Goal: Task Accomplishment & Management: Use online tool/utility

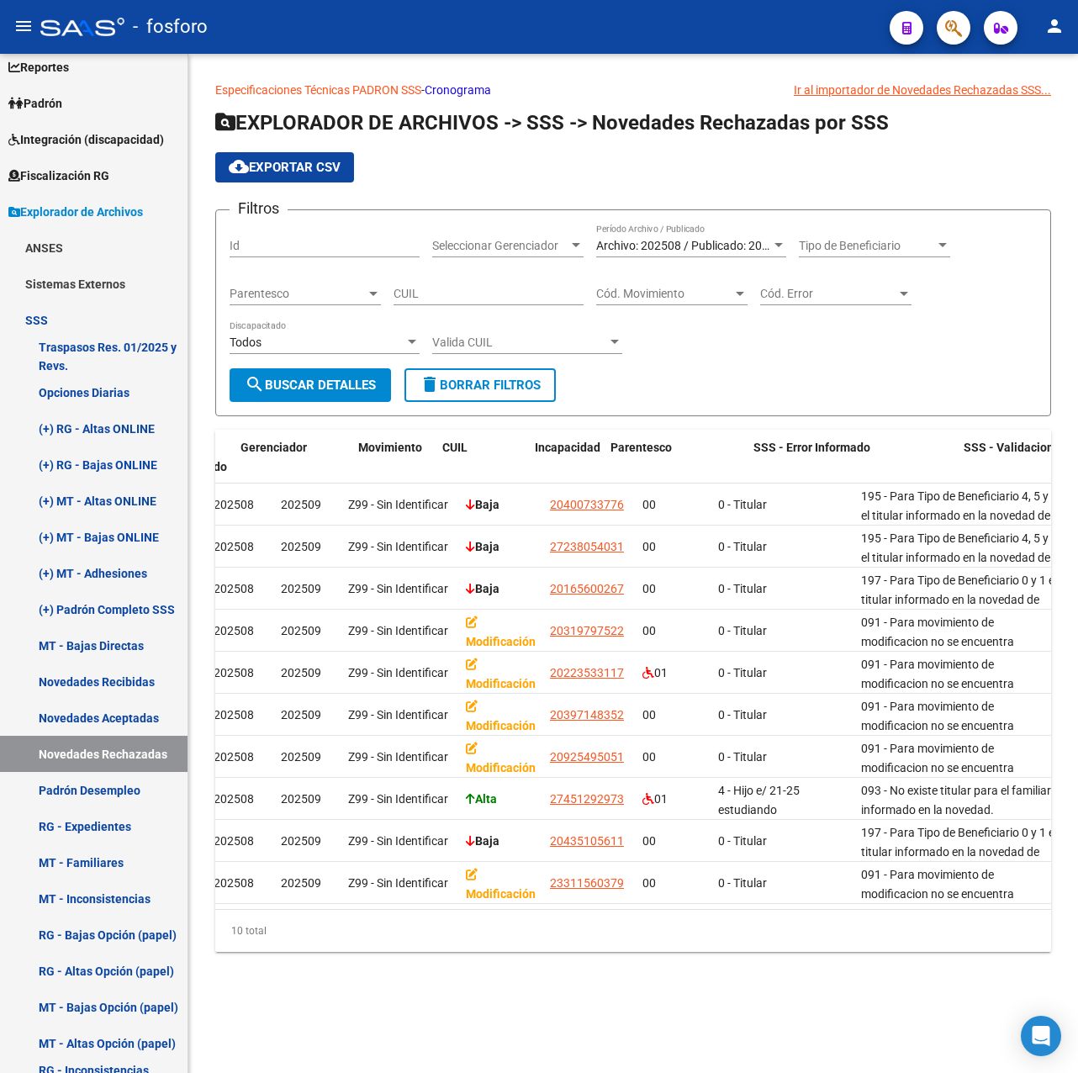
scroll to position [0, 191]
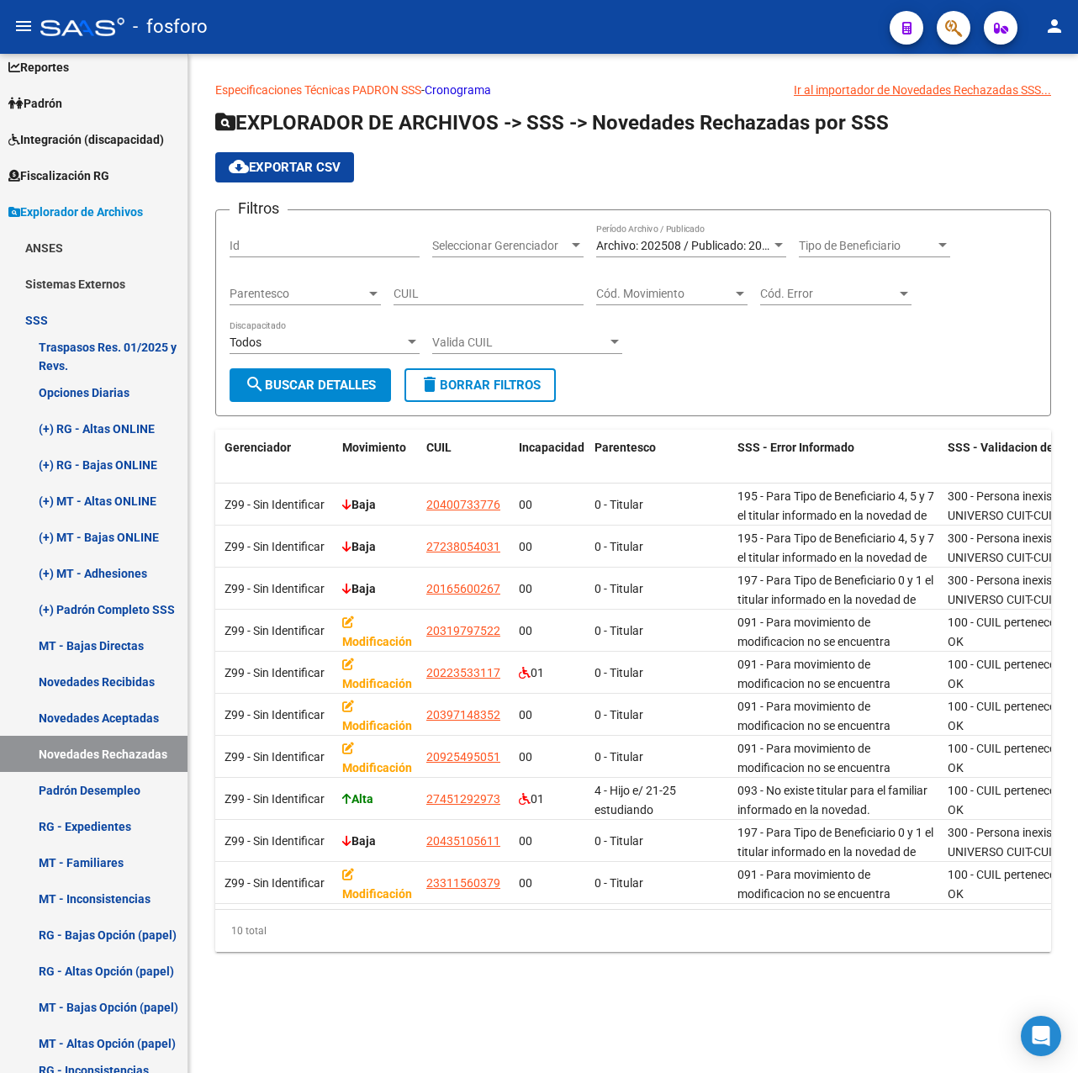
click at [424, 299] on input "CUIL" at bounding box center [489, 294] width 190 height 14
click at [425, 299] on input "CUIL" at bounding box center [489, 294] width 190 height 14
click at [421, 298] on input "CUIL" at bounding box center [489, 294] width 190 height 14
drag, startPoint x: 490, startPoint y: 289, endPoint x: 320, endPoint y: 289, distance: 169.9
click at [320, 289] on div "Filtros Id Seleccionar Gerenciador Seleccionar Gerenciador Archivo: 202508 / Pu…" at bounding box center [633, 296] width 807 height 145
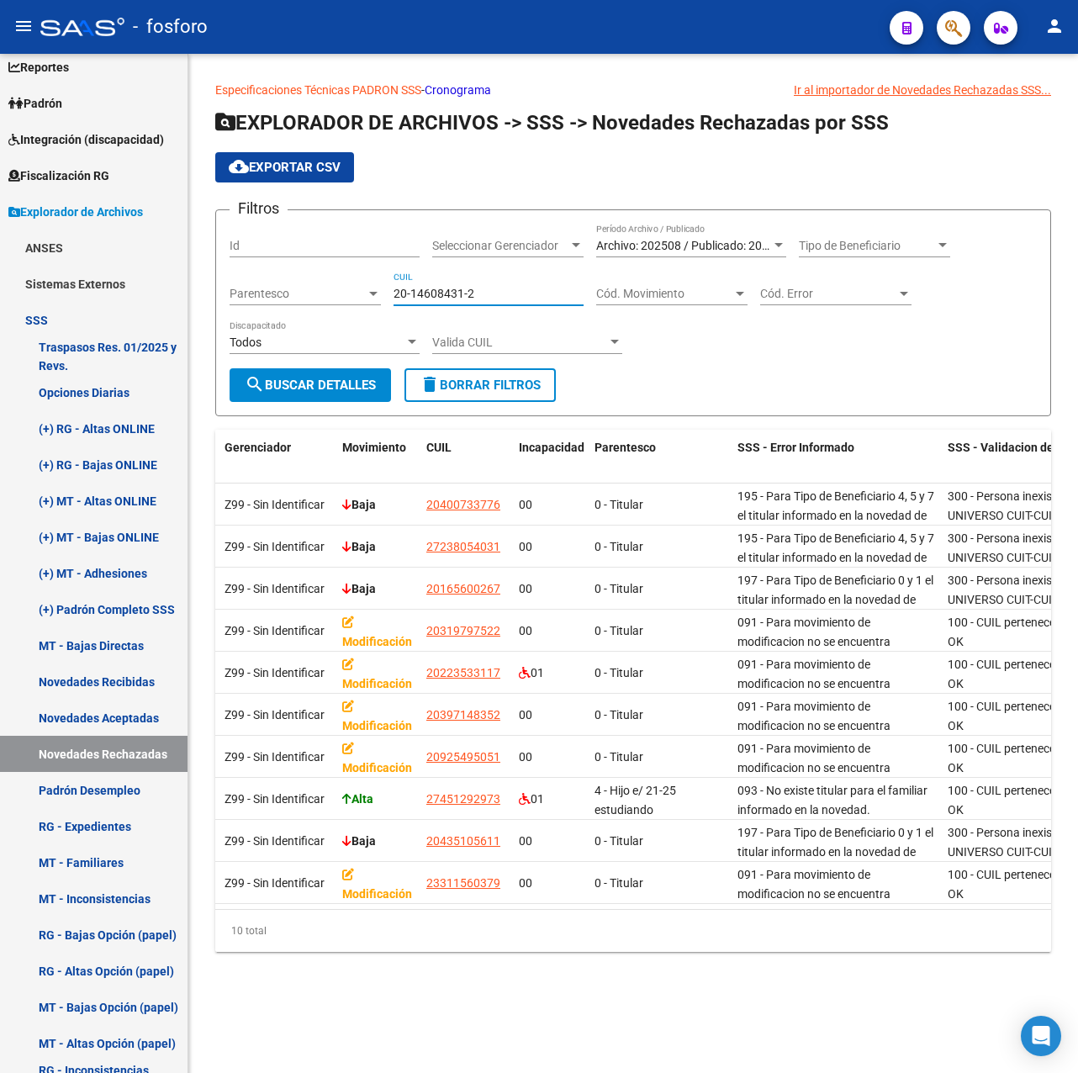
type input "20-14608431-2"
click at [333, 386] on span "search Buscar Detalles" at bounding box center [310, 385] width 131 height 15
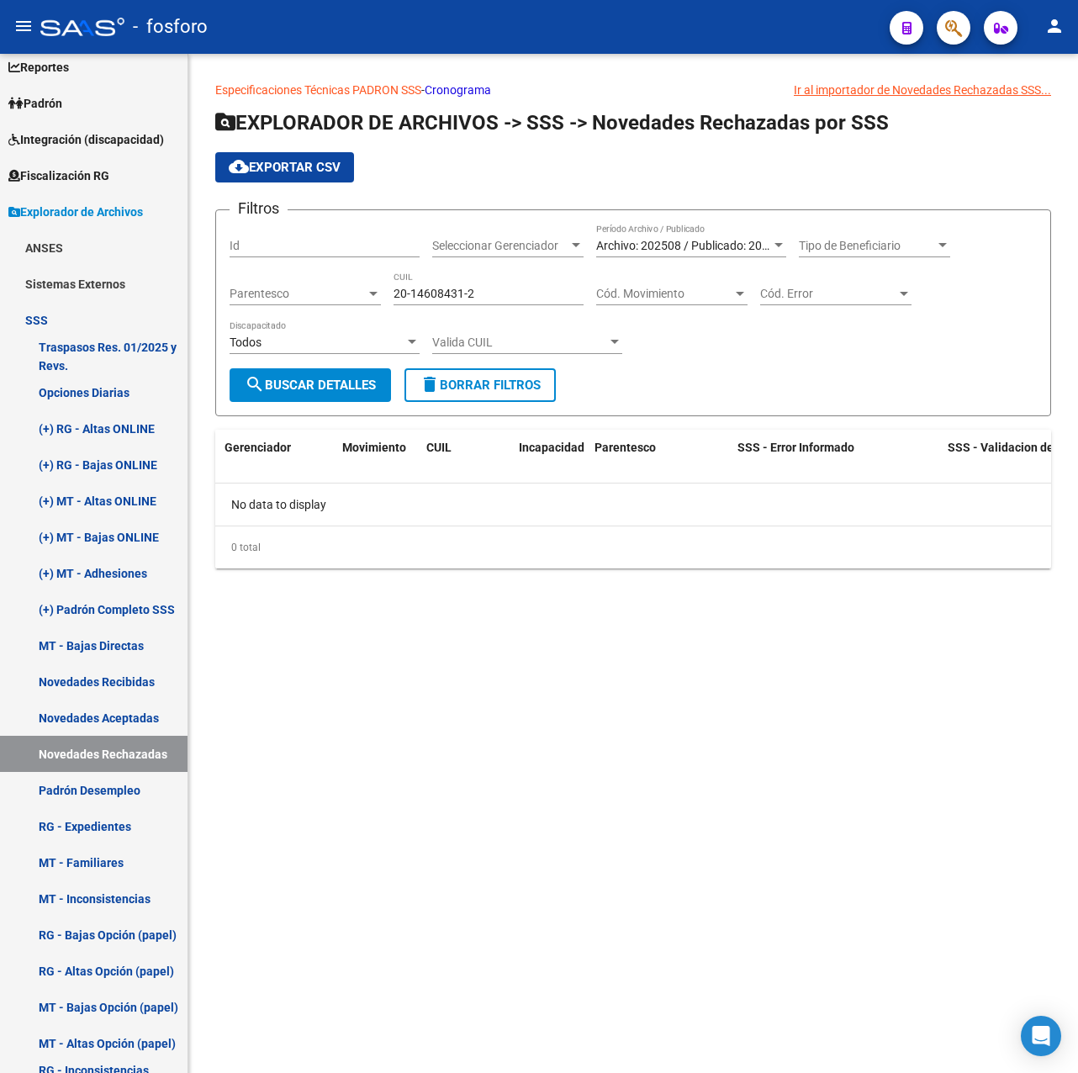
scroll to position [0, 0]
click at [98, 721] on link "Novedades Aceptadas" at bounding box center [94, 718] width 188 height 36
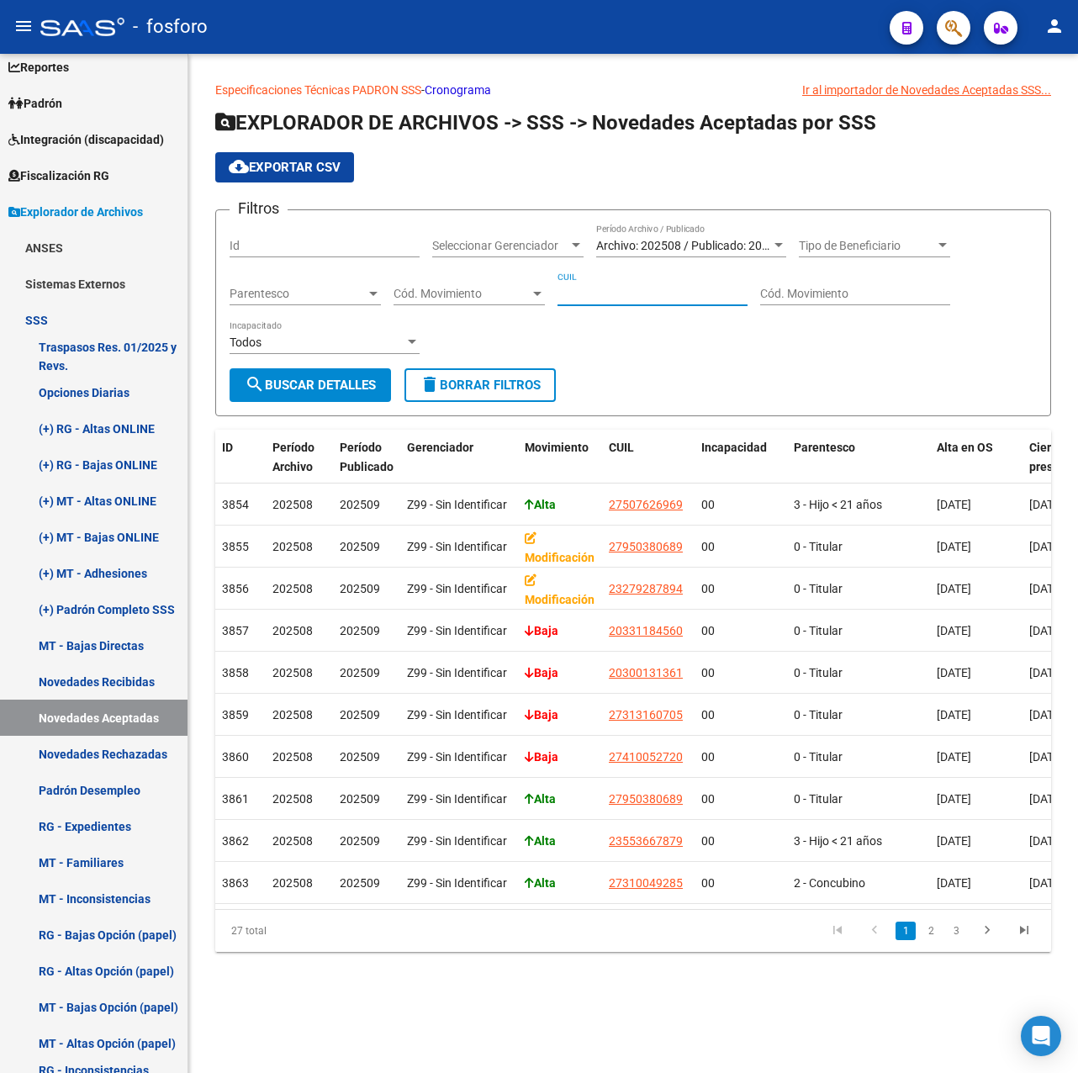
click at [611, 296] on input "CUIL" at bounding box center [653, 294] width 190 height 14
paste input "20-14608431-2"
type input "20-14608431-2"
click at [327, 390] on span "search Buscar Detalles" at bounding box center [310, 385] width 131 height 15
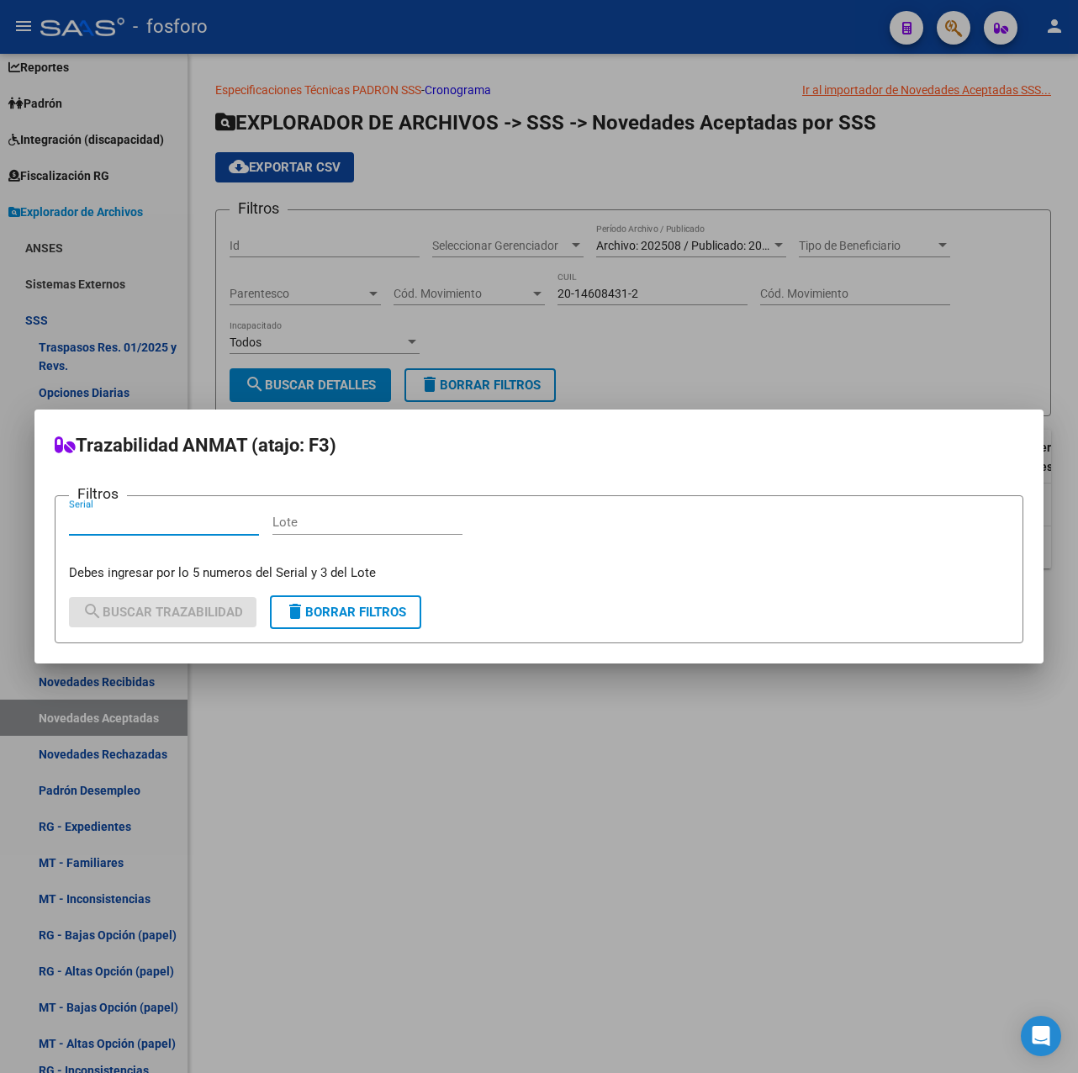
click at [593, 774] on div at bounding box center [539, 536] width 1078 height 1073
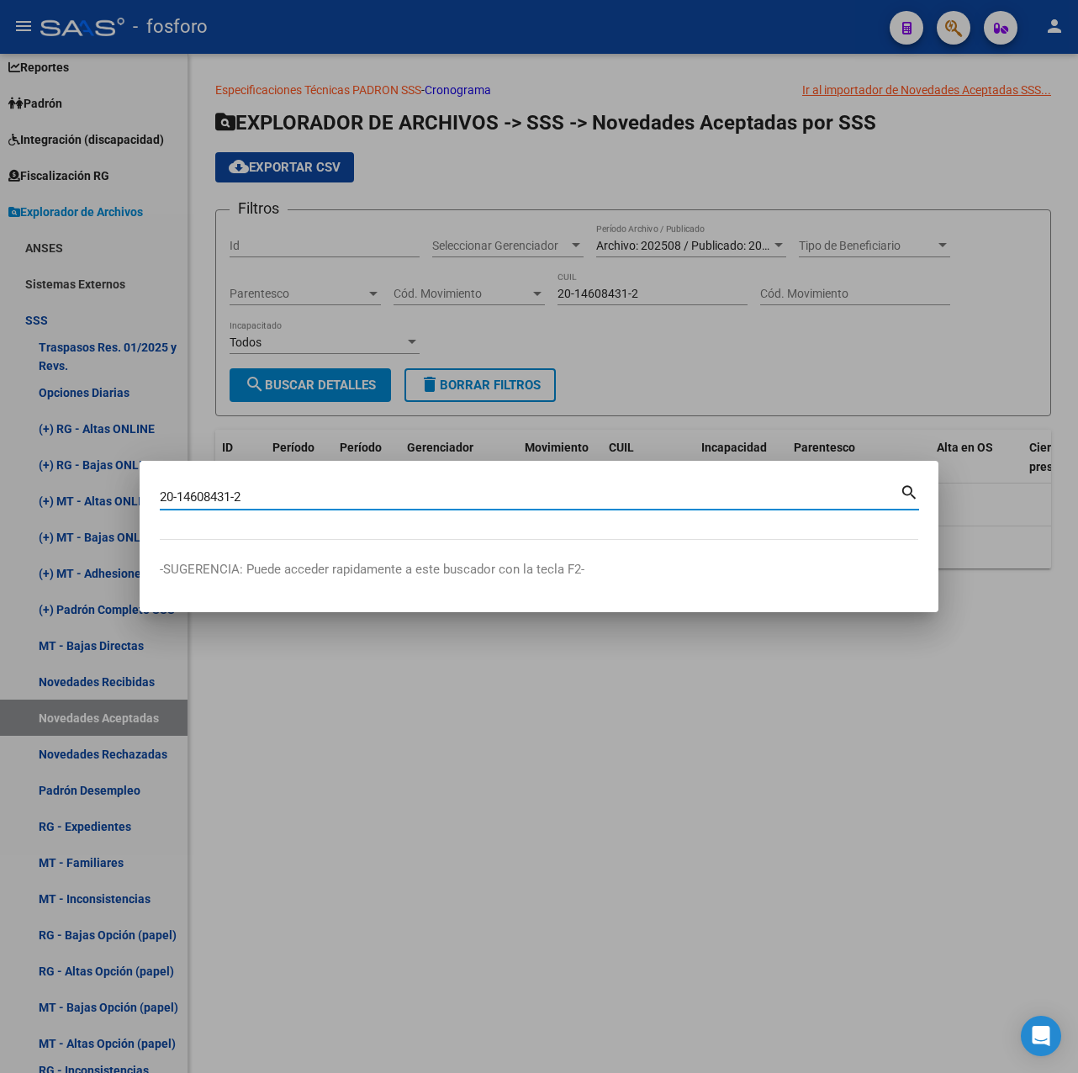
type input "20146084312"
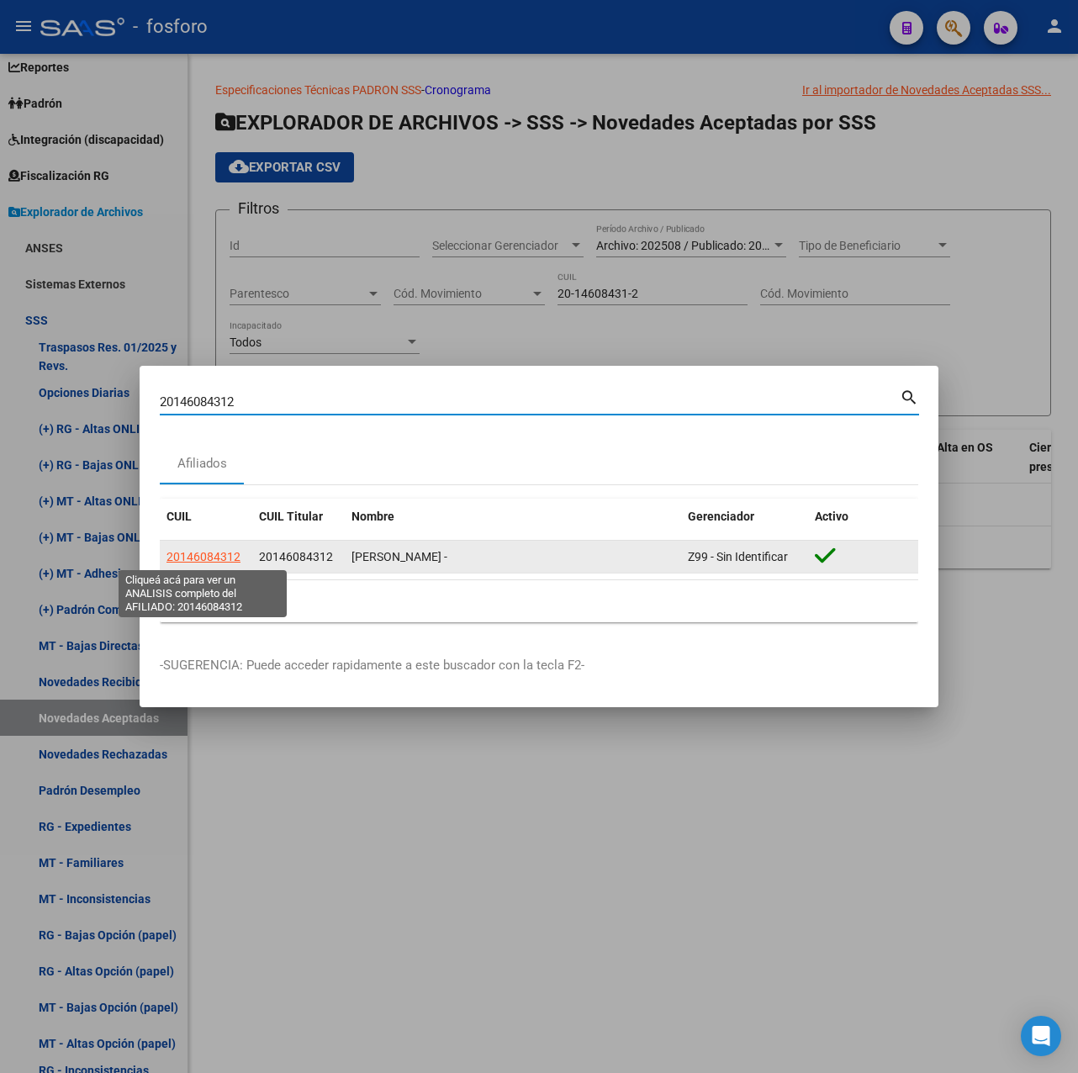
click at [204, 553] on span "20146084312" at bounding box center [204, 556] width 74 height 13
type textarea "20146084312"
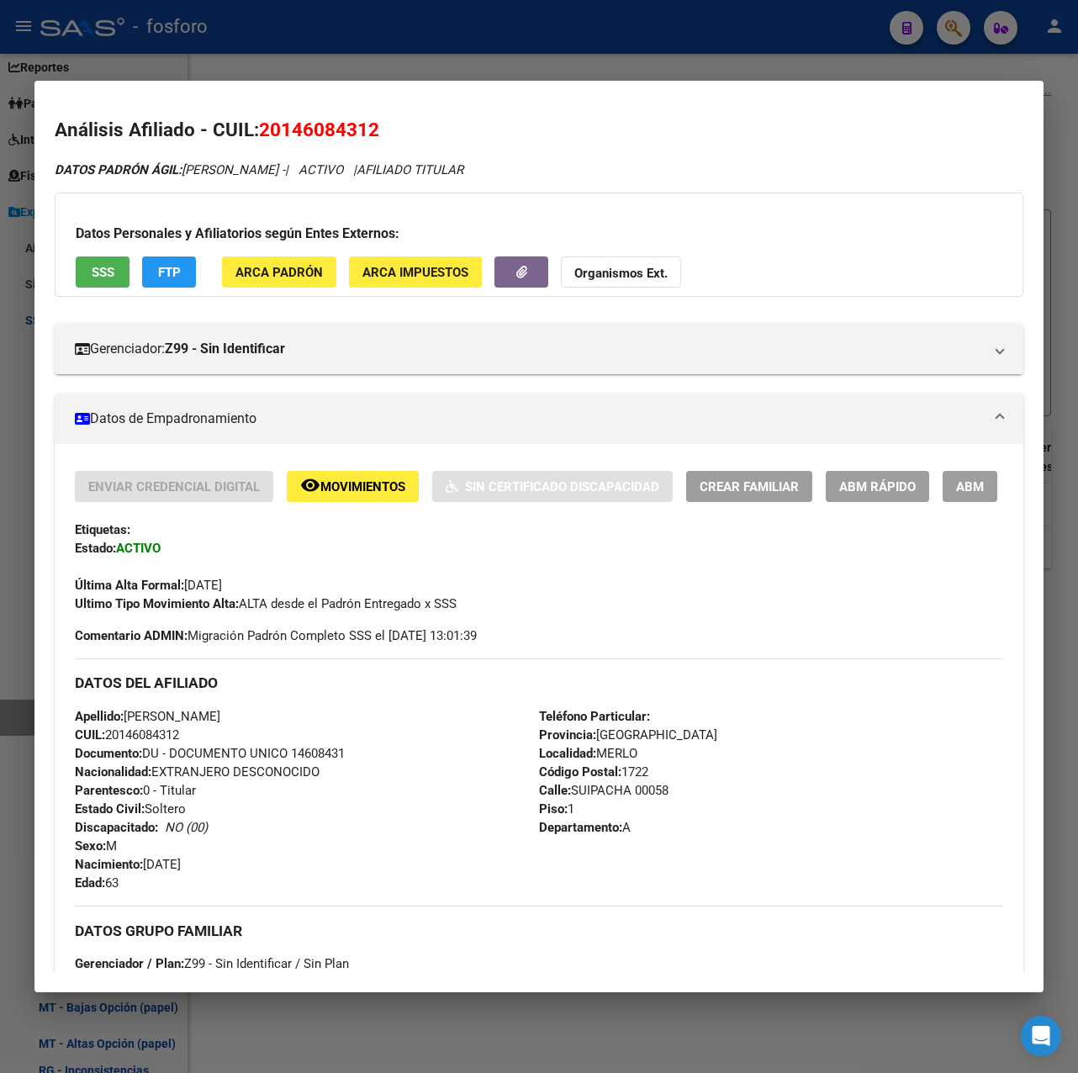
scroll to position [494, 0]
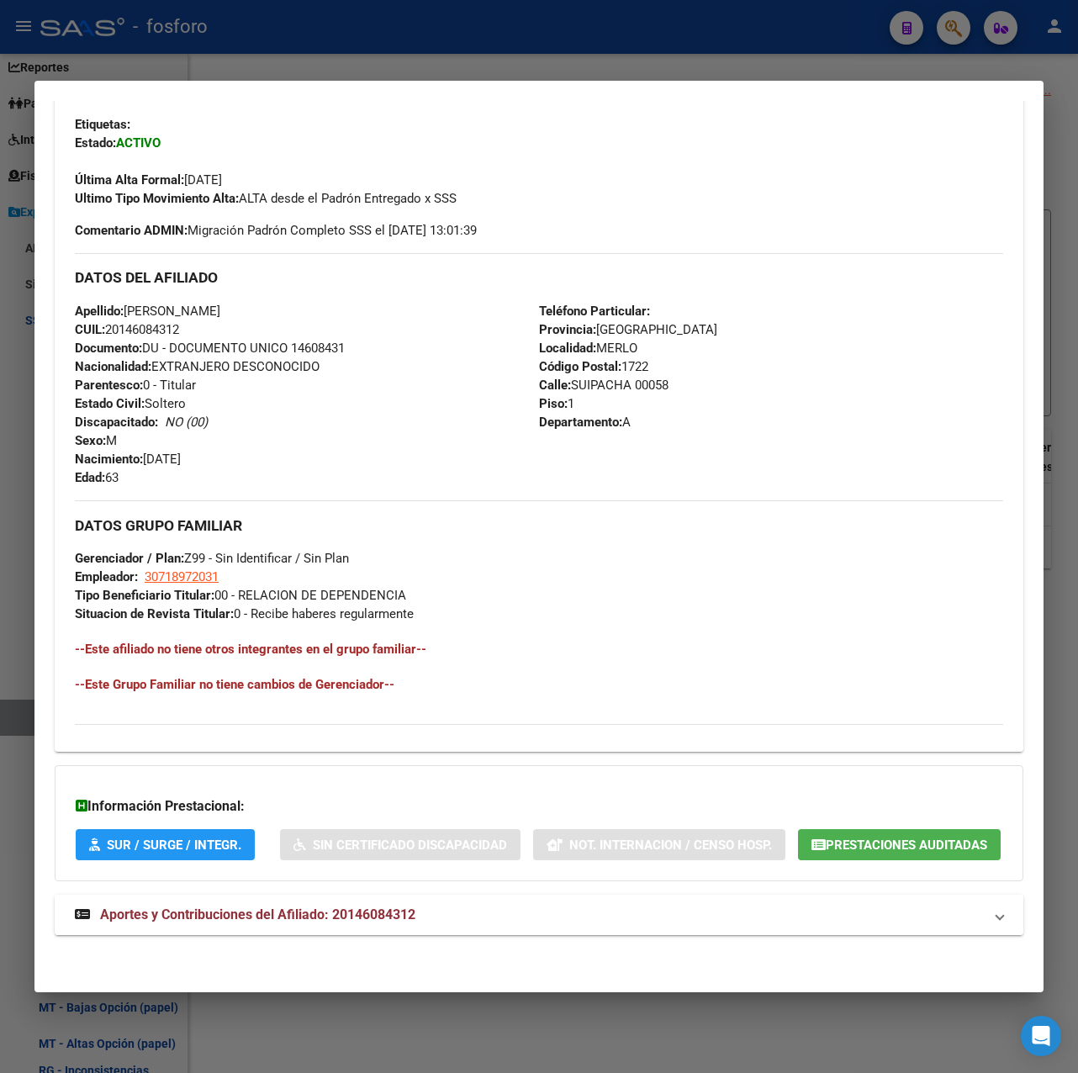
click at [308, 905] on strong "Aportes y Contribuciones del Afiliado: 20146084312" at bounding box center [245, 915] width 341 height 20
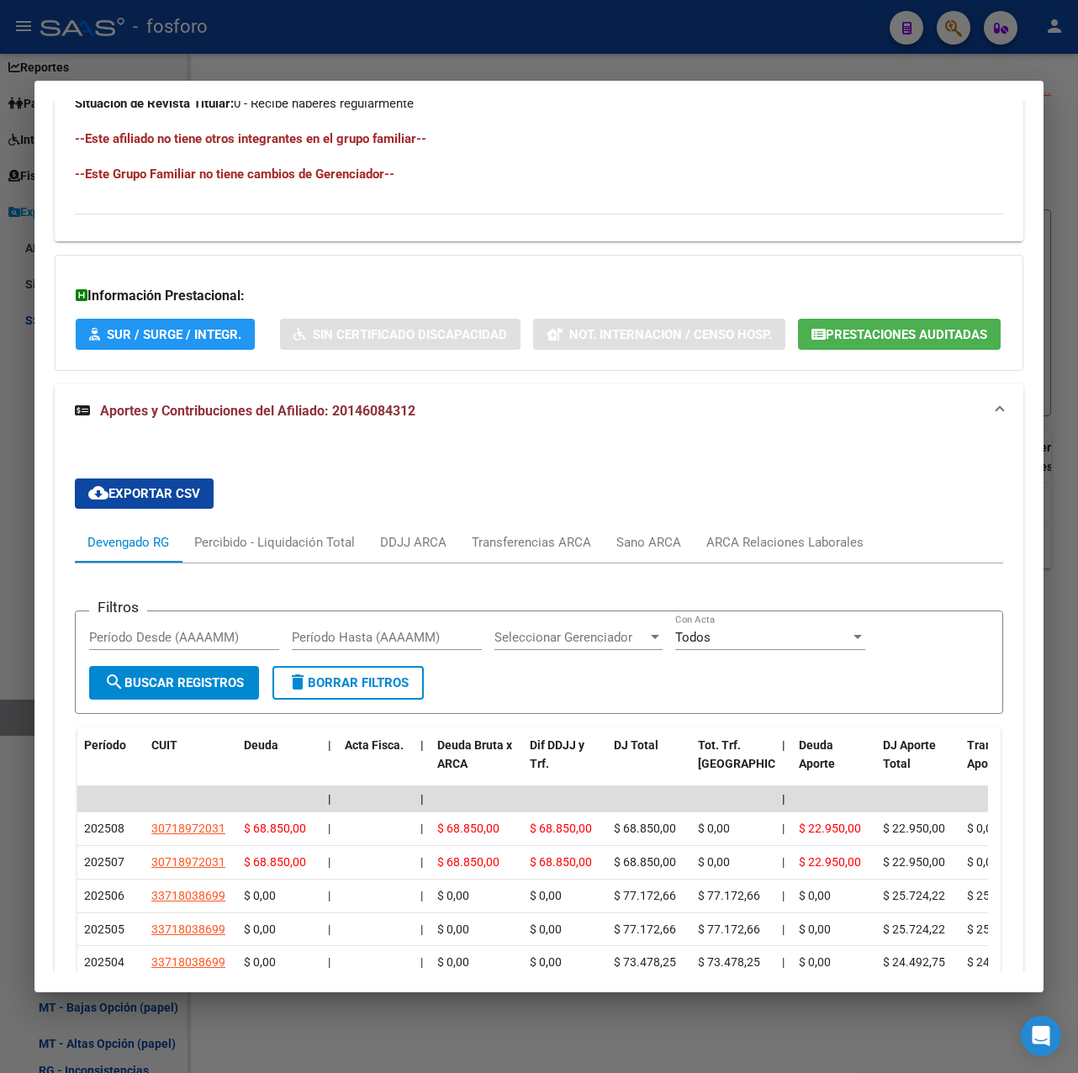
scroll to position [243, 0]
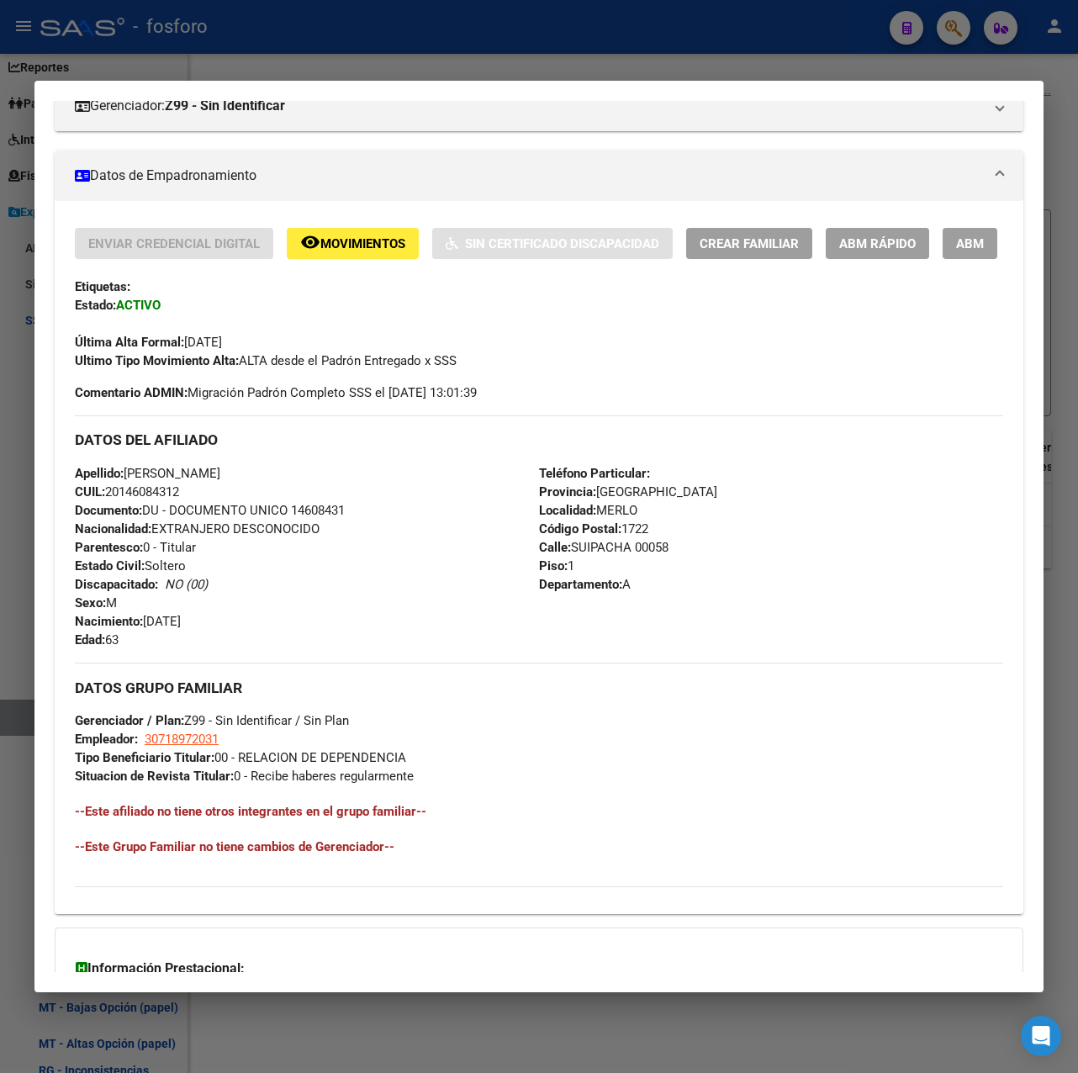
click at [680, 67] on div at bounding box center [539, 536] width 1078 height 1073
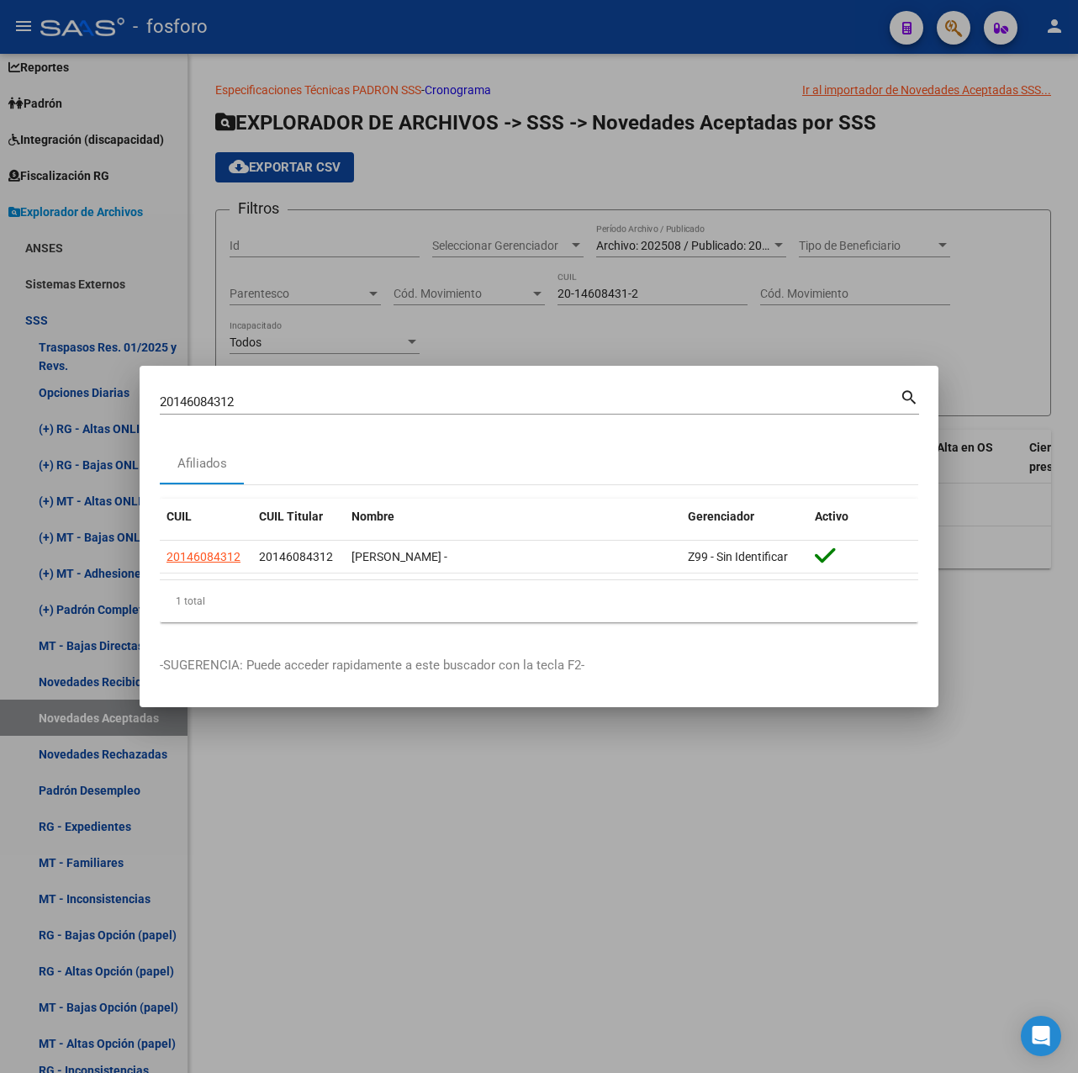
drag, startPoint x: 525, startPoint y: 774, endPoint x: 314, endPoint y: 808, distance: 213.9
click at [525, 775] on div at bounding box center [539, 536] width 1078 height 1073
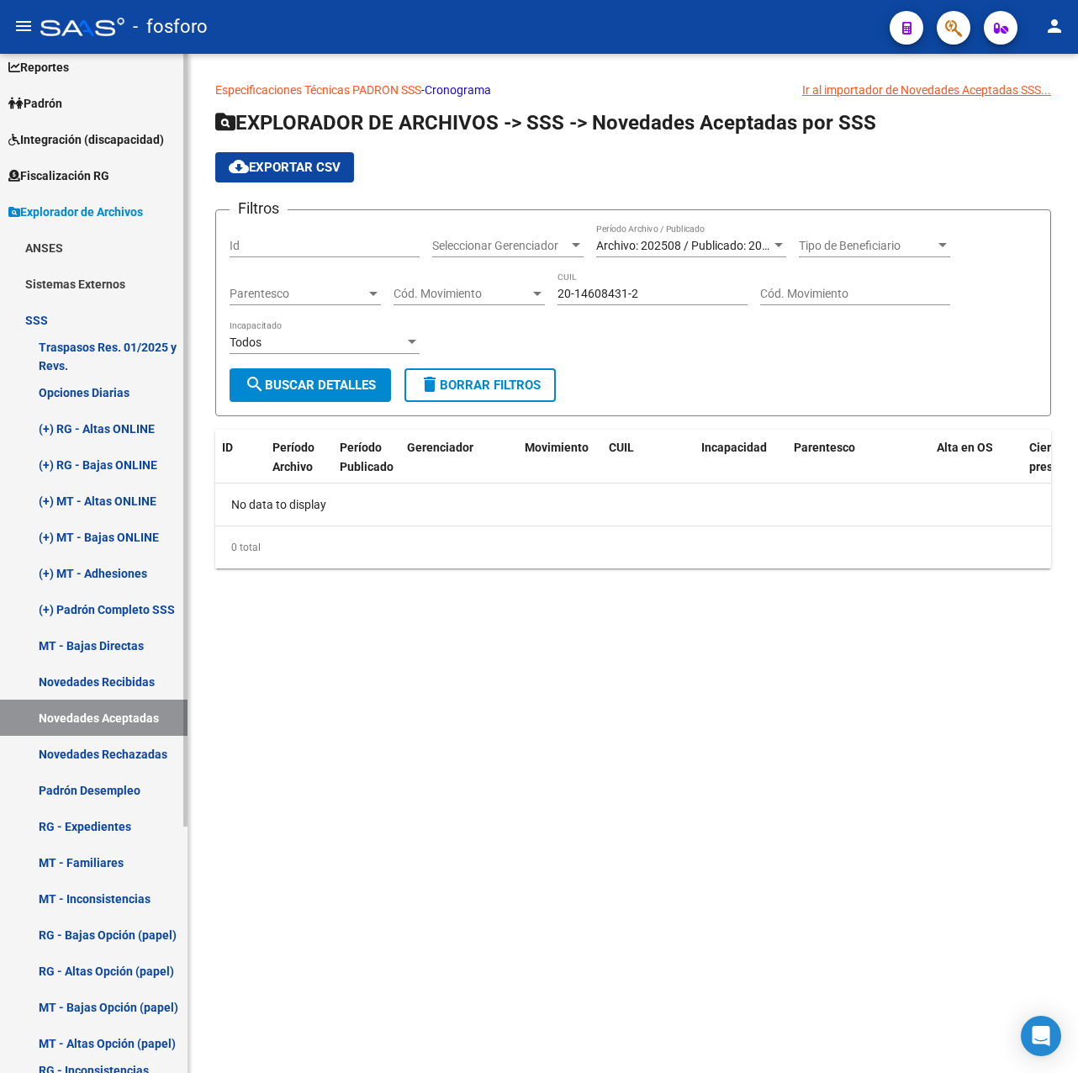
click at [124, 761] on link "Novedades Rechazadas" at bounding box center [94, 754] width 188 height 36
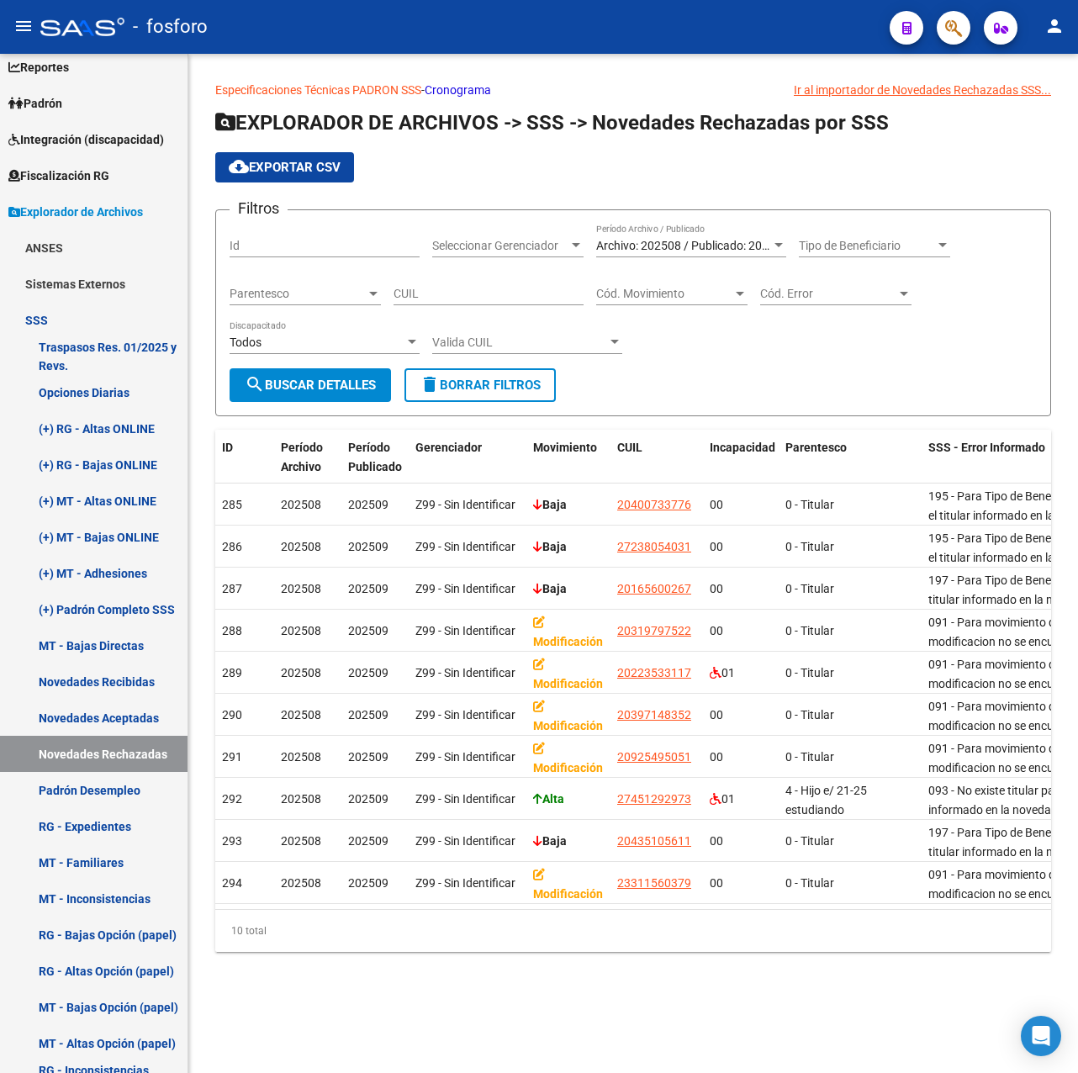
click at [664, 249] on span "Archivo: 202508 / Publicado: 202509" at bounding box center [692, 245] width 193 height 13
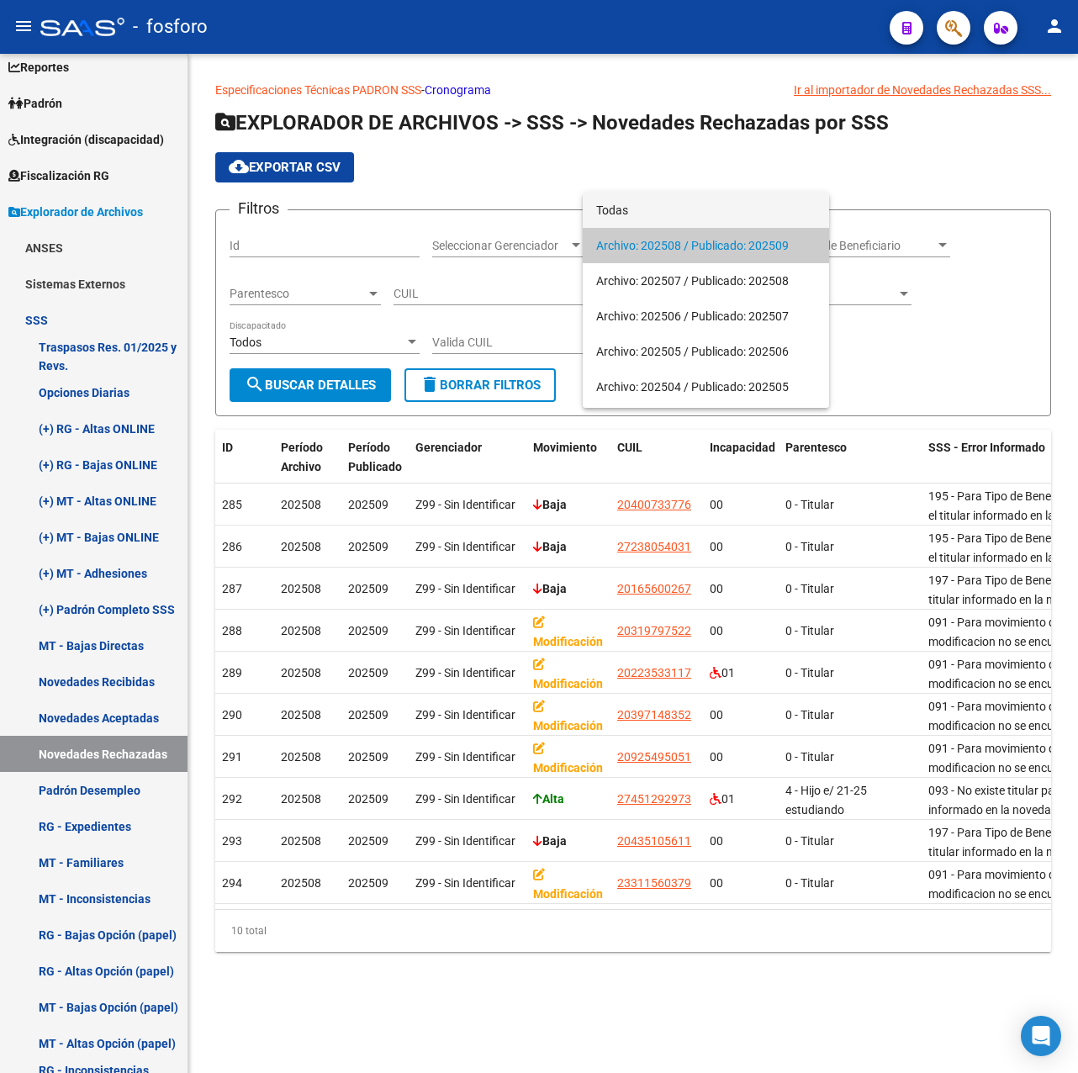
click at [624, 213] on span "Todas" at bounding box center [706, 210] width 220 height 35
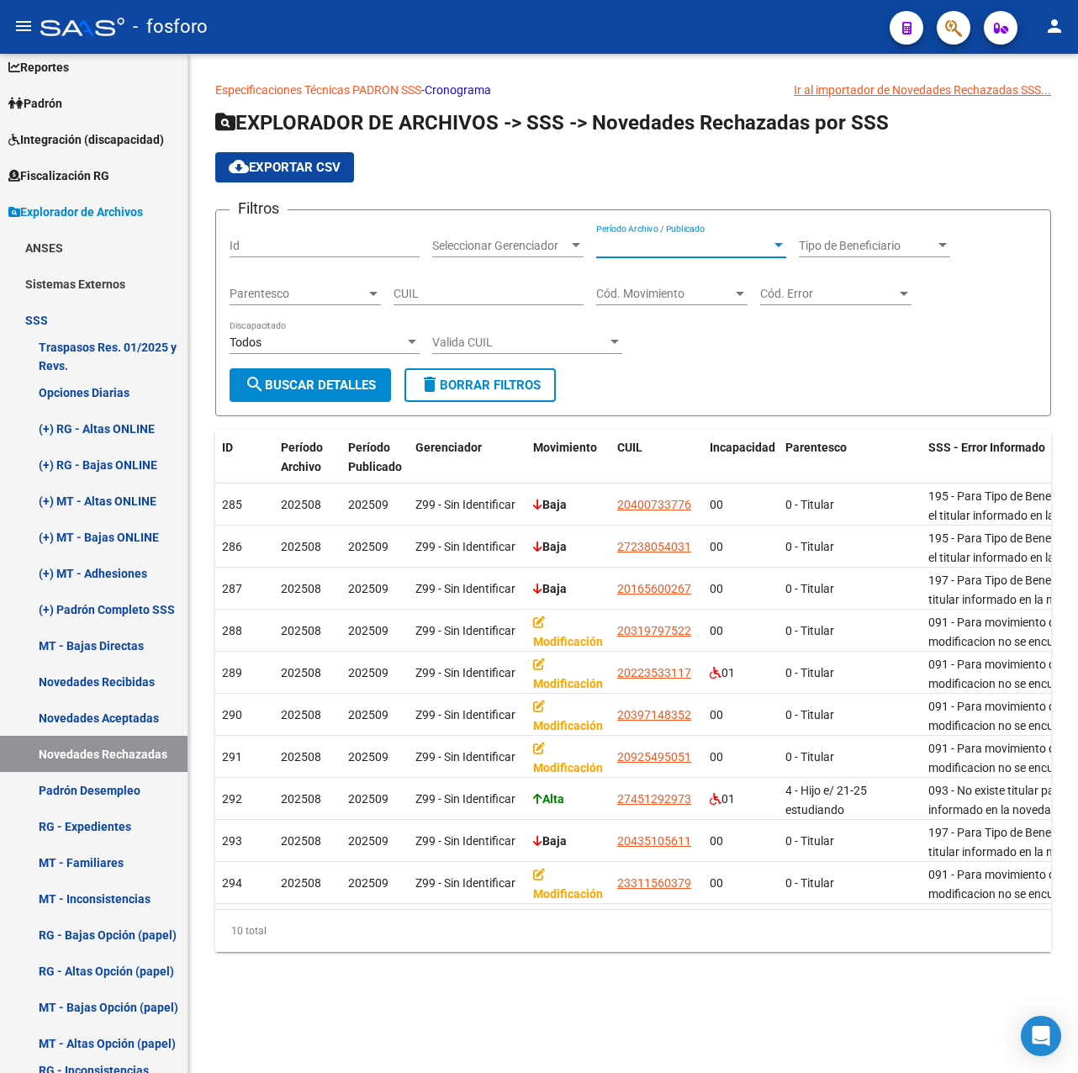
click at [431, 284] on div "CUIL" at bounding box center [489, 289] width 190 height 34
paste input "20-14608431-2"
type input "20-14608431-2"
click at [336, 410] on form "Filtros Id Seleccionar Gerenciador Seleccionar Gerenciador Período Archivo / Pu…" at bounding box center [633, 312] width 836 height 207
click at [336, 394] on button "search Buscar Detalles" at bounding box center [310, 385] width 161 height 34
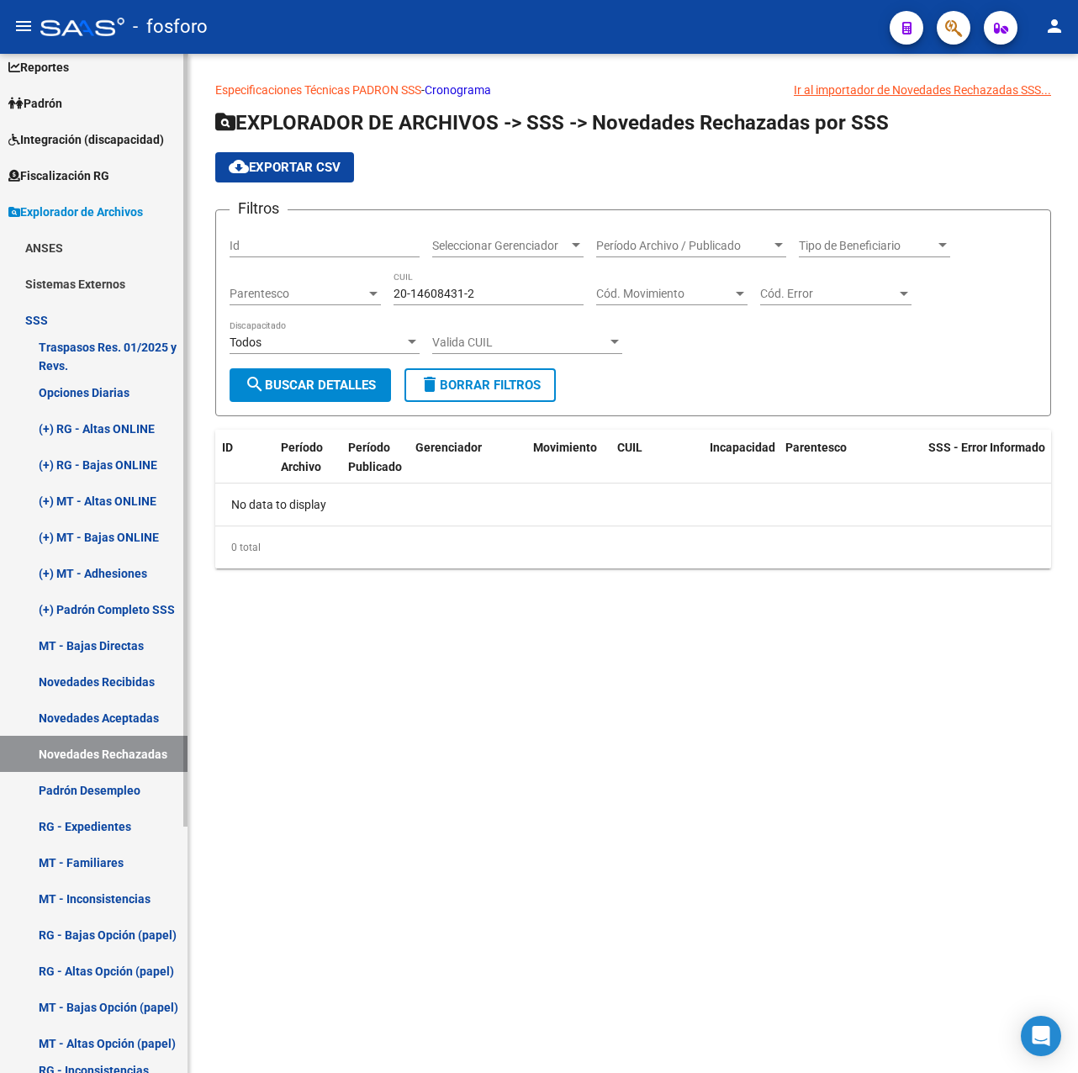
click at [117, 779] on link "Padrón Desempleo" at bounding box center [94, 790] width 188 height 36
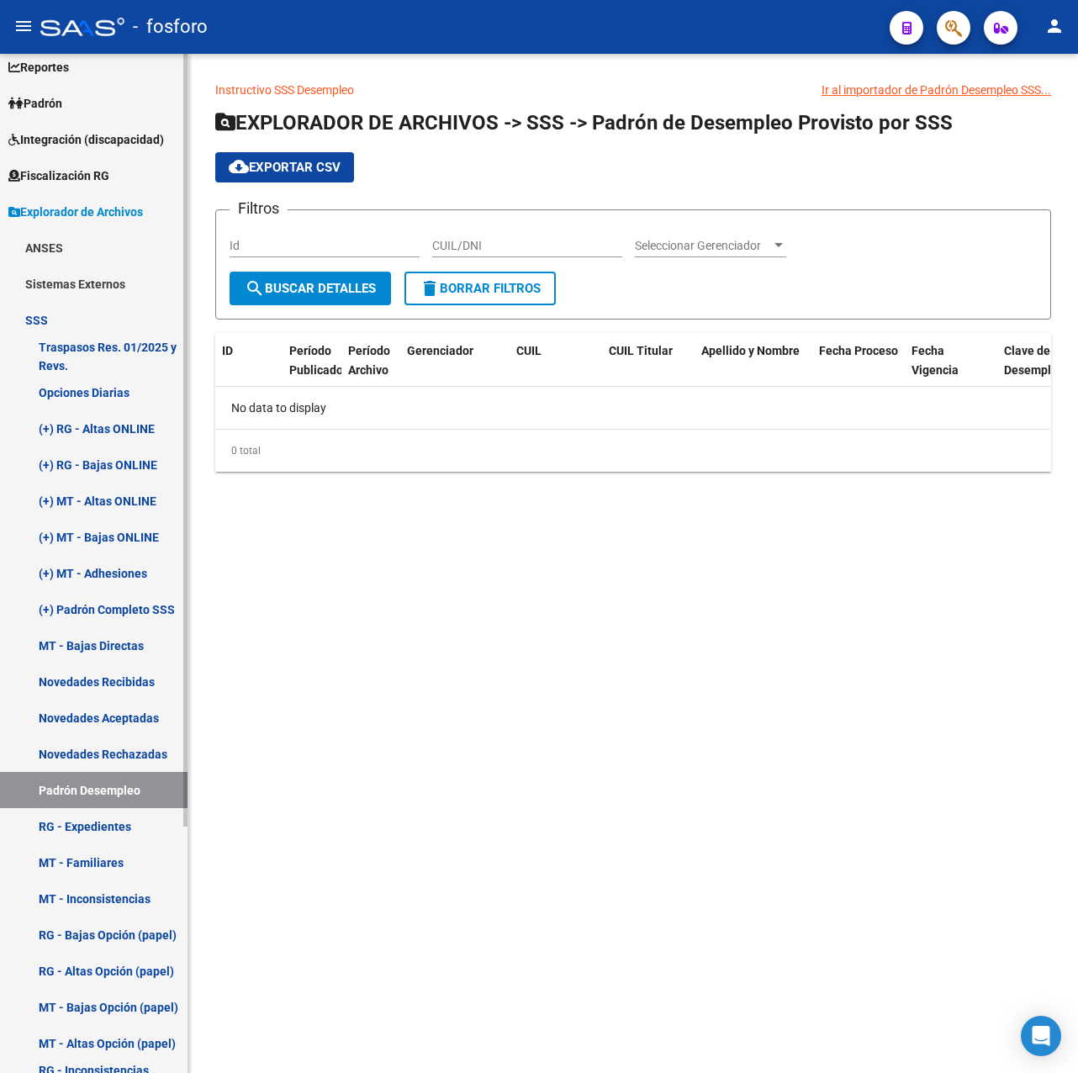
click at [110, 708] on link "Novedades Aceptadas" at bounding box center [94, 718] width 188 height 36
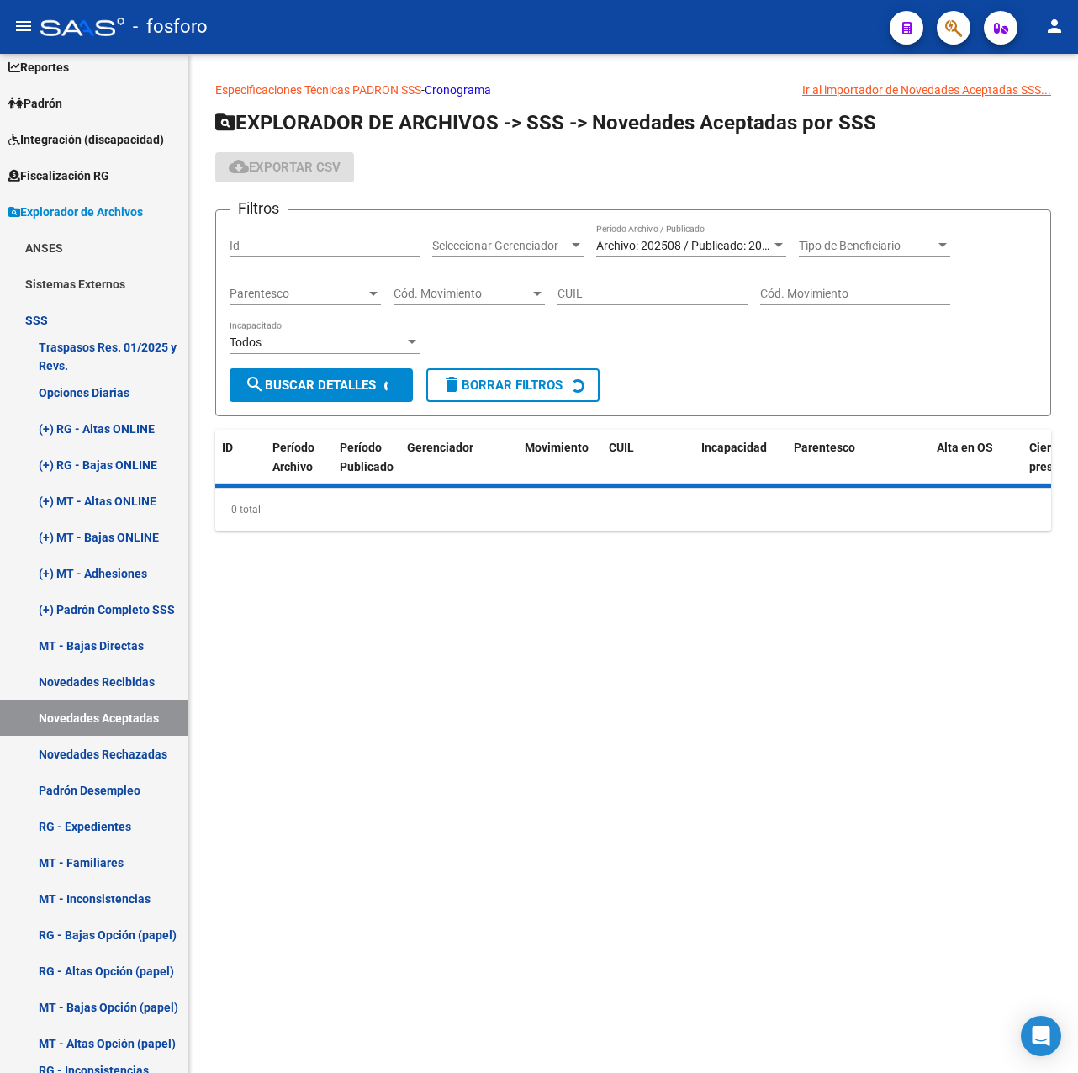
click at [629, 262] on div "Archivo: 202508 / Publicado: 202509 Período Archivo / Publicado" at bounding box center [691, 248] width 190 height 48
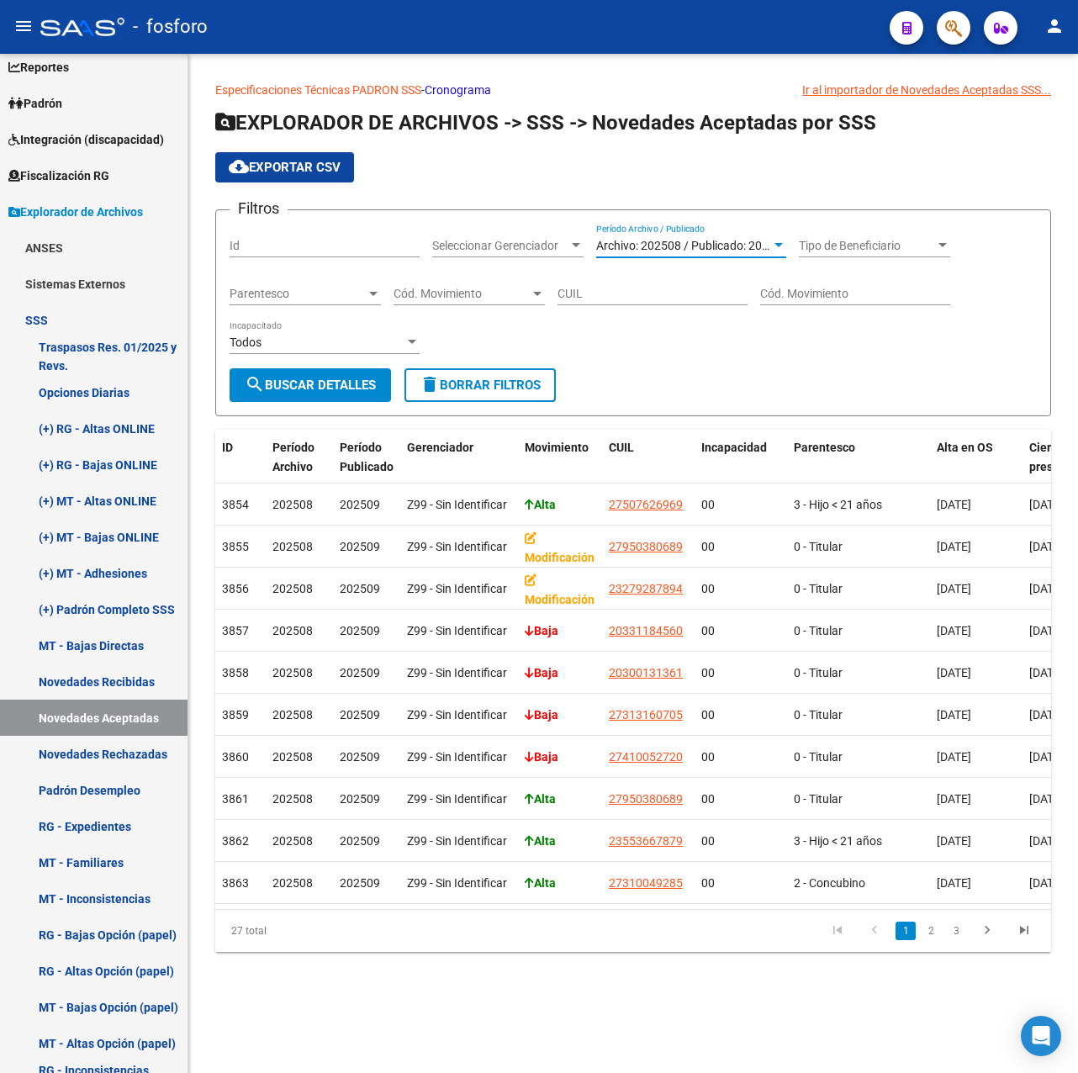
click at [632, 251] on span "Archivo: 202508 / Publicado: 202509" at bounding box center [692, 245] width 193 height 13
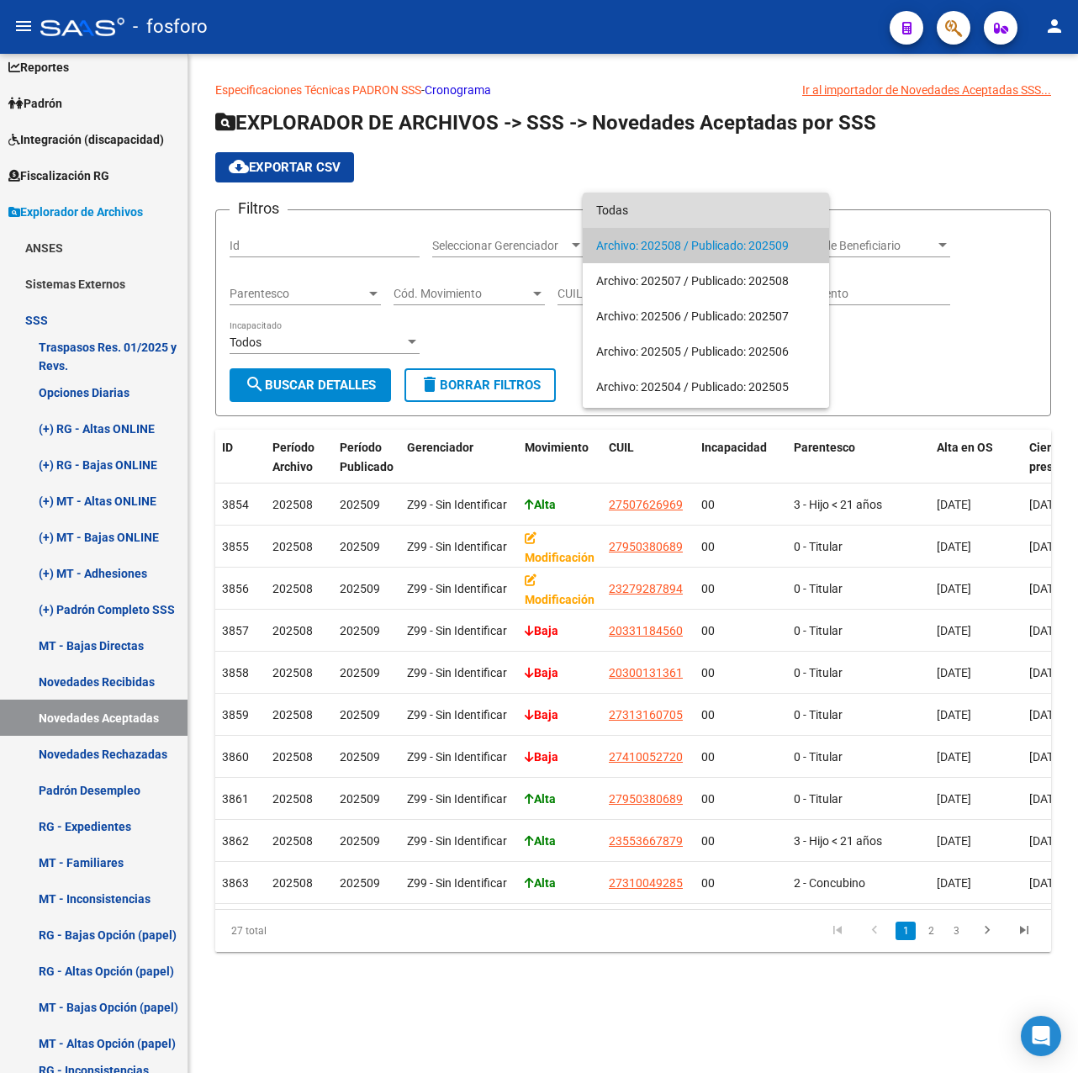
click at [631, 214] on span "Todas" at bounding box center [706, 210] width 220 height 35
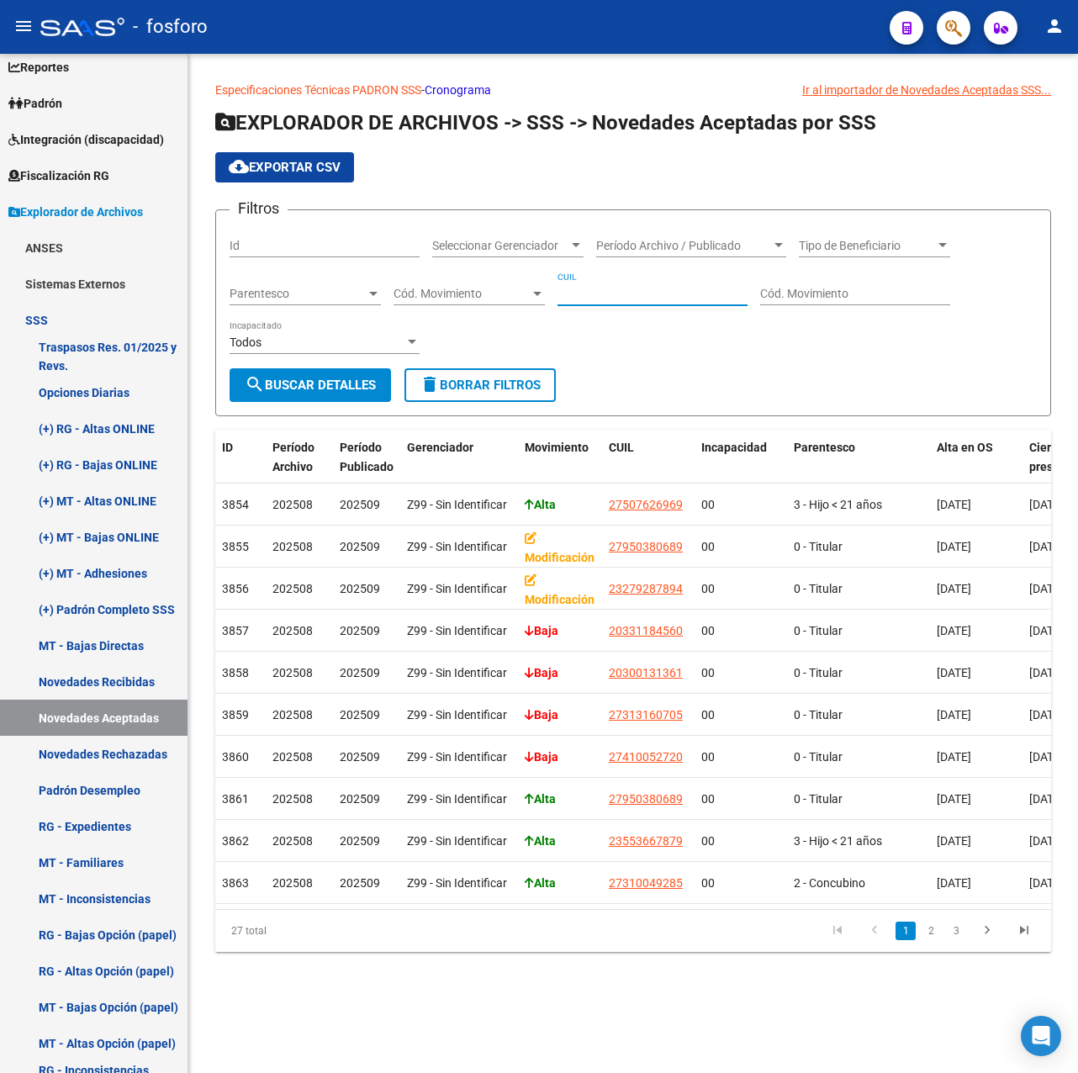
click at [590, 294] on input "CUIL" at bounding box center [653, 294] width 190 height 14
paste input "20-14608431-2"
type input "20-14608431-2"
click at [305, 374] on button "search Buscar Detalles" at bounding box center [310, 385] width 161 height 34
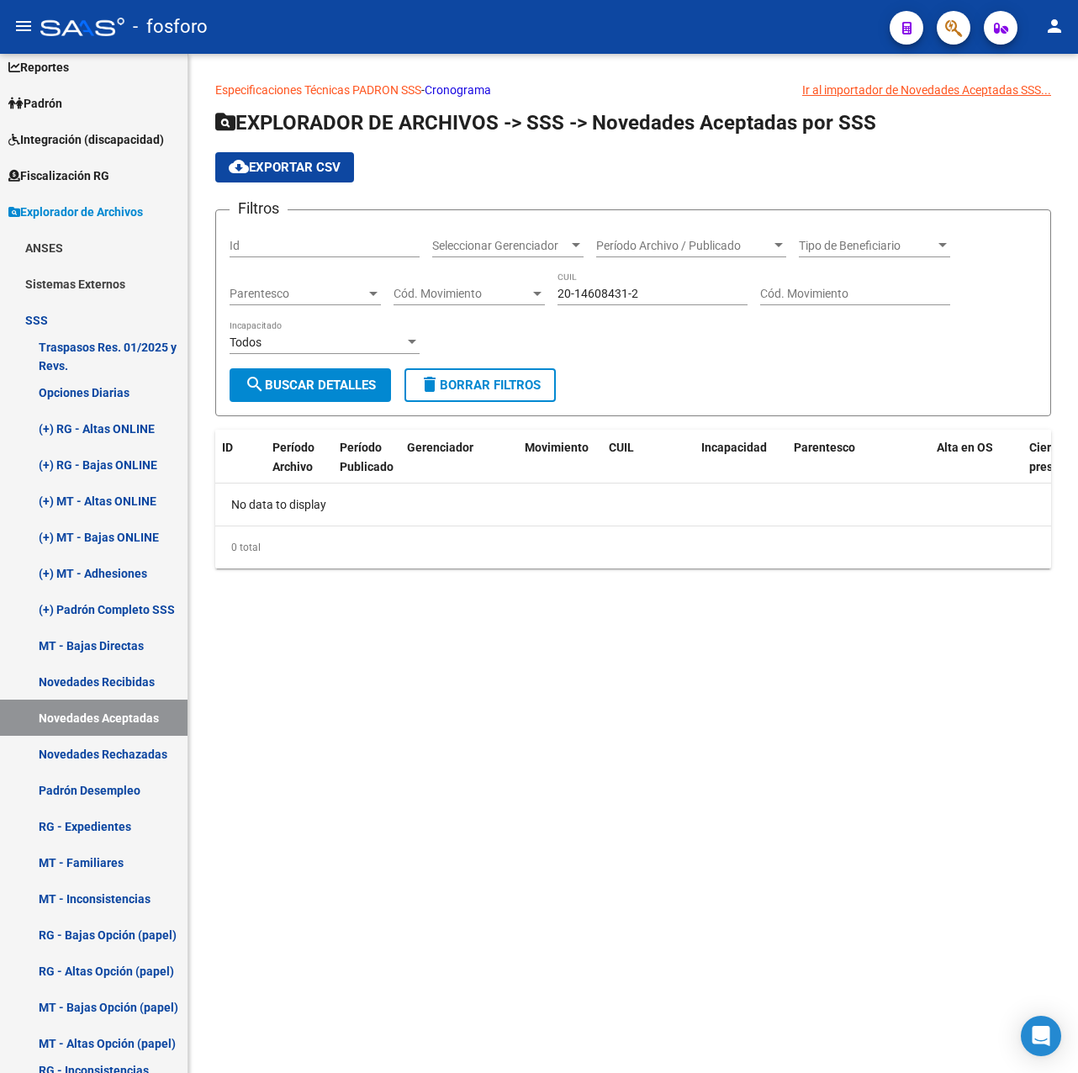
click at [444, 728] on mat-sidenav-content "Especificaciones Técnicas PADRON SSS - Cronograma Ir al importador [PERSON_NAME…" at bounding box center [633, 563] width 890 height 1019
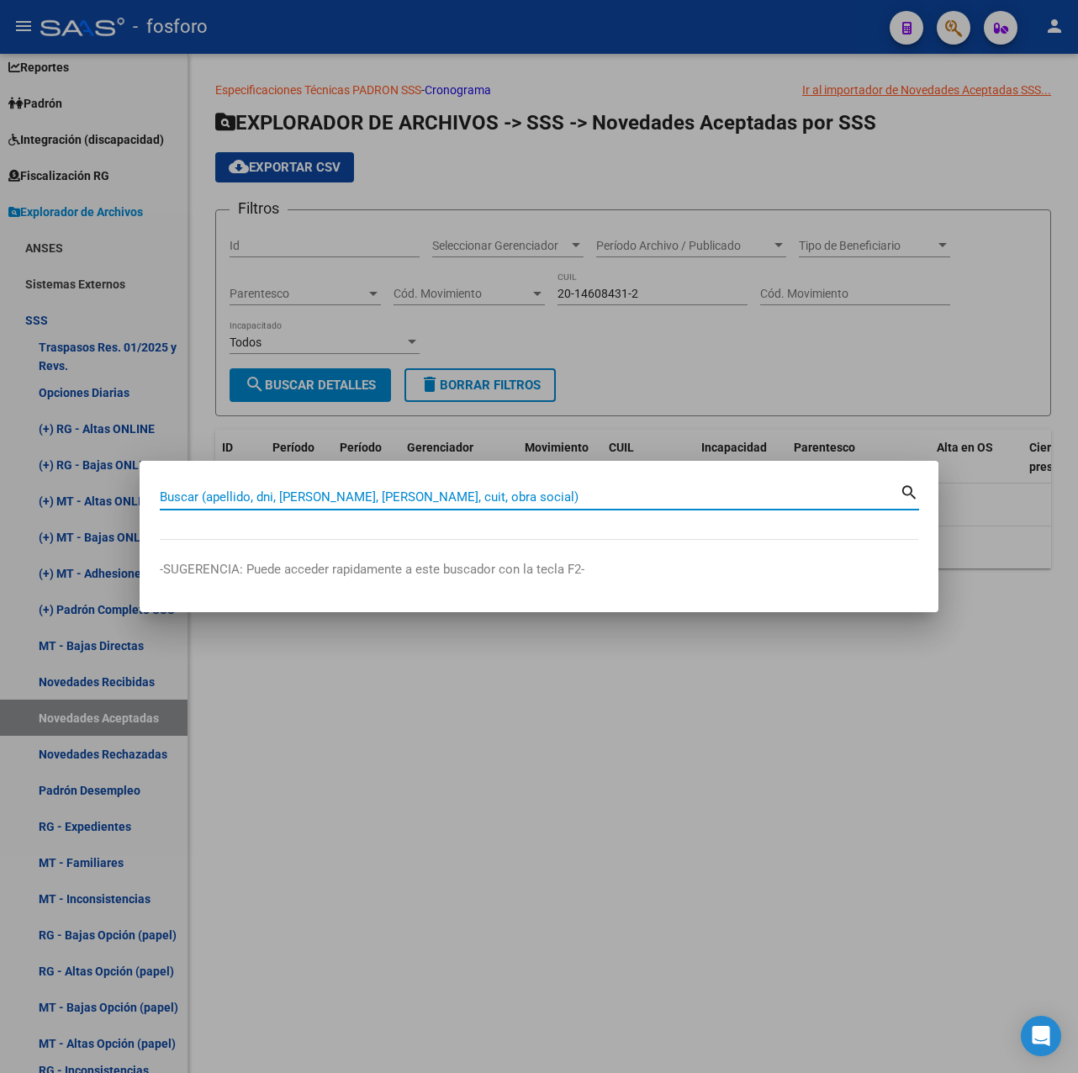
paste input "20146084312"
type input "20146084312"
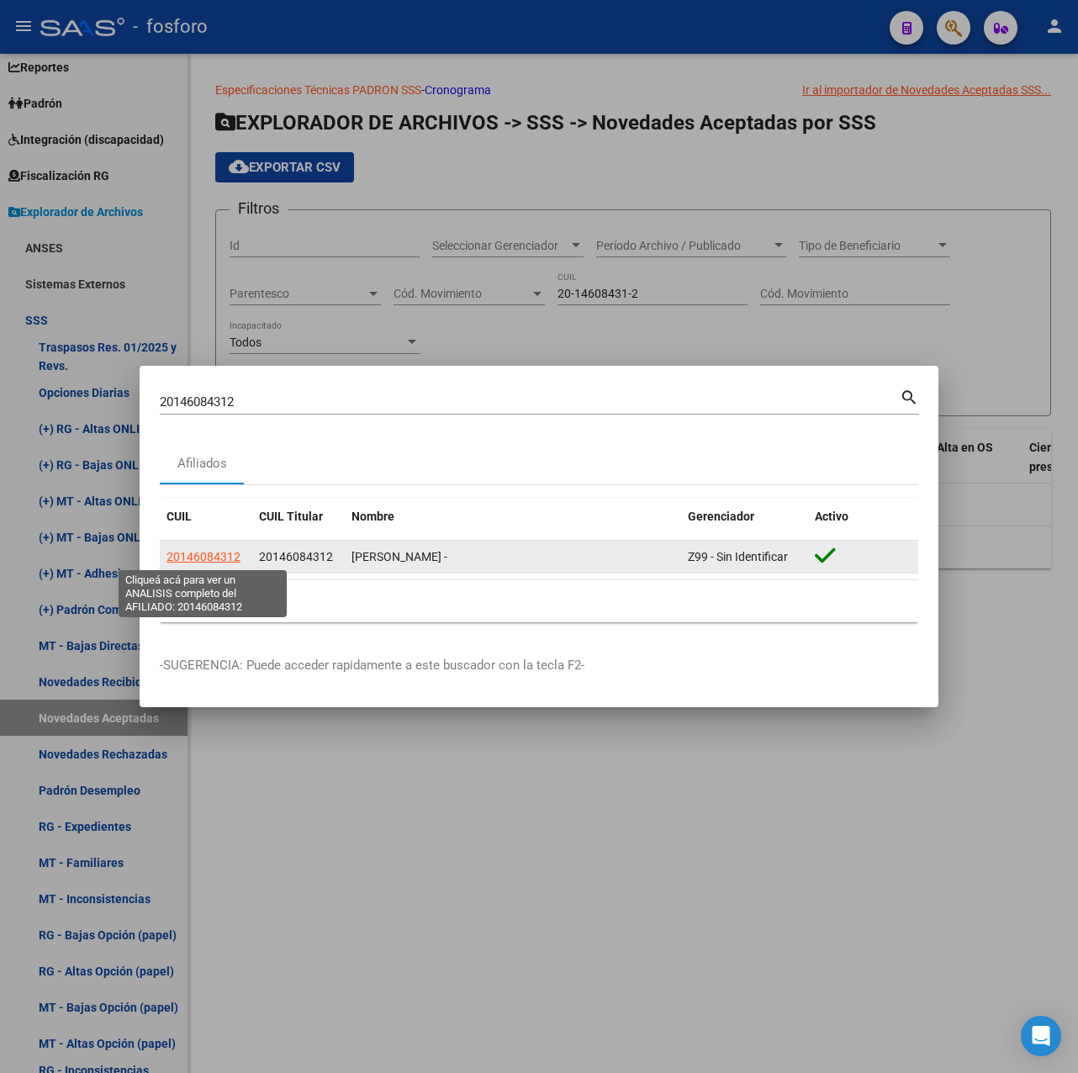
click at [203, 550] on span "20146084312" at bounding box center [204, 556] width 74 height 13
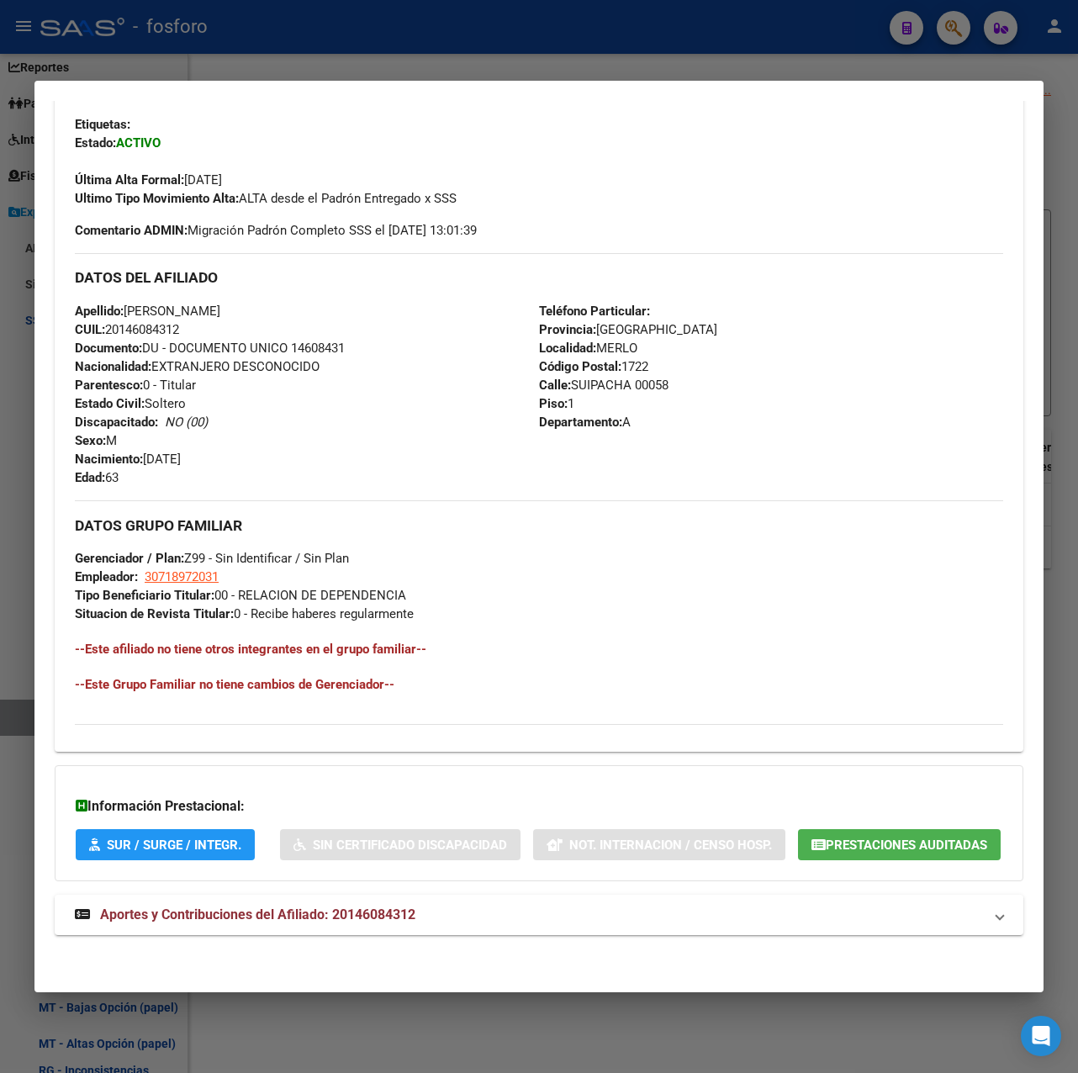
scroll to position [494, 0]
click at [363, 916] on span "Aportes y Contribuciones del Afiliado: 20146084312" at bounding box center [257, 915] width 315 height 16
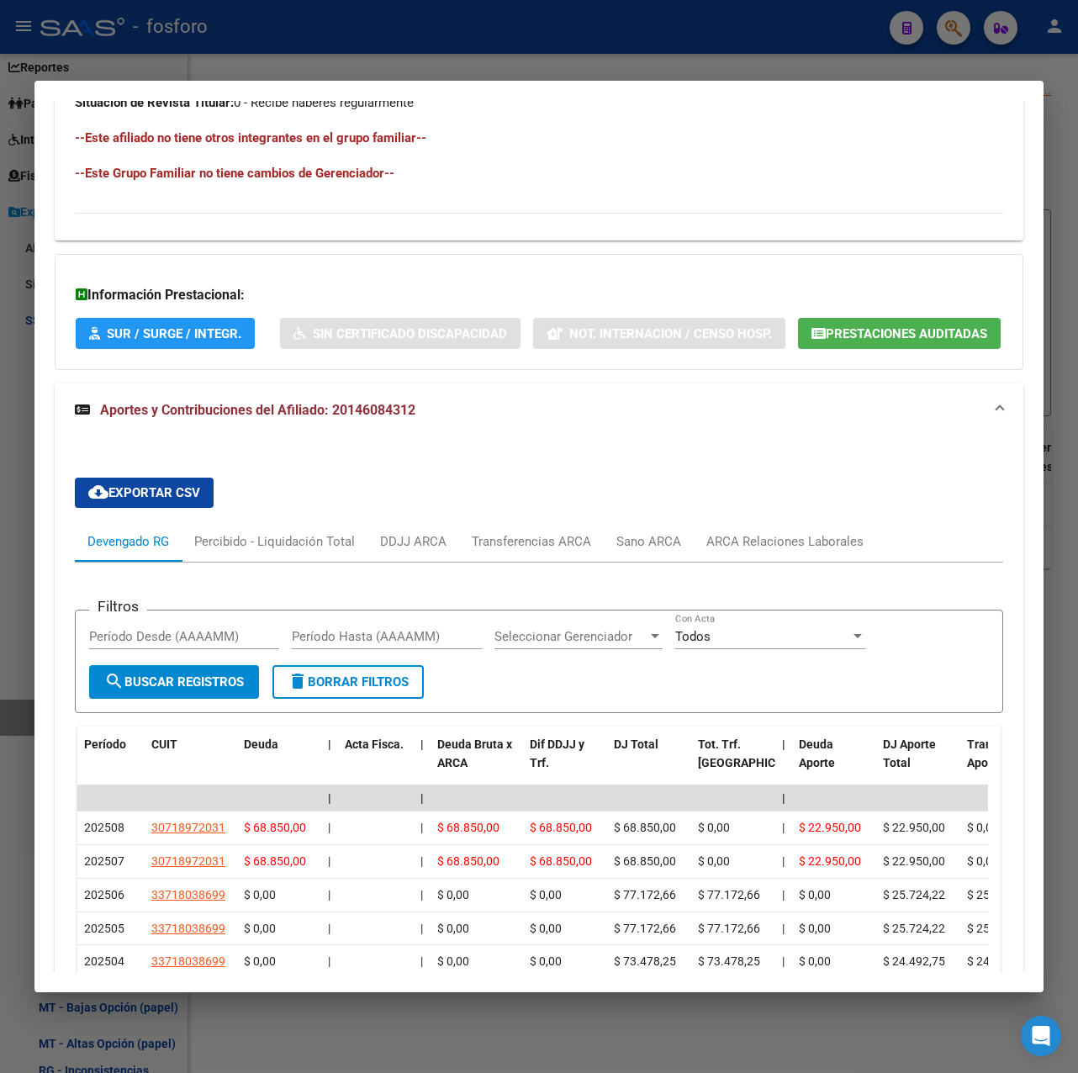
scroll to position [1326, 0]
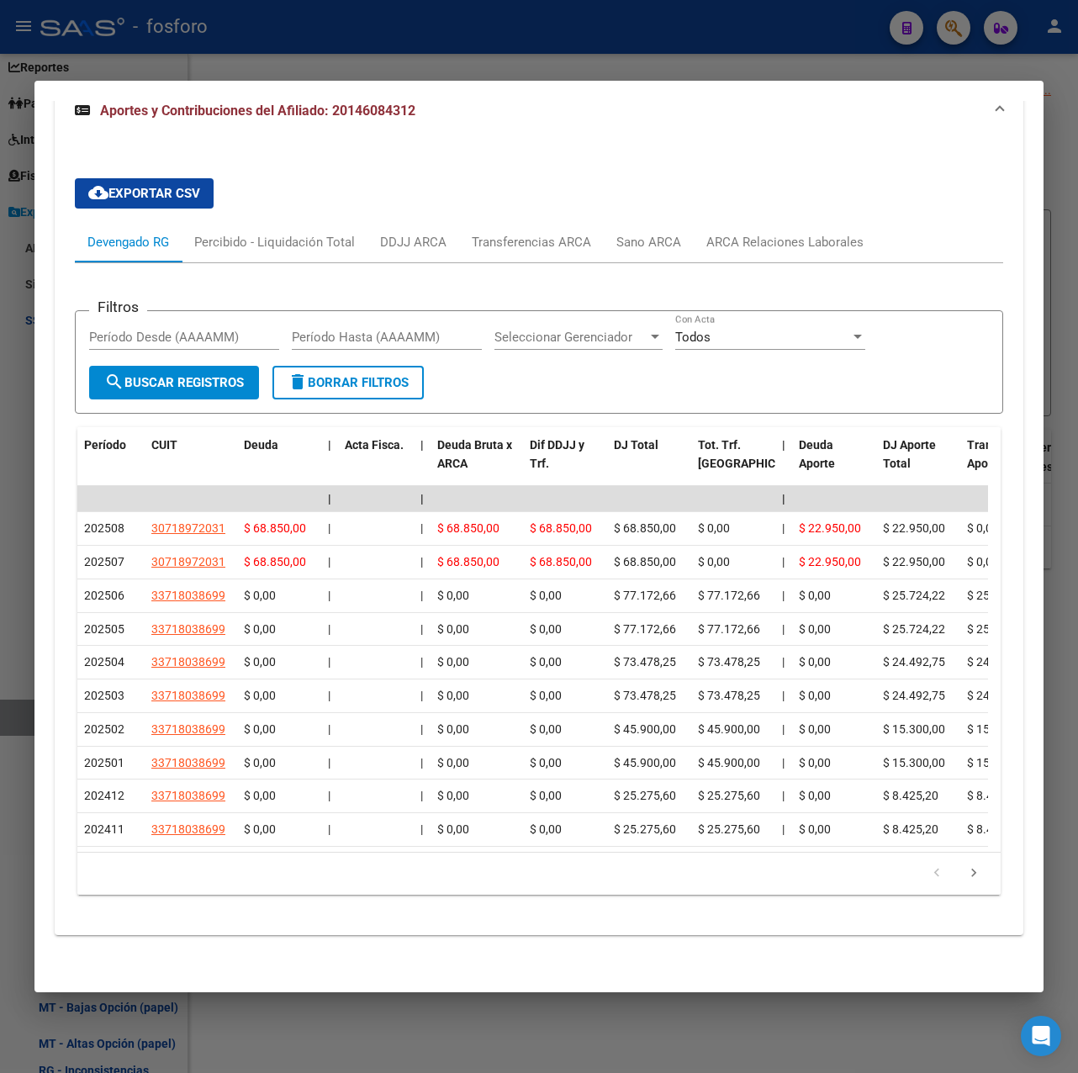
click at [1061, 669] on div at bounding box center [539, 536] width 1078 height 1073
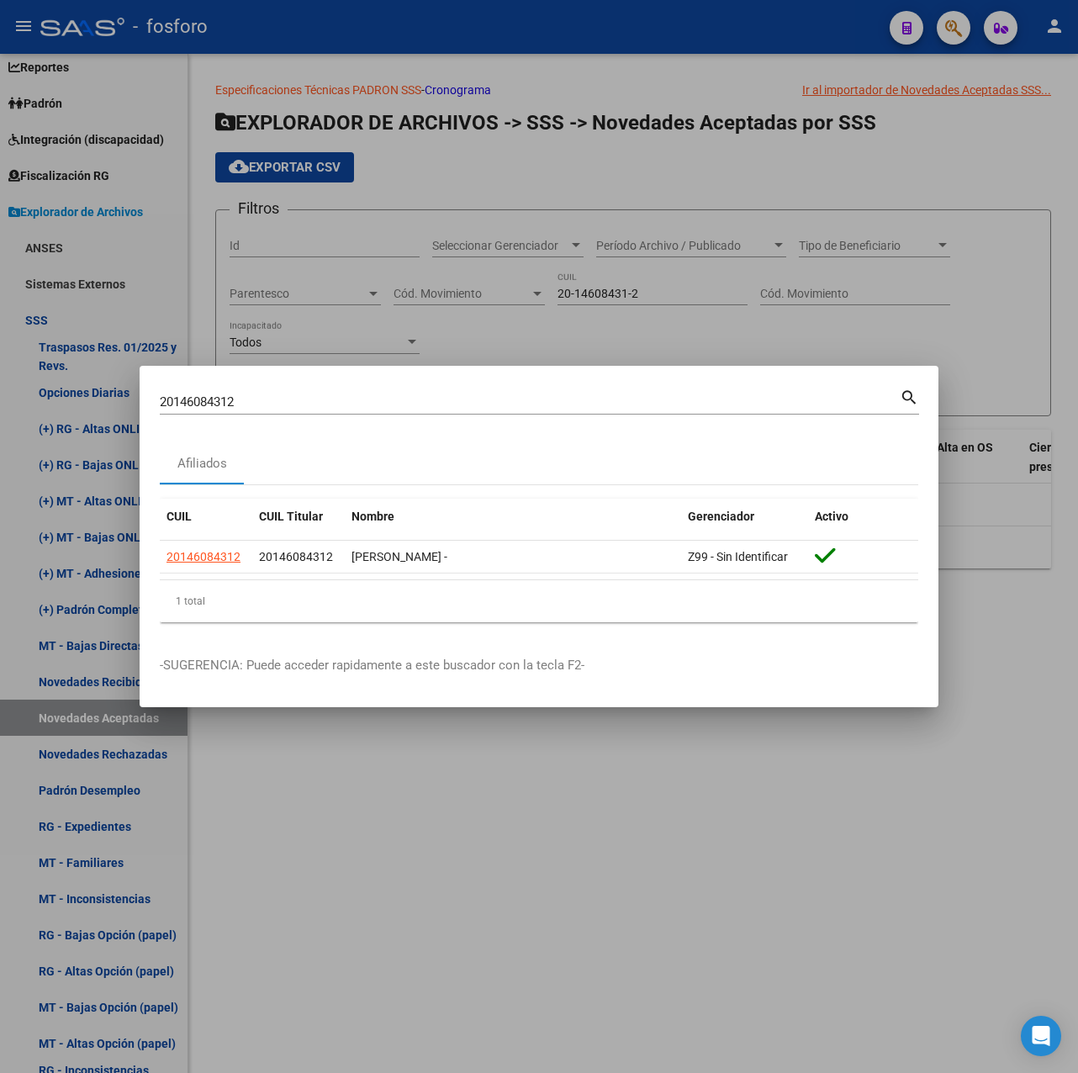
click at [886, 787] on div at bounding box center [539, 536] width 1078 height 1073
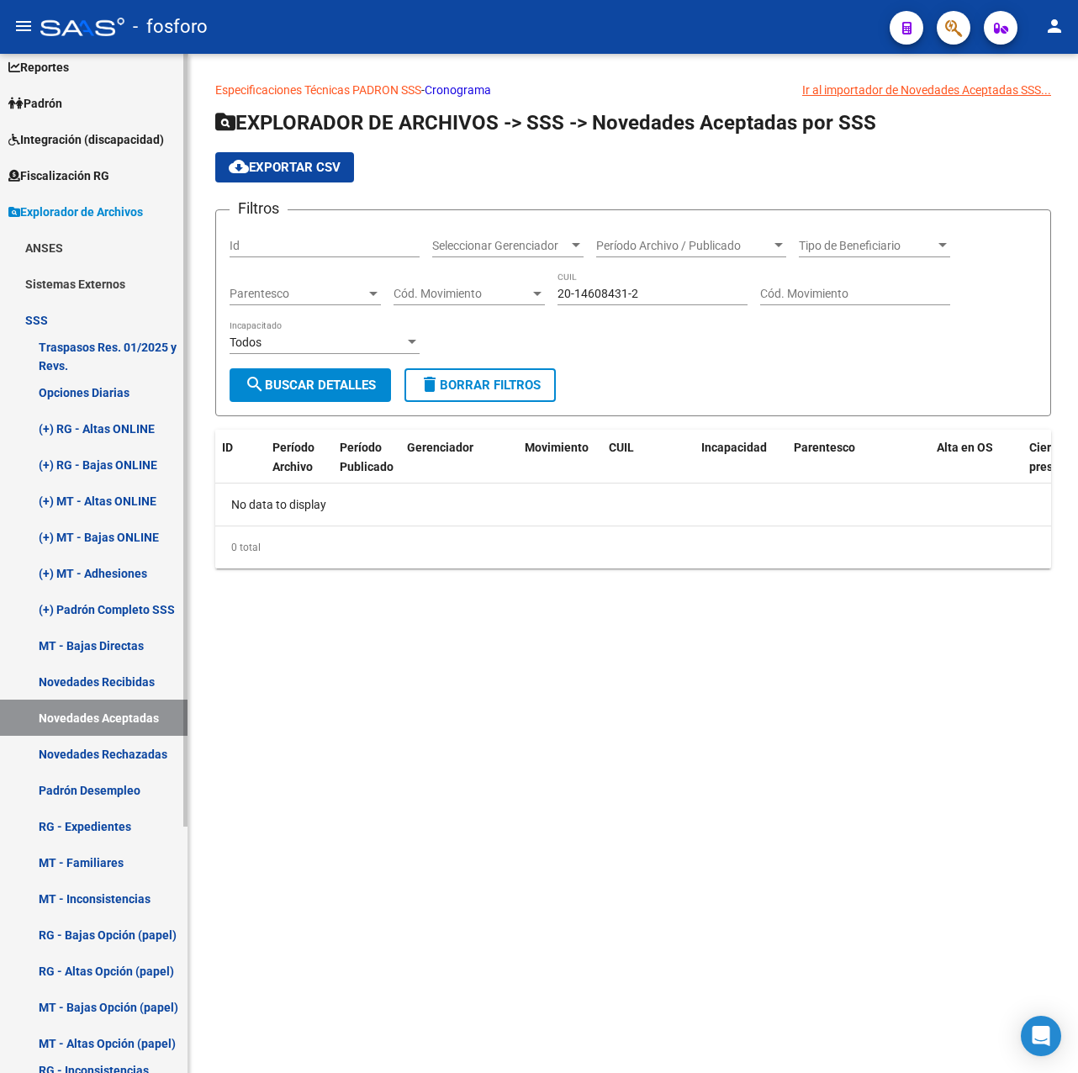
click at [102, 755] on link "Novedades Rechazadas" at bounding box center [94, 754] width 188 height 36
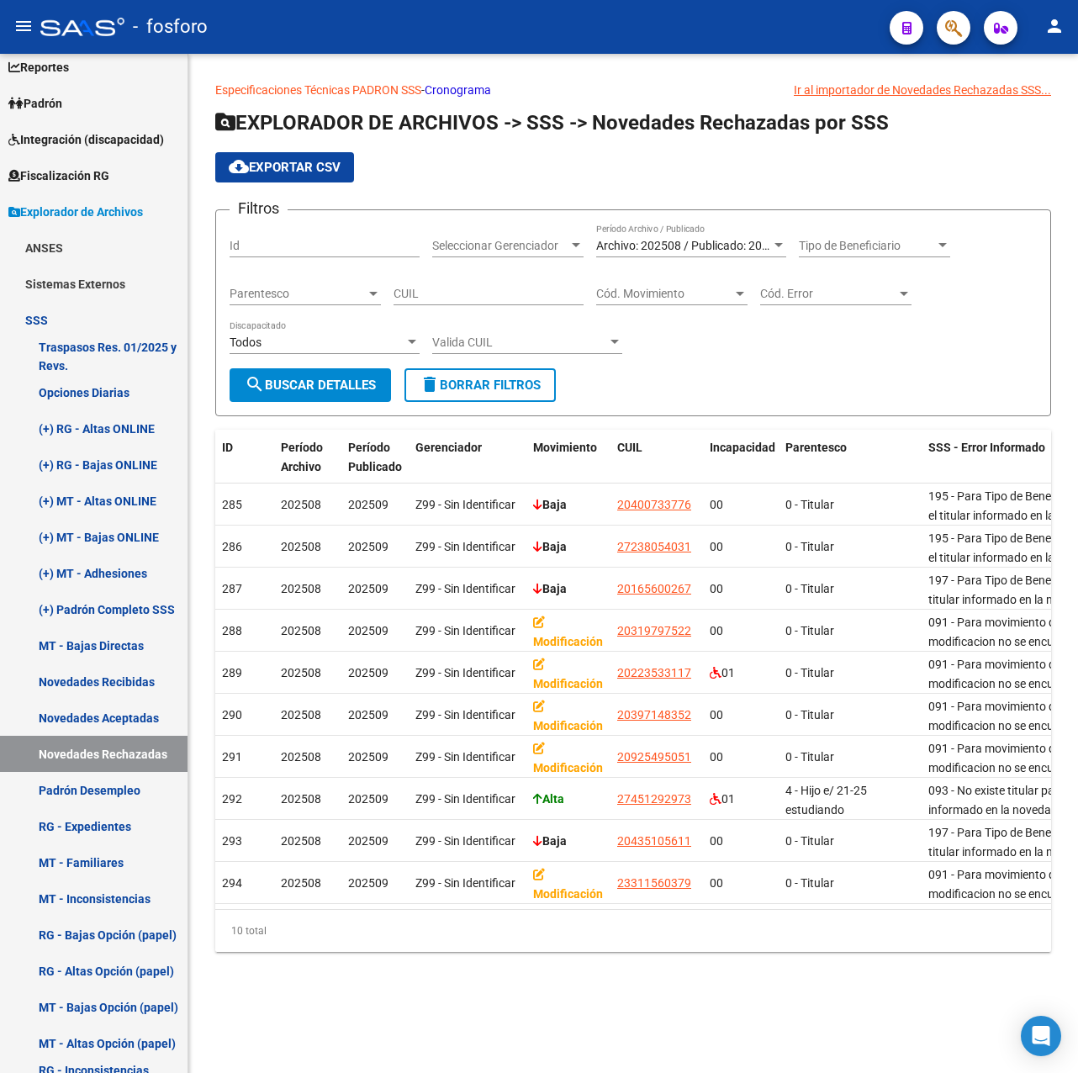
click at [472, 286] on div "CUIL" at bounding box center [489, 289] width 190 height 34
click at [467, 292] on input "CUIL" at bounding box center [489, 294] width 190 height 14
paste input "23-31156037-9"
type input "23-31156037-9"
click at [355, 380] on span "search Buscar Detalles" at bounding box center [310, 385] width 131 height 15
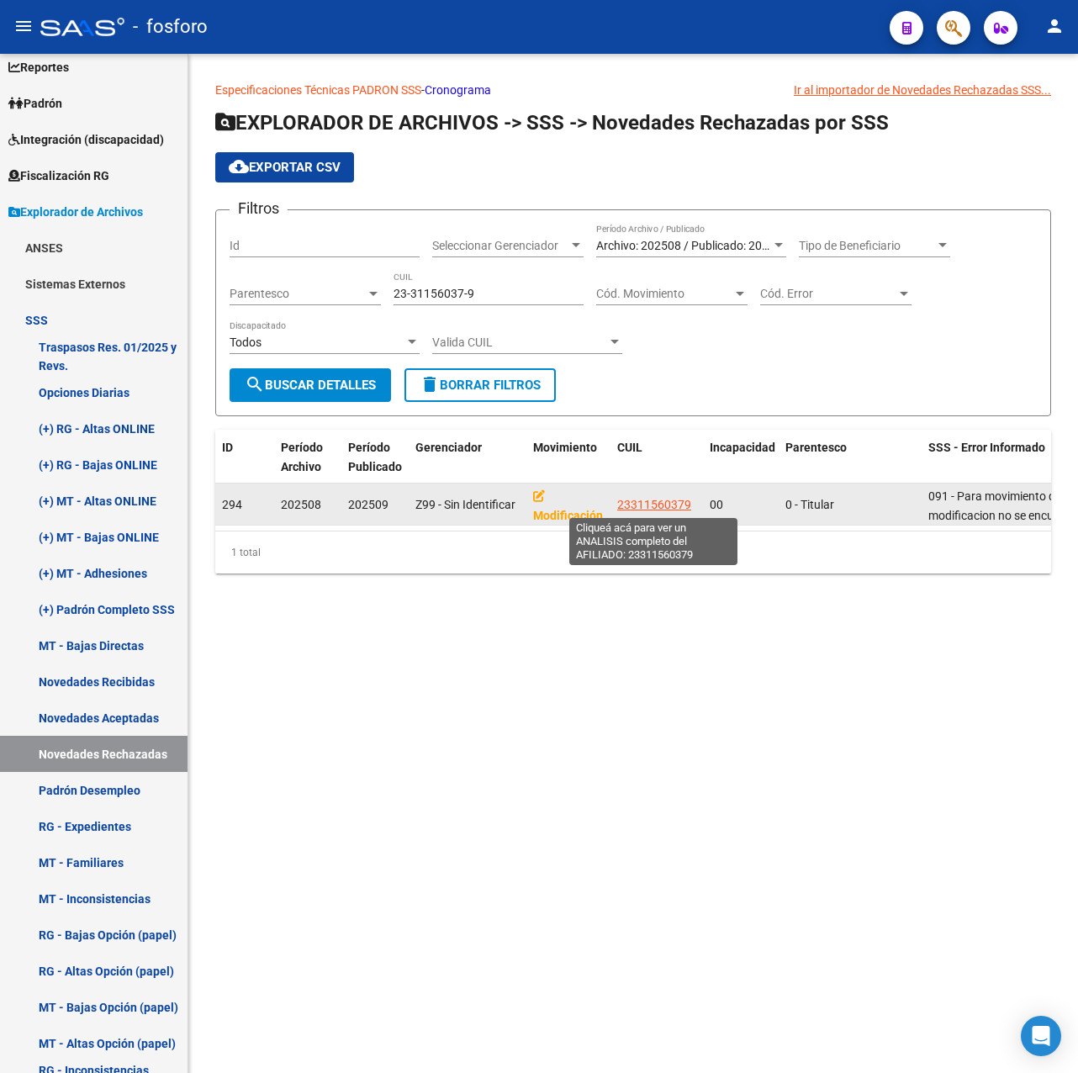
click at [678, 506] on span "23311560379" at bounding box center [654, 504] width 74 height 13
type textarea "23311560379"
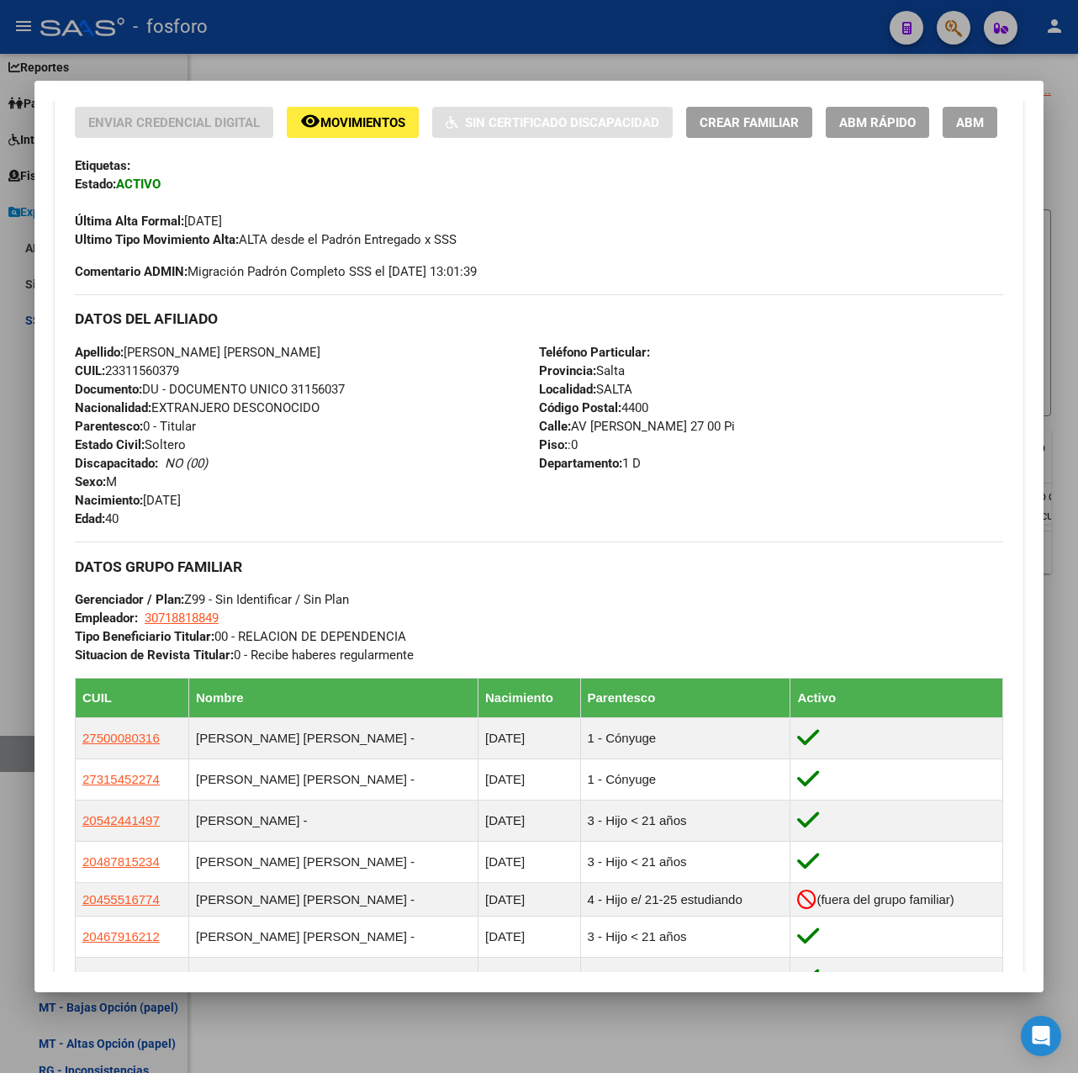
scroll to position [794, 0]
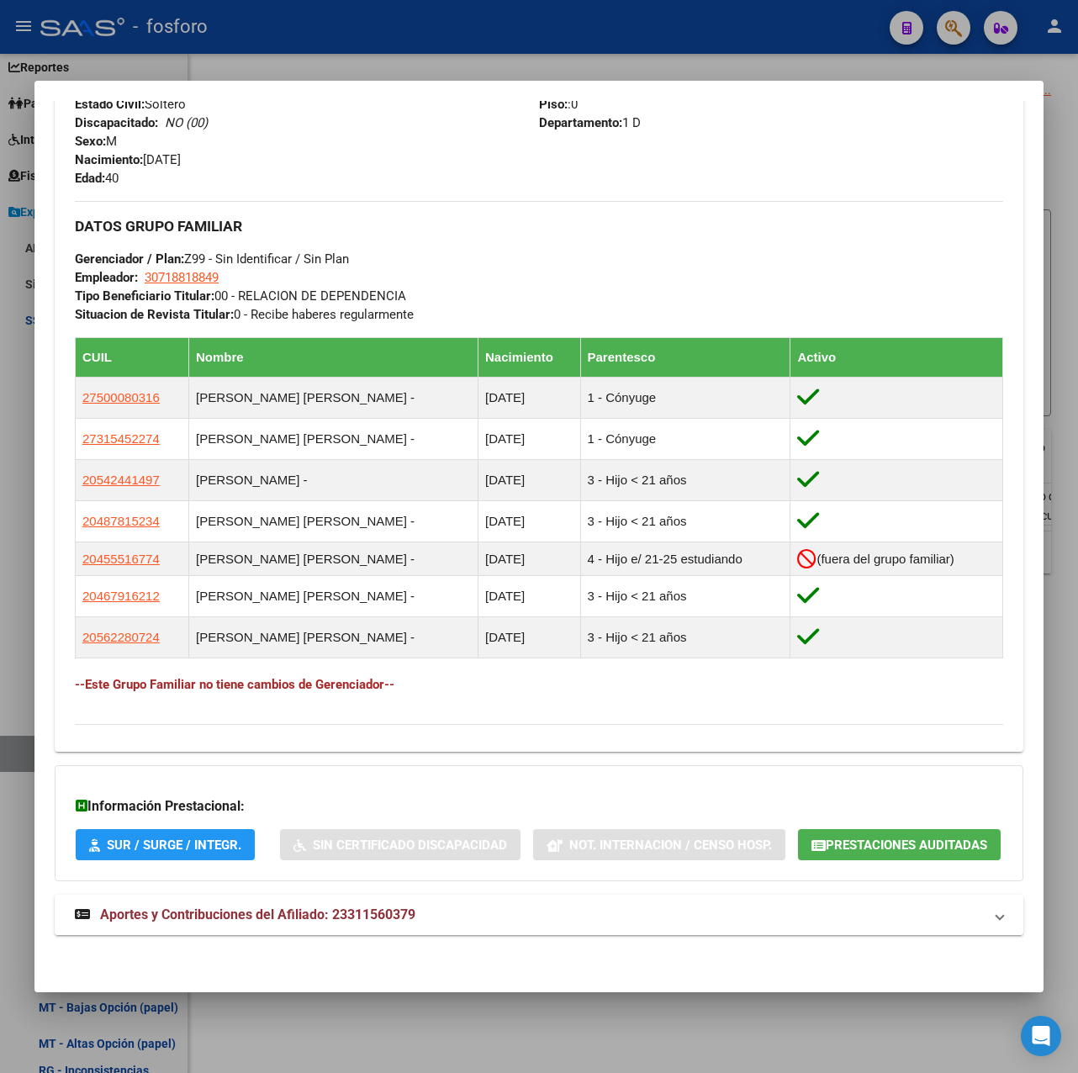
click at [211, 913] on span "Aportes y Contribuciones del Afiliado: 23311560379" at bounding box center [257, 915] width 315 height 16
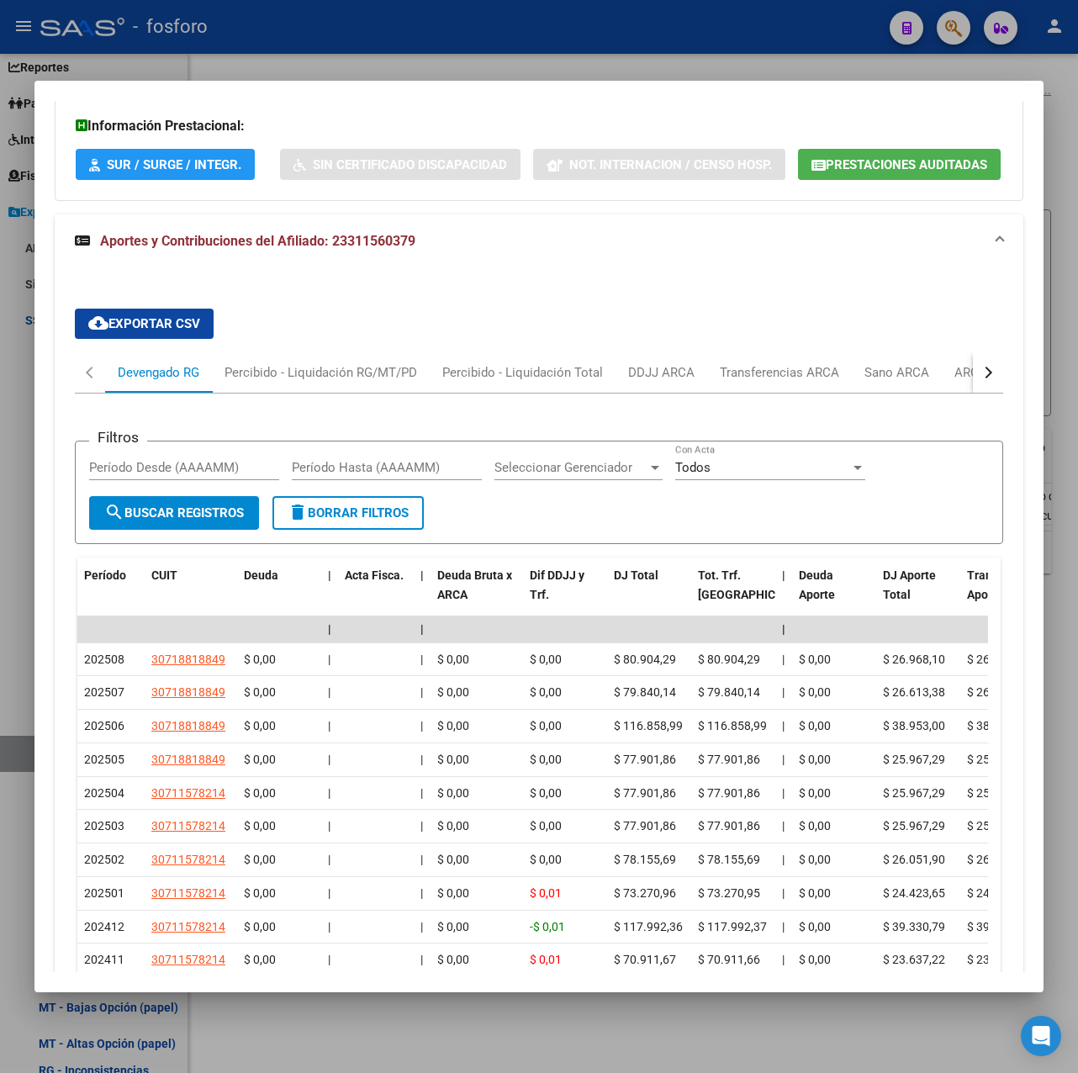
scroll to position [1626, 0]
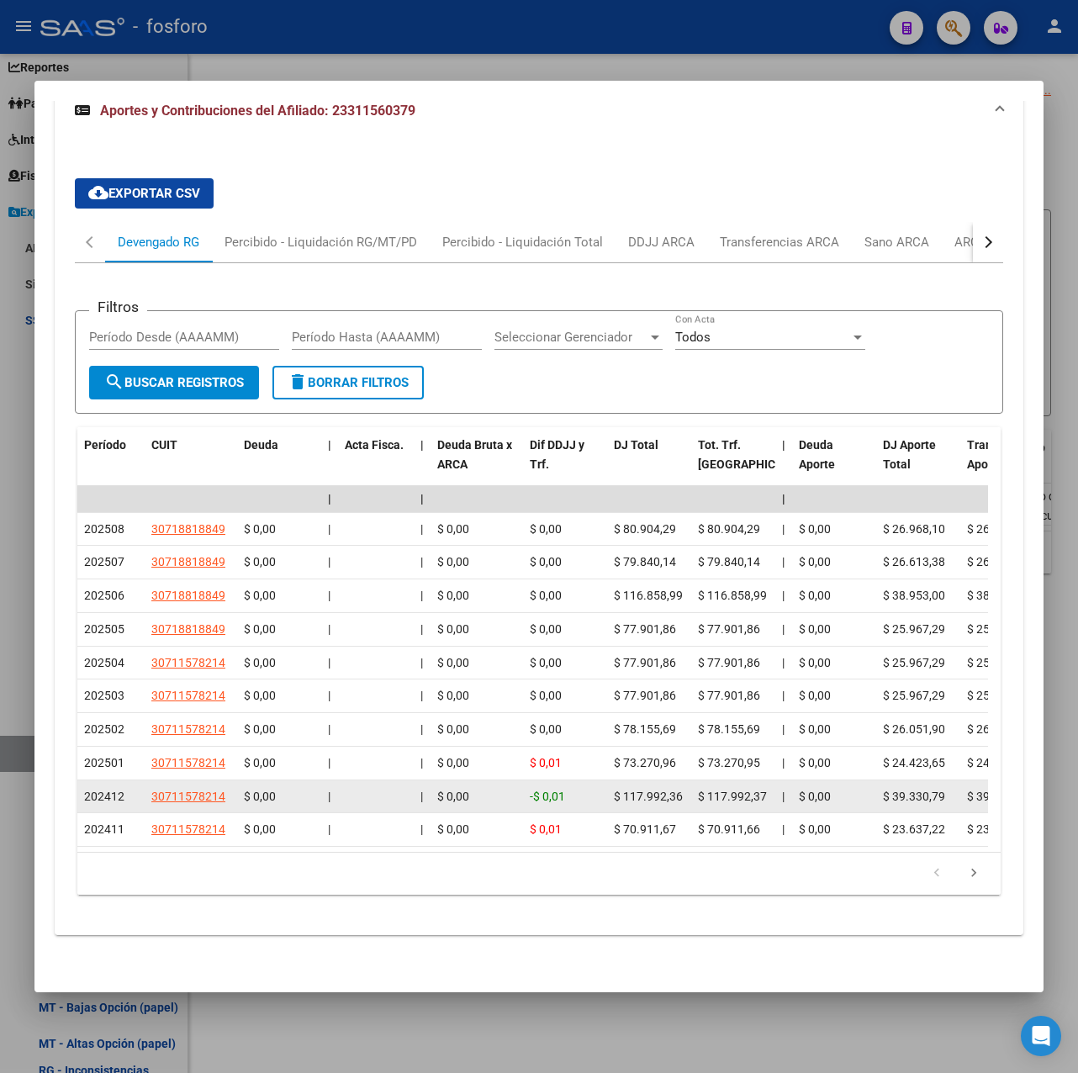
drag, startPoint x: 135, startPoint y: 669, endPoint x: 156, endPoint y: 777, distance: 110.7
click at [156, 777] on datatable-scroller "| | | | | | | | | | | | | 202508 30718818849 $ 0,00 | | $ 0,00 $ 0,00 $ 80.904,…" at bounding box center [532, 666] width 911 height 361
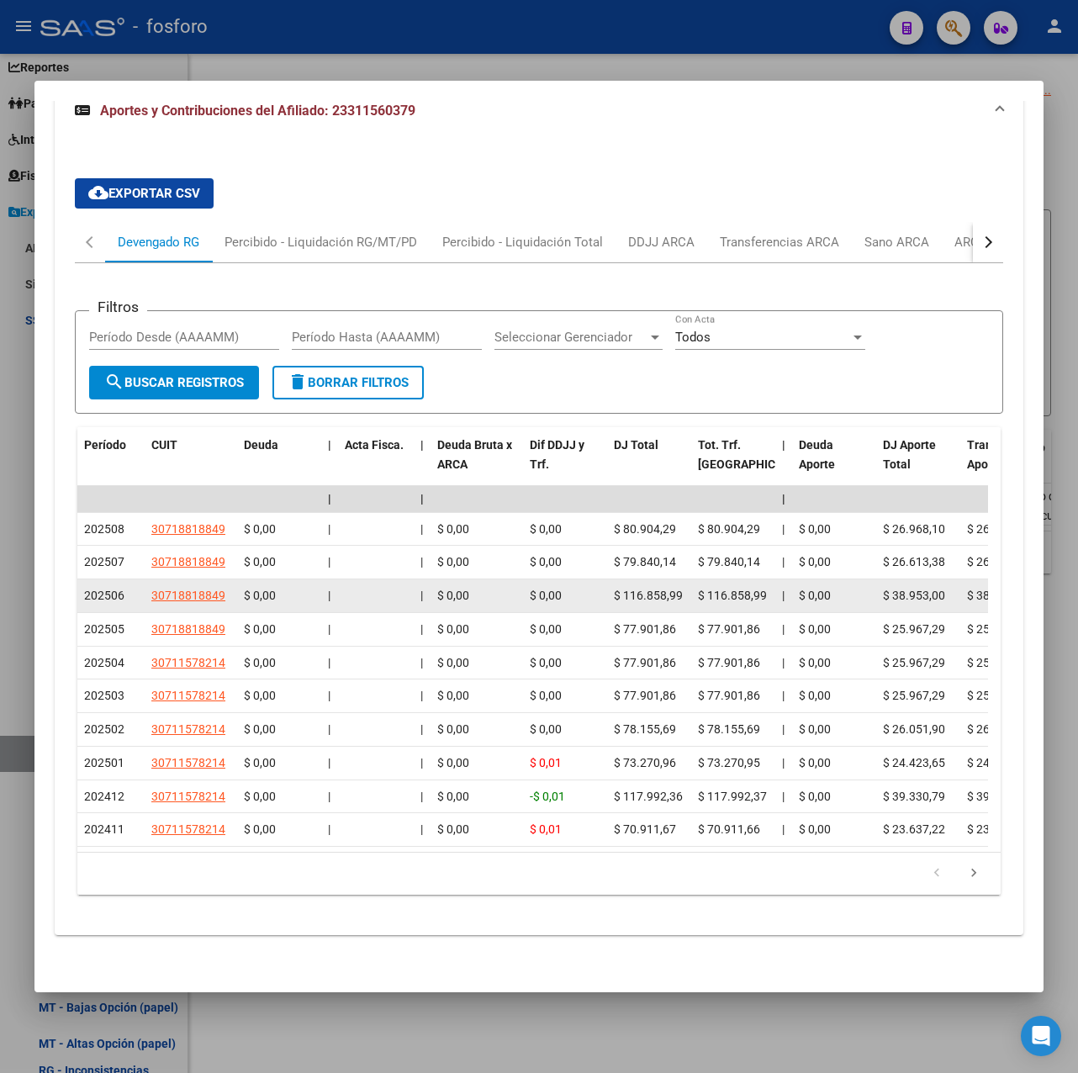
drag, startPoint x: 156, startPoint y: 777, endPoint x: 230, endPoint y: 572, distance: 218.2
click at [230, 572] on datatable-scroller "| | | | | | | | | | | | | 202508 30718818849 $ 0,00 | | $ 0,00 $ 0,00 $ 80.904,…" at bounding box center [532, 666] width 911 height 361
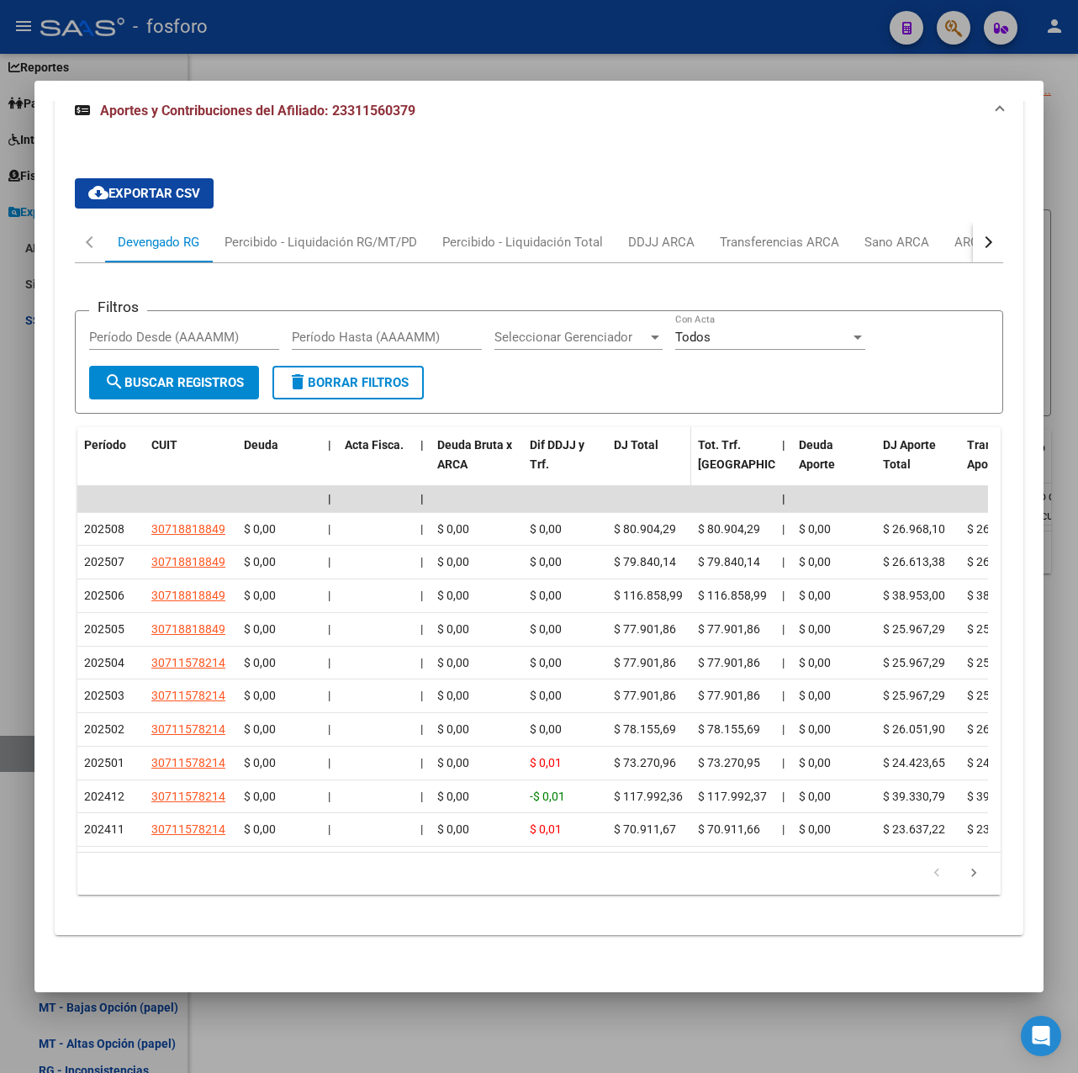
click at [666, 439] on datatable-header-cell "DJ Total" at bounding box center [649, 464] width 84 height 74
click at [676, 60] on div at bounding box center [539, 536] width 1078 height 1073
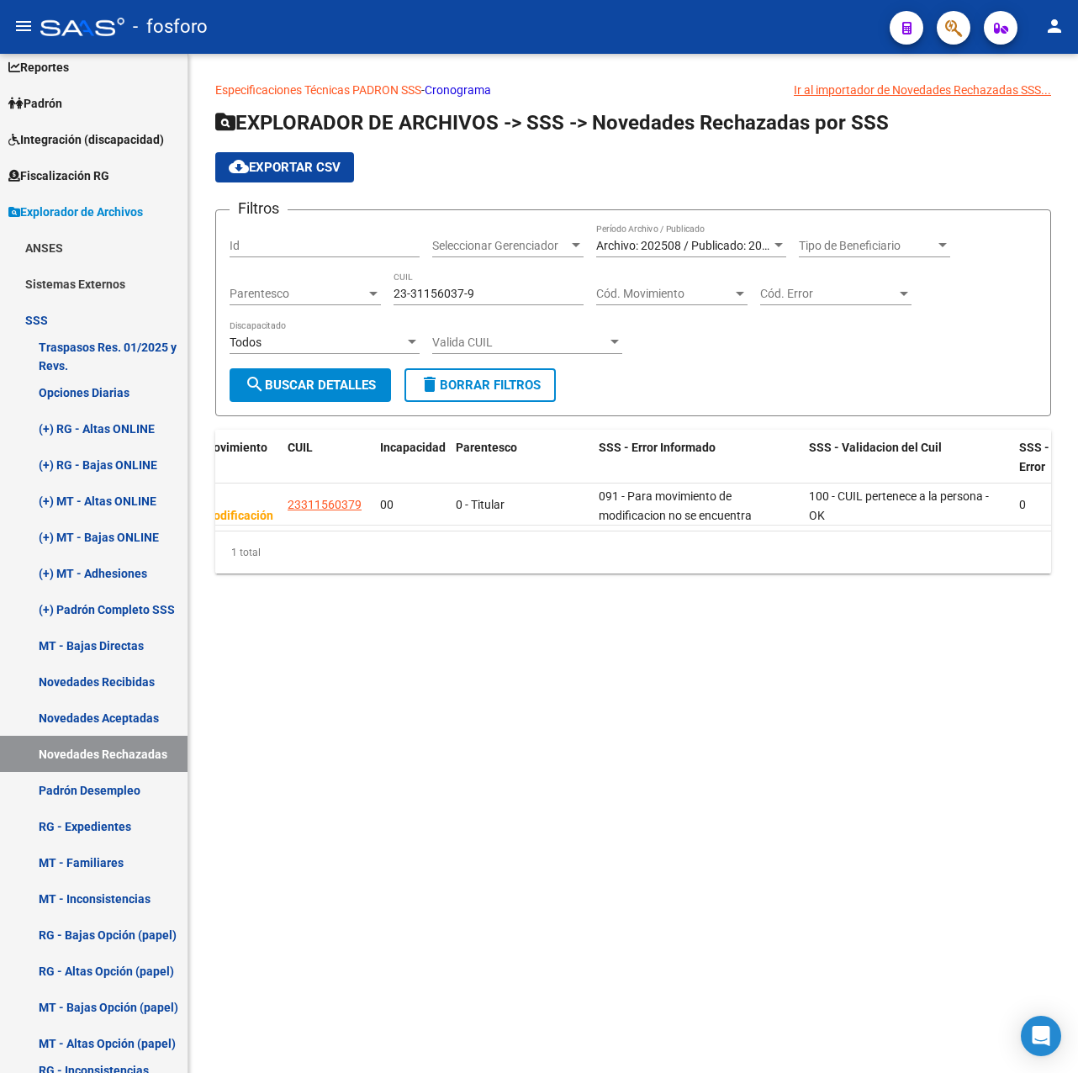
scroll to position [0, 0]
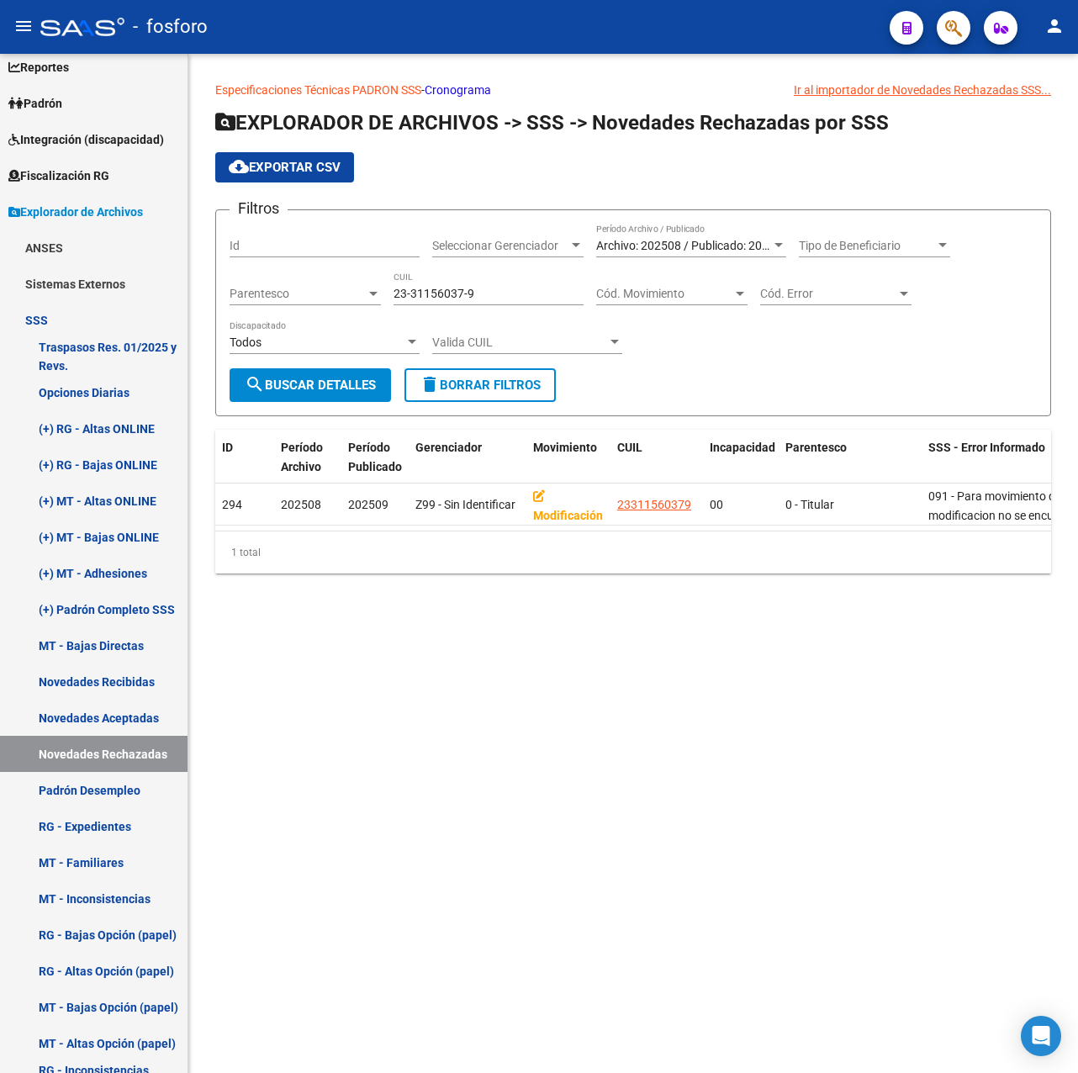
click at [442, 283] on div "23-31156037-9 CUIL" at bounding box center [489, 289] width 190 height 34
click at [442, 292] on input "23-31156037-9" at bounding box center [489, 294] width 190 height 14
drag, startPoint x: 481, startPoint y: 855, endPoint x: 253, endPoint y: 367, distance: 538.5
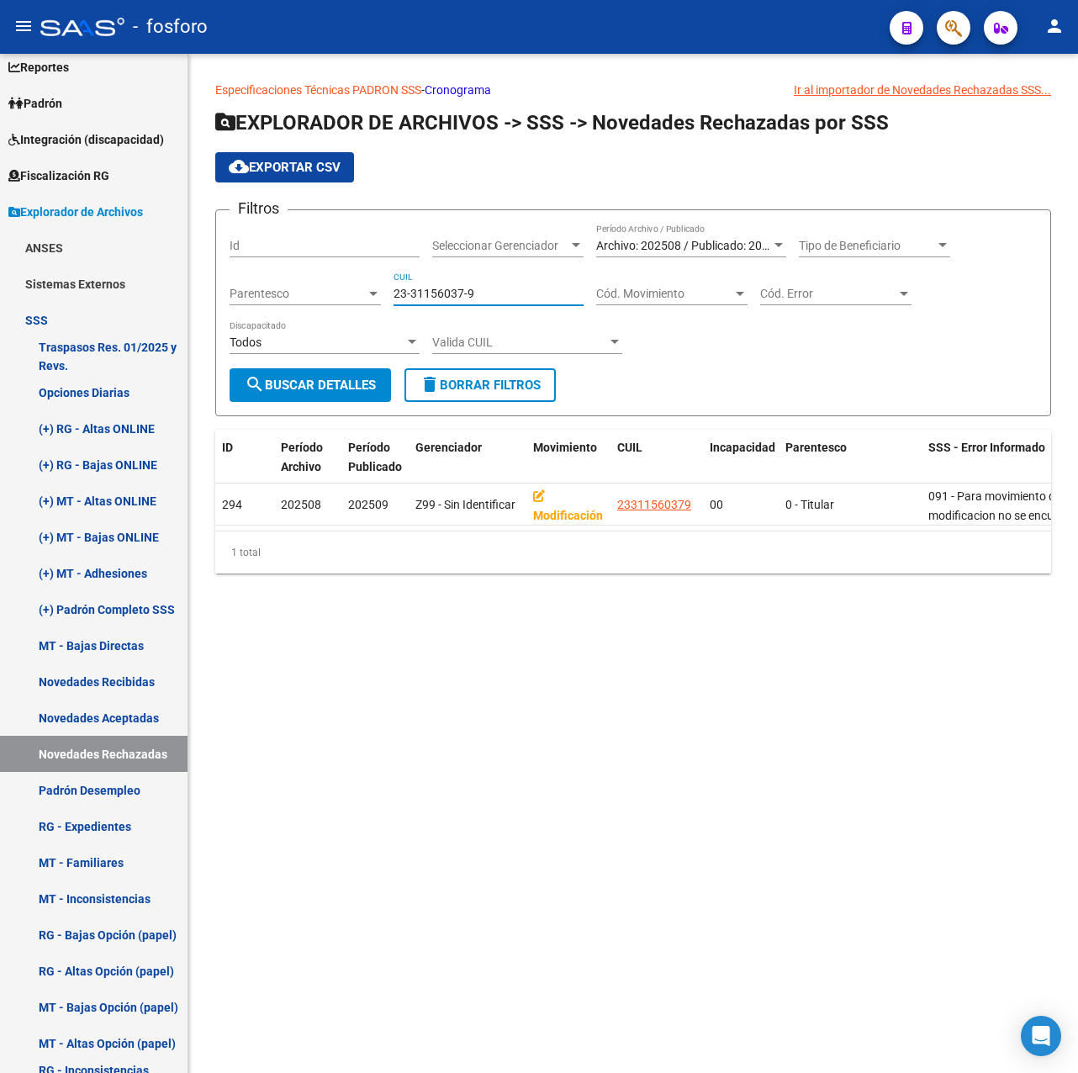
click at [480, 854] on mat-sidenav-content "Especificaciones Técnicas PADRON SSS - Cronograma Ir al importador [PERSON_NAME…" at bounding box center [633, 563] width 890 height 1019
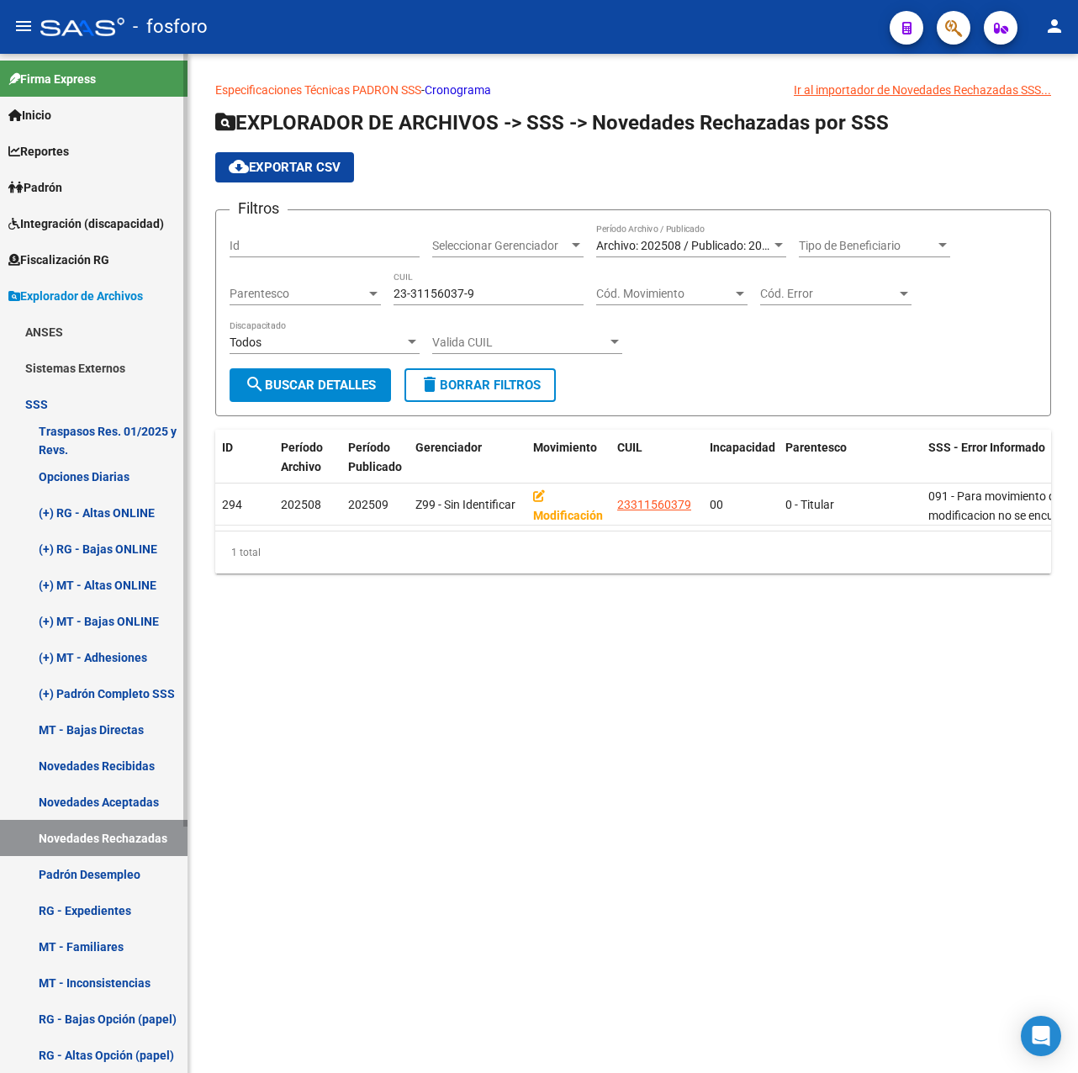
click at [78, 145] on link "Reportes" at bounding box center [94, 151] width 188 height 36
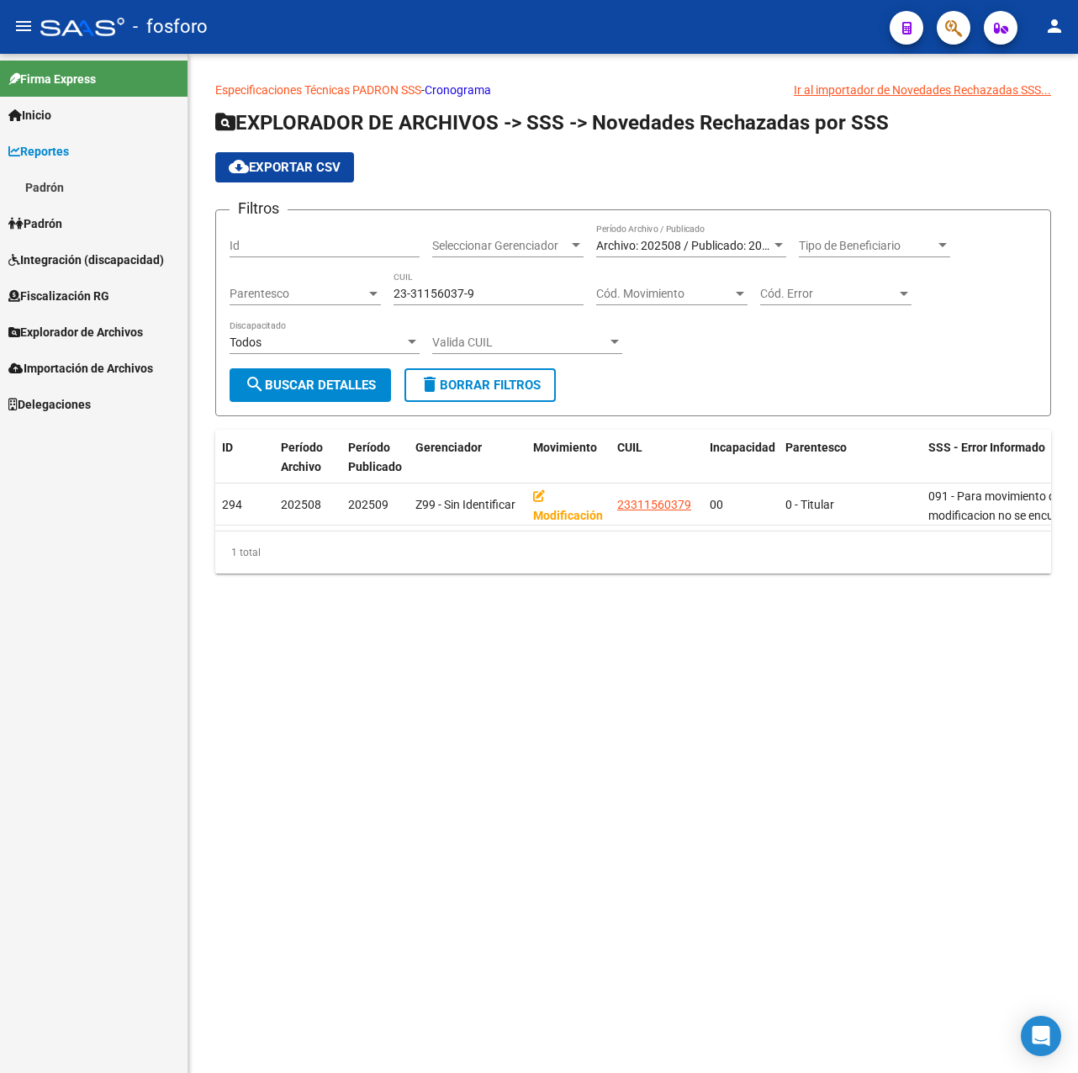
click at [62, 199] on link "Padrón" at bounding box center [94, 187] width 188 height 36
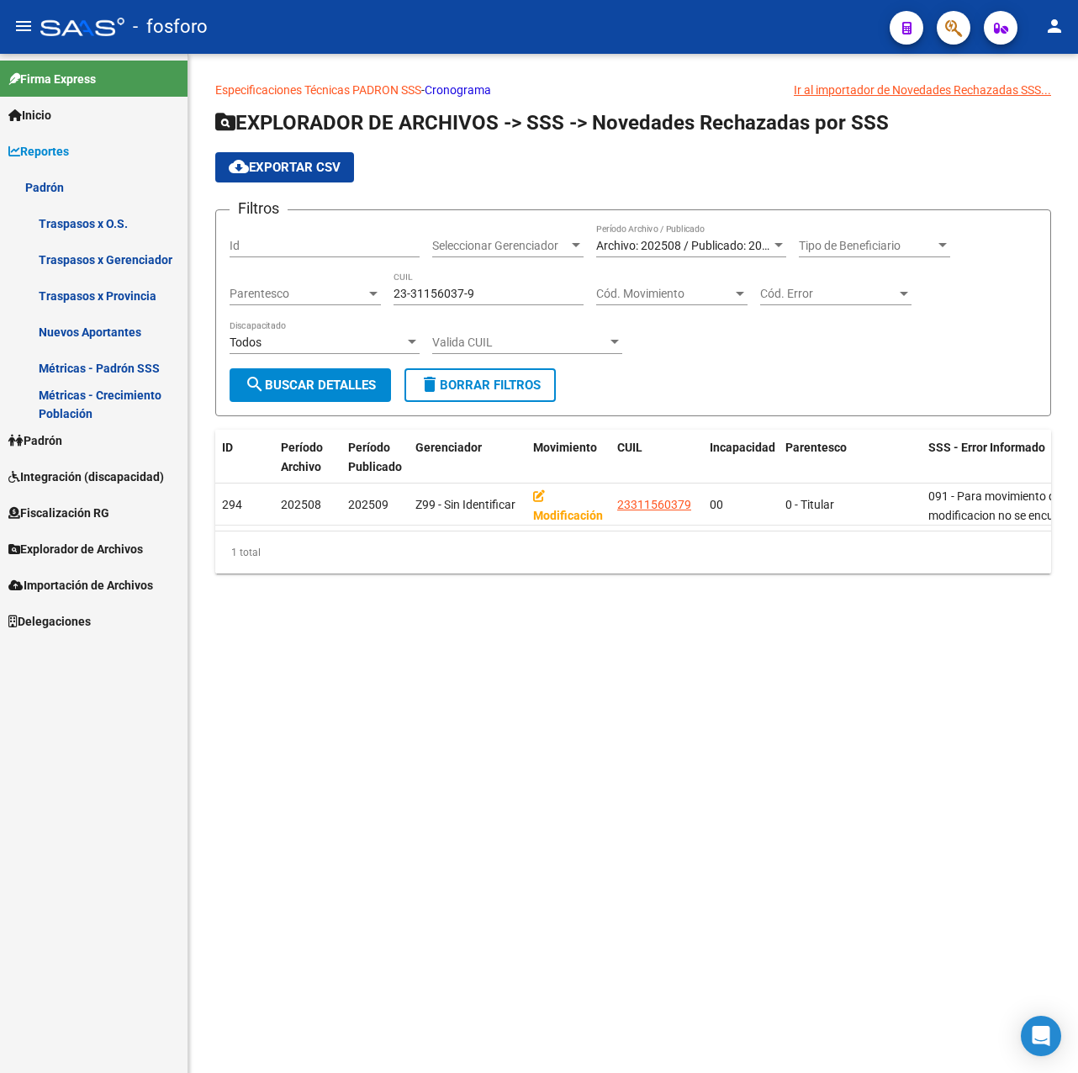
click at [89, 363] on link "Métricas - Padrón SSS" at bounding box center [94, 368] width 188 height 36
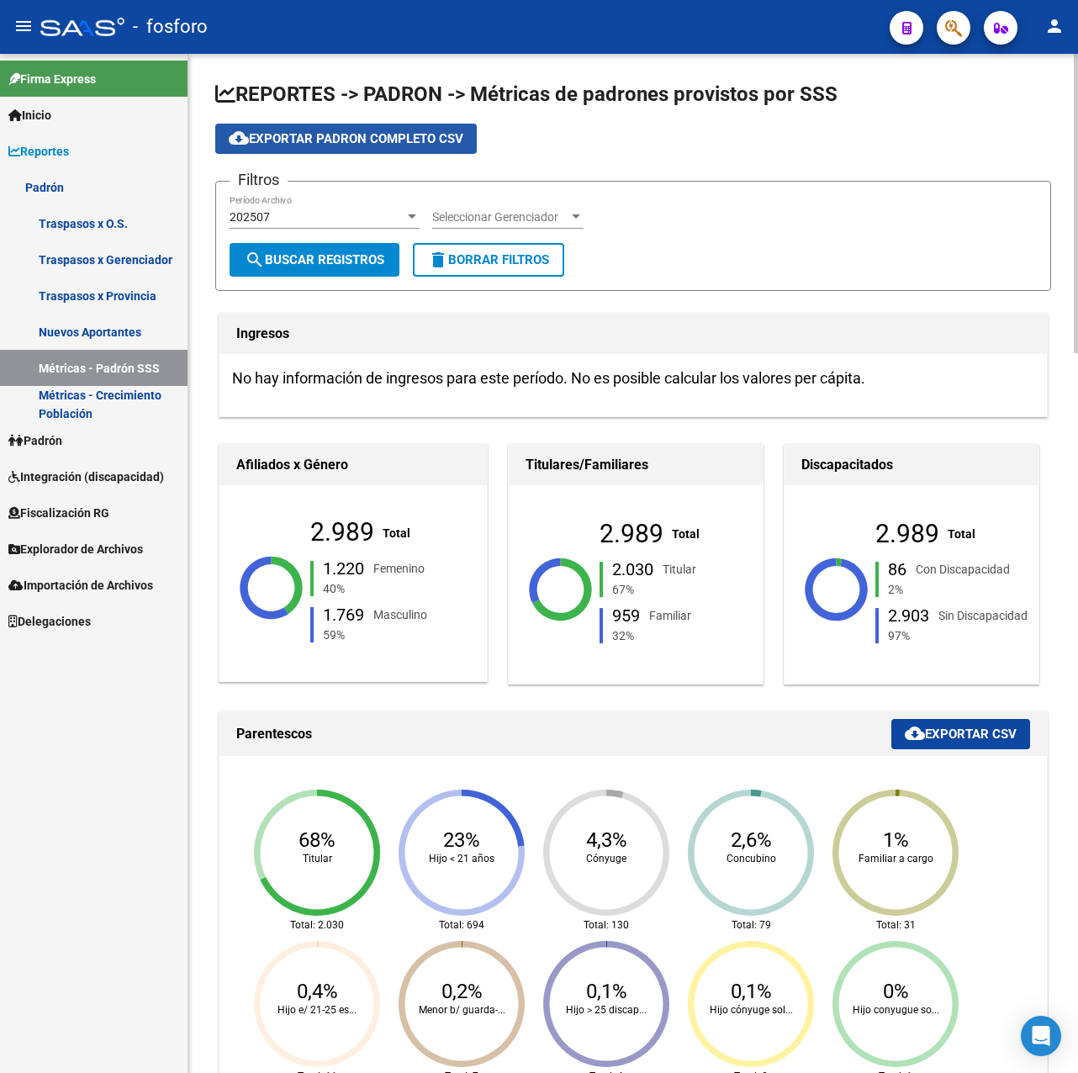
click at [331, 139] on span "cloud_download Exportar Padron Completo CSV" at bounding box center [346, 138] width 235 height 15
click at [79, 874] on div "Firma Express Inicio Calendario SSS Instructivos Contacto OS Reportes Padrón Tr…" at bounding box center [94, 563] width 188 height 1019
click at [56, 446] on span "Padrón" at bounding box center [35, 440] width 54 height 19
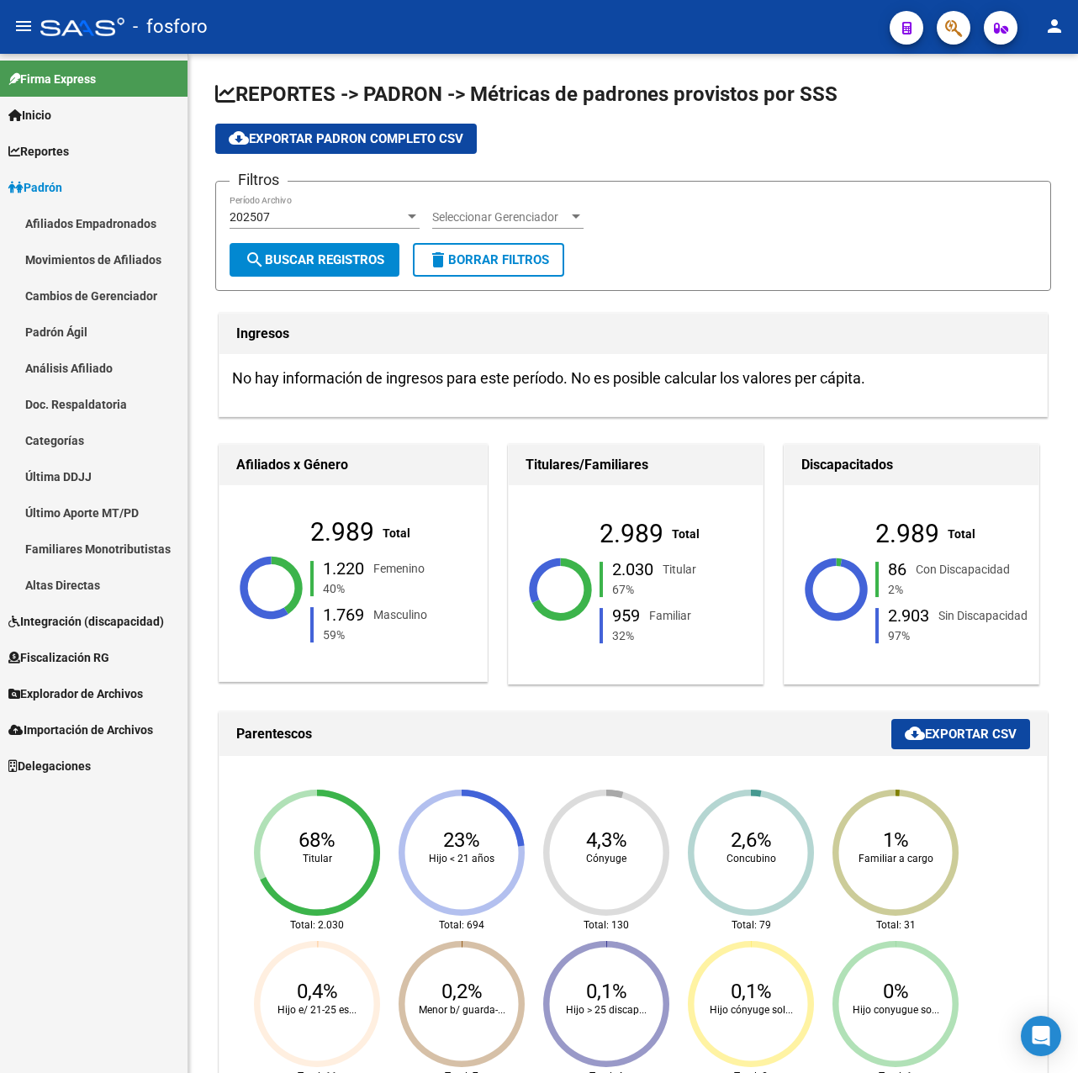
click at [75, 221] on link "Afiliados Empadronados" at bounding box center [94, 223] width 188 height 36
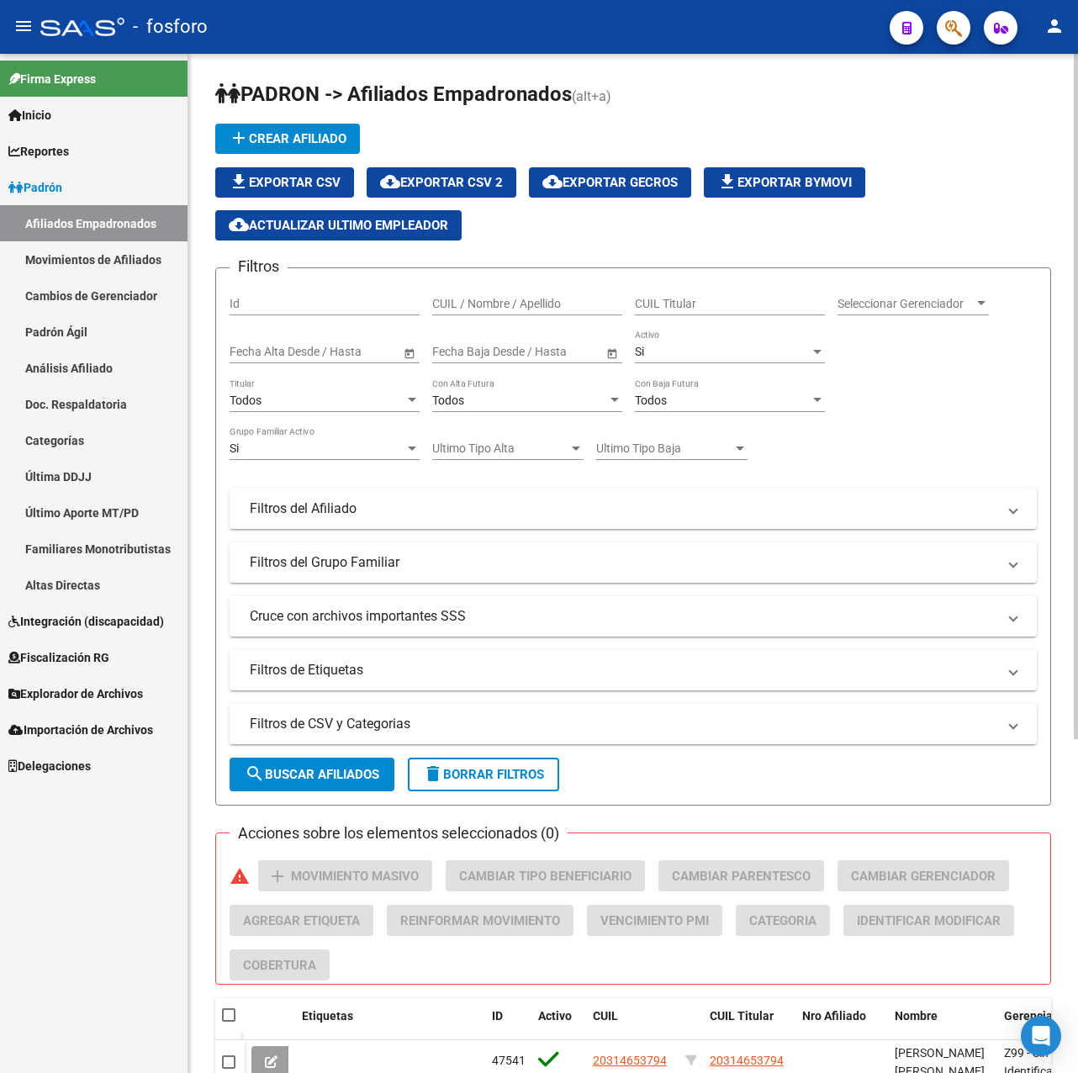
click at [723, 301] on input "CUIL Titular" at bounding box center [730, 304] width 190 height 14
paste input "23311560379"
type input "23311560379"
click at [684, 345] on div "Si" at bounding box center [722, 352] width 175 height 14
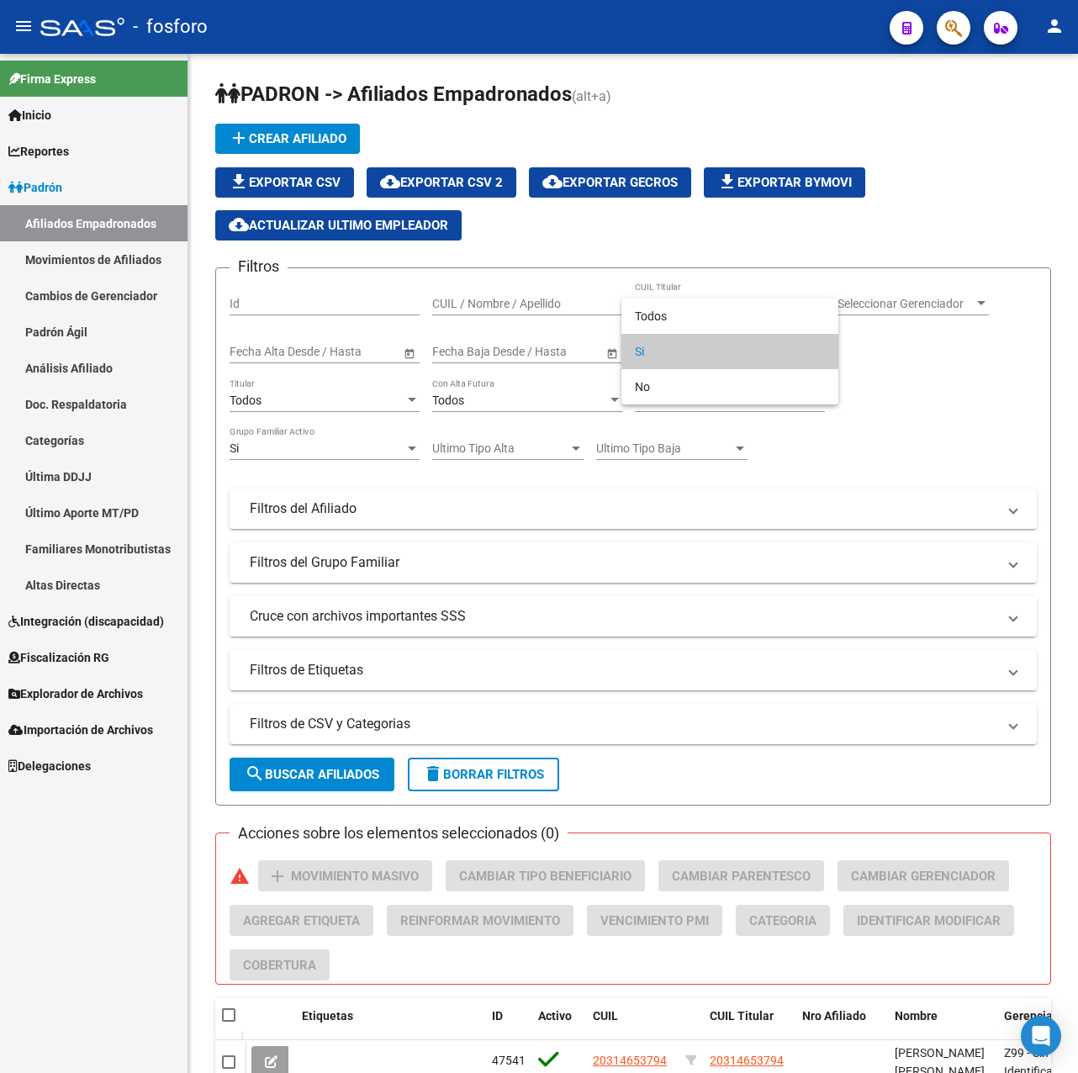
click at [934, 559] on div at bounding box center [539, 536] width 1078 height 1073
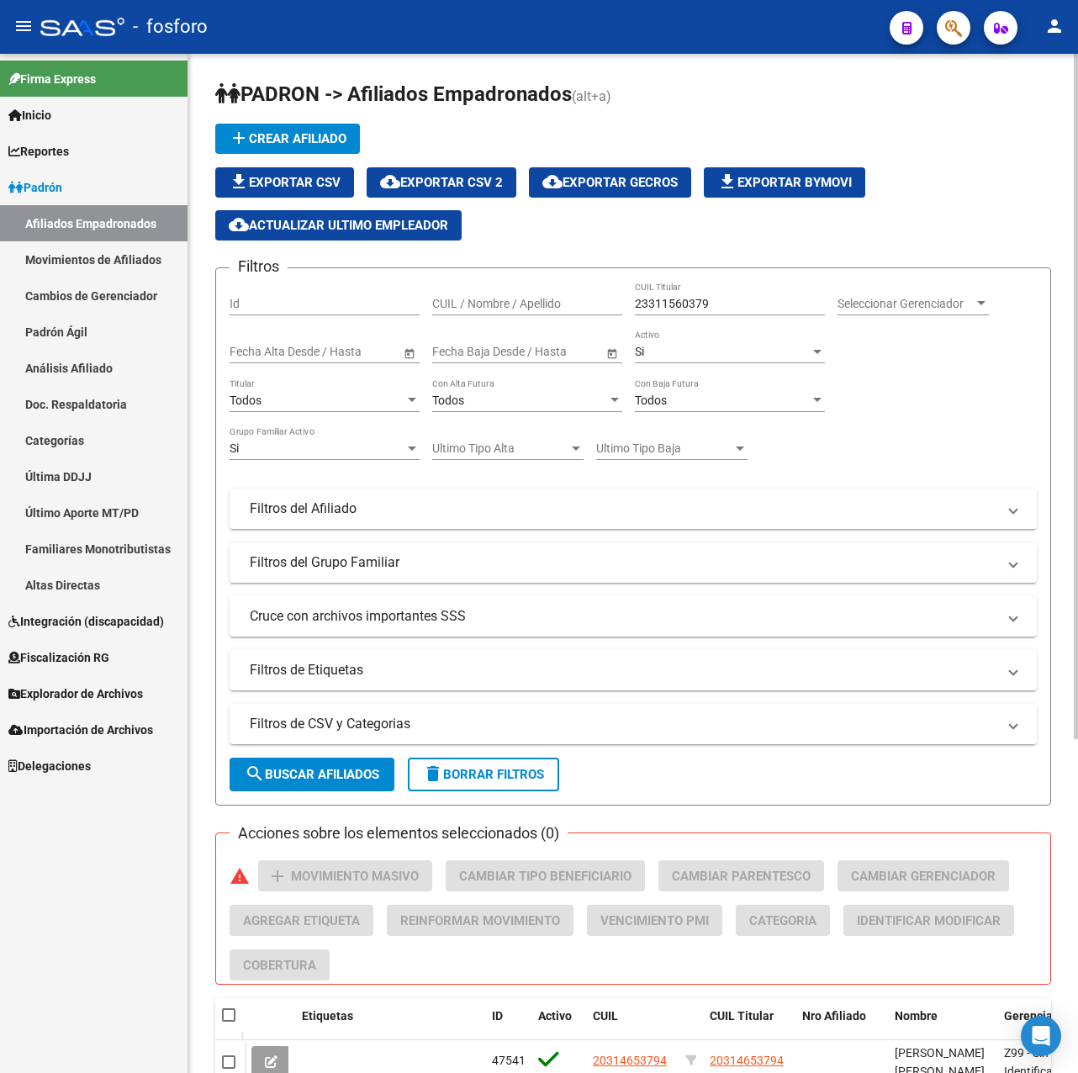
click at [273, 776] on span "search Buscar Afiliados" at bounding box center [312, 774] width 135 height 15
click at [296, 404] on div "Todos" at bounding box center [317, 401] width 175 height 14
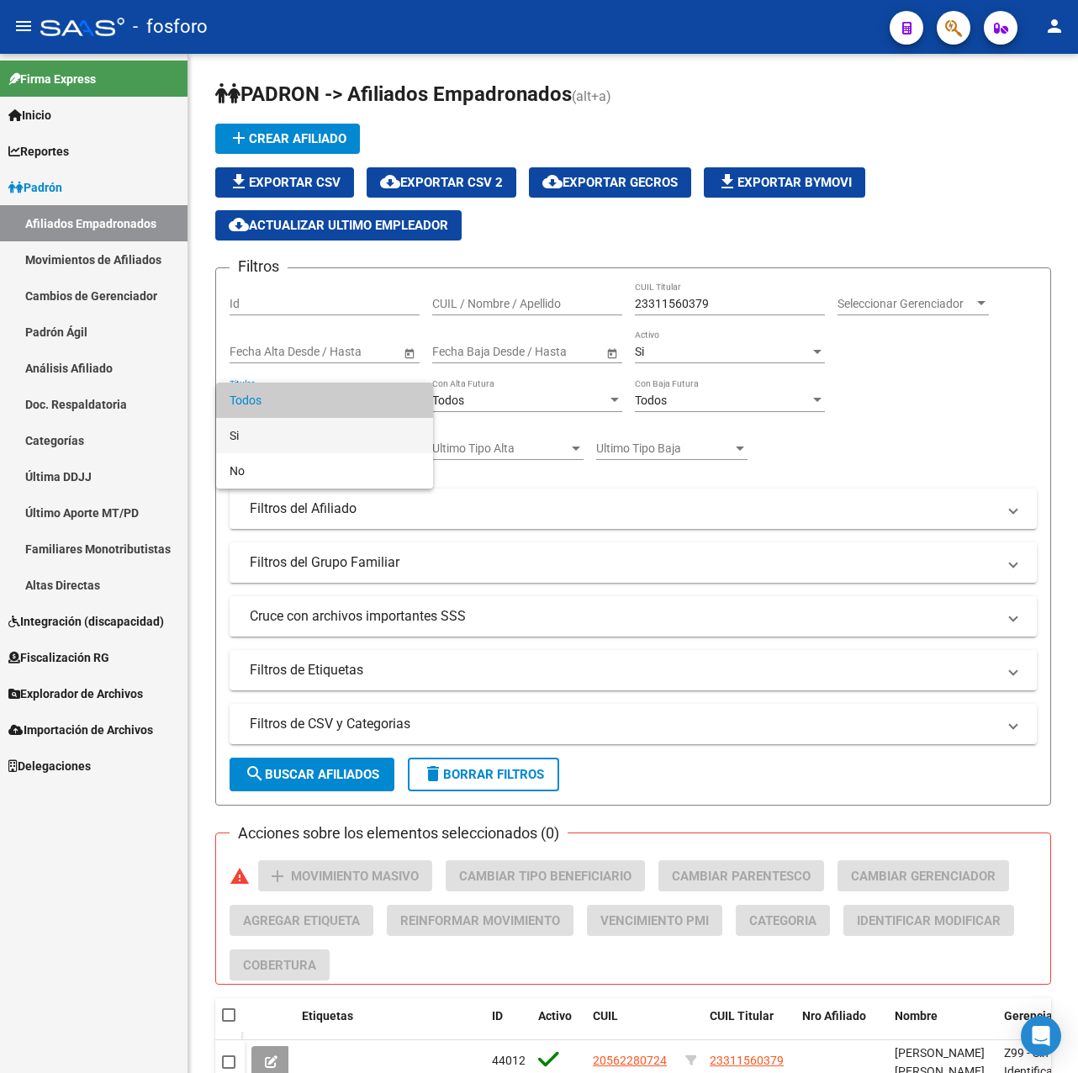
click at [255, 431] on span "Si" at bounding box center [325, 435] width 190 height 35
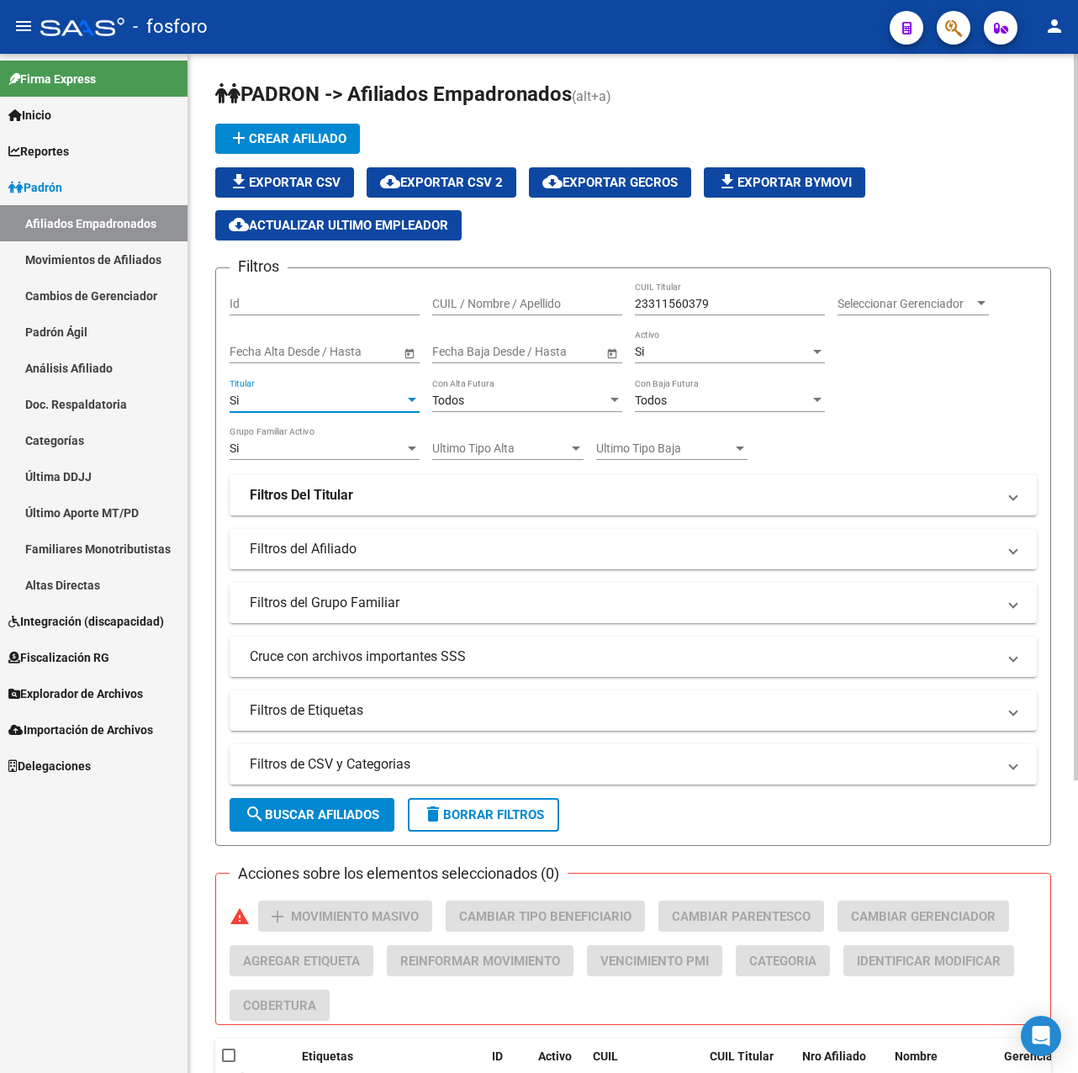
click at [326, 818] on span "search Buscar Afiliados" at bounding box center [312, 814] width 135 height 15
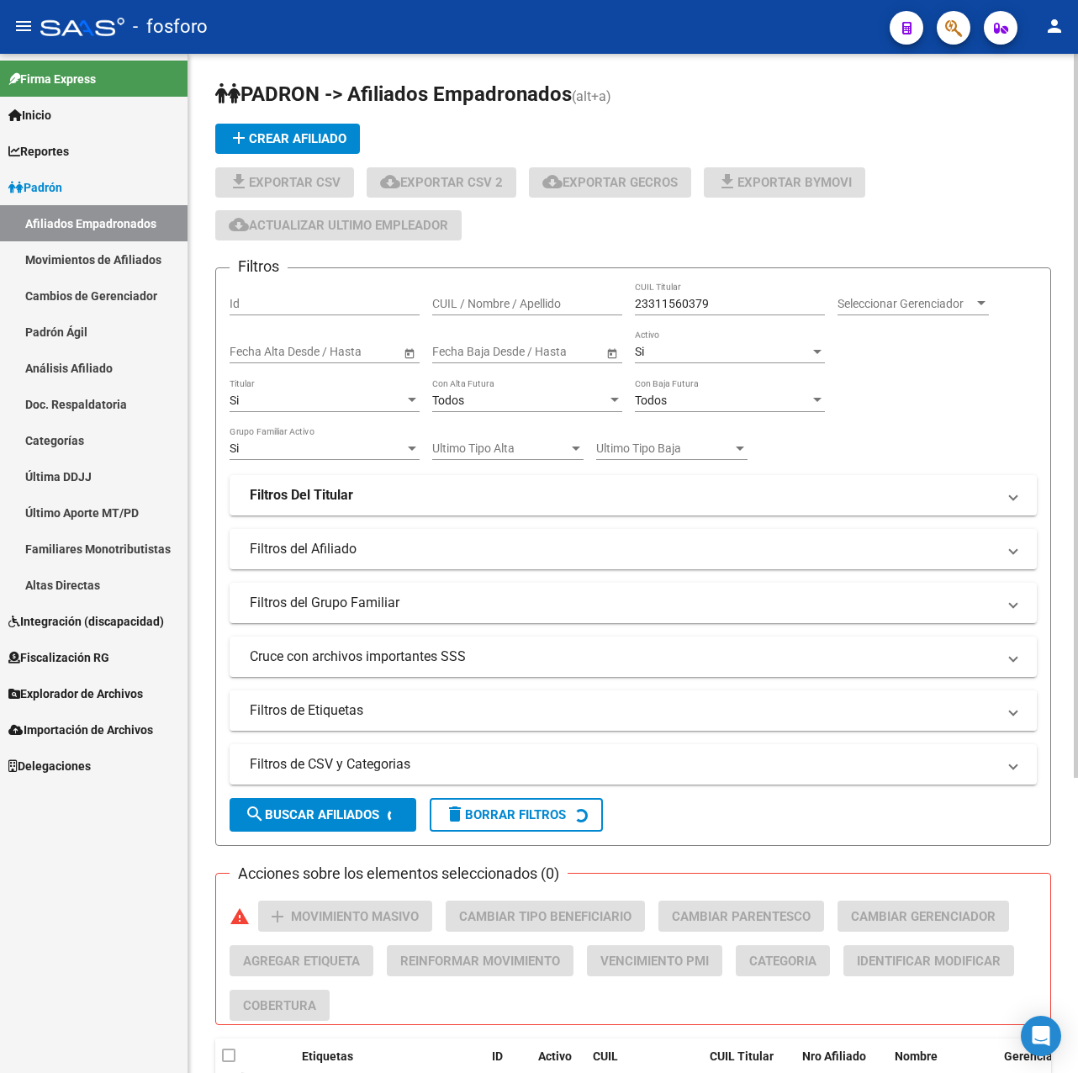
scroll to position [156, 0]
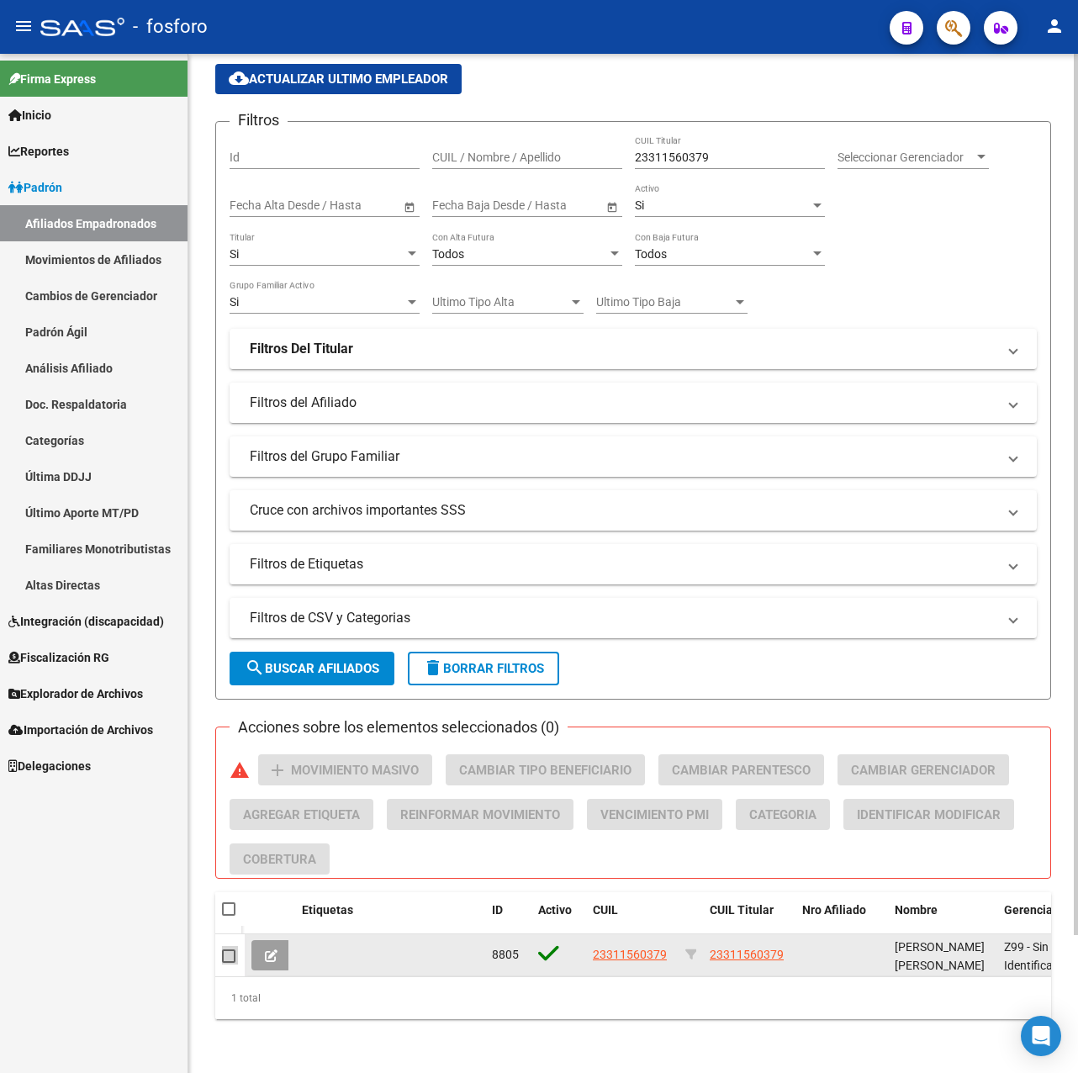
click at [233, 950] on span at bounding box center [228, 956] width 13 height 13
click at [229, 963] on input "checkbox" at bounding box center [228, 963] width 1 height 1
checkbox input "true"
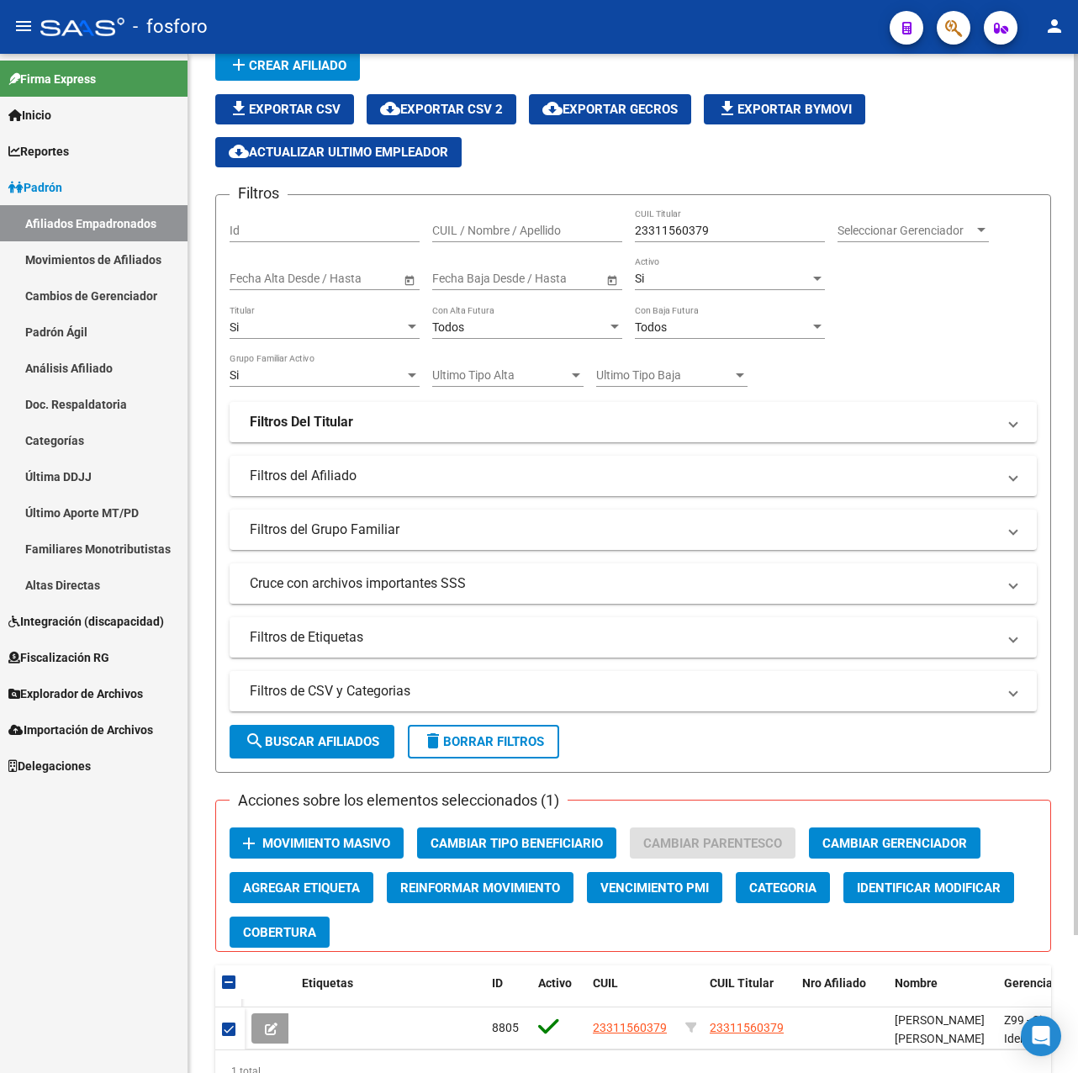
scroll to position [0, 0]
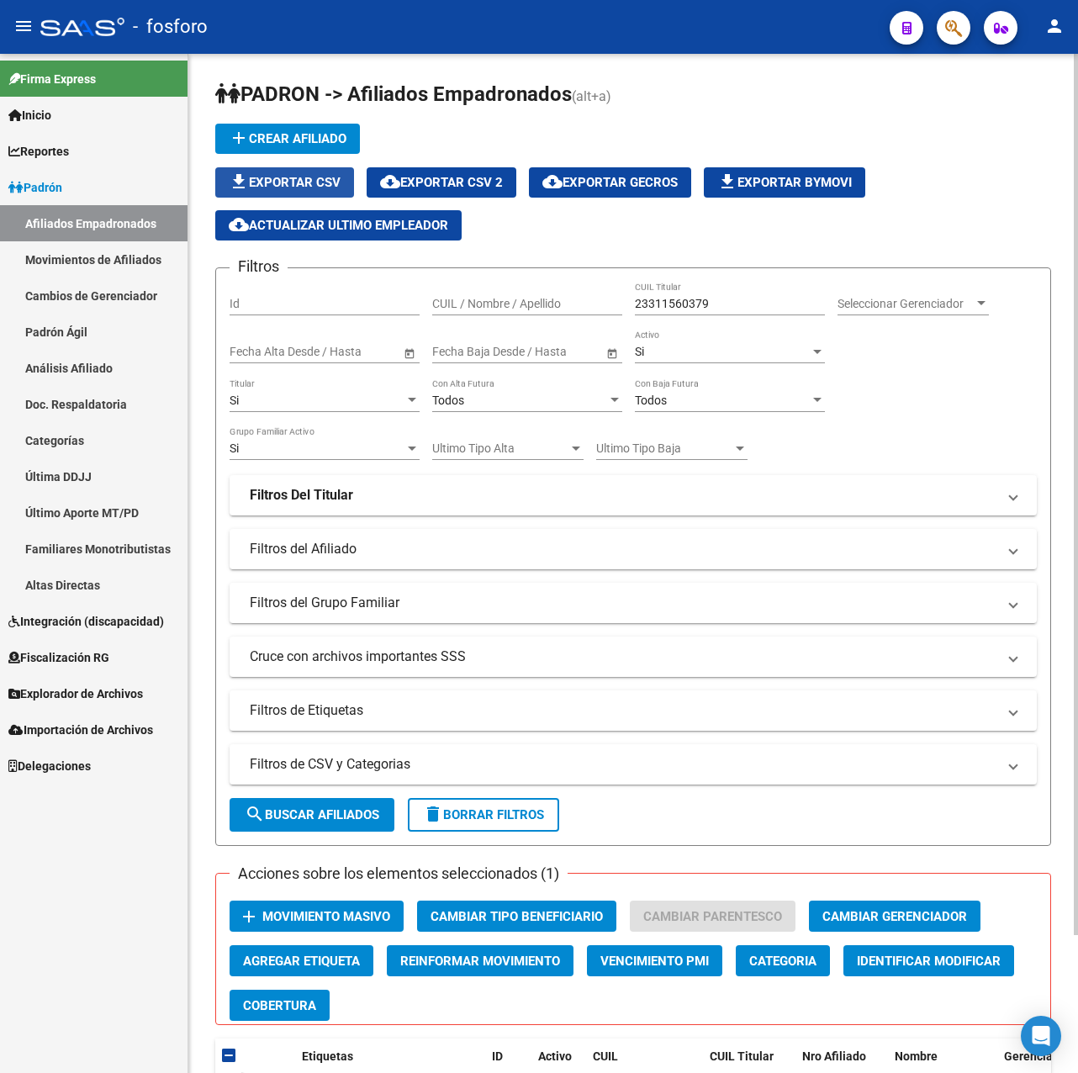
click at [310, 179] on span "file_download Exportar CSV" at bounding box center [285, 182] width 112 height 15
drag, startPoint x: 124, startPoint y: 855, endPoint x: 121, endPoint y: 834, distance: 21.3
click at [124, 855] on div "Firma Express Inicio Calendario SSS Instructivos Contacto OS Reportes Padrón Tr…" at bounding box center [94, 563] width 188 height 1019
click at [57, 830] on div "Firma Express Inicio Calendario SSS Instructivos Contacto OS Reportes Padrón Tr…" at bounding box center [94, 563] width 188 height 1019
click at [131, 823] on div "Firma Express Inicio Calendario SSS Instructivos Contacto OS Reportes Padrón Tr…" at bounding box center [94, 563] width 188 height 1019
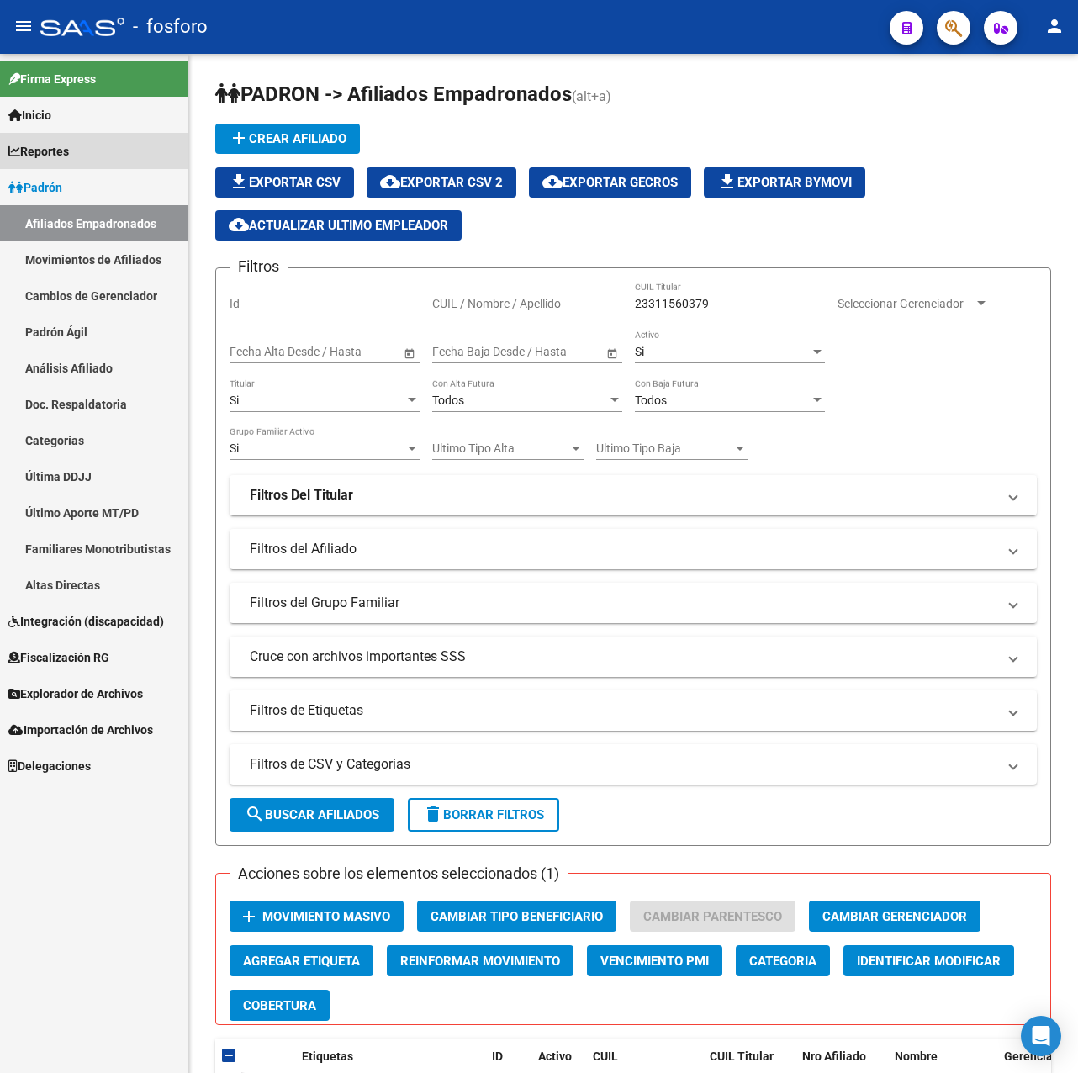
click at [71, 161] on link "Reportes" at bounding box center [94, 151] width 188 height 36
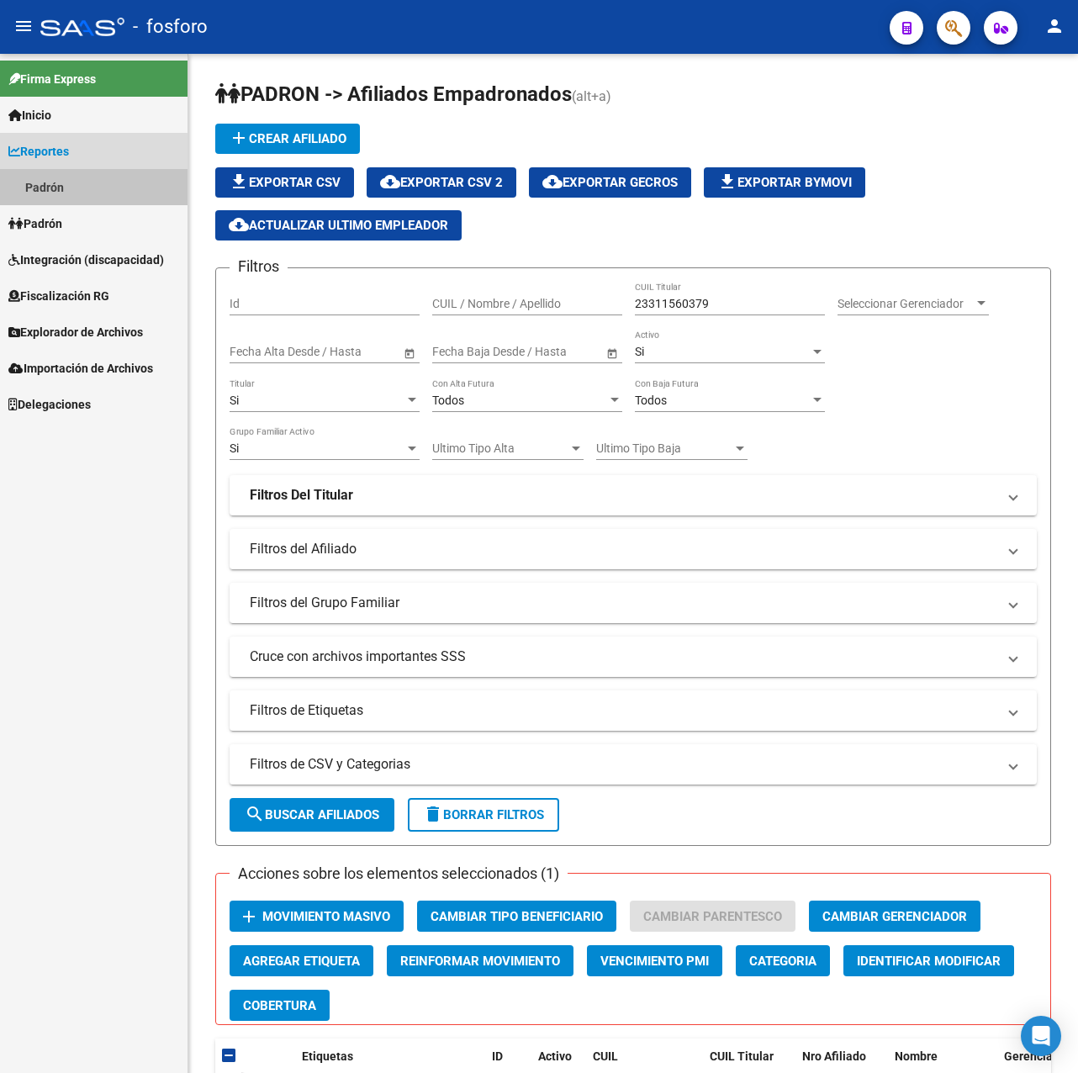
click at [69, 178] on link "Padrón" at bounding box center [94, 187] width 188 height 36
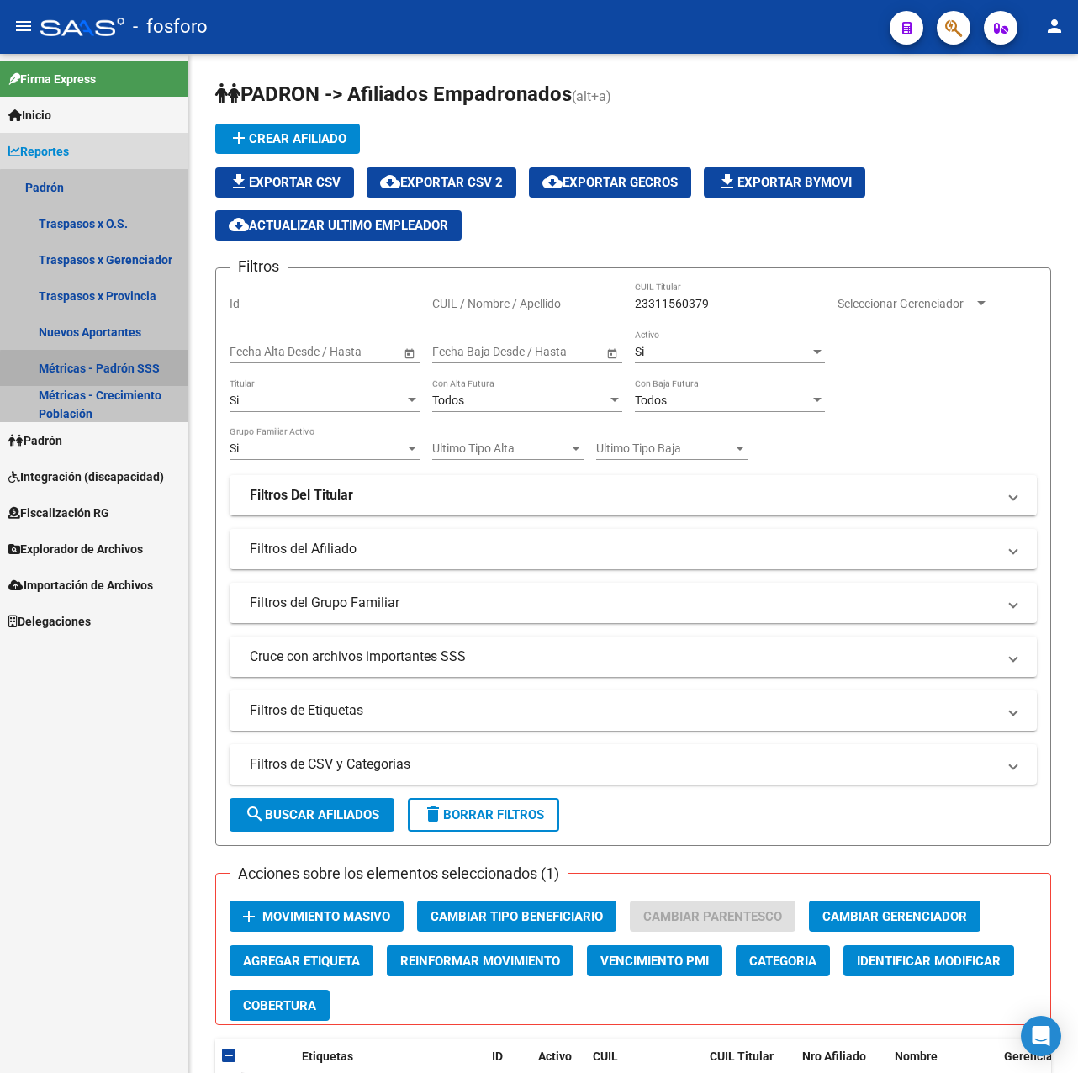
click at [97, 369] on link "Métricas - Padrón SSS" at bounding box center [94, 368] width 188 height 36
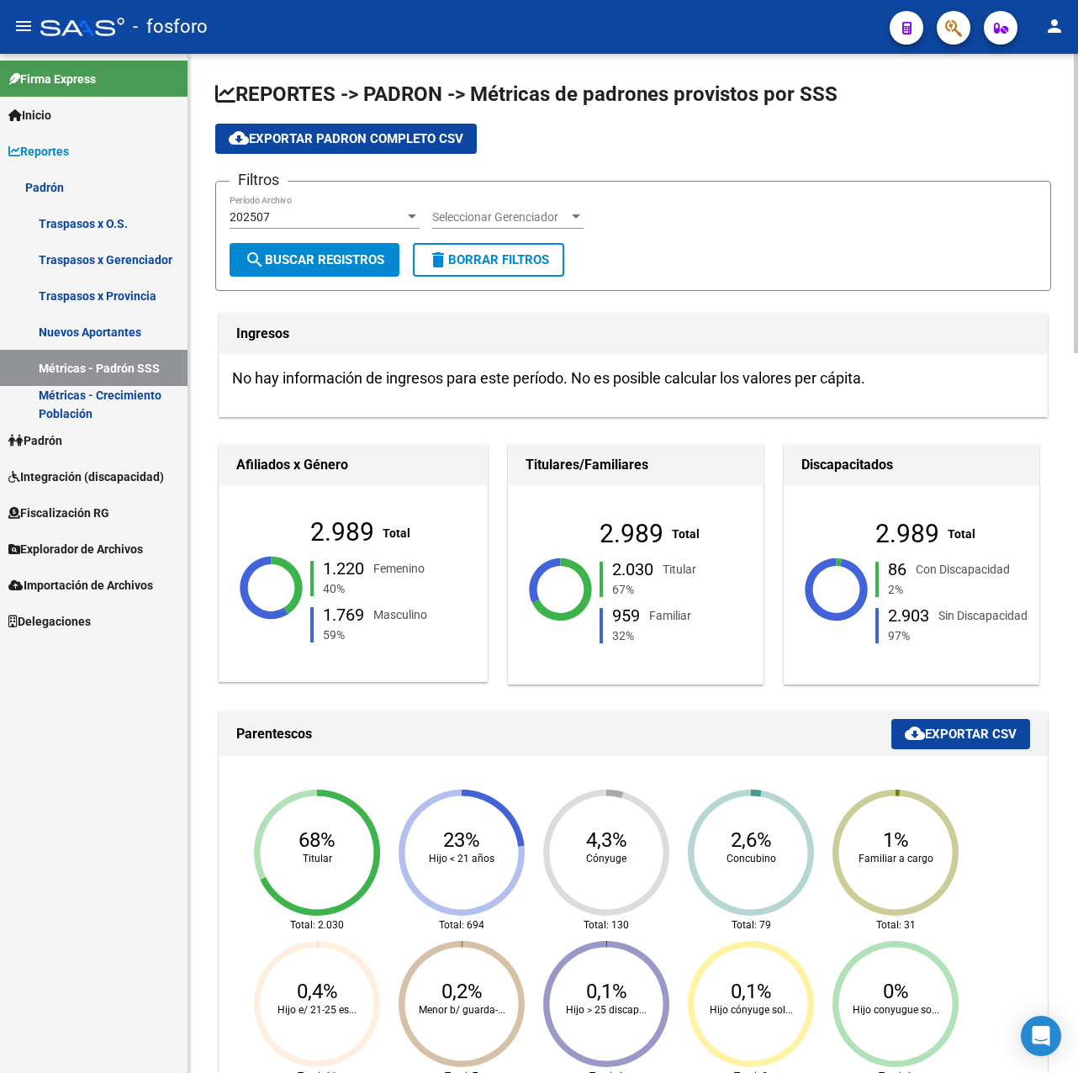
click at [332, 221] on div "202507" at bounding box center [317, 217] width 175 height 14
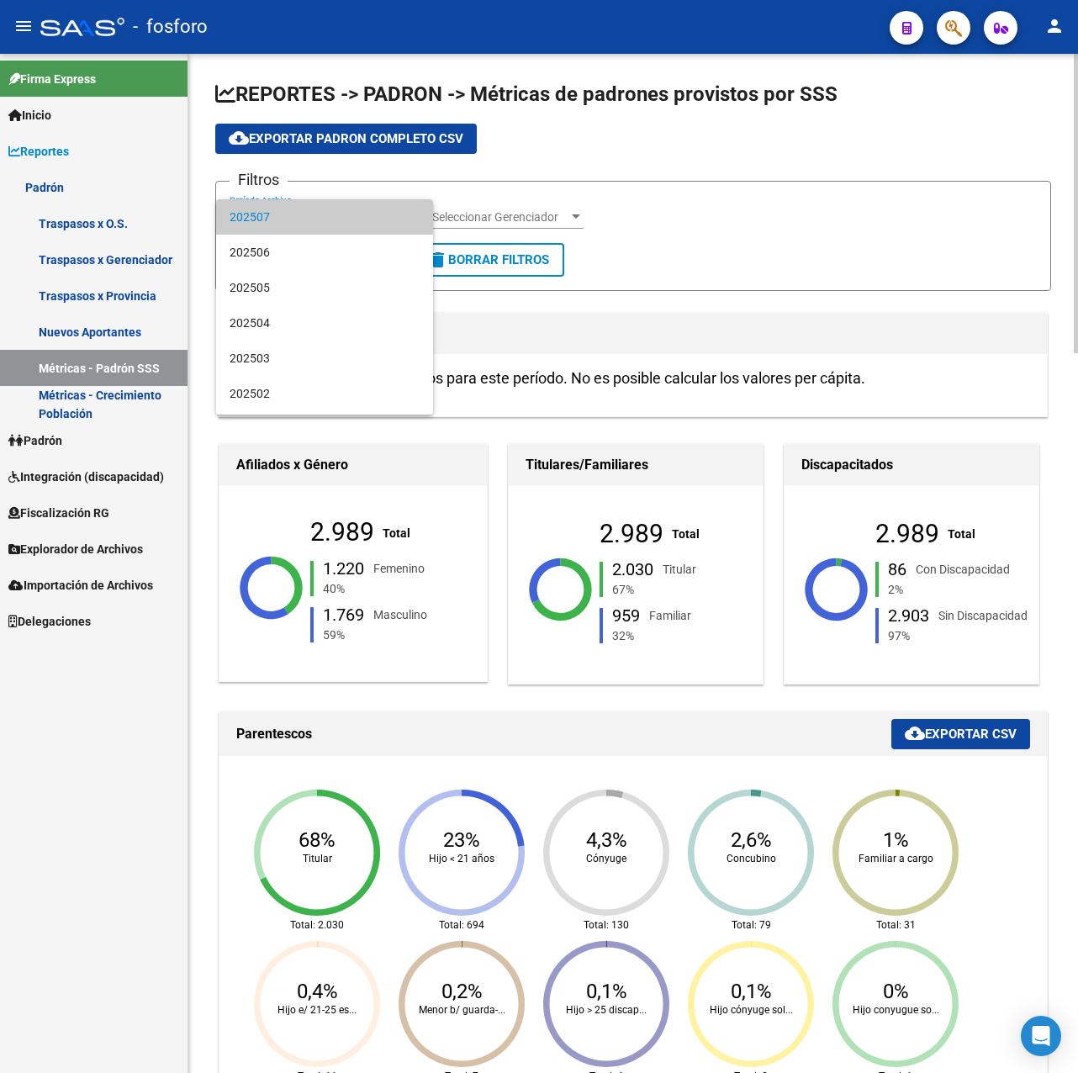
click at [332, 221] on span "202507" at bounding box center [325, 216] width 190 height 35
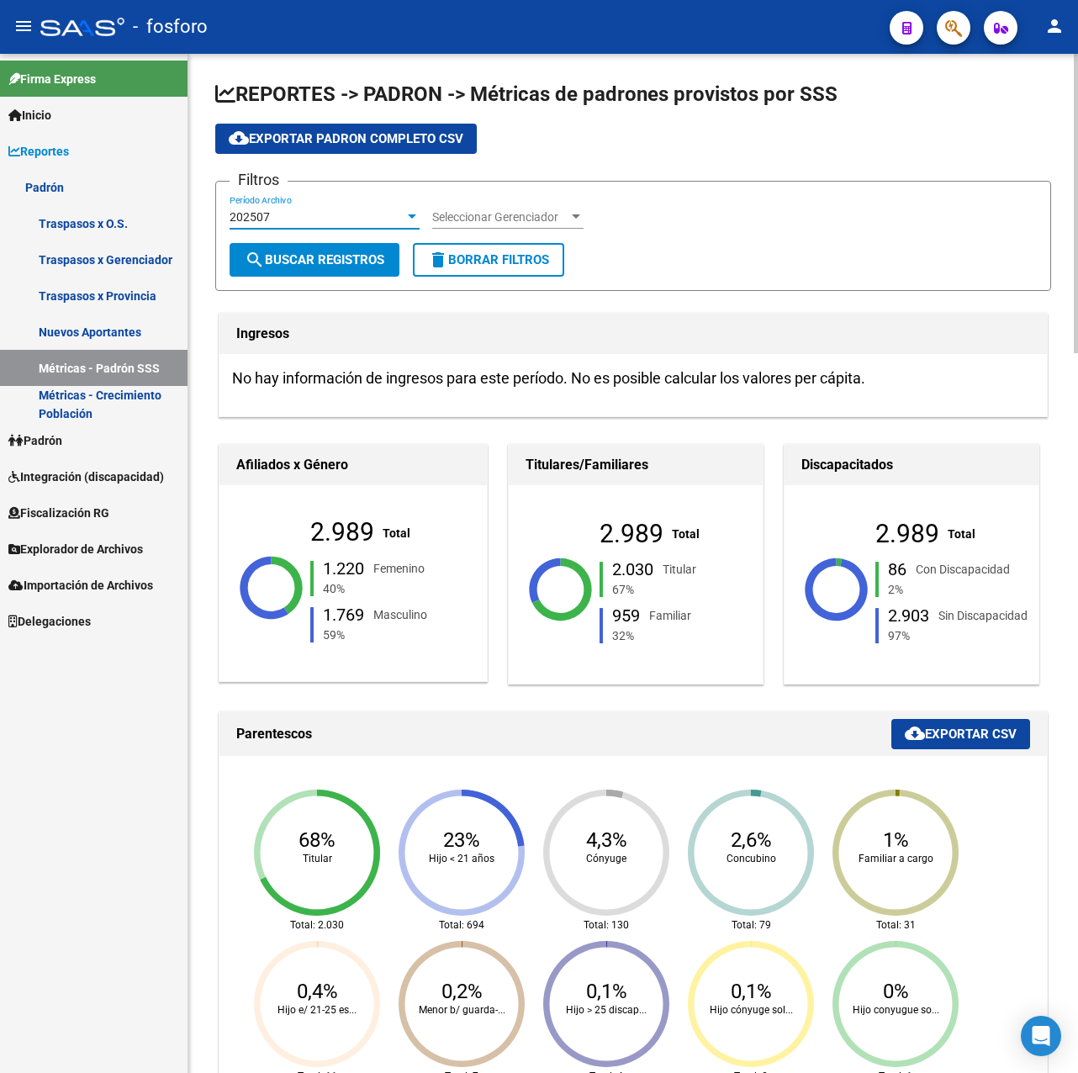
click at [361, 133] on span "cloud_download Exportar Padron Completo CSV" at bounding box center [346, 138] width 235 height 15
click at [77, 514] on span "Fiscalización RG" at bounding box center [58, 513] width 101 height 19
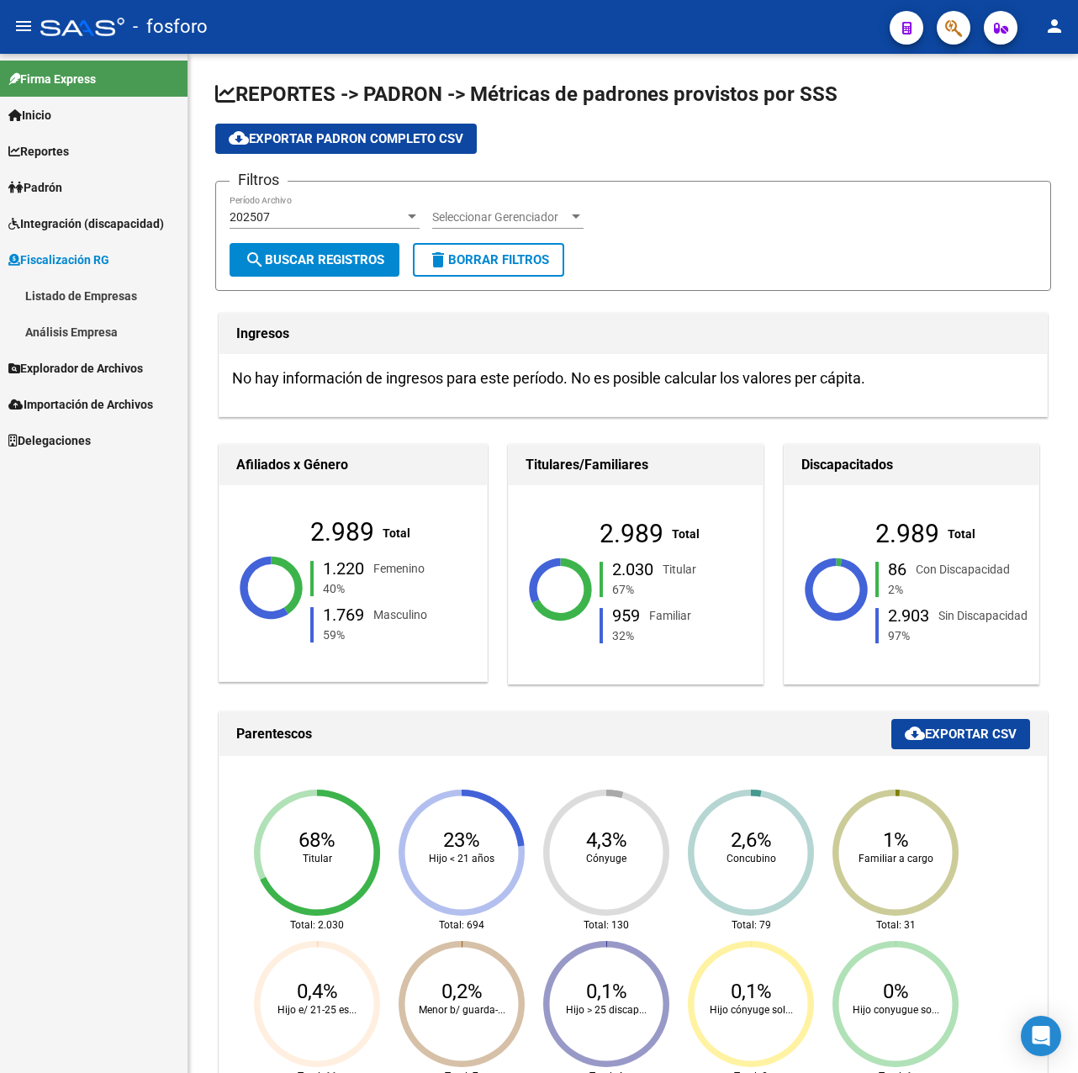
click at [88, 321] on link "Análisis Empresa" at bounding box center [94, 332] width 188 height 36
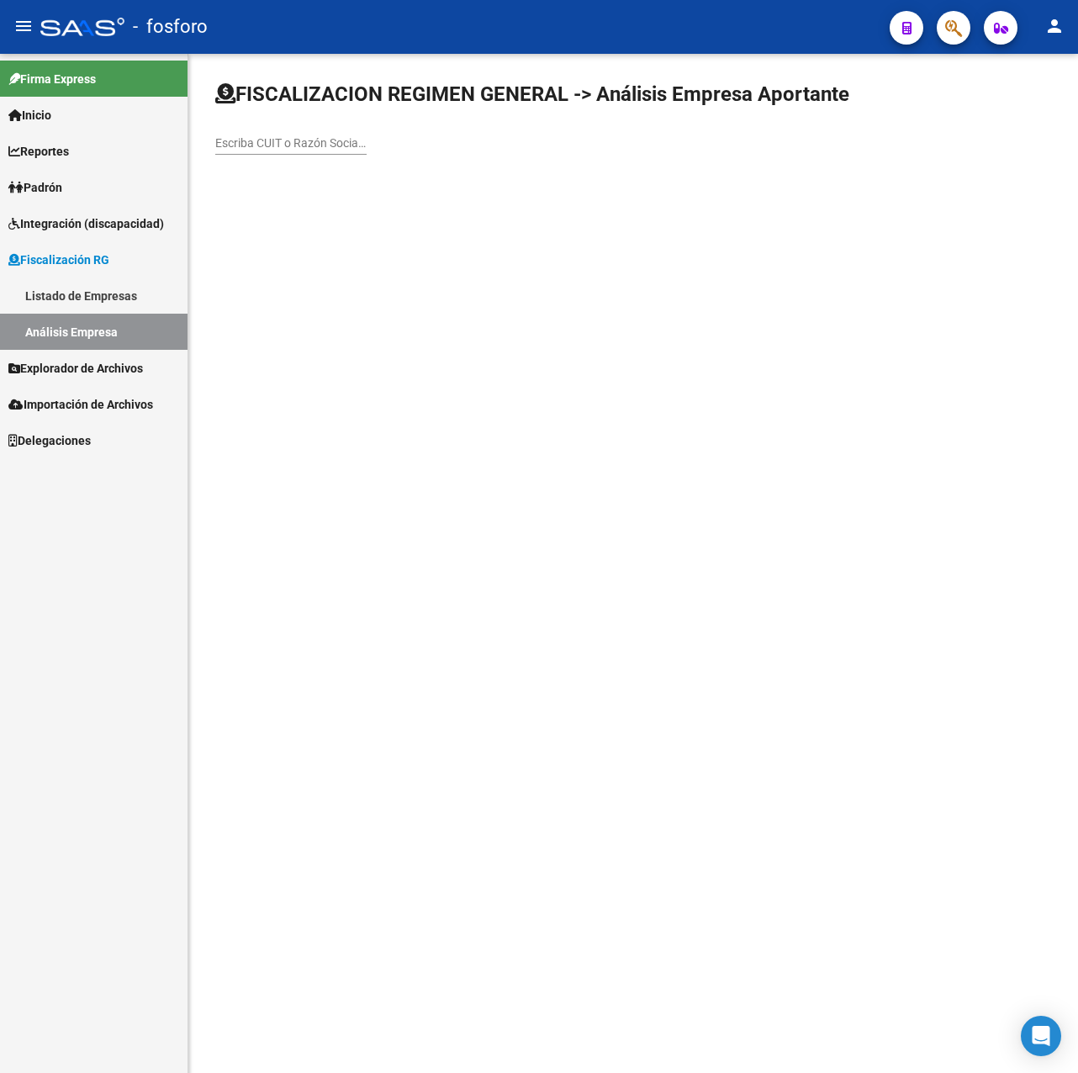
click at [99, 368] on span "Explorador de Archivos" at bounding box center [75, 368] width 135 height 19
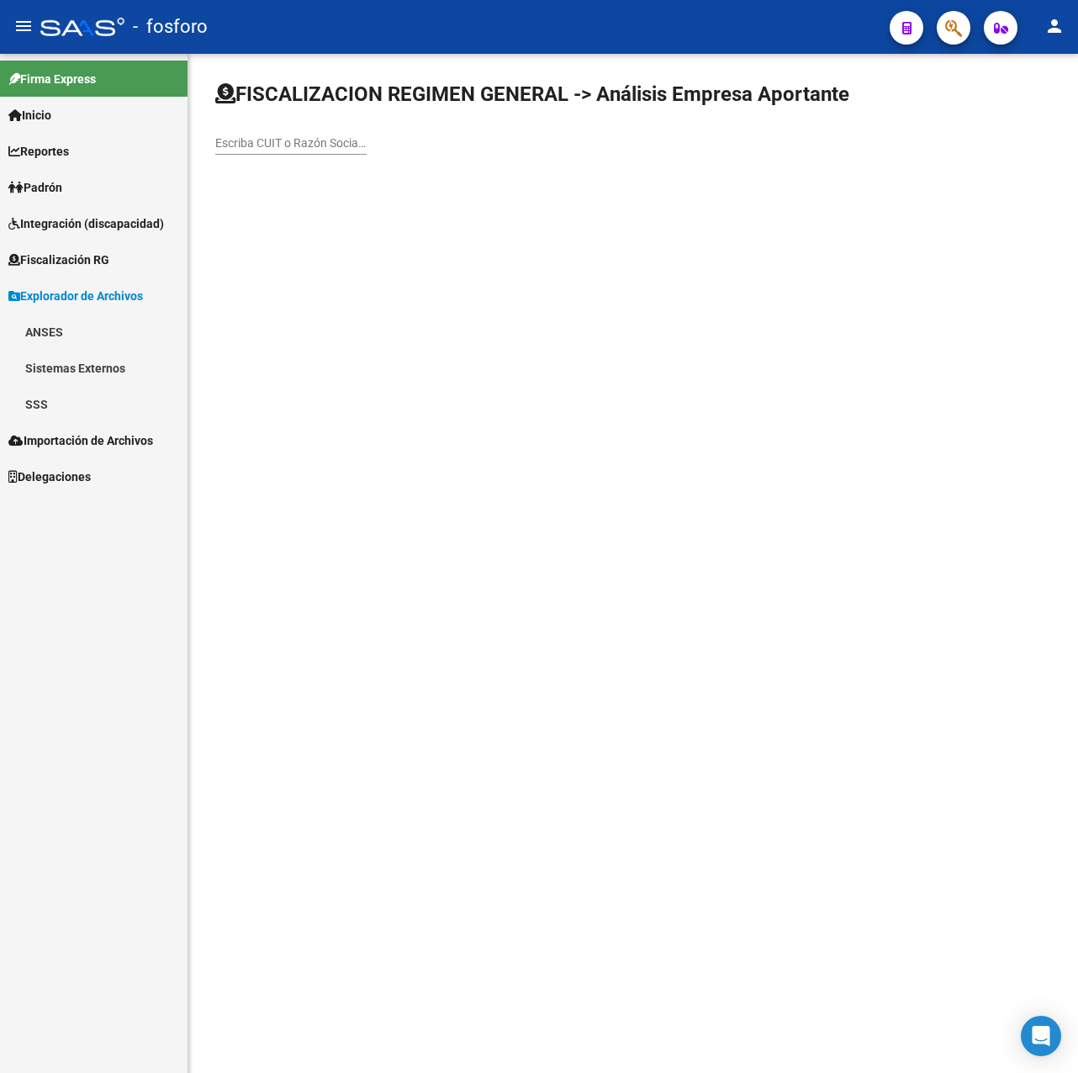
click at [44, 399] on link "SSS" at bounding box center [94, 404] width 188 height 36
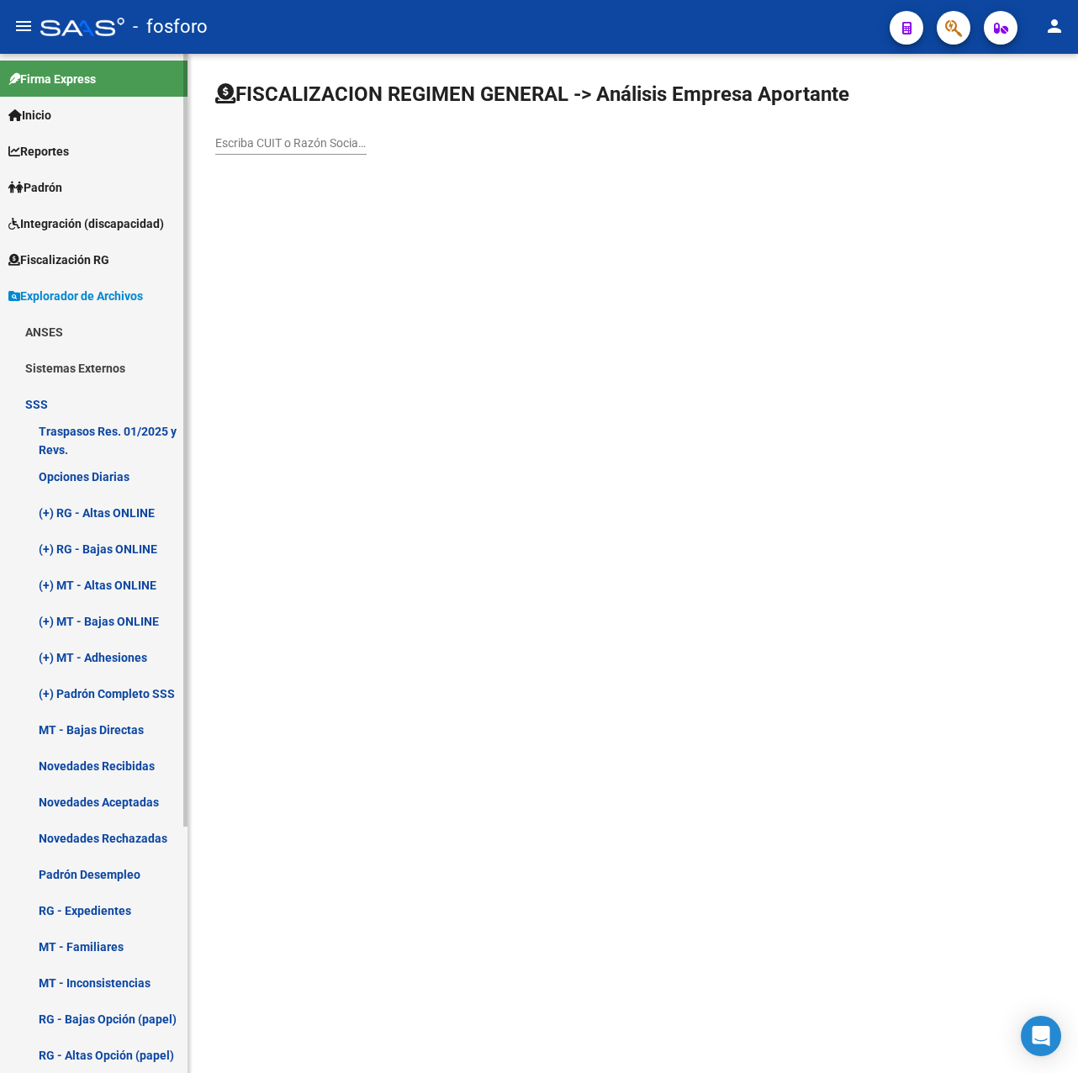
click at [98, 822] on link "Novedades Rechazadas" at bounding box center [94, 838] width 188 height 36
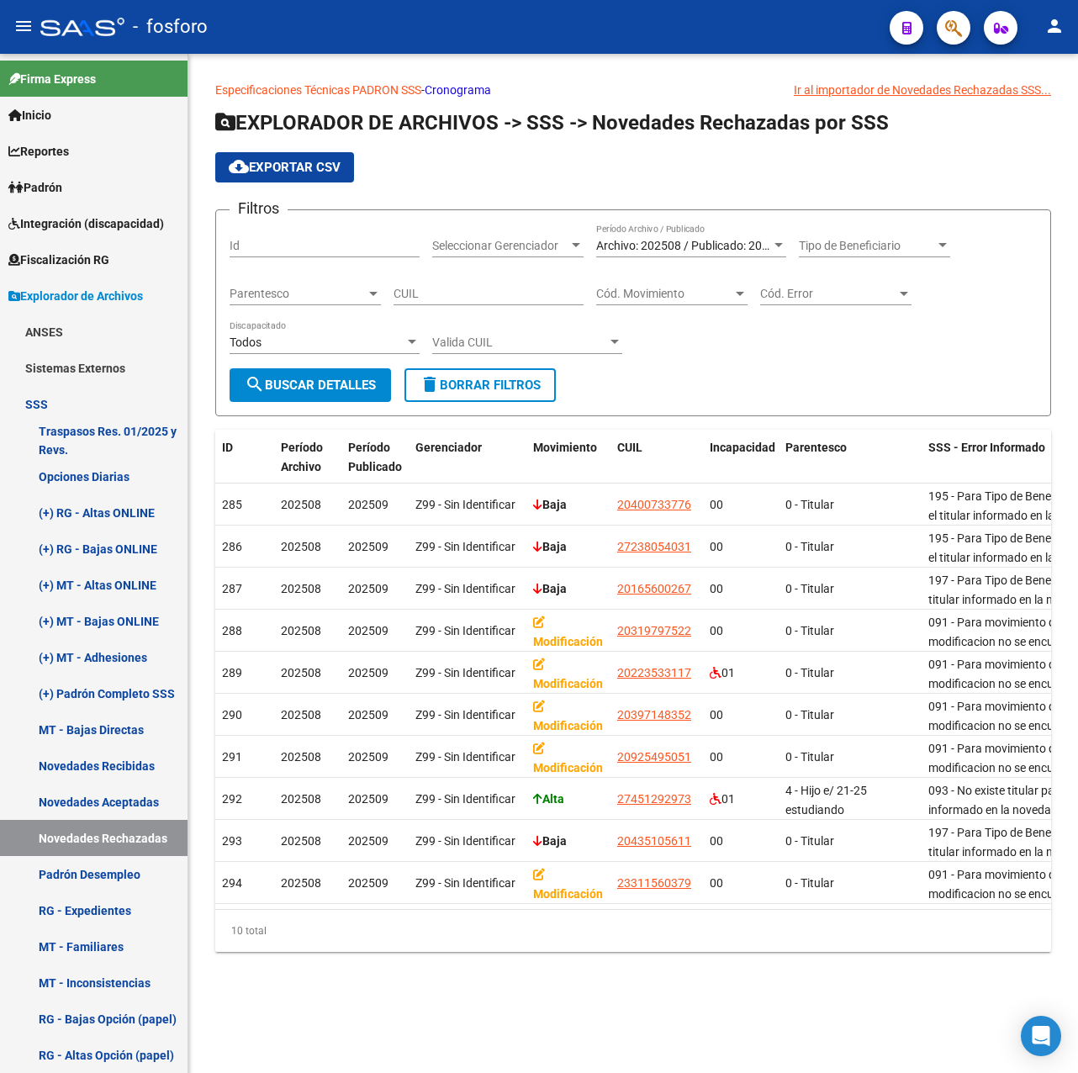
click at [380, 87] on link "Especificaciones Técnicas PADRON SSS" at bounding box center [318, 89] width 206 height 13
click at [574, 969] on div "Especificaciones Técnicas PADRON SSS - Cronograma Ir al importador [PERSON_NAME…" at bounding box center [633, 530] width 890 height 952
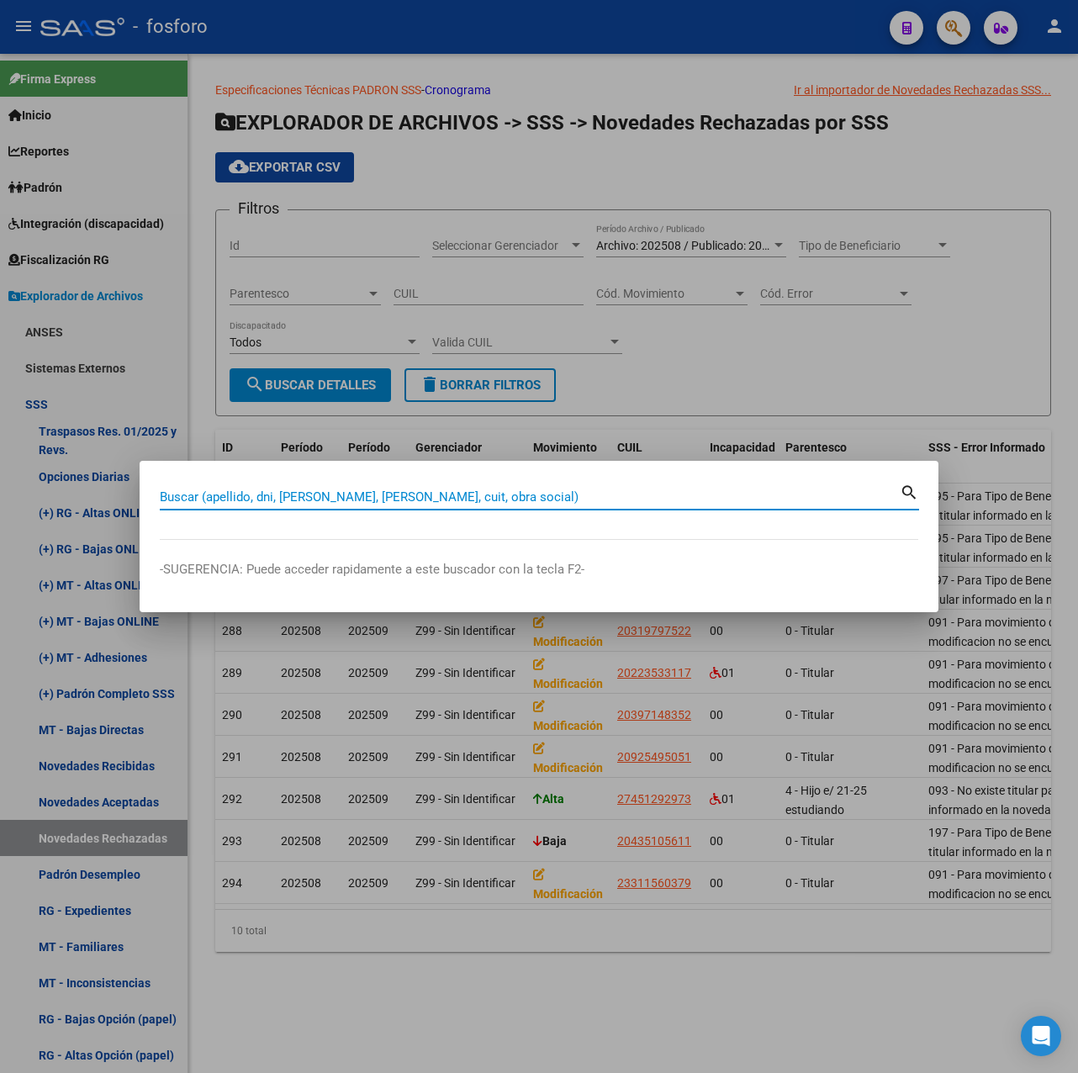
paste input "108100|30711578214|23311560379|00|23311560379|DU|31156037|[PERSON_NAME] [PERSON…"
click at [335, 491] on input "108100|30711578214|23311560379|00|23311560379|DU|31156037|[PERSON_NAME] [PERSON…" at bounding box center [530, 497] width 740 height 15
click at [335, 494] on input "108100|30711578214|23311560379|00|23311560379|DU|31156037|[PERSON_NAME] [PERSON…" at bounding box center [530, 497] width 740 height 15
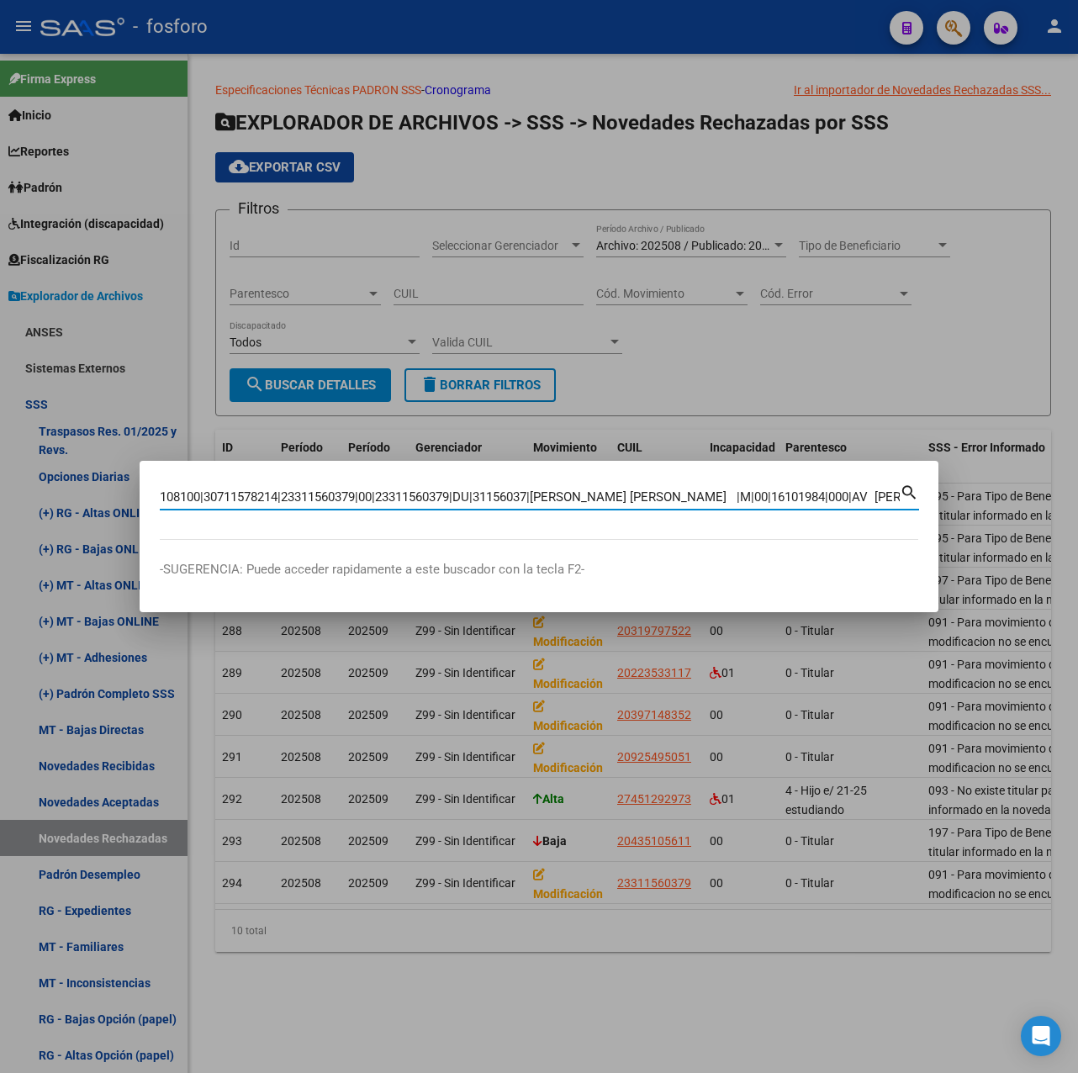
paste input "23311560379"
type input "23311560379"
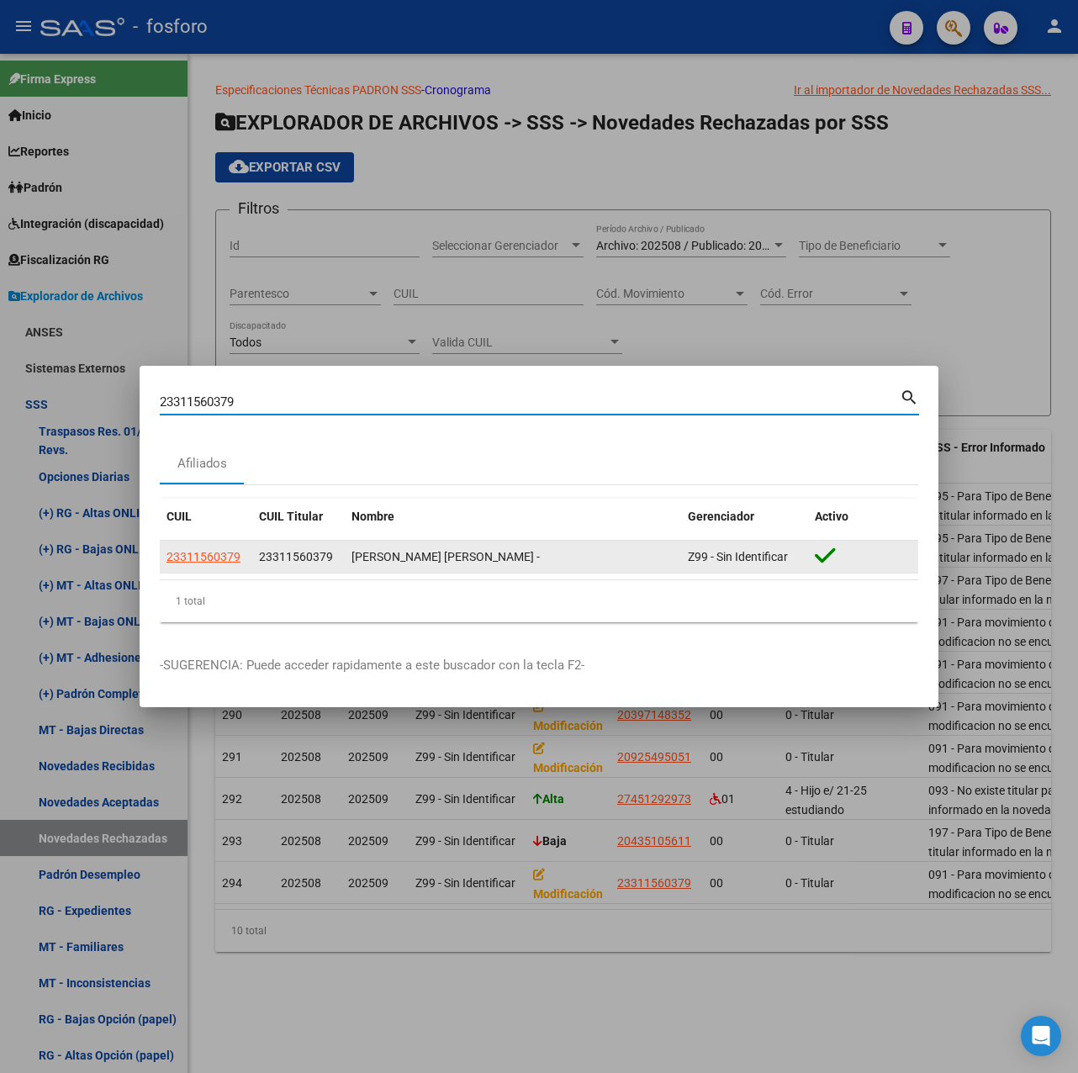
click at [212, 553] on span "23311560379" at bounding box center [204, 556] width 74 height 13
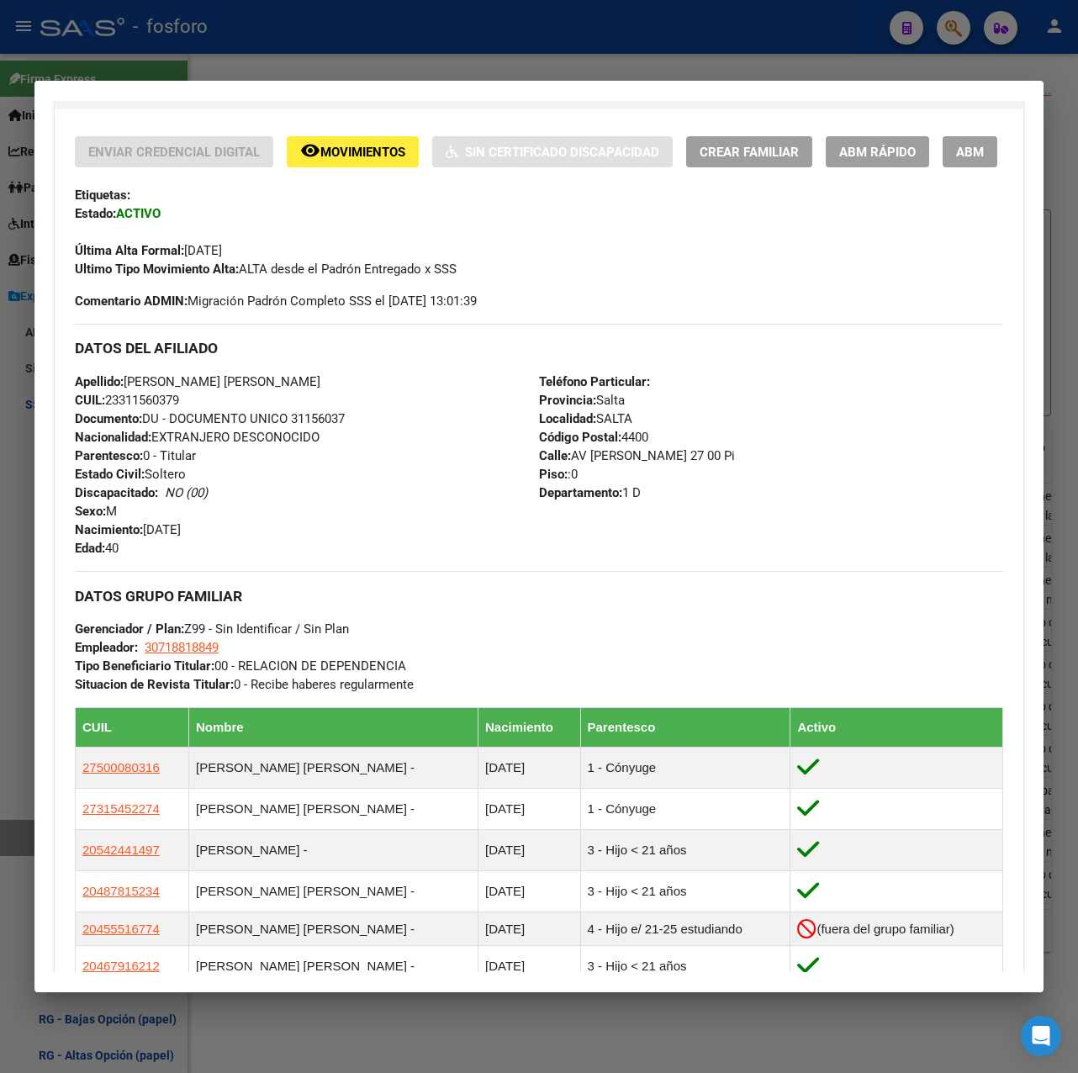
scroll to position [336, 0]
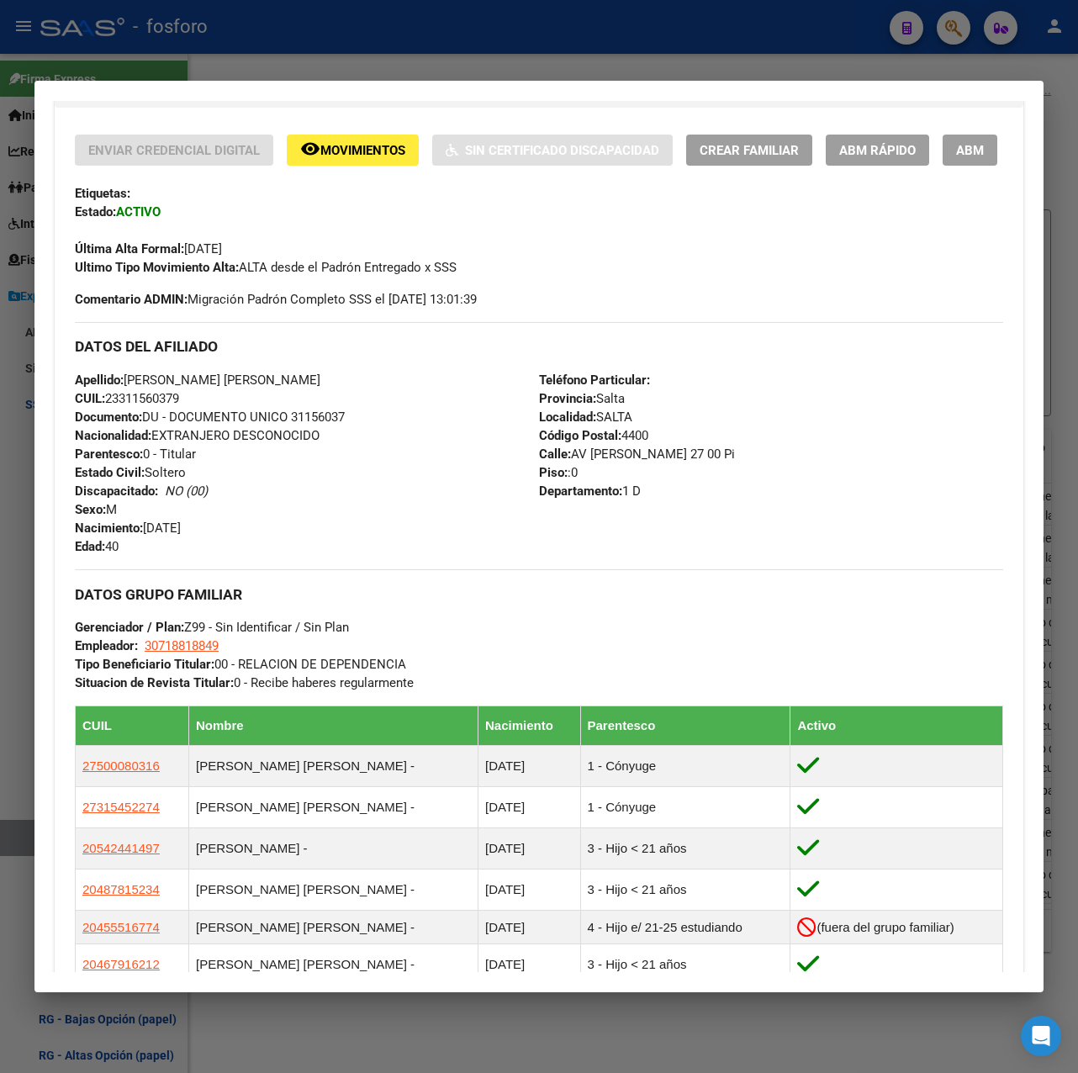
drag, startPoint x: 240, startPoint y: 728, endPoint x: 295, endPoint y: 728, distance: 55.5
click at [295, 691] on span "Situacion de Revista Titular: 0 - Recibe haberes regularmente" at bounding box center [244, 682] width 339 height 15
drag, startPoint x: 226, startPoint y: 726, endPoint x: 262, endPoint y: 723, distance: 36.3
click at [262, 691] on span "Situacion de Revista Titular: 0 - Recibe haberes regularmente" at bounding box center [244, 682] width 339 height 15
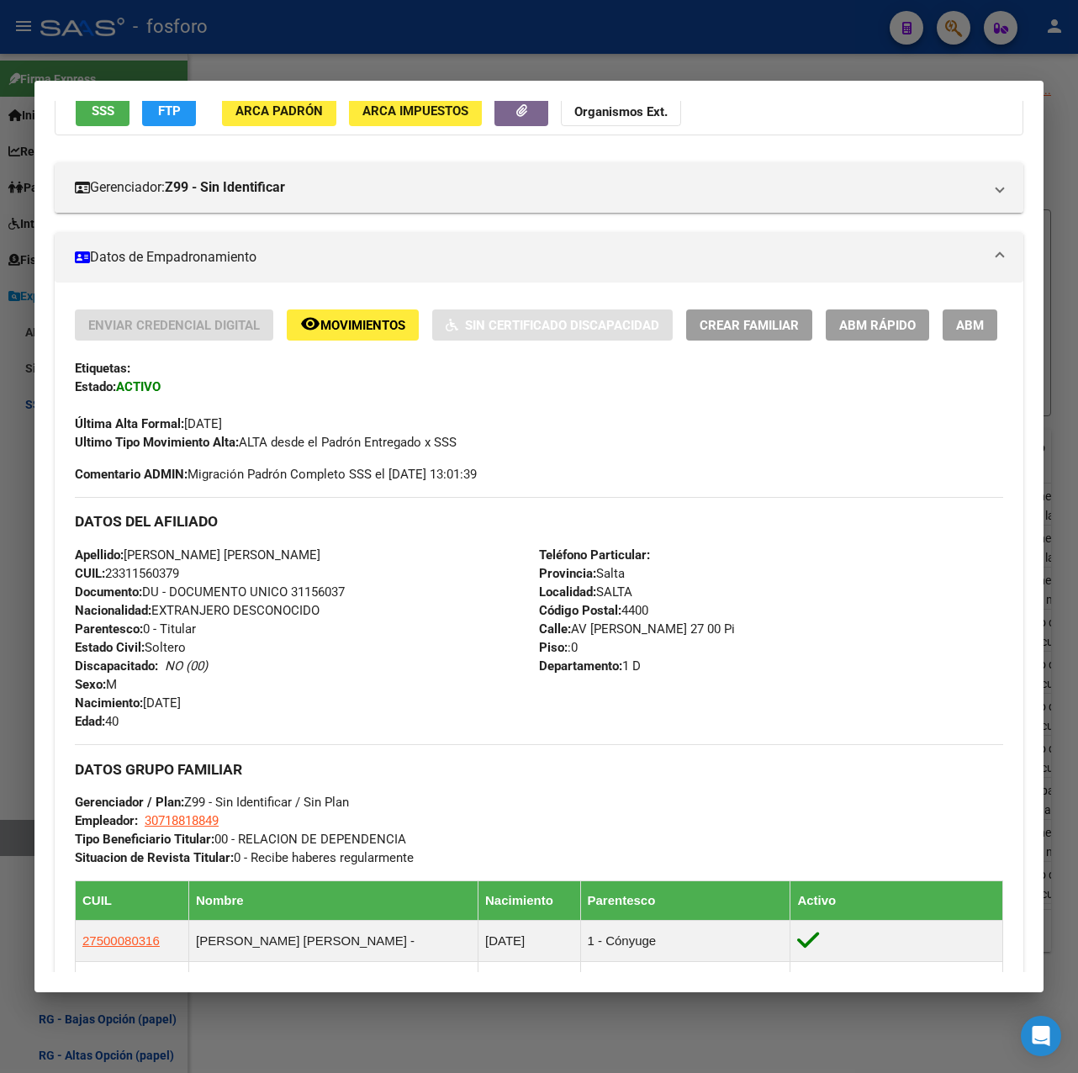
scroll to position [0, 0]
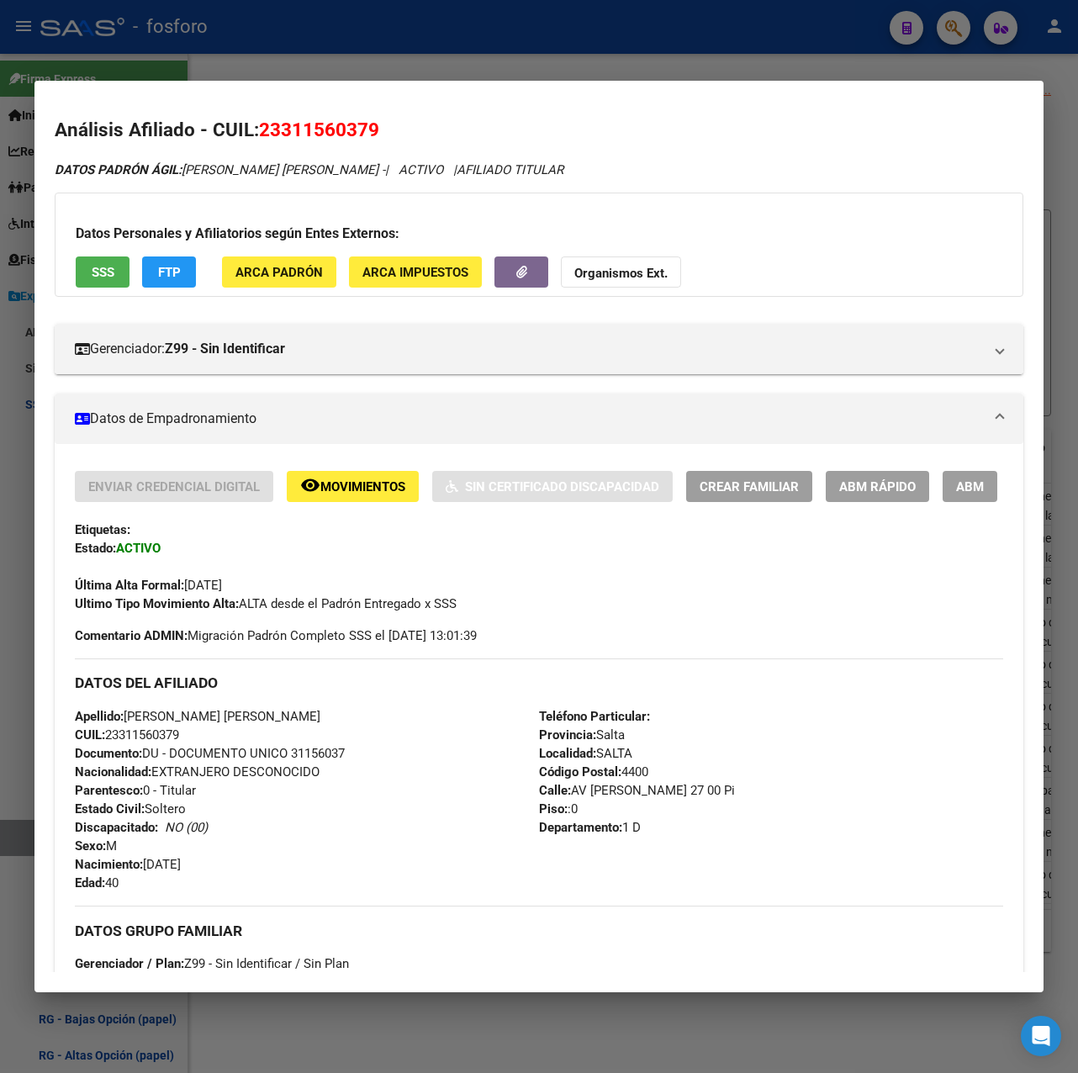
click at [910, 489] on span "ABM Rápido" at bounding box center [877, 486] width 77 height 15
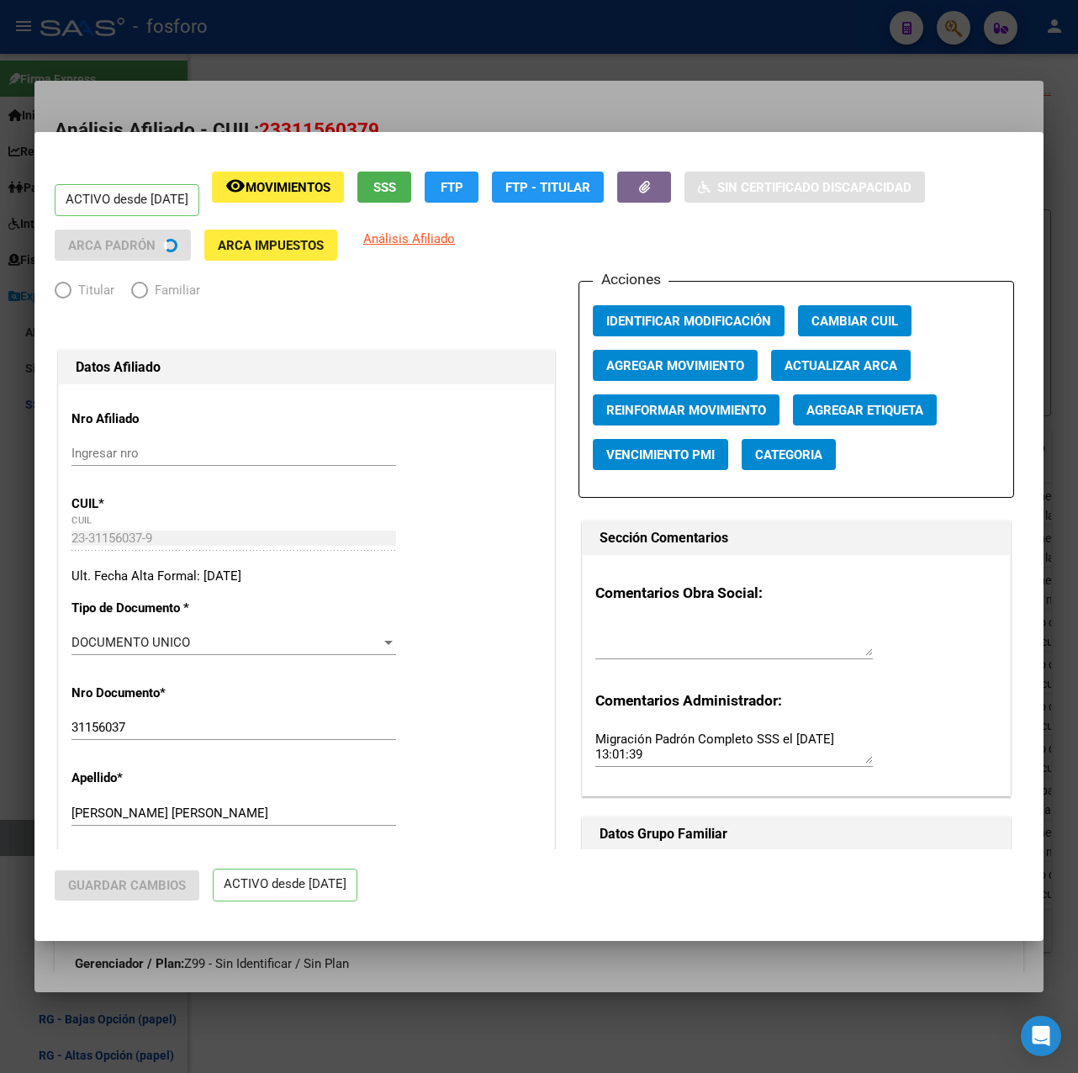
radio input "true"
type input "30-71881884-9"
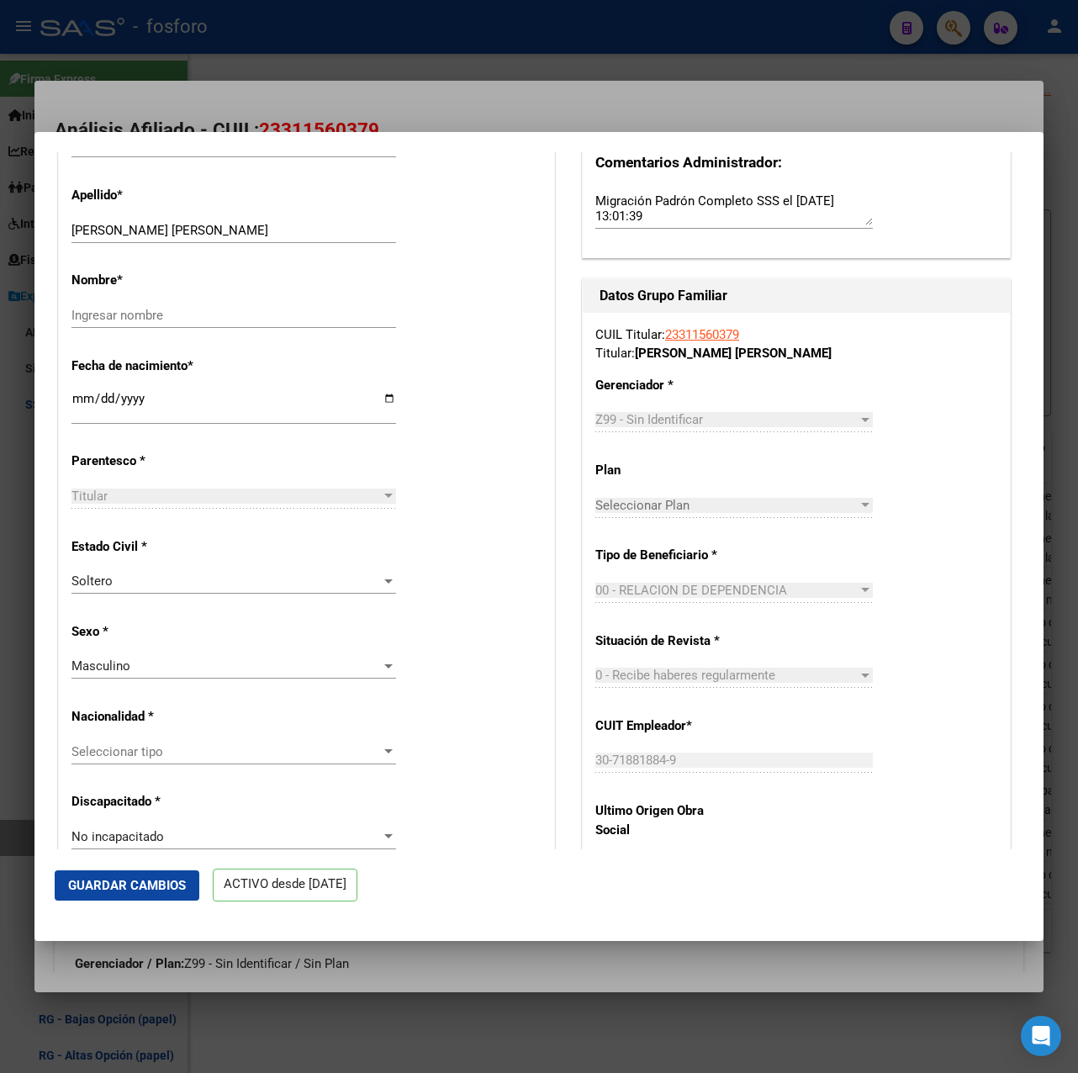
scroll to position [589, 0]
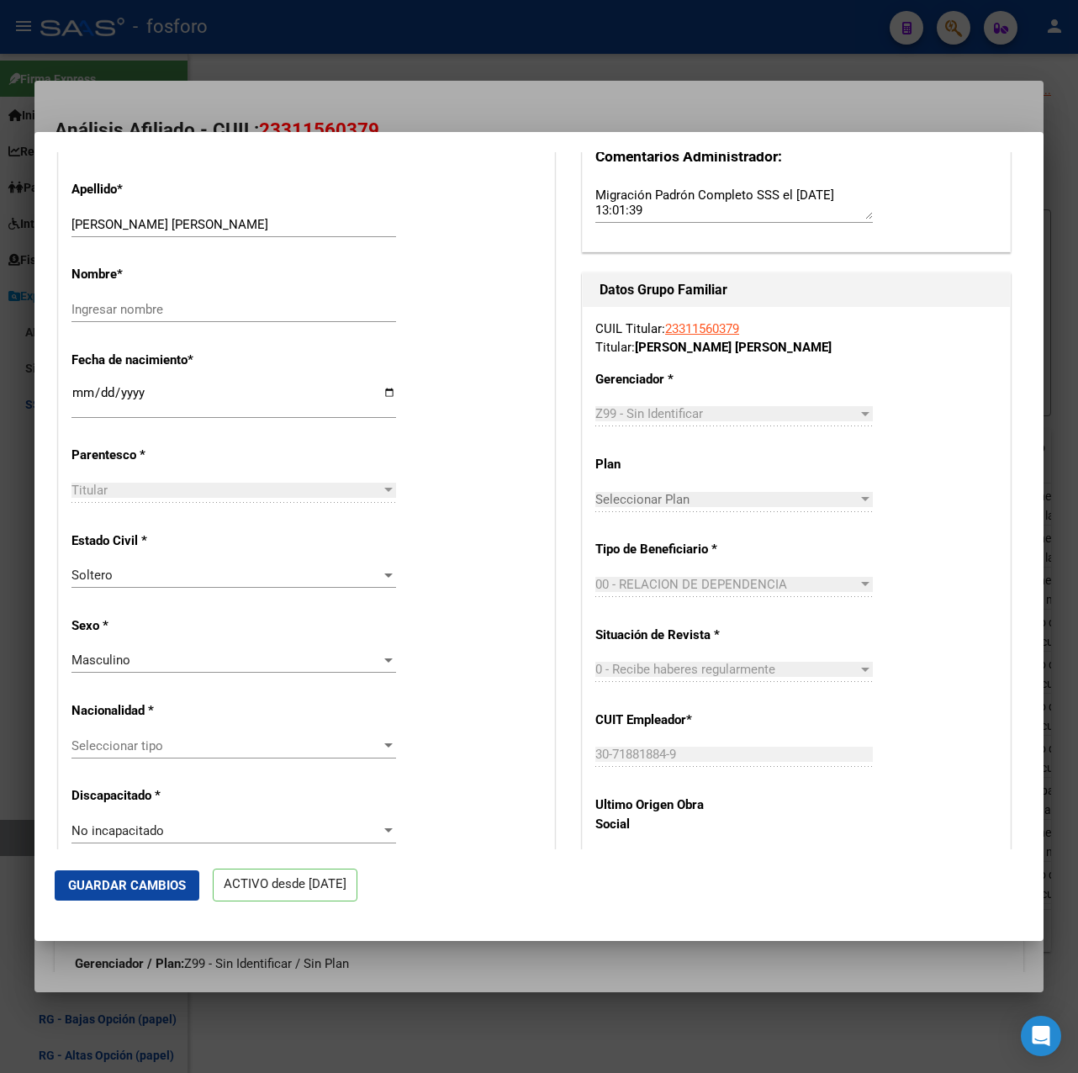
click at [598, 667] on span "0 - Recibe haberes regularmente" at bounding box center [686, 669] width 180 height 15
click at [638, 96] on div at bounding box center [539, 536] width 1078 height 1073
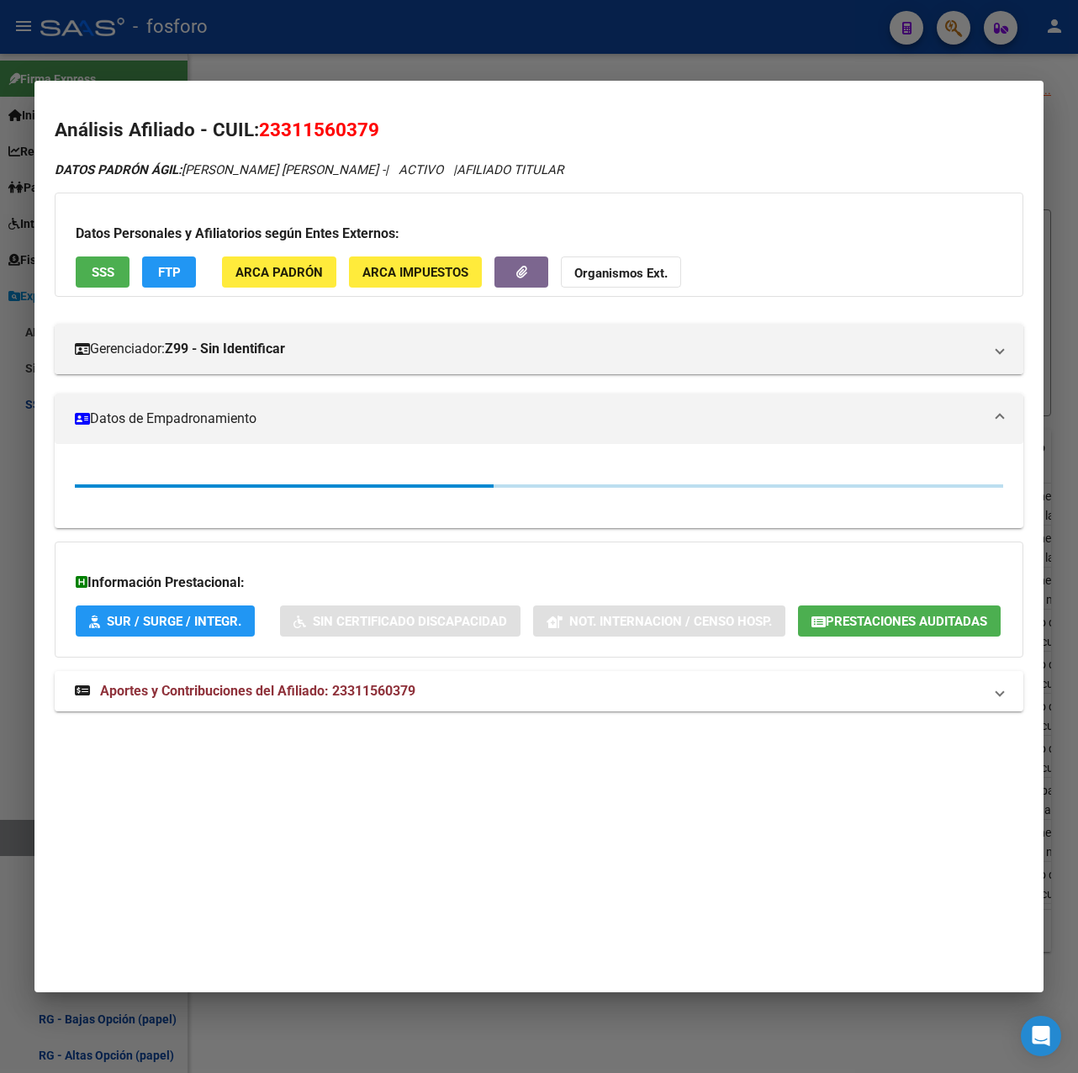
click at [618, 45] on div at bounding box center [539, 536] width 1078 height 1073
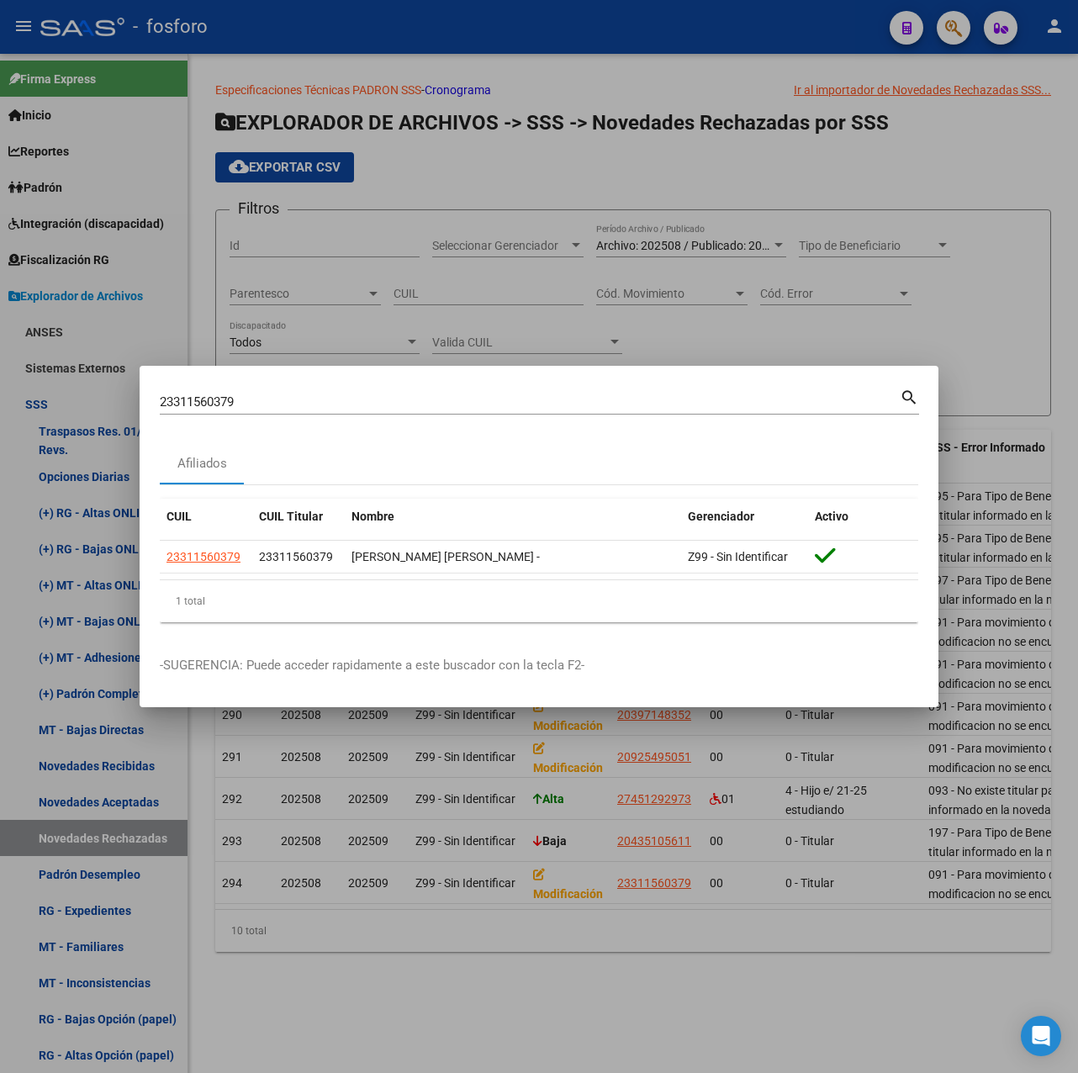
click at [486, 935] on div at bounding box center [539, 536] width 1078 height 1073
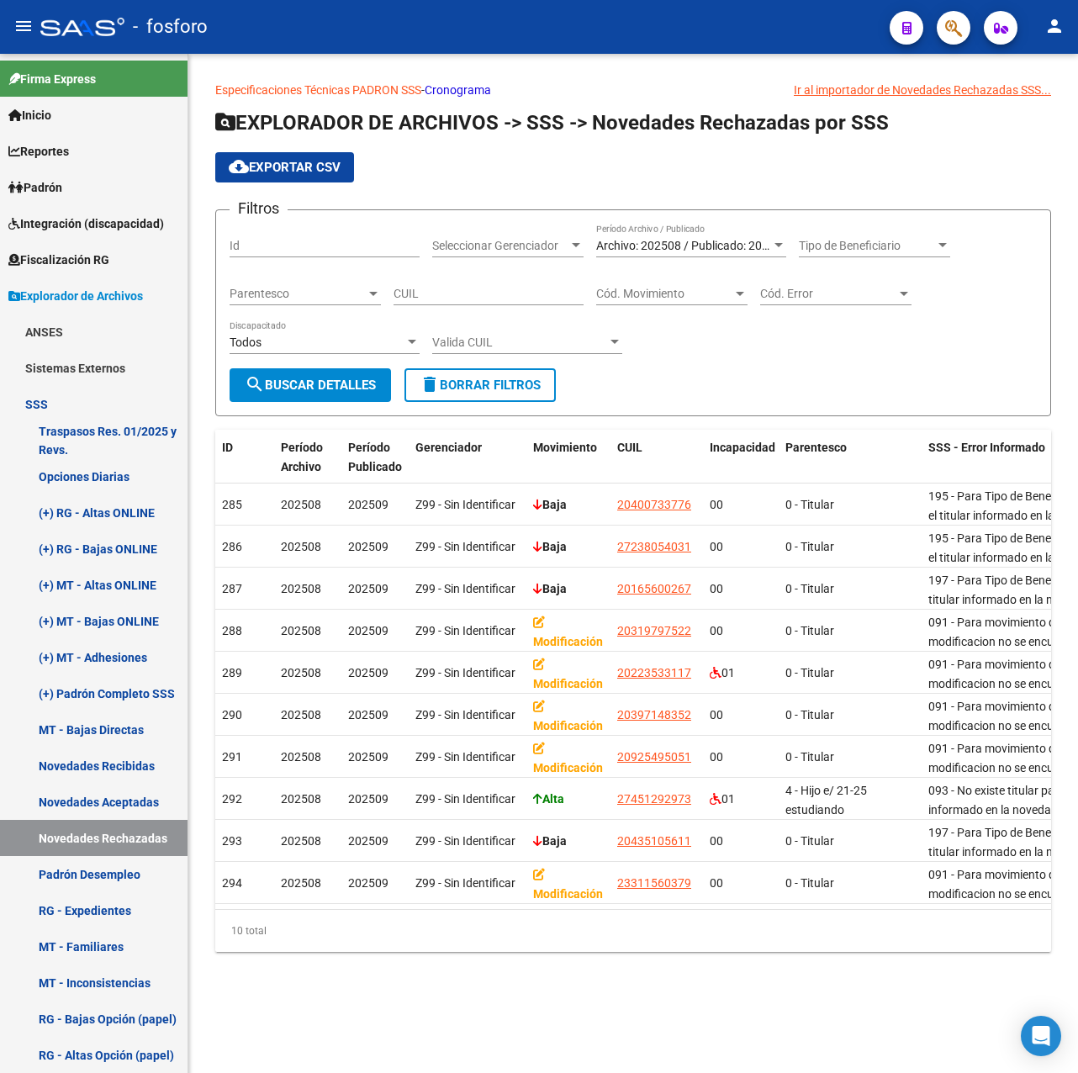
click at [452, 290] on input "CUIL" at bounding box center [489, 294] width 190 height 14
paste input "23-31156037-9"
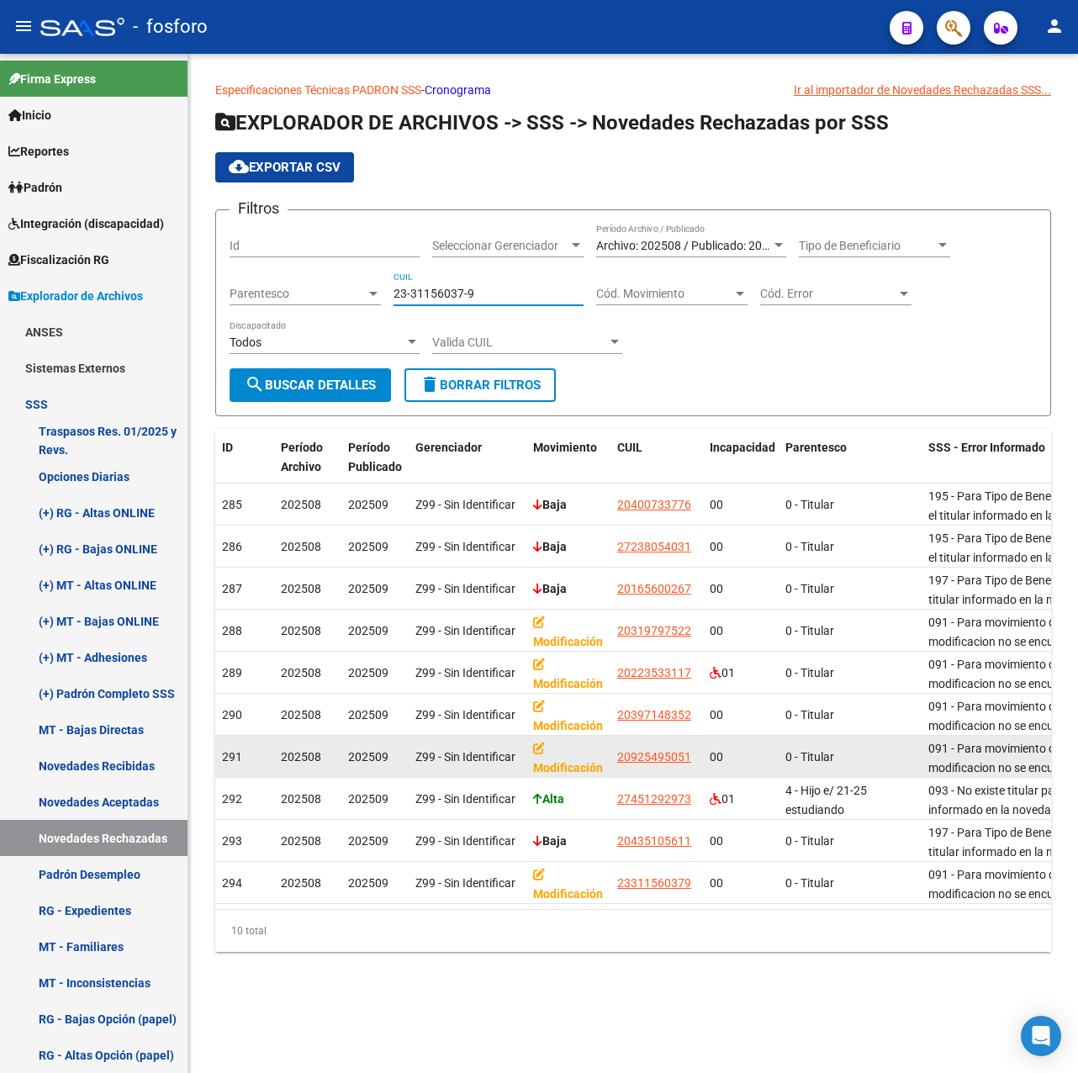
type input "23-31156037-9"
drag, startPoint x: 613, startPoint y: 754, endPoint x: 696, endPoint y: 766, distance: 84.2
click at [696, 766] on datatable-body-cell "20925495051" at bounding box center [657, 756] width 93 height 41
drag, startPoint x: 696, startPoint y: 766, endPoint x: 666, endPoint y: 756, distance: 31.9
copy span "20925495051"
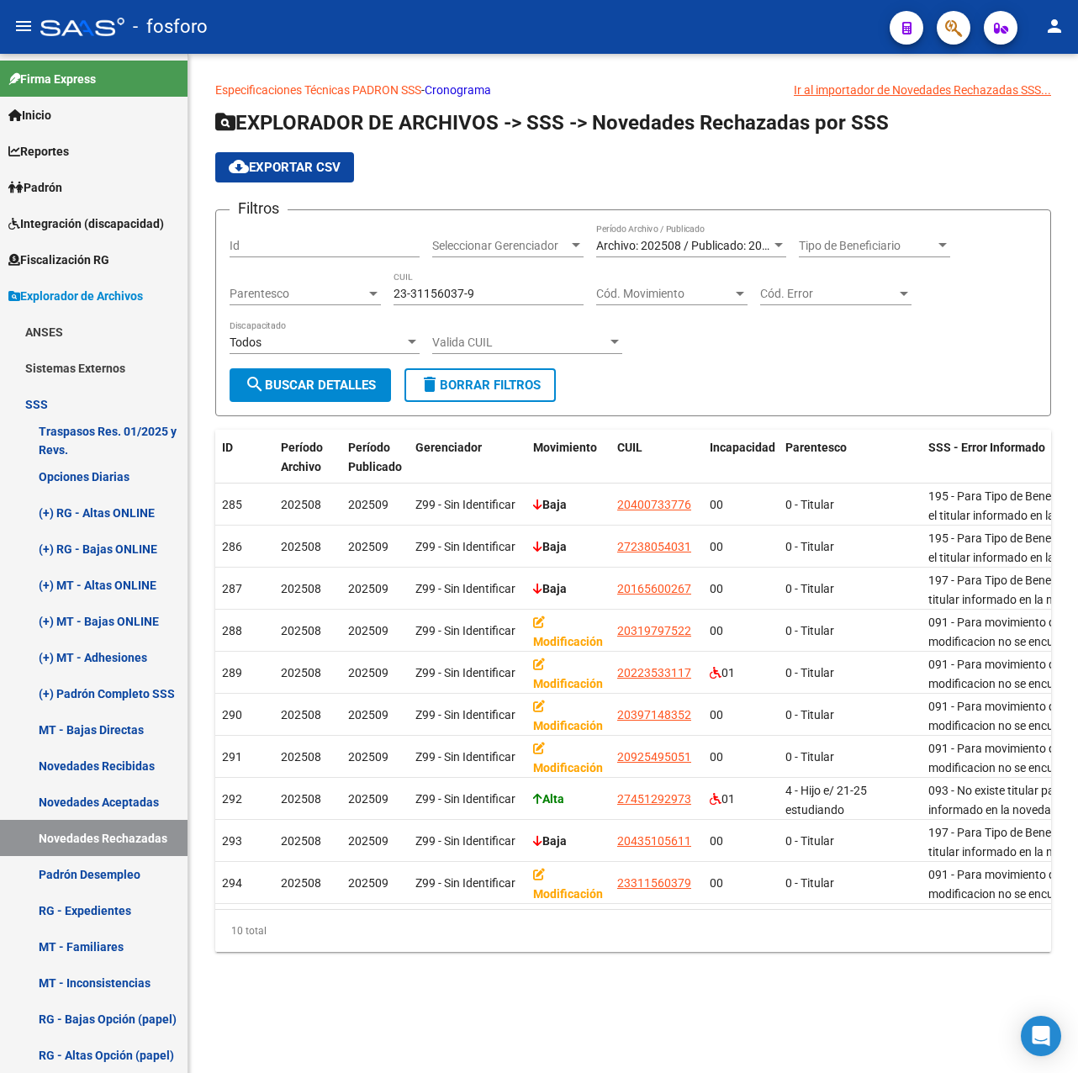
click at [419, 1006] on div "Especificaciones Técnicas PADRON SSS - Cronograma Ir al importador [PERSON_NAME…" at bounding box center [633, 530] width 890 height 952
click at [506, 924] on div "10 total" at bounding box center [633, 931] width 836 height 42
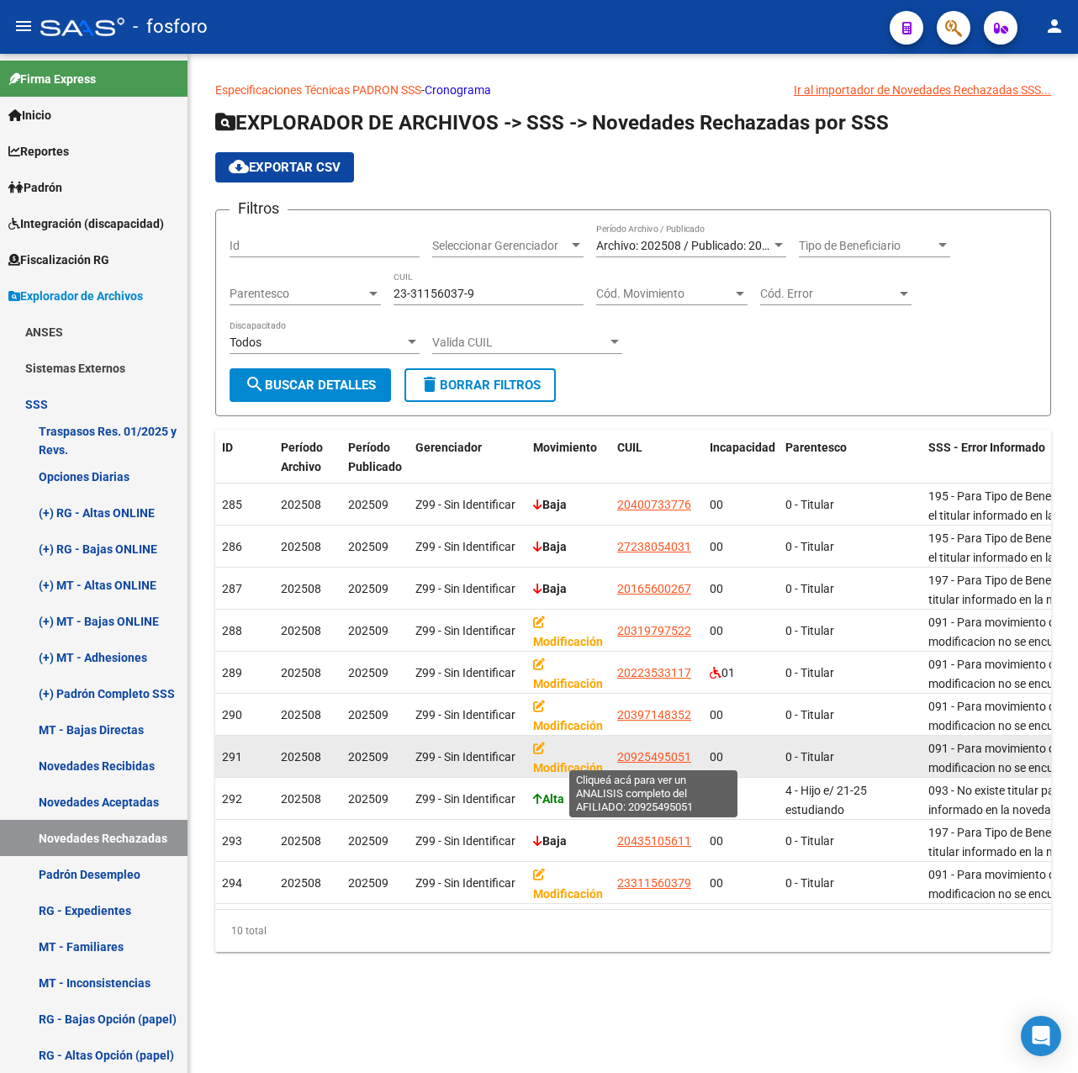
click at [676, 754] on span "20925495051" at bounding box center [654, 756] width 74 height 13
type textarea "20925495051"
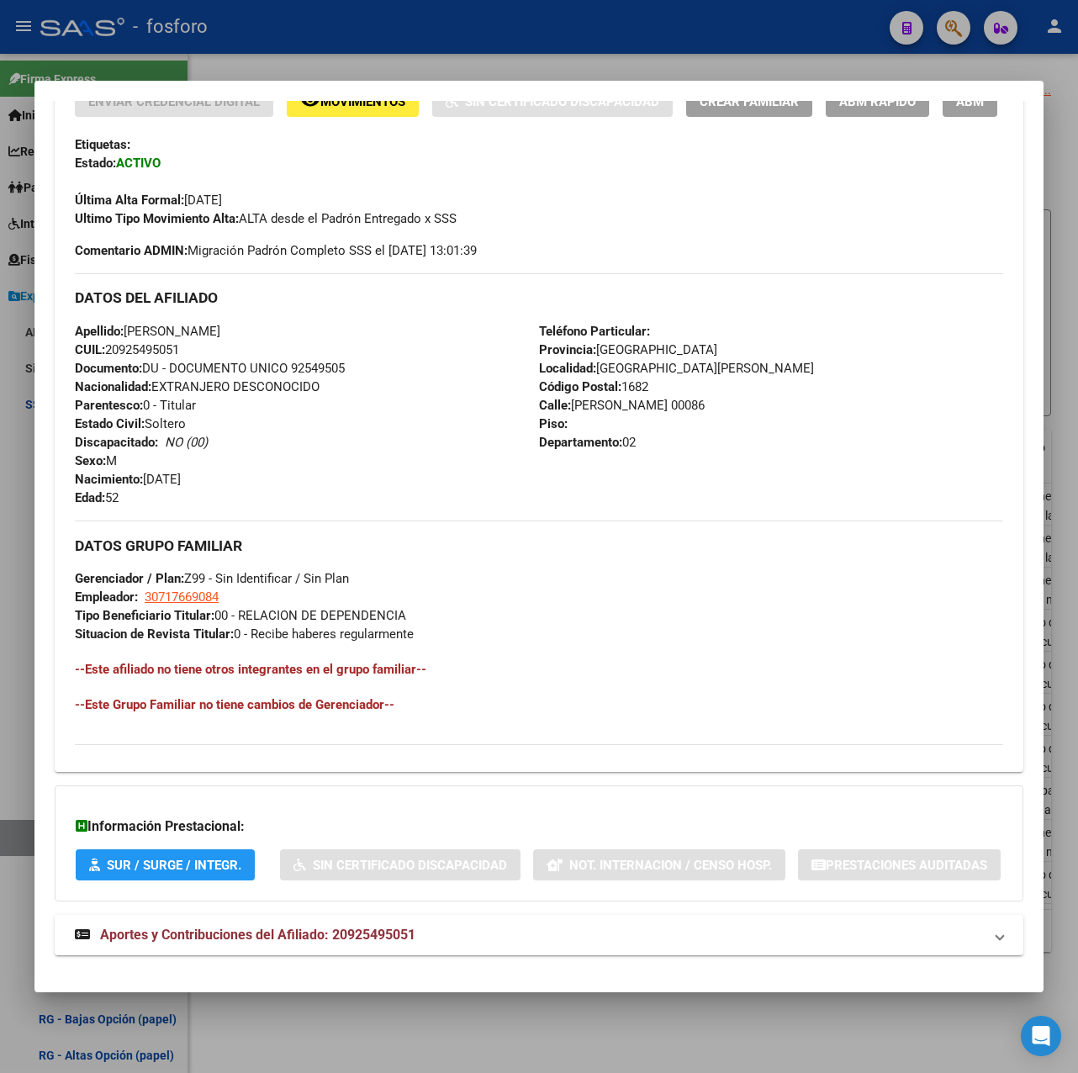
scroll to position [494, 0]
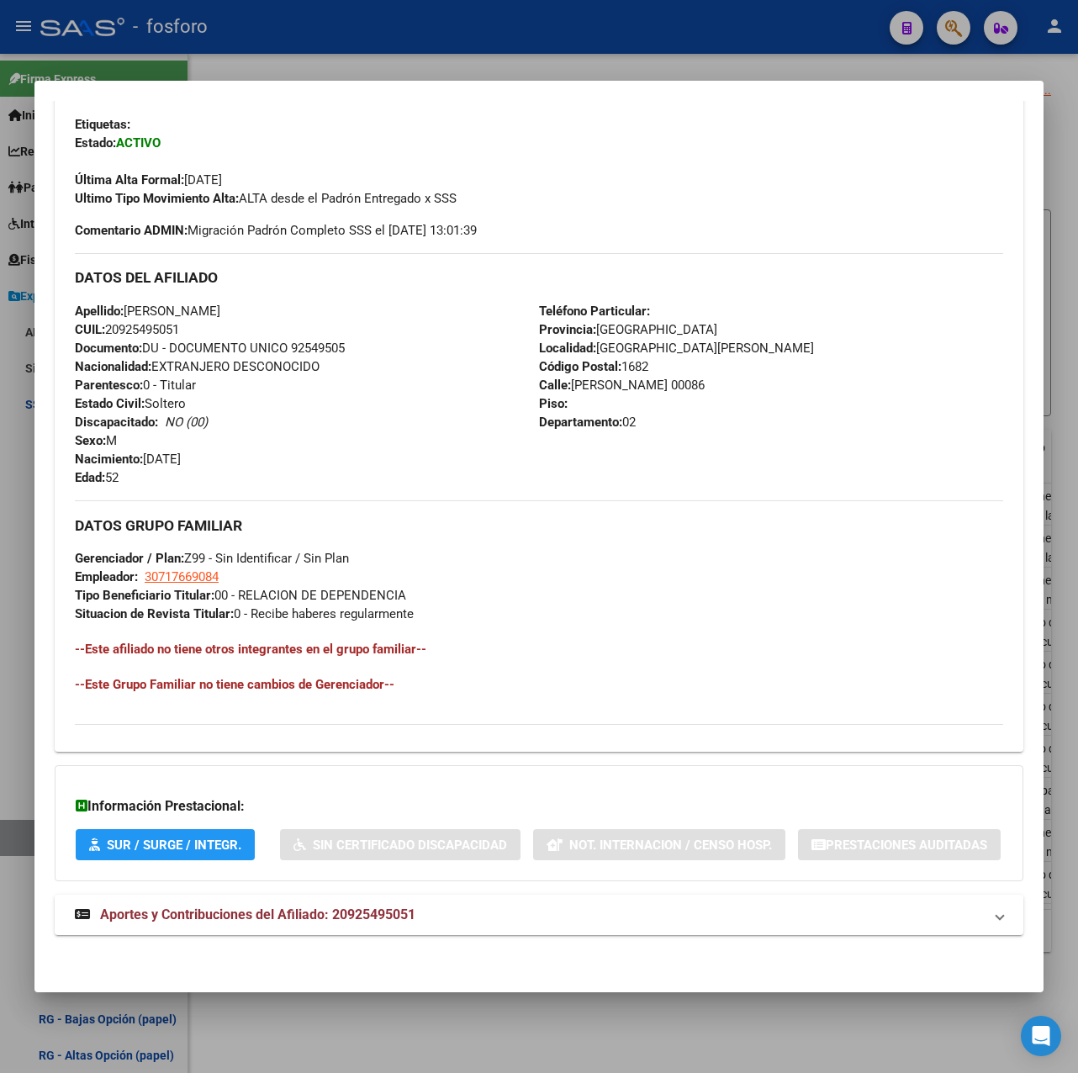
drag, startPoint x: 233, startPoint y: 569, endPoint x: 299, endPoint y: 569, distance: 66.4
click at [299, 606] on span "Situacion de Revista Titular: 0 - Recibe haberes regularmente" at bounding box center [244, 613] width 339 height 15
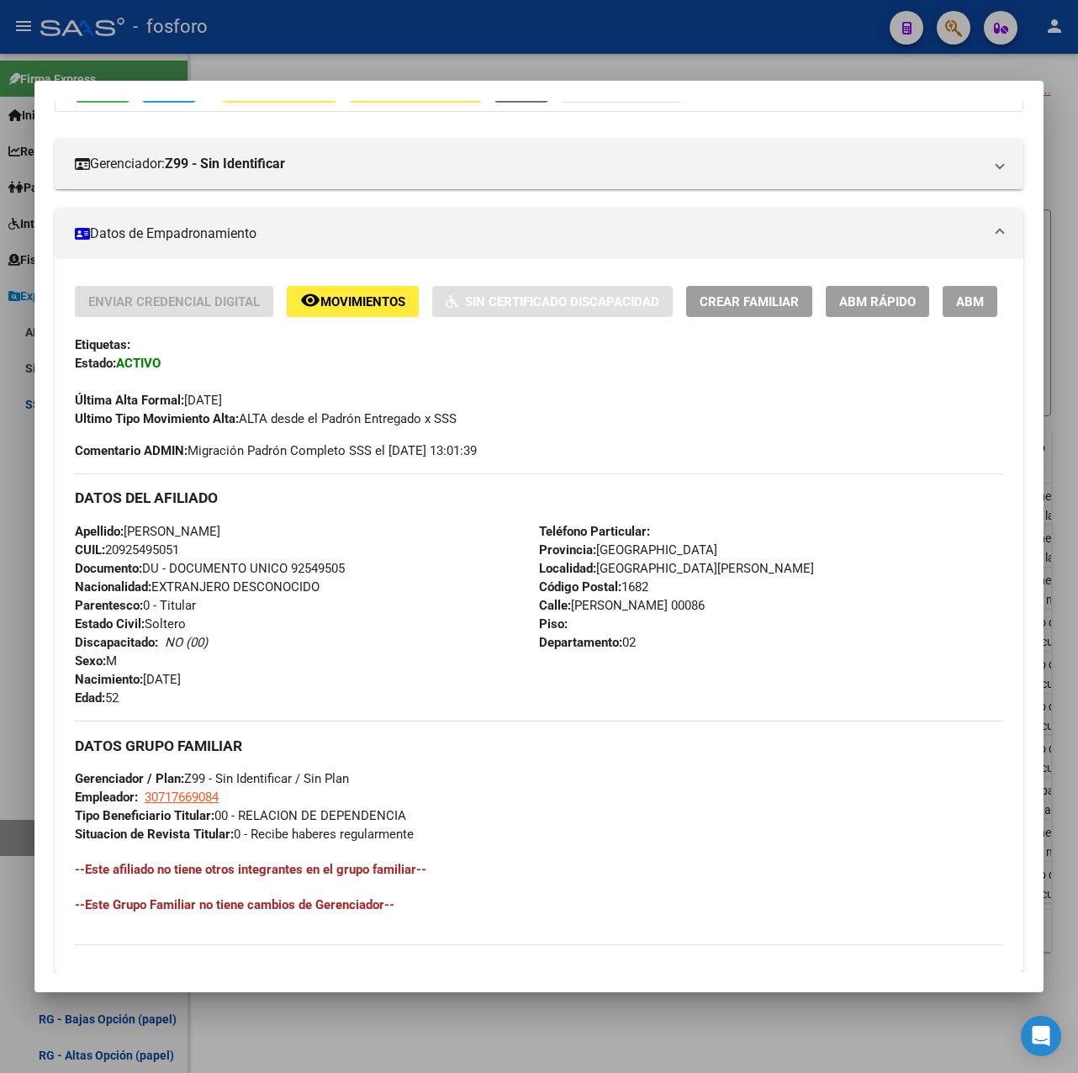
scroll to position [157, 0]
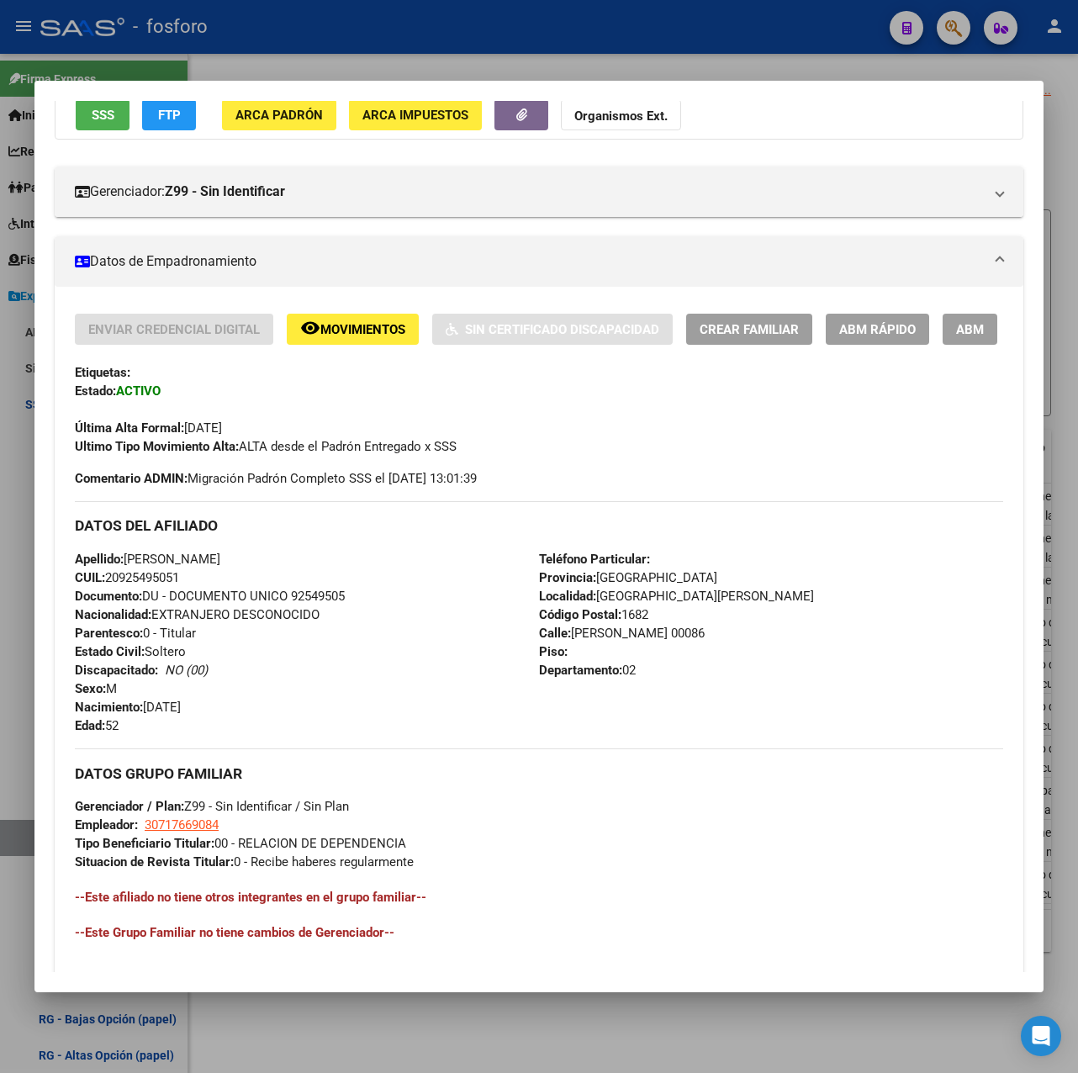
click at [889, 325] on span "ABM Rápido" at bounding box center [877, 329] width 77 height 15
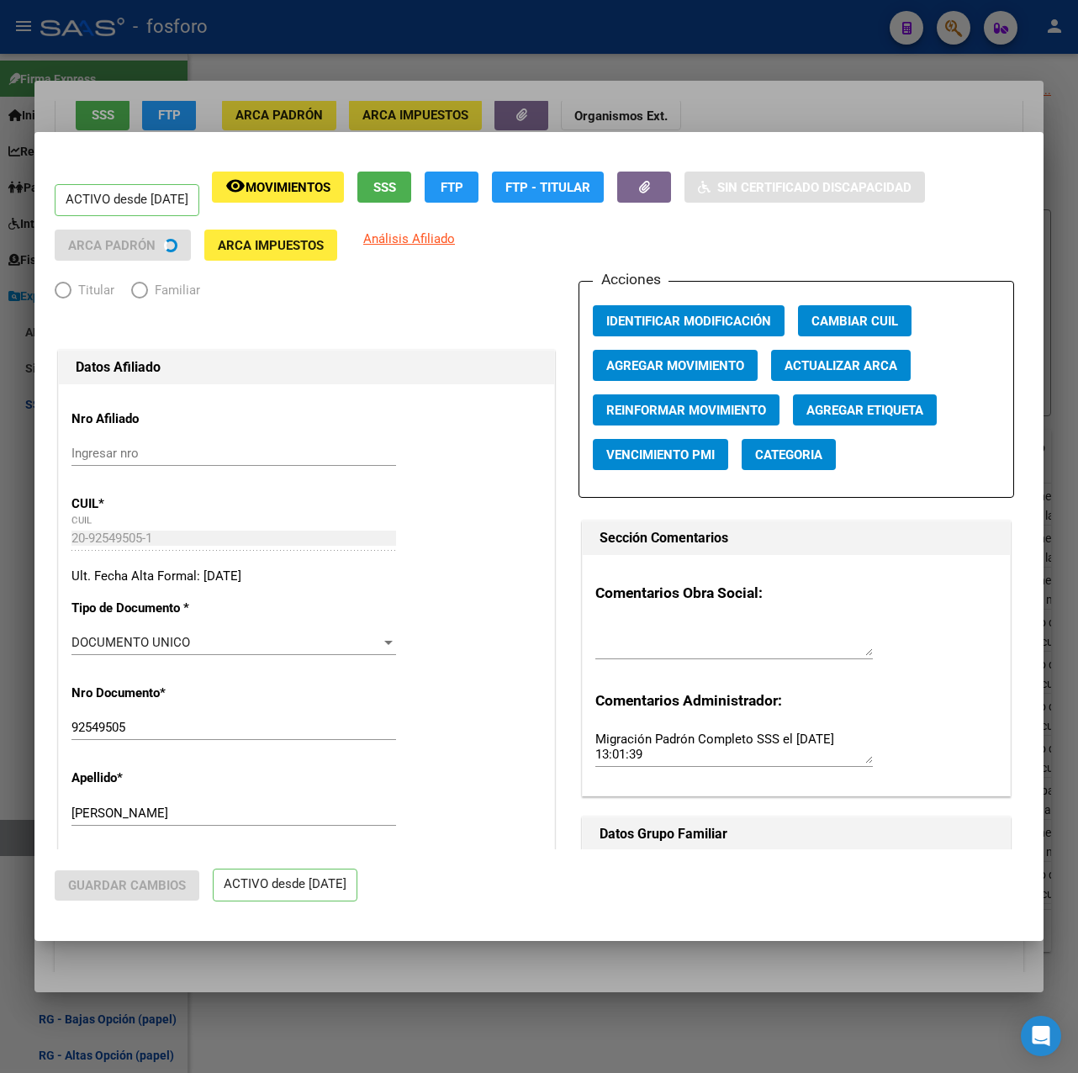
radio input "true"
type input "30-71766908-4"
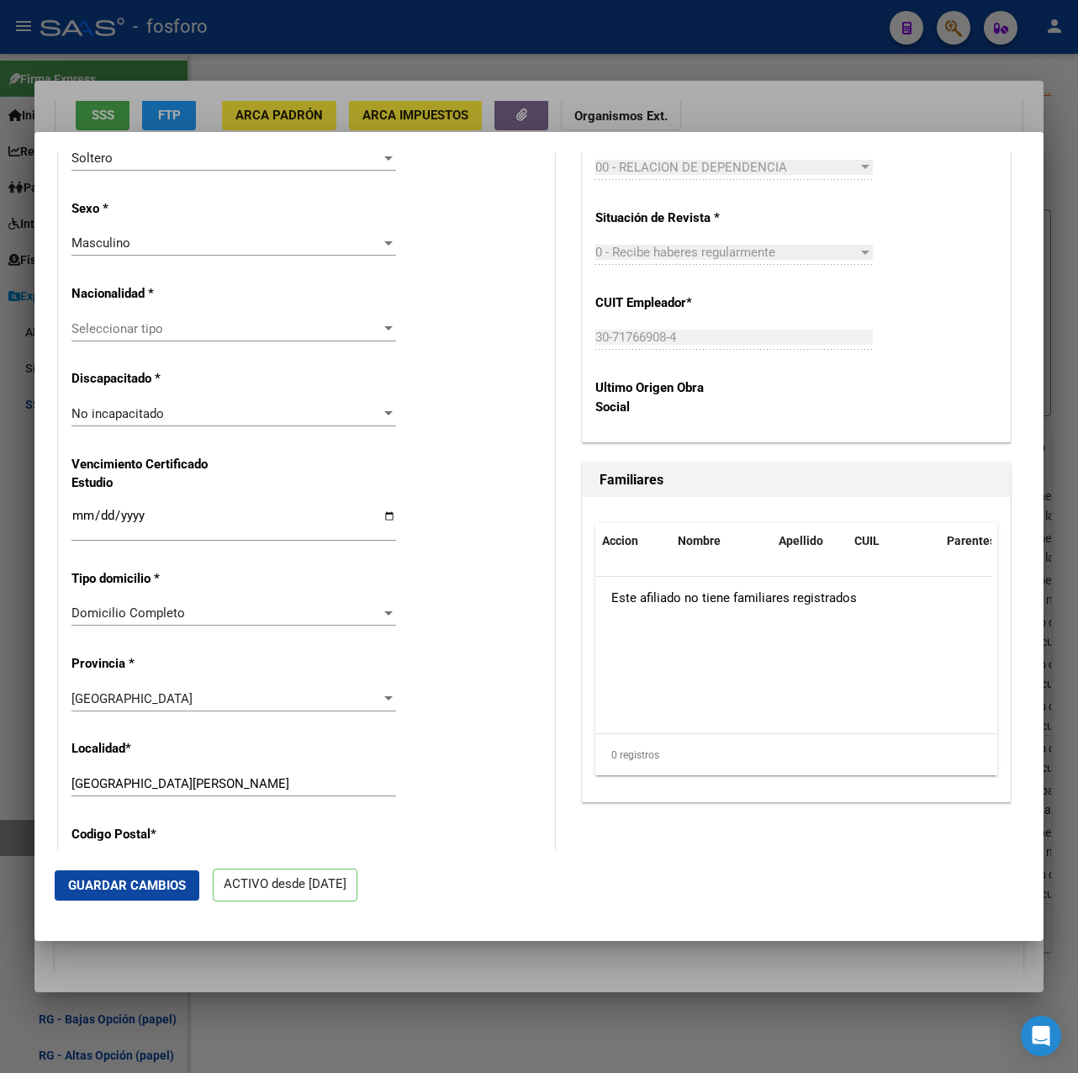
scroll to position [1009, 0]
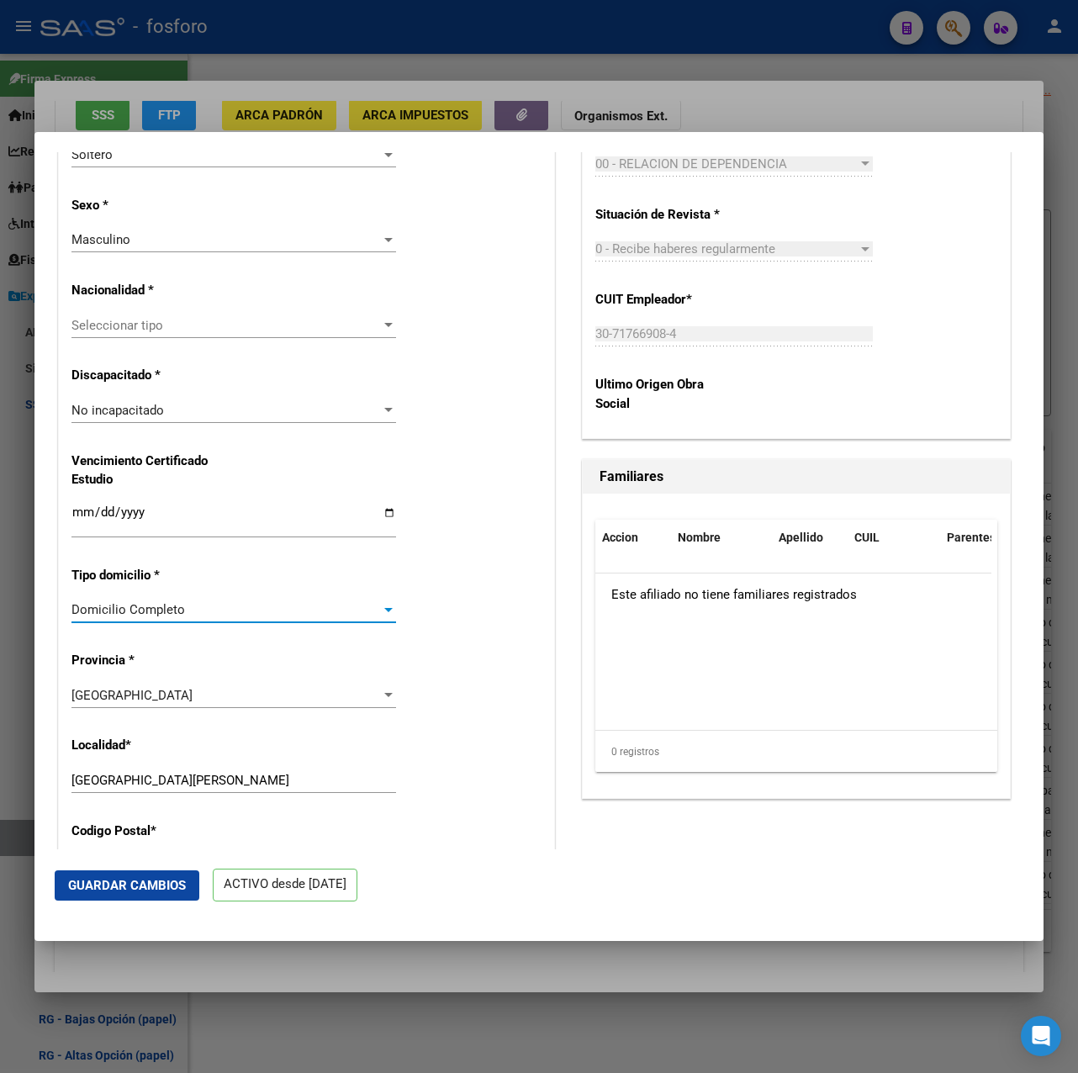
click at [222, 606] on div "Domicilio Completo" at bounding box center [226, 609] width 310 height 15
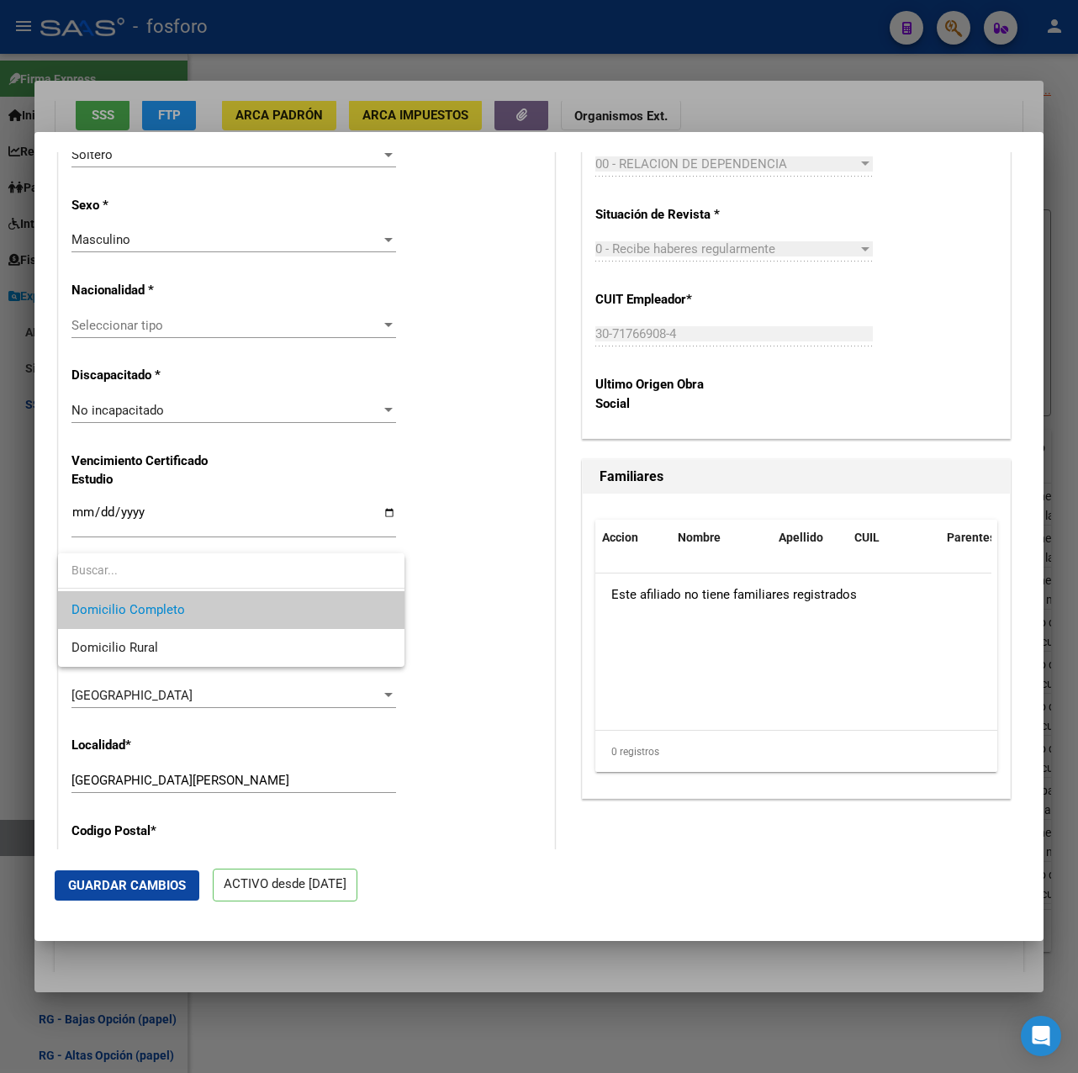
click at [222, 606] on span "Domicilio Completo" at bounding box center [231, 610] width 320 height 38
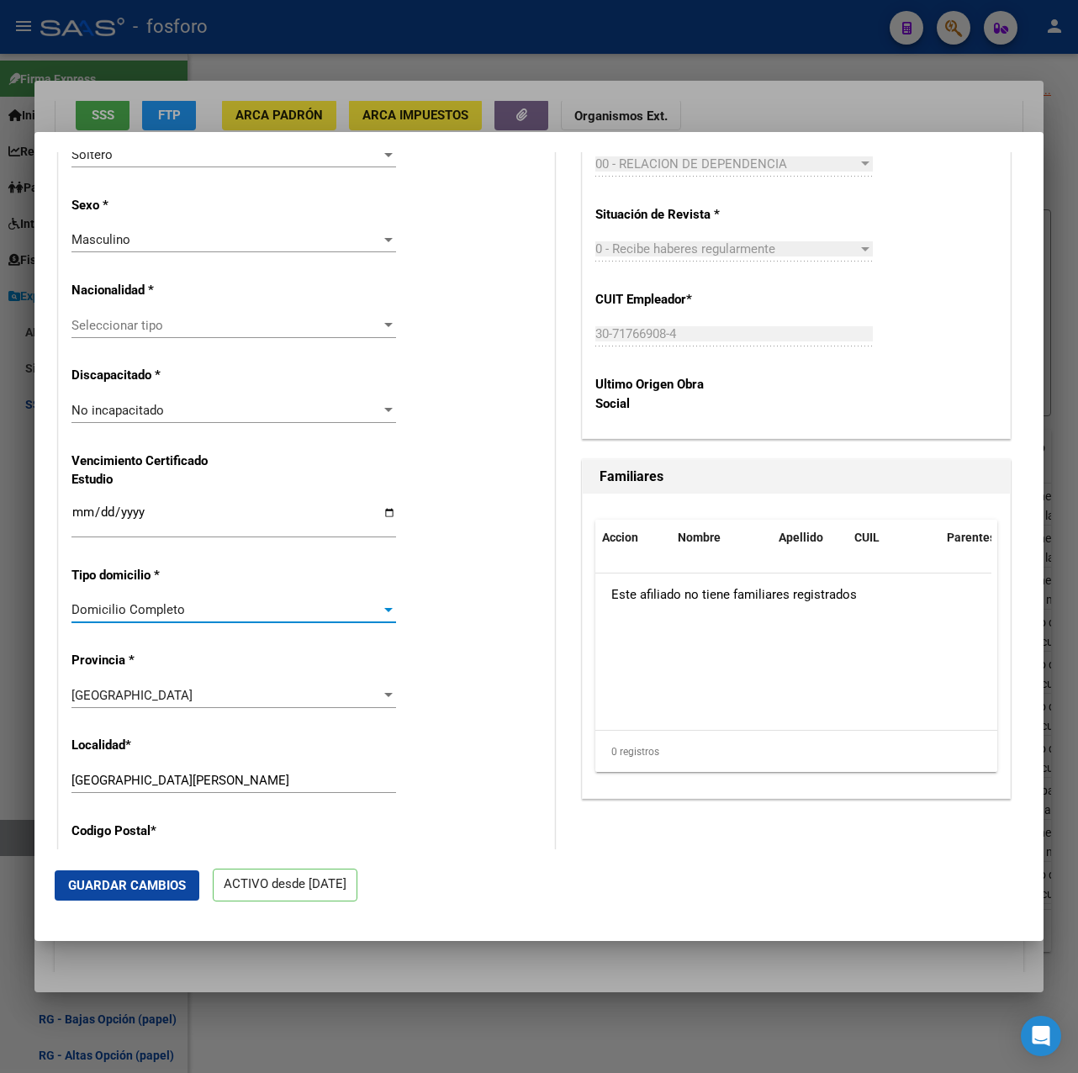
click at [222, 606] on div "Domicilio Completo" at bounding box center [226, 609] width 310 height 15
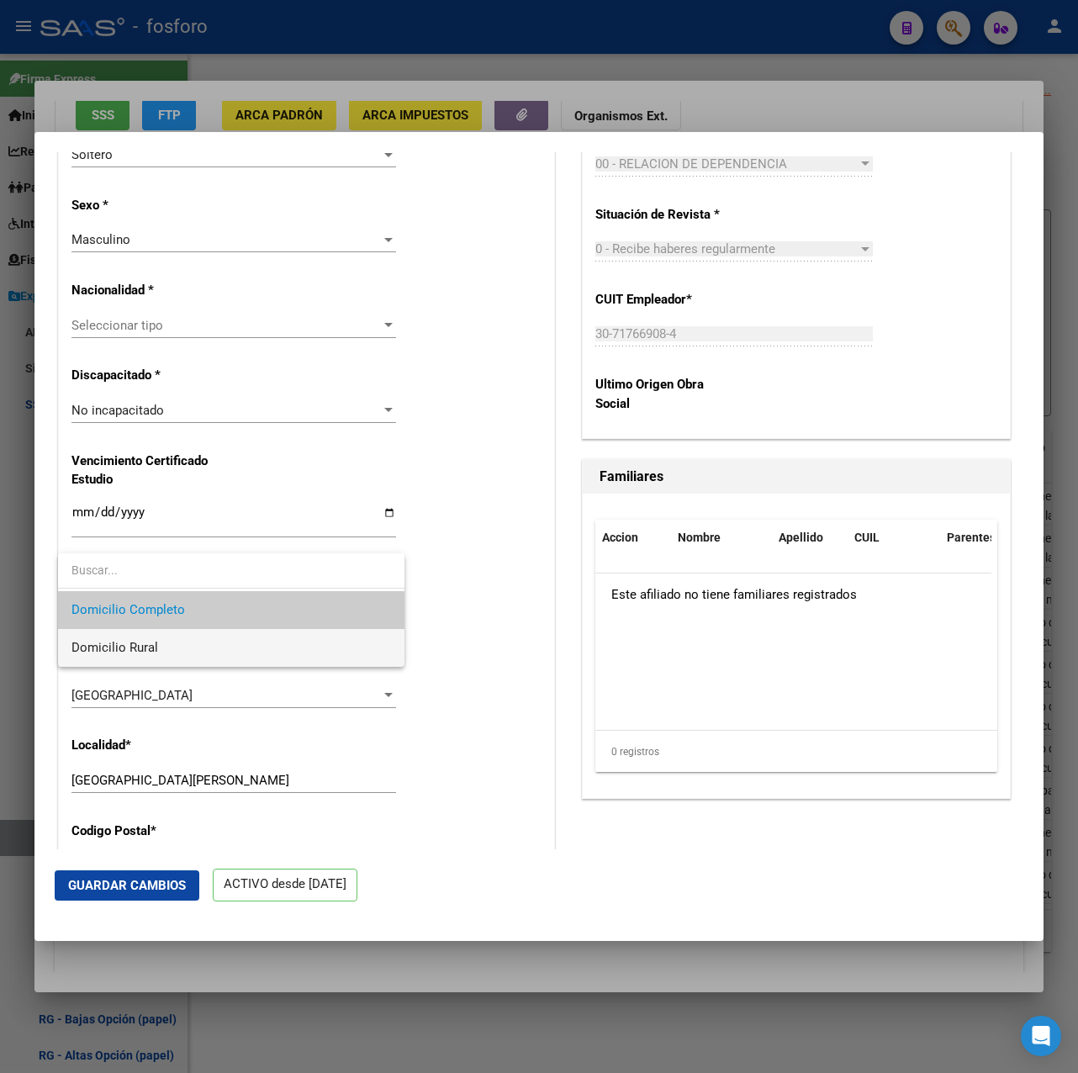
click at [222, 648] on span "Domicilio Rural" at bounding box center [231, 648] width 320 height 38
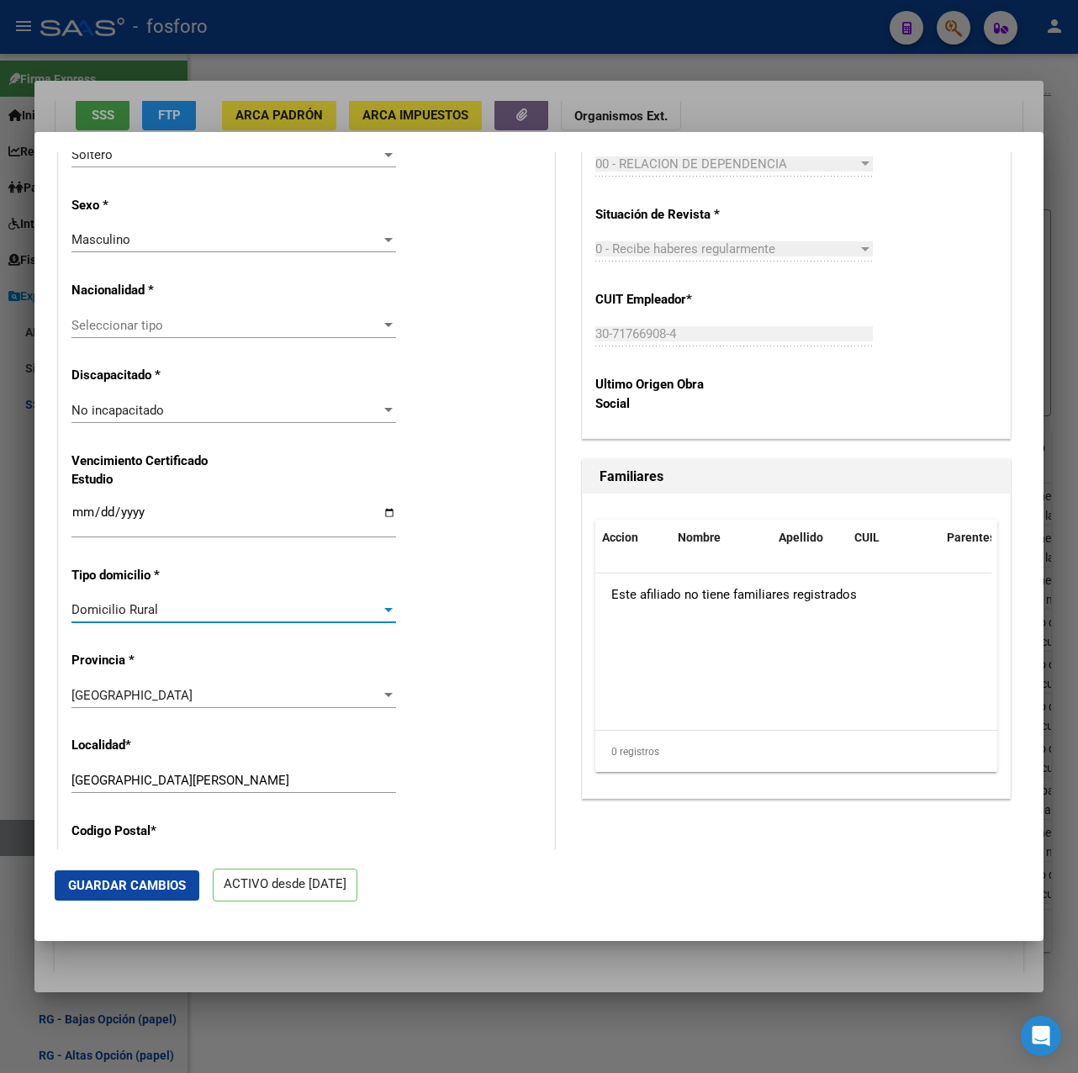
click at [216, 609] on div "Domicilio Rural" at bounding box center [226, 609] width 310 height 15
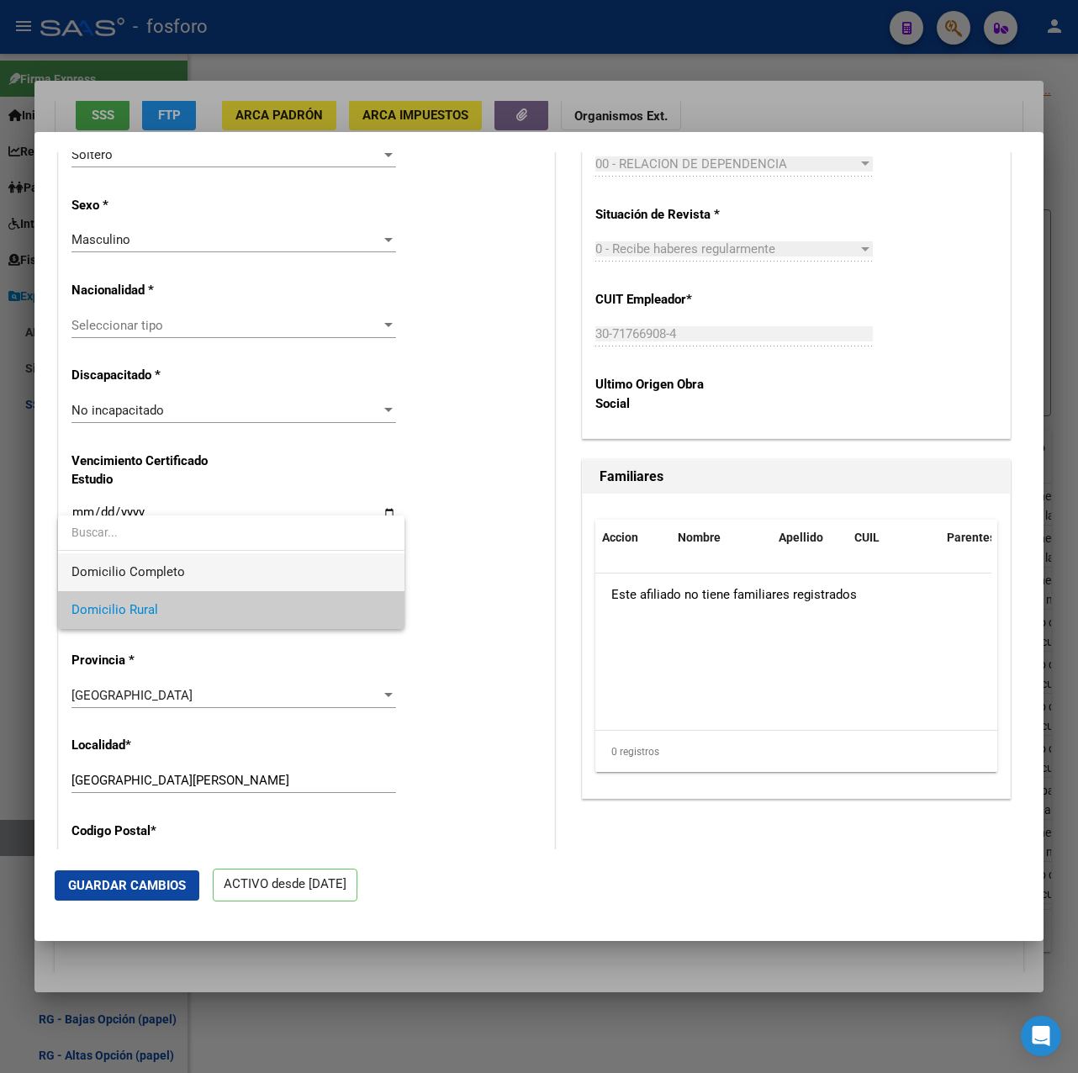
click at [169, 574] on span "Domicilio Completo" at bounding box center [128, 571] width 114 height 15
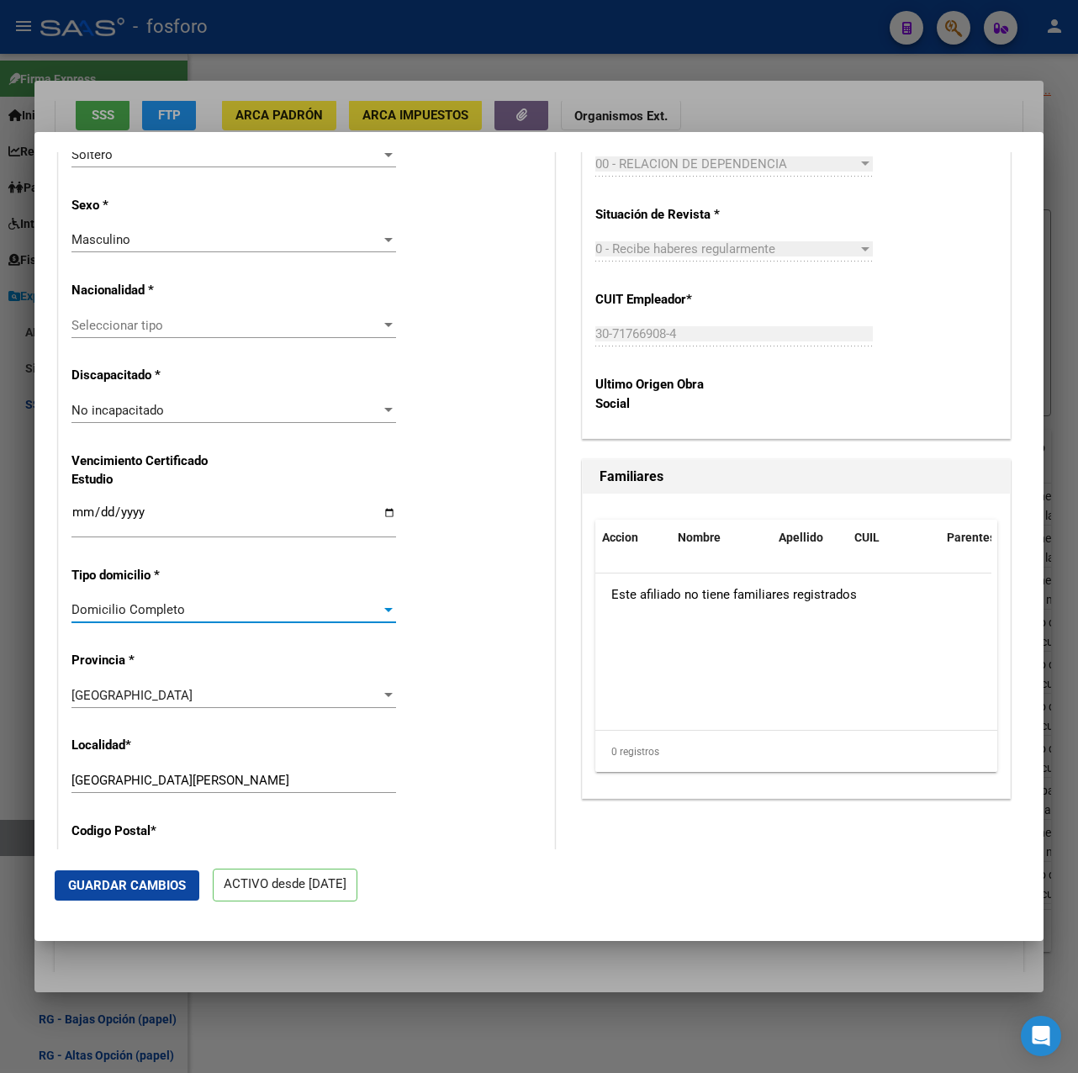
click at [797, 73] on div at bounding box center [539, 536] width 1078 height 1073
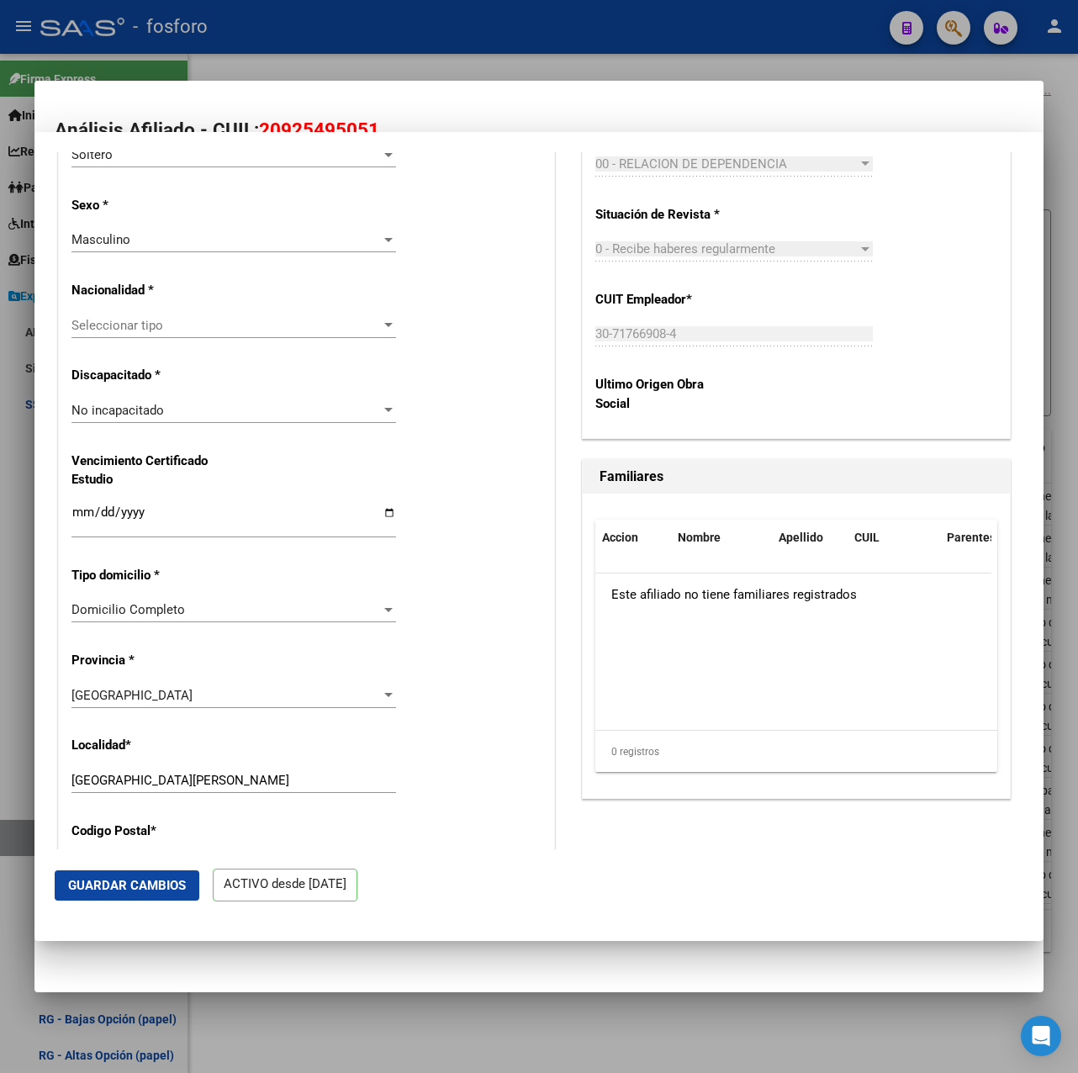
scroll to position [0, 0]
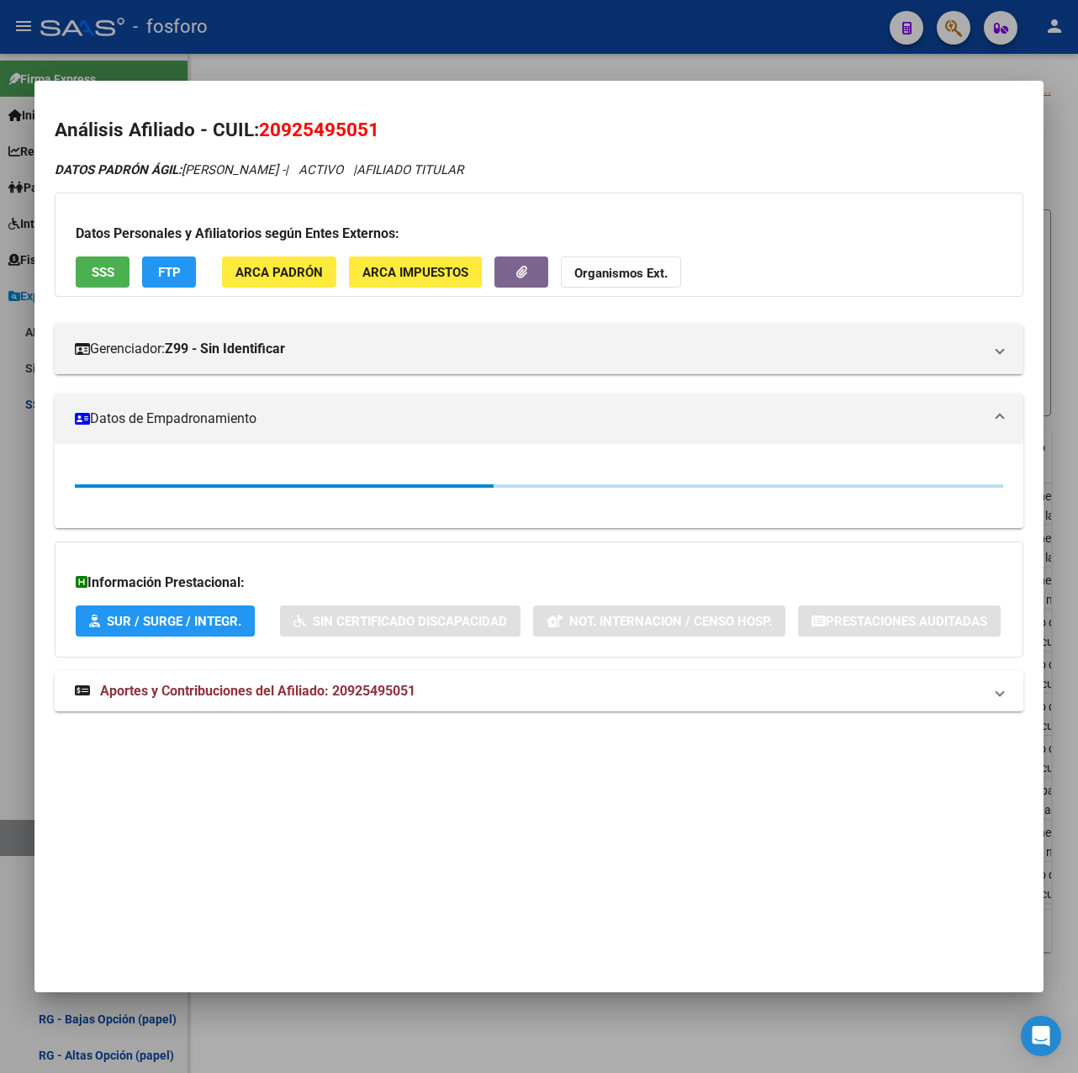
click at [770, 56] on div at bounding box center [539, 536] width 1078 height 1073
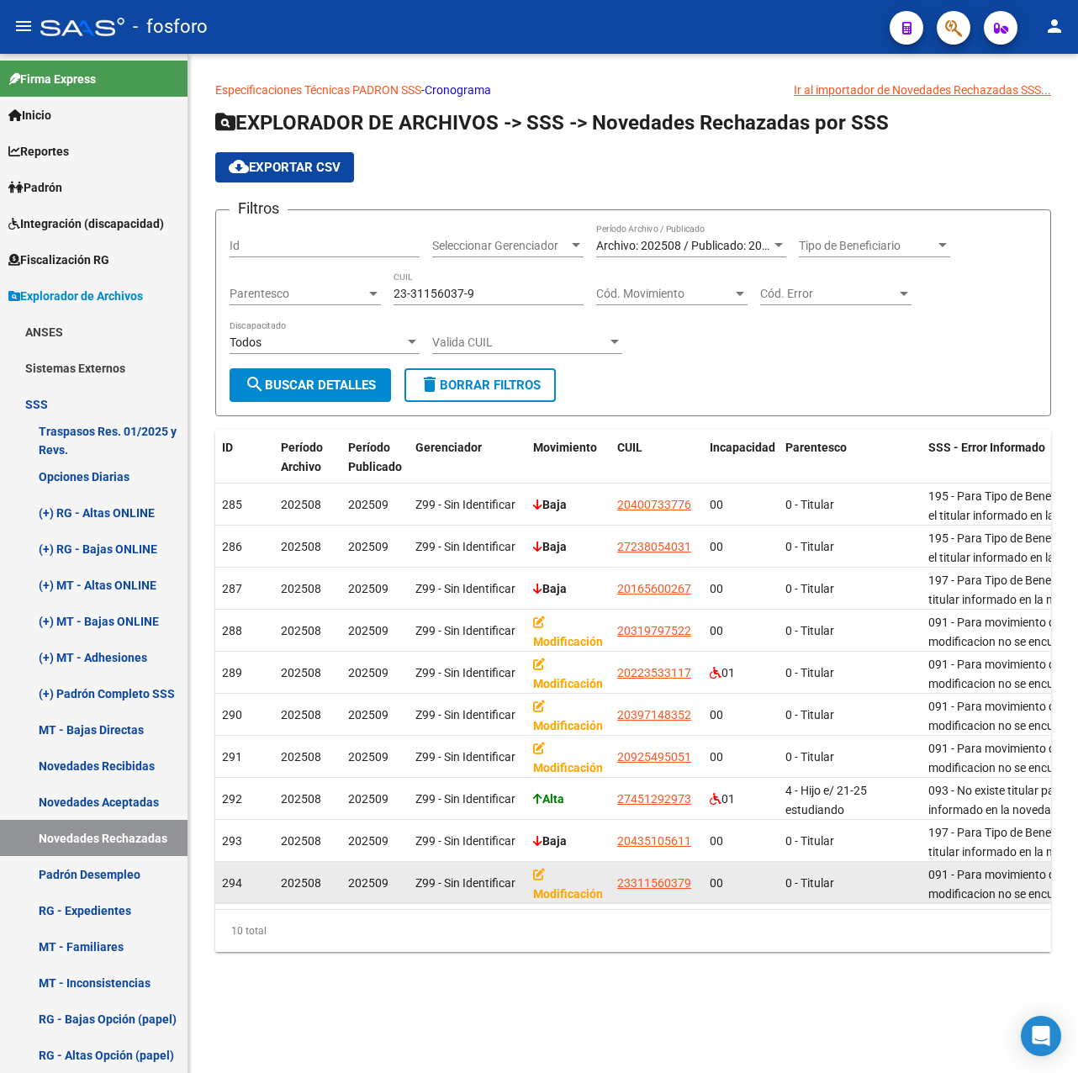
drag, startPoint x: 618, startPoint y: 880, endPoint x: 705, endPoint y: 881, distance: 86.6
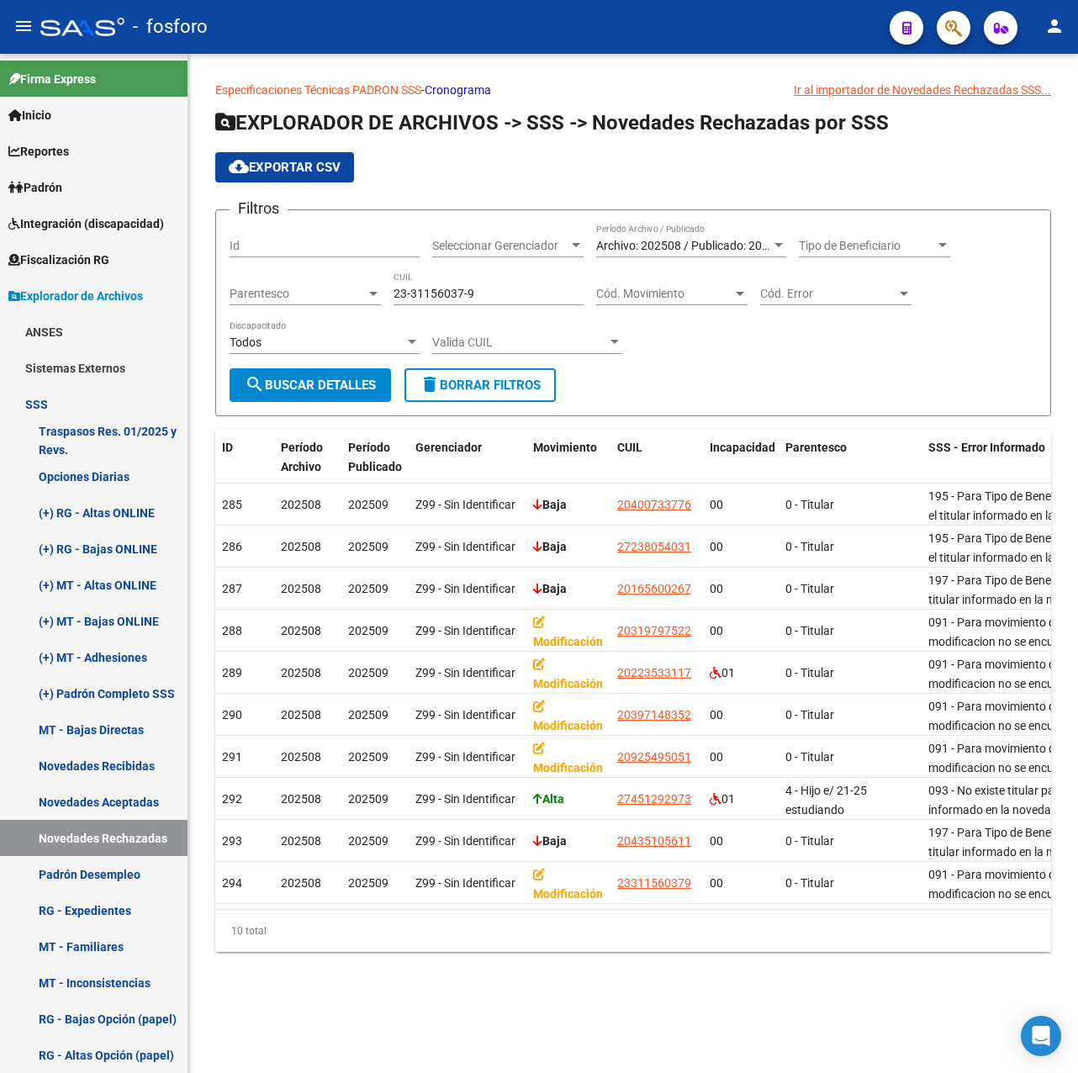
copy span "23311560379"
click at [395, 982] on div "Especificaciones Técnicas PADRON SSS - Cronograma Ir al importador [PERSON_NAME…" at bounding box center [633, 530] width 890 height 952
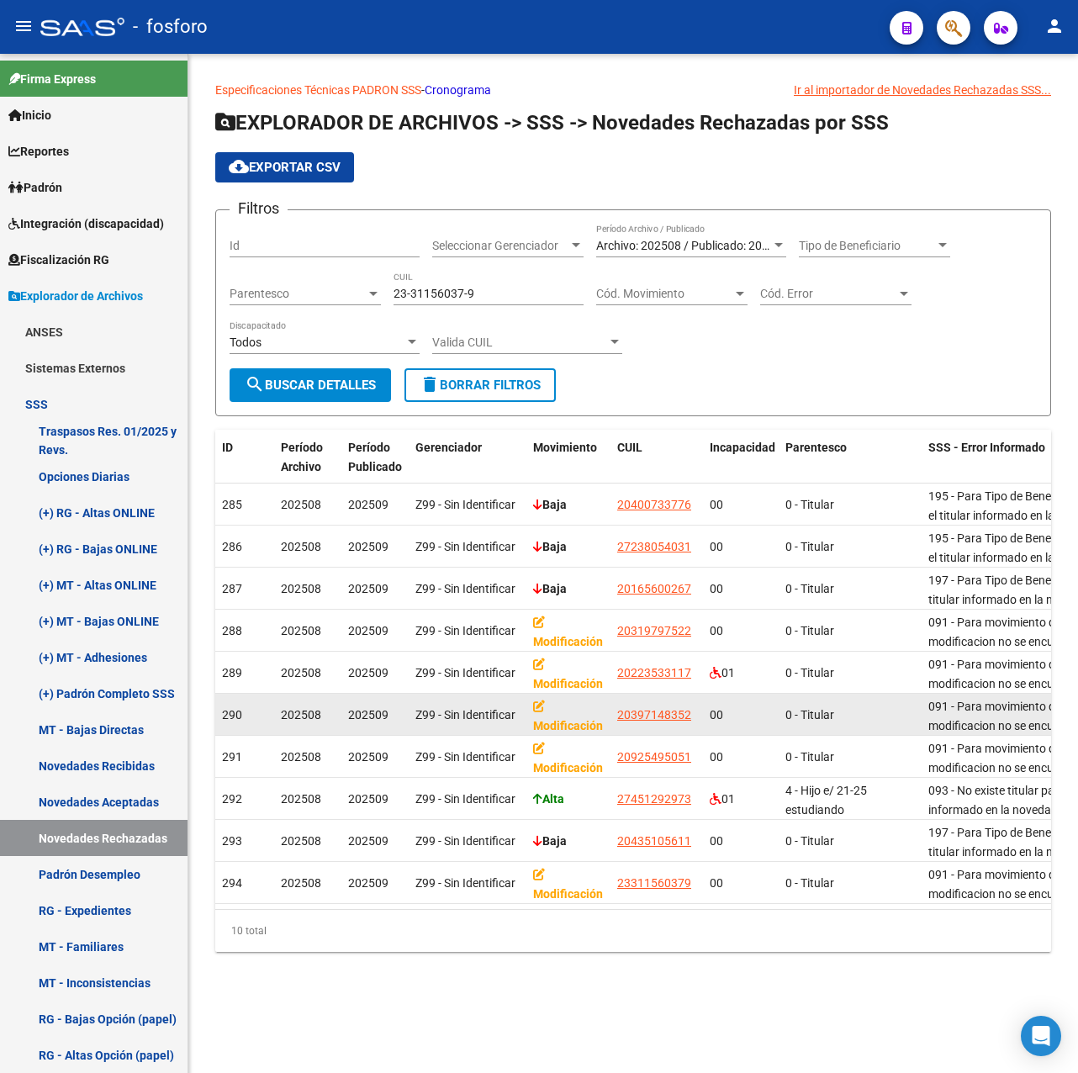
drag, startPoint x: 694, startPoint y: 717, endPoint x: 607, endPoint y: 723, distance: 86.9
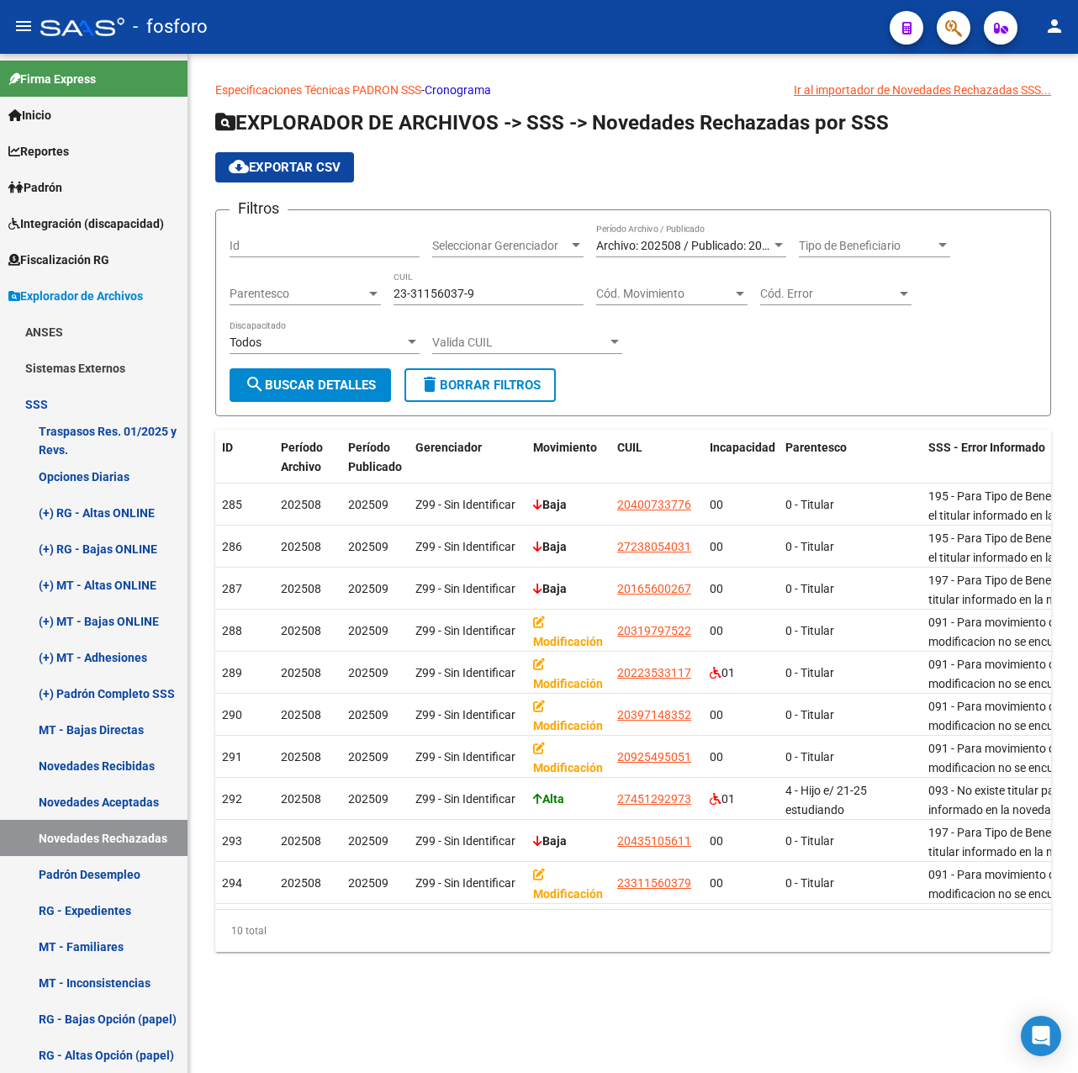
copy div "Modificación 20397148352"
click at [467, 991] on div "Especificaciones Técnicas PADRON SSS - Cronograma Ir al importador [PERSON_NAME…" at bounding box center [633, 530] width 890 height 952
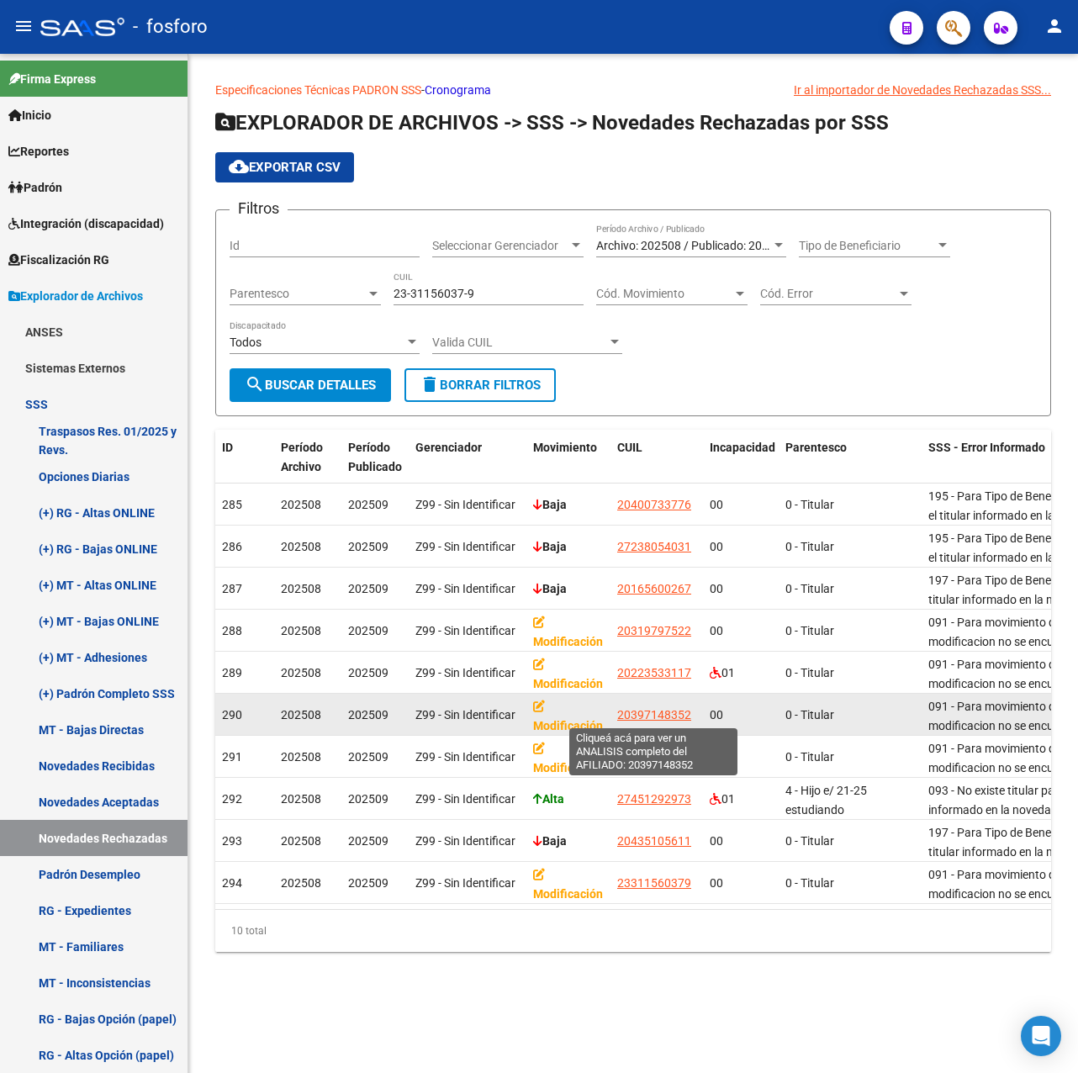
drag, startPoint x: 618, startPoint y: 715, endPoint x: 690, endPoint y: 714, distance: 71.5
click at [690, 714] on span "20397148352" at bounding box center [654, 714] width 74 height 13
copy span "20397148352"
type textarea "20397148352"
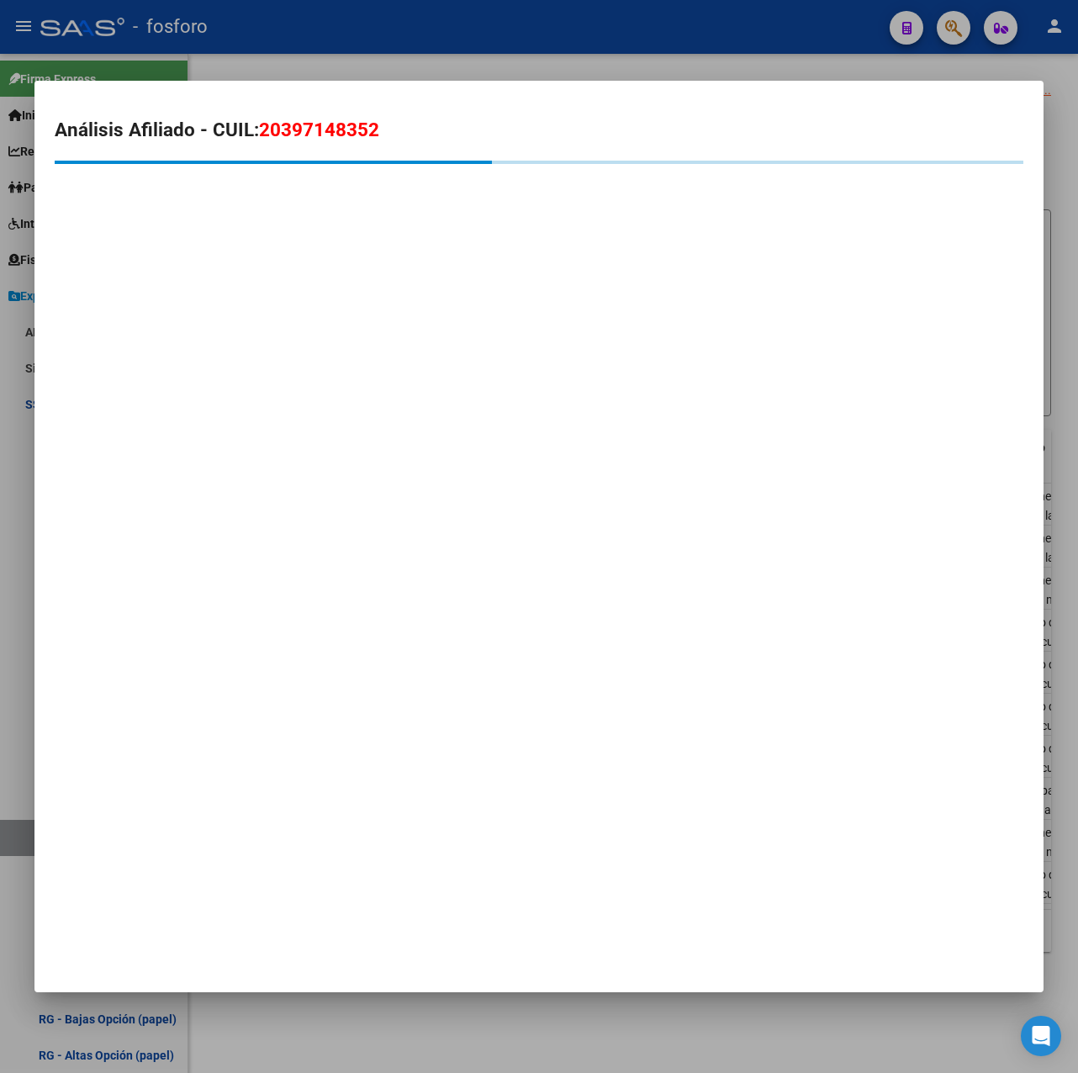
click at [772, 1018] on div at bounding box center [539, 536] width 1078 height 1073
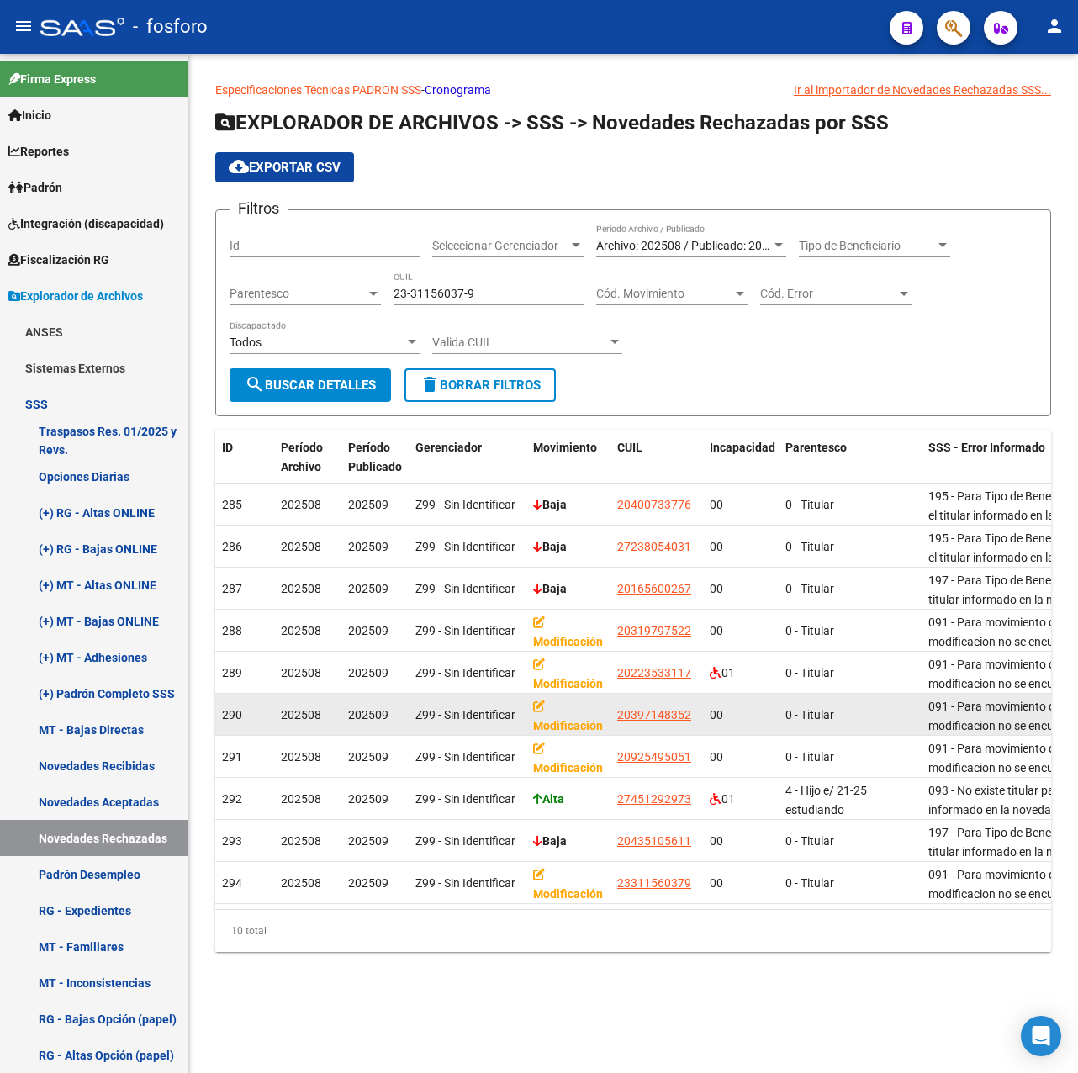
drag, startPoint x: 611, startPoint y: 712, endPoint x: 697, endPoint y: 717, distance: 86.7
click at [697, 717] on datatable-body-cell "20397148352" at bounding box center [657, 714] width 93 height 41
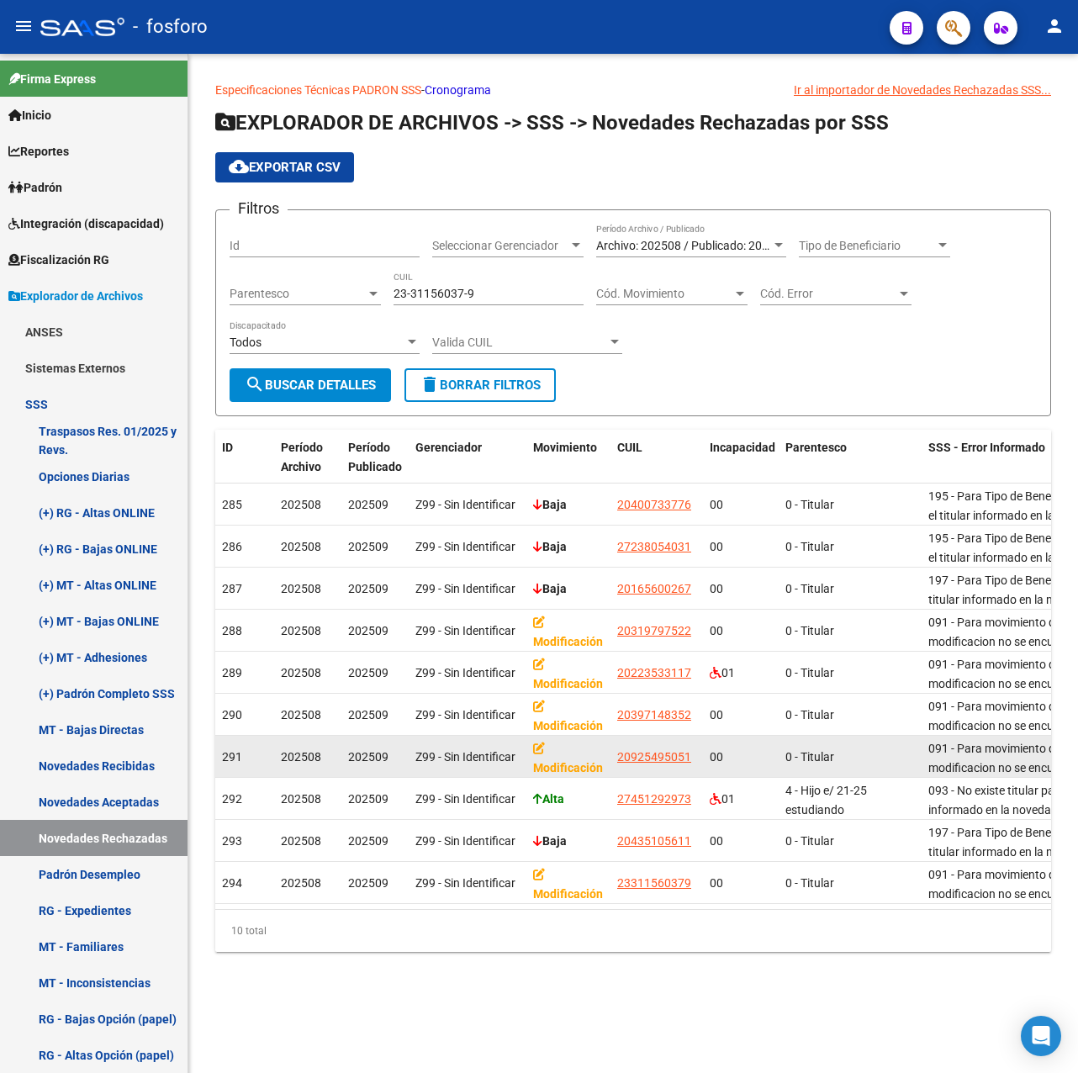
copy span "20397148352"
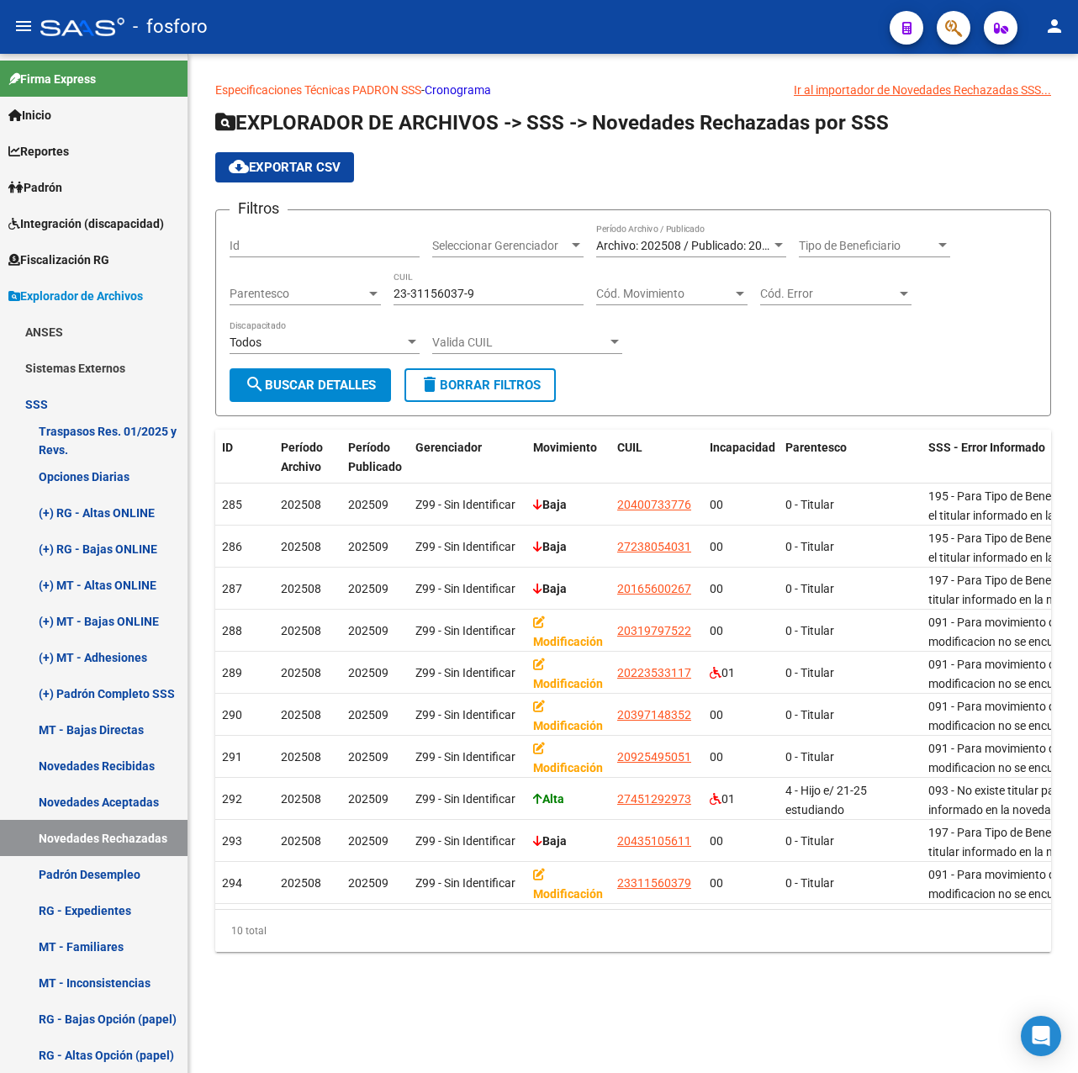
drag, startPoint x: 441, startPoint y: 975, endPoint x: 481, endPoint y: 927, distance: 62.7
click at [441, 975] on div "Especificaciones Técnicas PADRON SSS - Cronograma Ir al importador [PERSON_NAME…" at bounding box center [633, 530] width 890 height 952
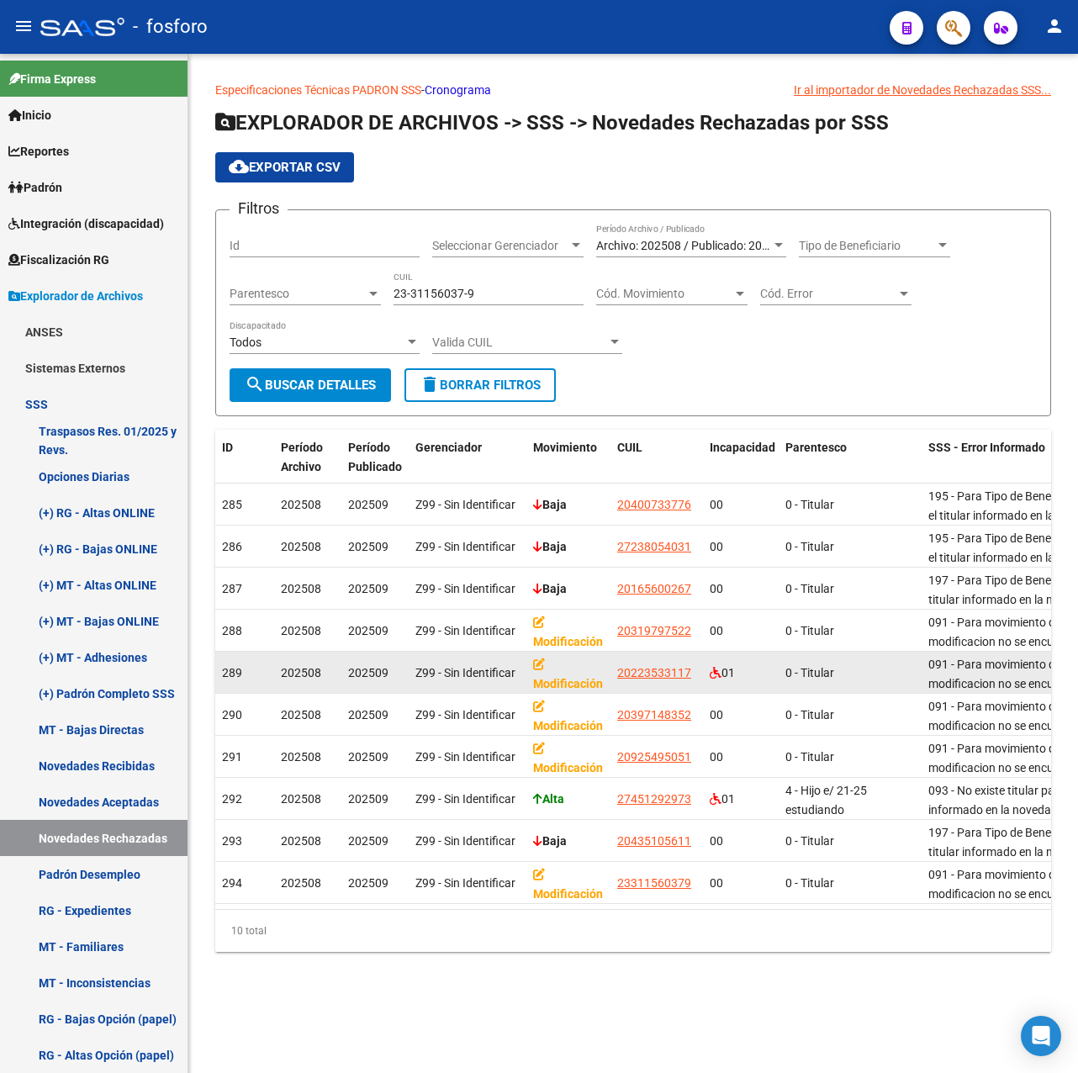
drag, startPoint x: 615, startPoint y: 672, endPoint x: 700, endPoint y: 681, distance: 85.5
click at [700, 681] on datatable-body-cell "20223533117" at bounding box center [657, 672] width 93 height 41
copy span "20223533117"
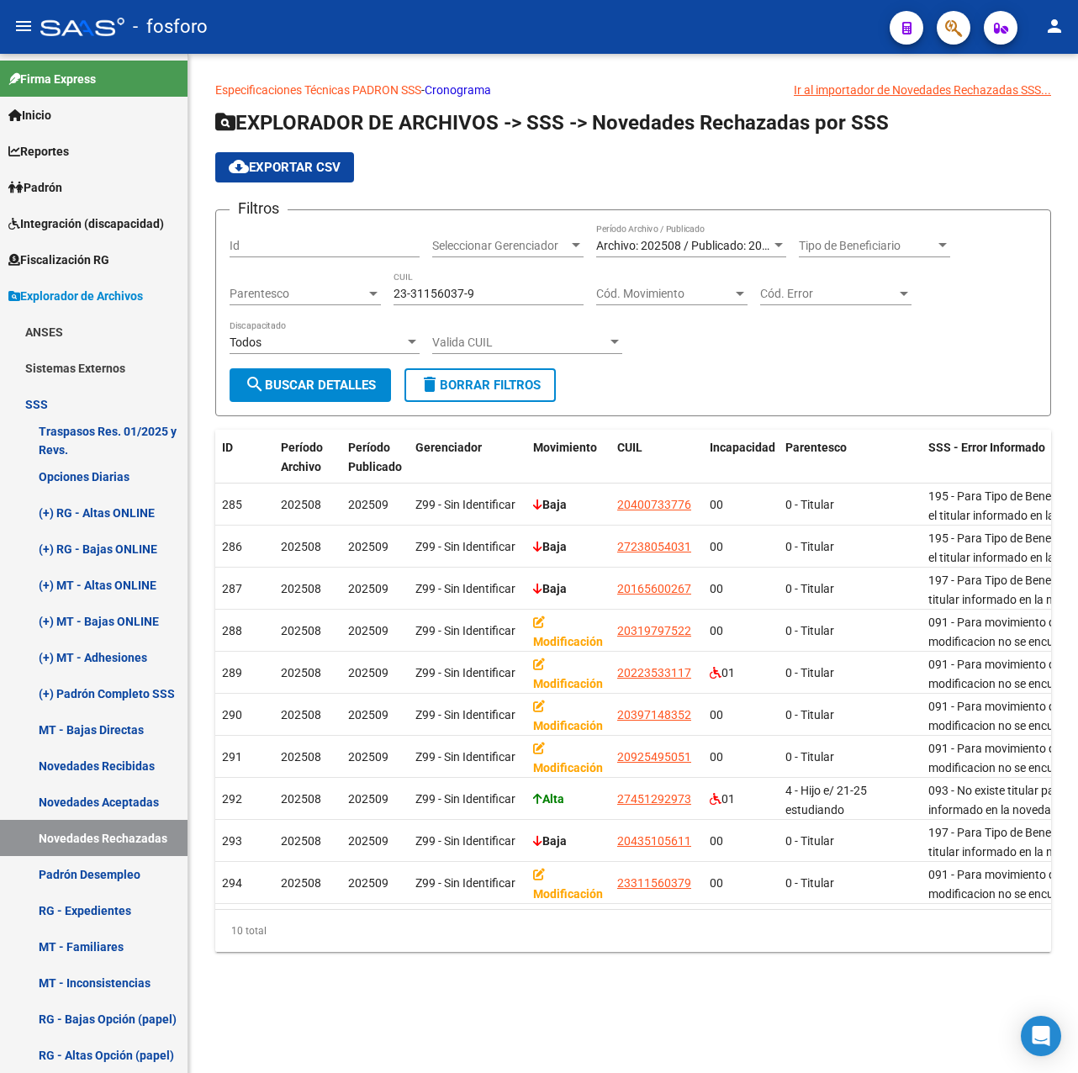
click at [448, 988] on div "Especificaciones Técnicas PADRON SSS - Cronograma Ir al importador [PERSON_NAME…" at bounding box center [633, 530] width 890 height 952
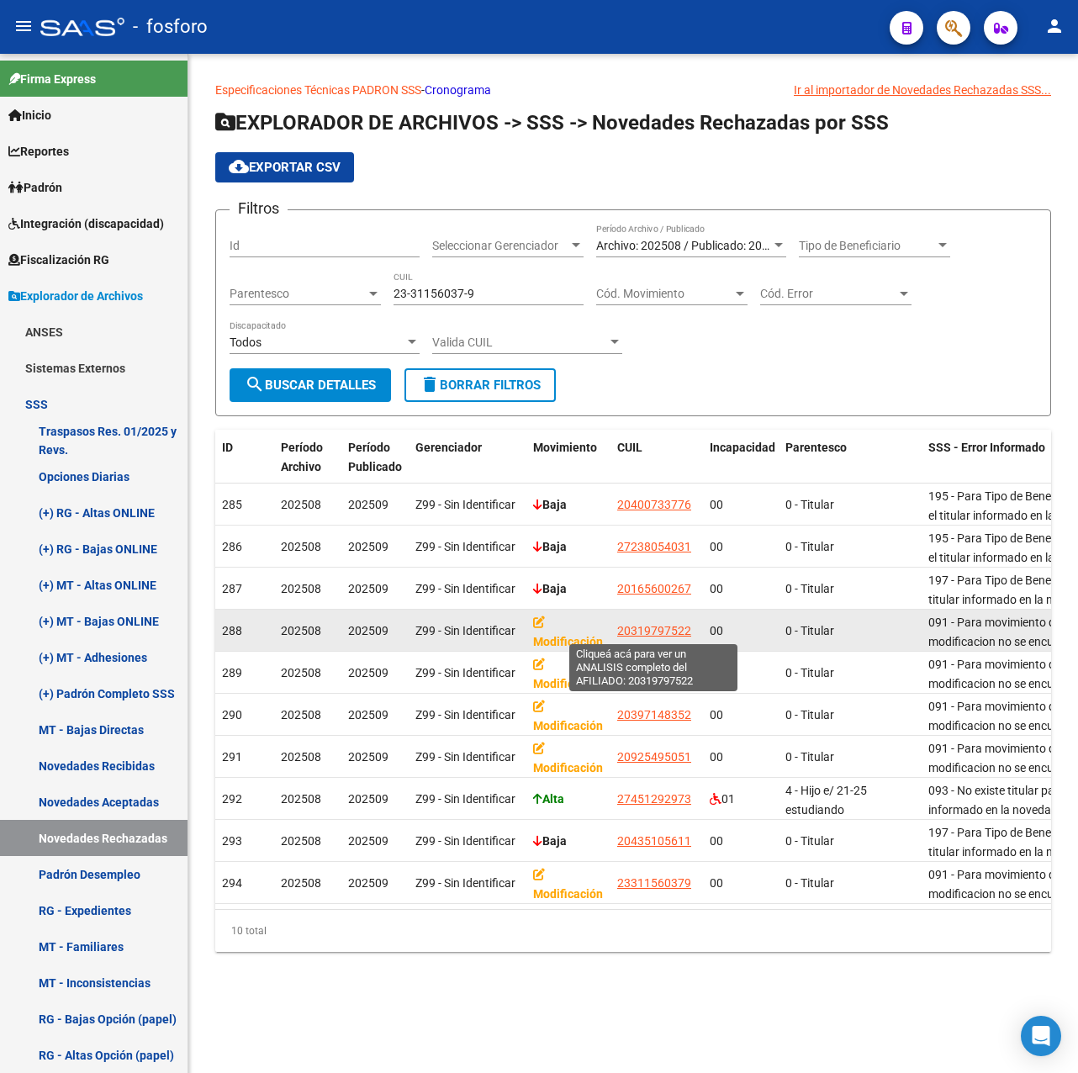
drag, startPoint x: 609, startPoint y: 617, endPoint x: 658, endPoint y: 631, distance: 50.8
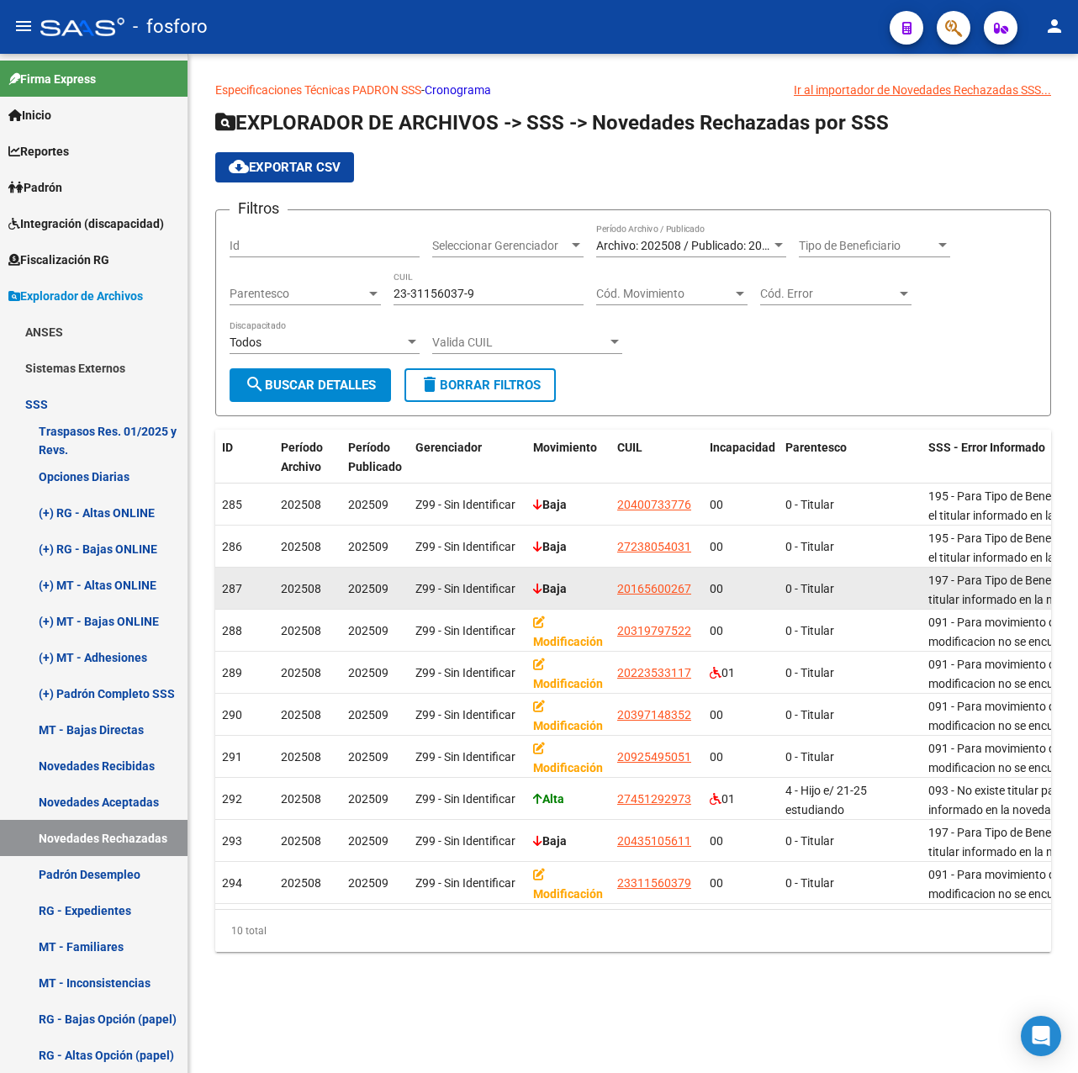
drag, startPoint x: 658, startPoint y: 631, endPoint x: 623, endPoint y: 608, distance: 41.3
click at [627, 607] on datatable-body-cell "20165600267" at bounding box center [657, 588] width 93 height 41
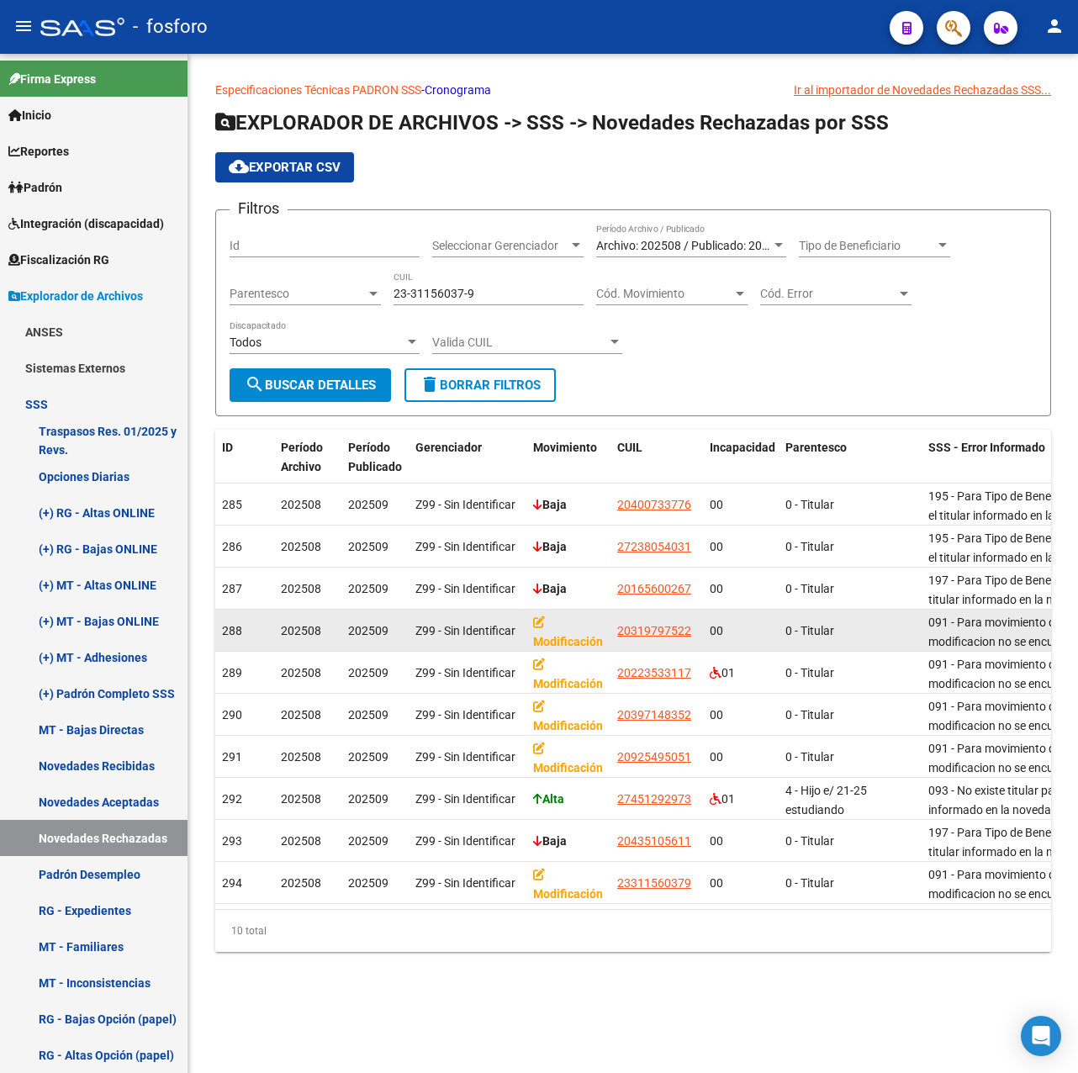
drag, startPoint x: 615, startPoint y: 628, endPoint x: 694, endPoint y: 633, distance: 79.2
click at [694, 633] on datatable-body-cell "20319797522" at bounding box center [657, 630] width 93 height 41
copy span "20319797522"
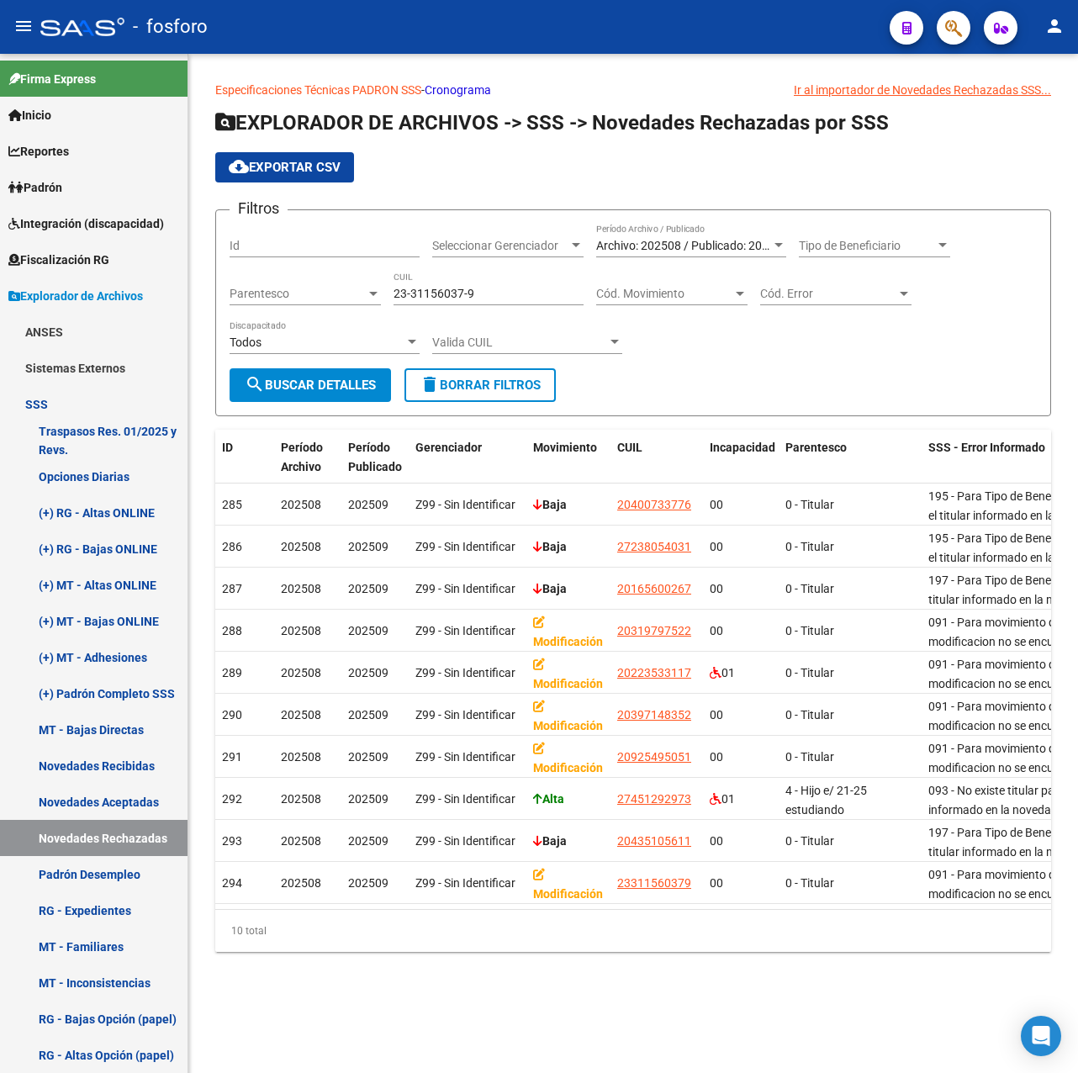
click at [362, 988] on div "Especificaciones Técnicas PADRON SSS - Cronograma Ir al importador [PERSON_NAME…" at bounding box center [633, 530] width 890 height 952
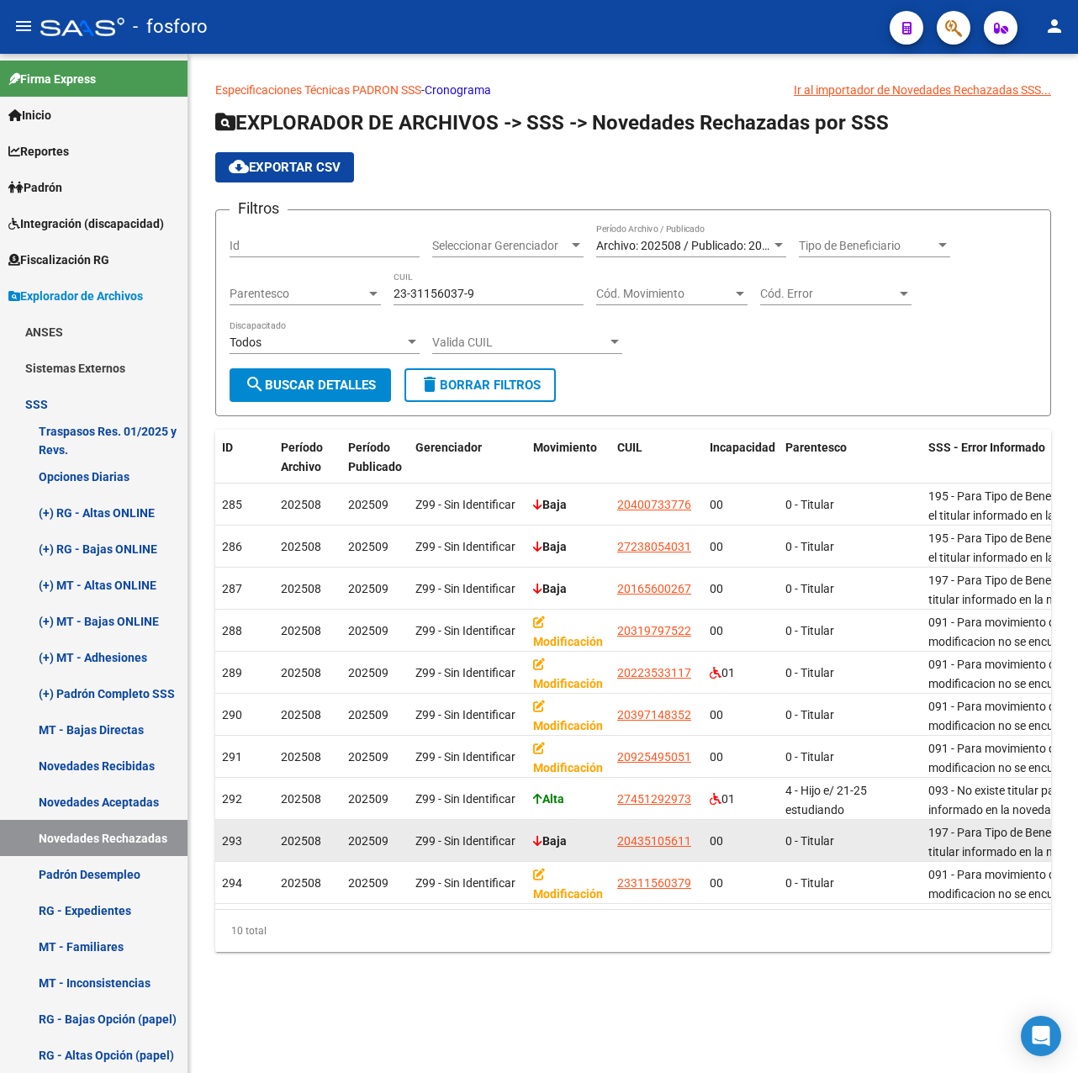
drag, startPoint x: 537, startPoint y: 839, endPoint x: 556, endPoint y: 839, distance: 18.5
click at [556, 839] on strong "Baja" at bounding box center [550, 840] width 34 height 13
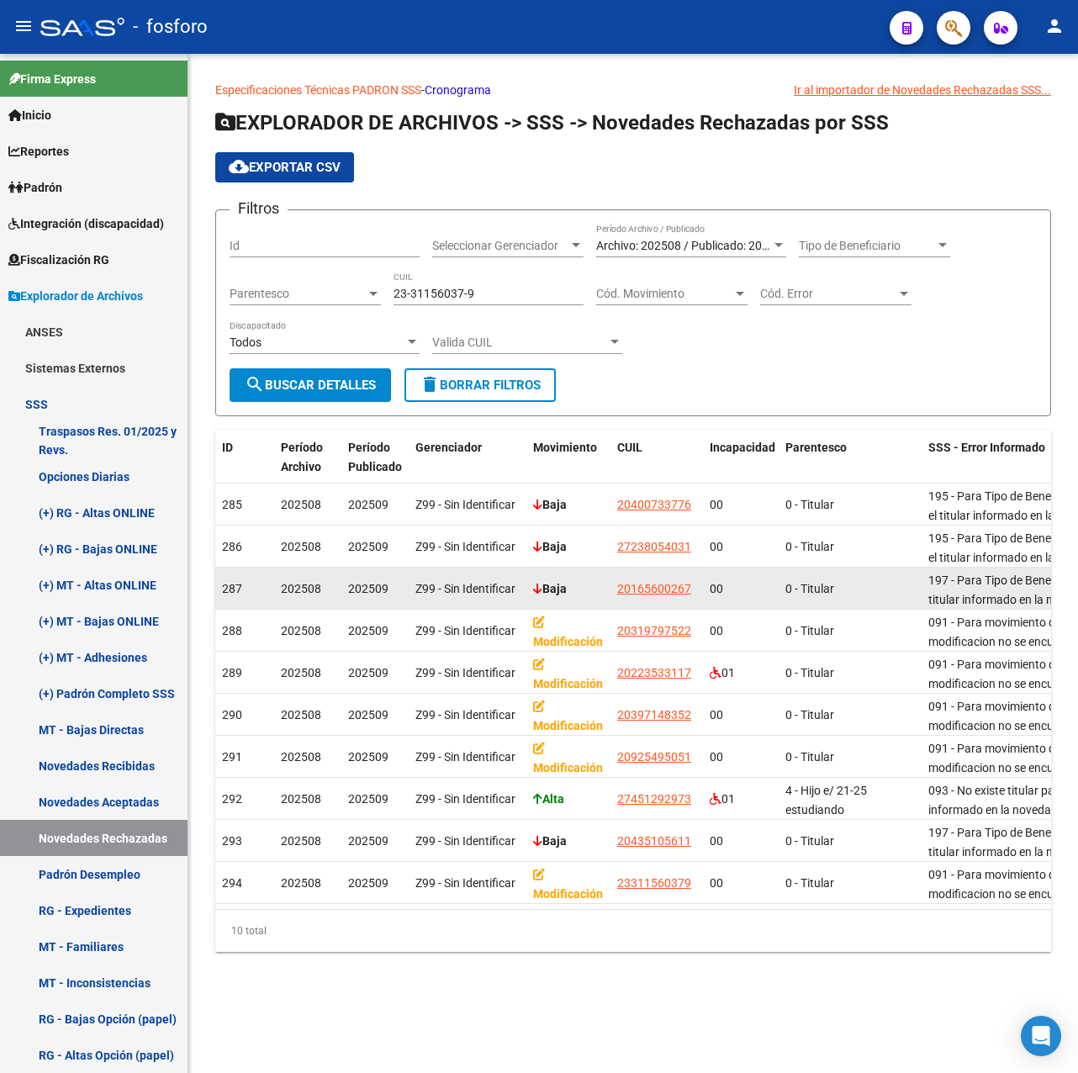
drag, startPoint x: 556, startPoint y: 839, endPoint x: 574, endPoint y: 580, distance: 258.8
click at [574, 580] on datatable-body-cell "Baja" at bounding box center [569, 588] width 84 height 41
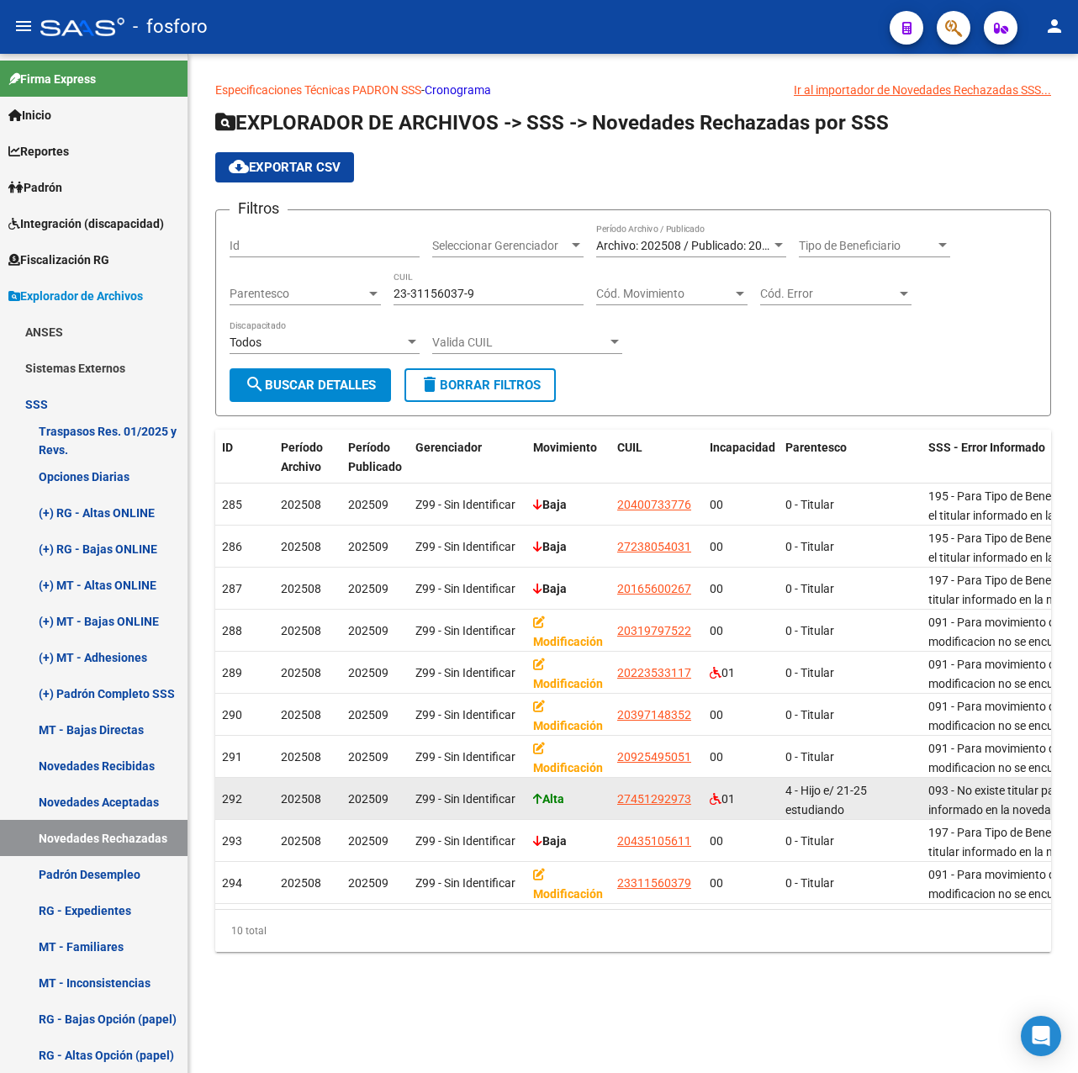
click at [572, 801] on div "Alta" at bounding box center [568, 799] width 71 height 19
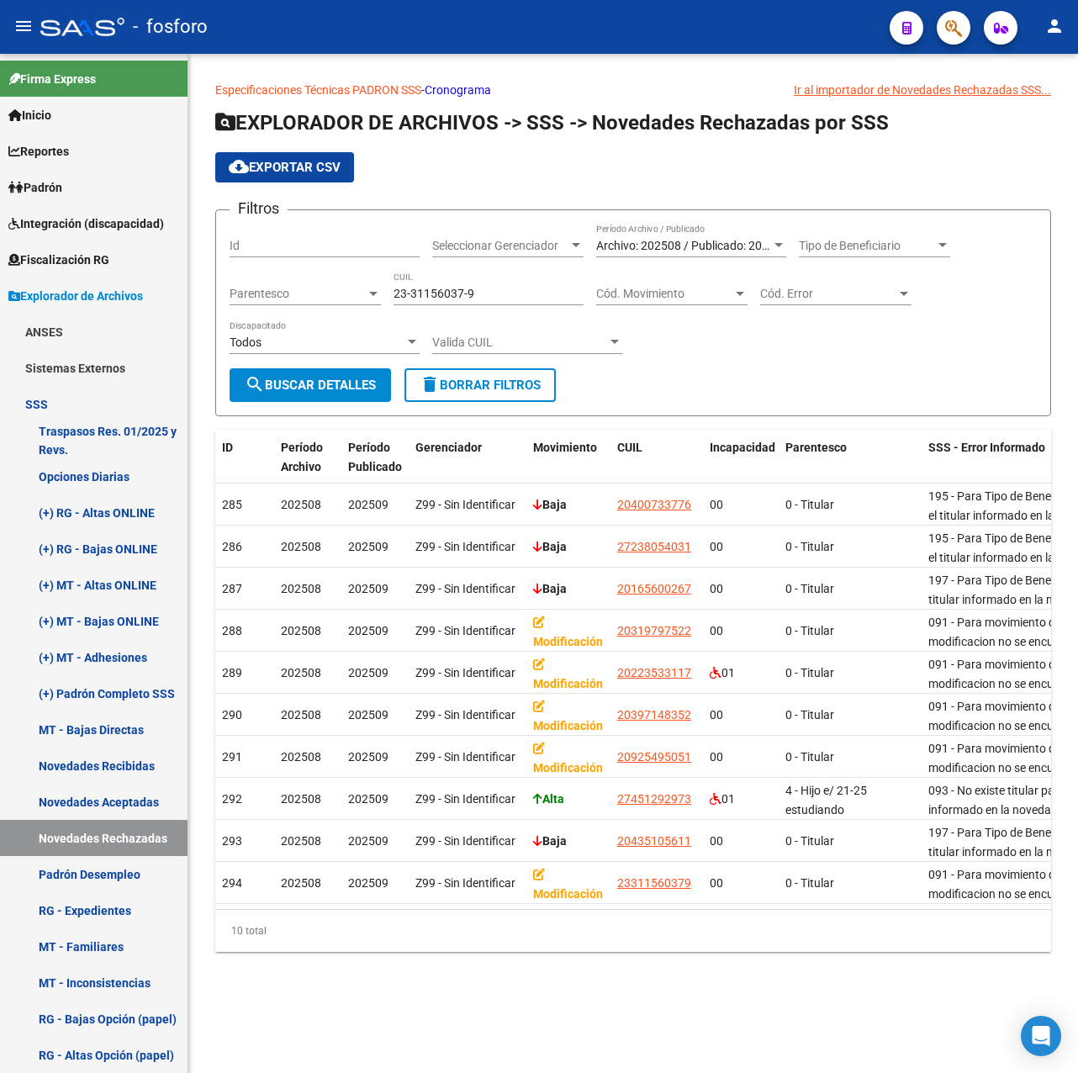
click at [691, 970] on div "Especificaciones Técnicas PADRON SSS - Cronograma Ir al importador [PERSON_NAME…" at bounding box center [633, 530] width 890 height 952
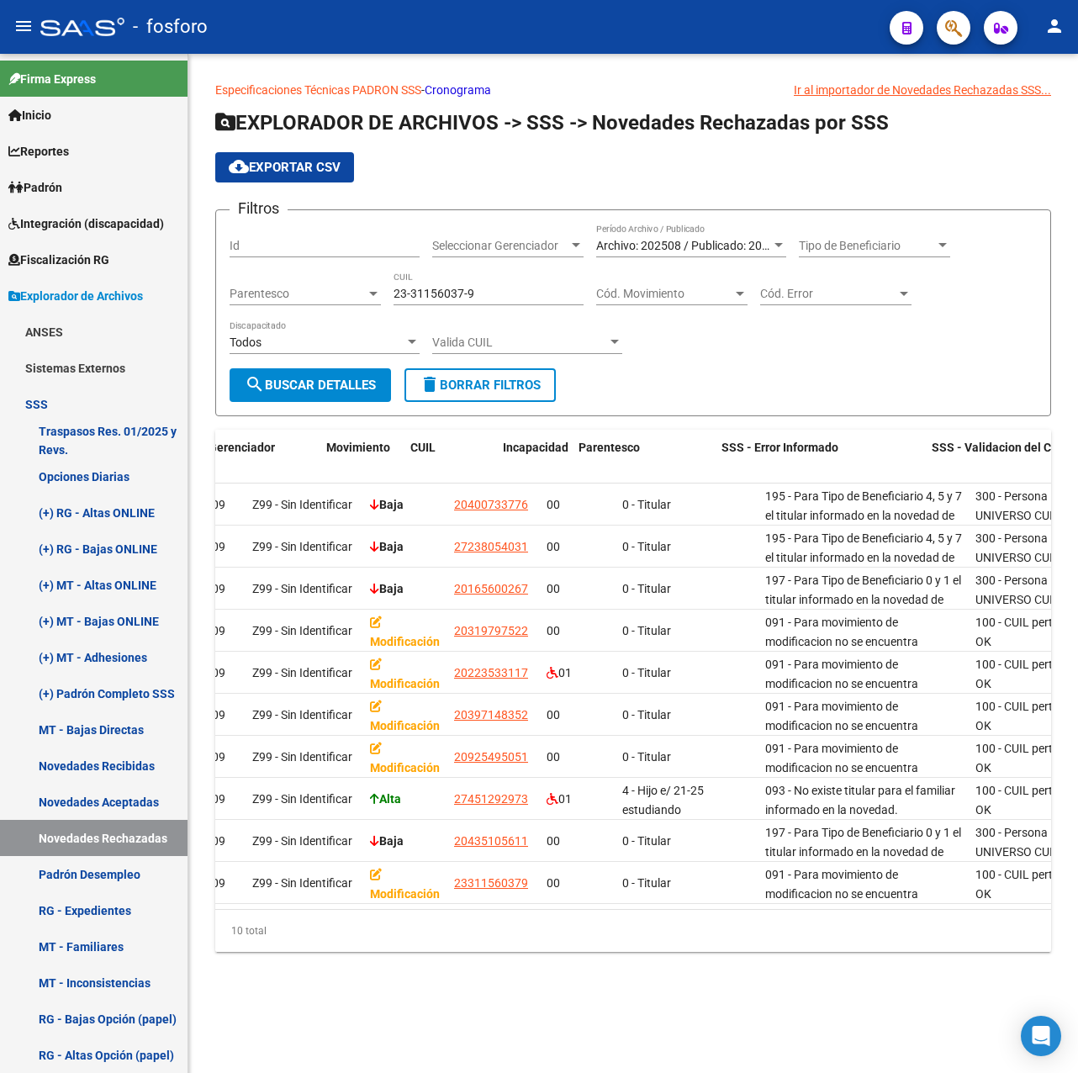
scroll to position [0, 207]
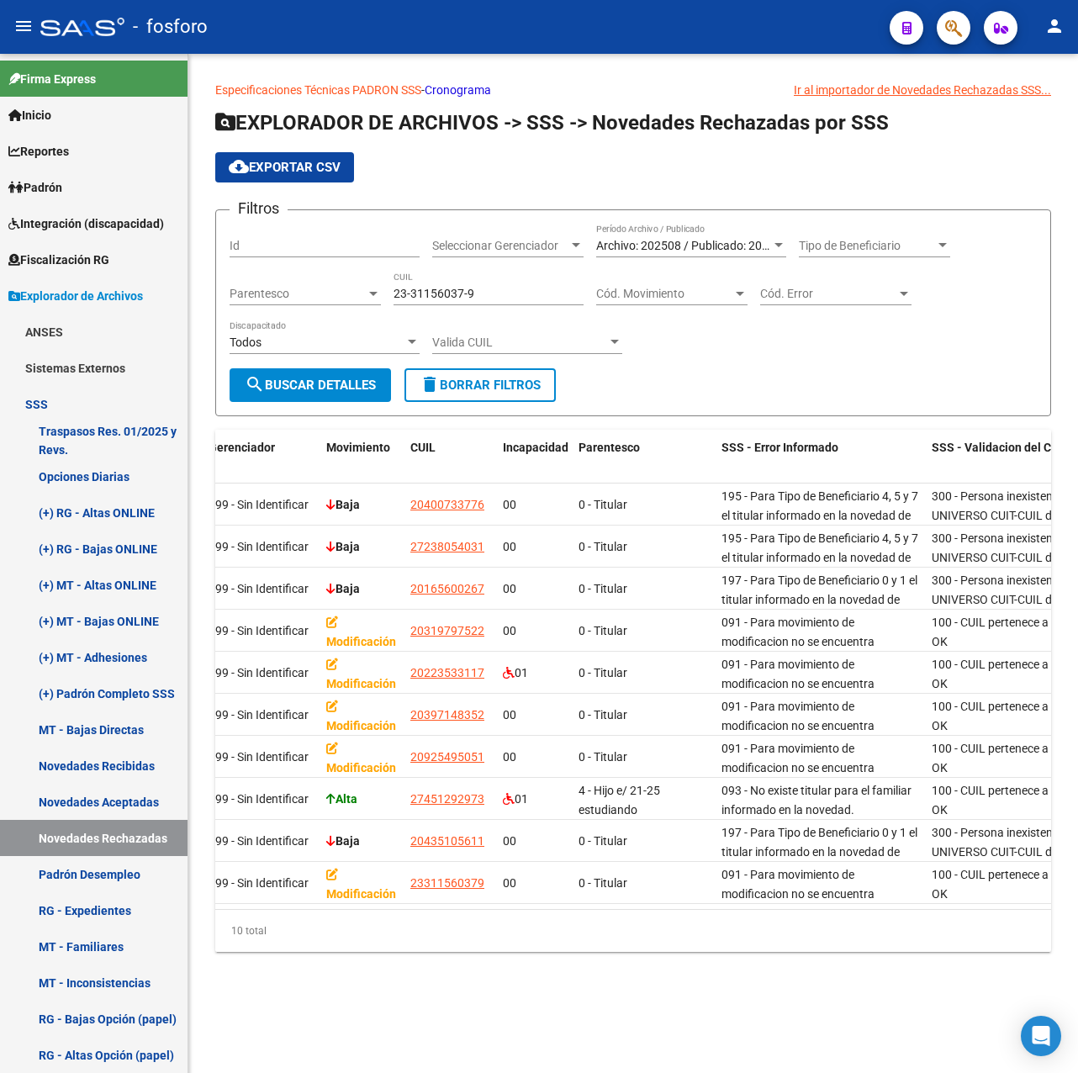
click at [520, 991] on div "Especificaciones Técnicas PADRON SSS - Cronograma Ir al importador [PERSON_NAME…" at bounding box center [633, 530] width 890 height 952
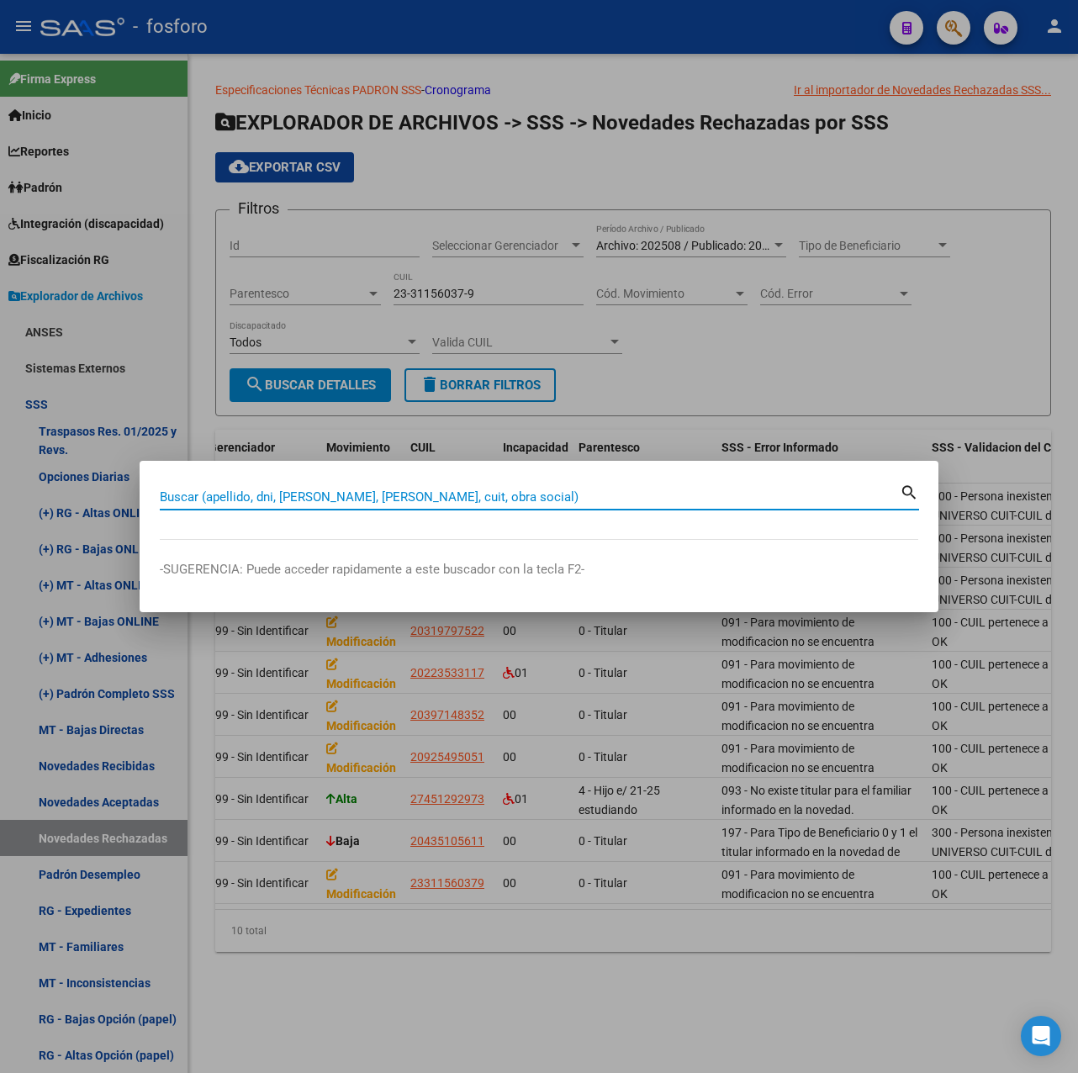
click at [240, 495] on input "Buscar (apellido, dni, [PERSON_NAME], [PERSON_NAME], cuit, obra social)" at bounding box center [530, 497] width 740 height 15
drag, startPoint x: 240, startPoint y: 495, endPoint x: 149, endPoint y: 494, distance: 90.8
click at [149, 494] on mat-dialog-content "20146084312 [PERSON_NAME] (apellido, dni, cuil, [PERSON_NAME], cuit, obra socia…" at bounding box center [539, 510] width 799 height 59
type input "20146084312"
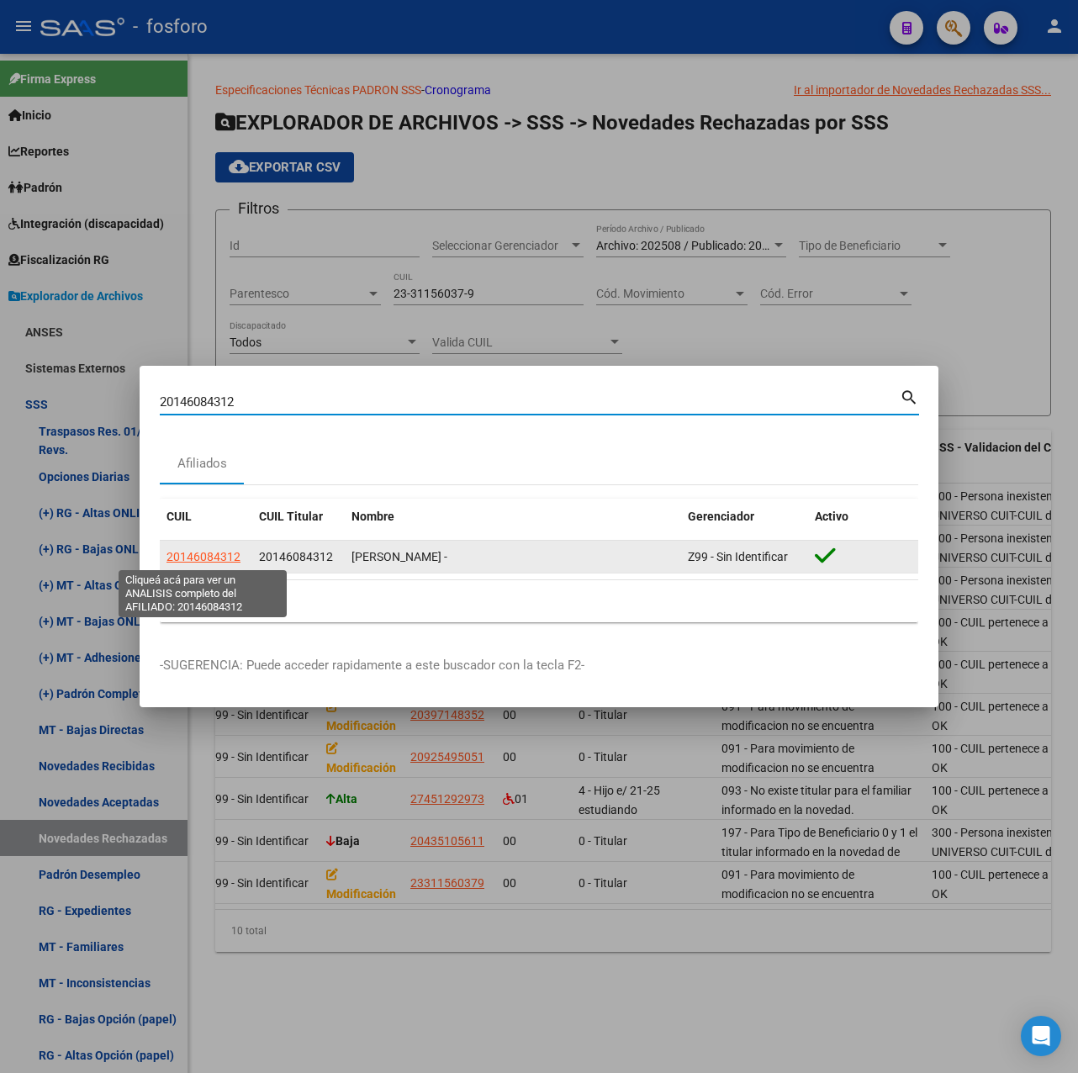
click at [216, 556] on span "20146084312" at bounding box center [204, 556] width 74 height 13
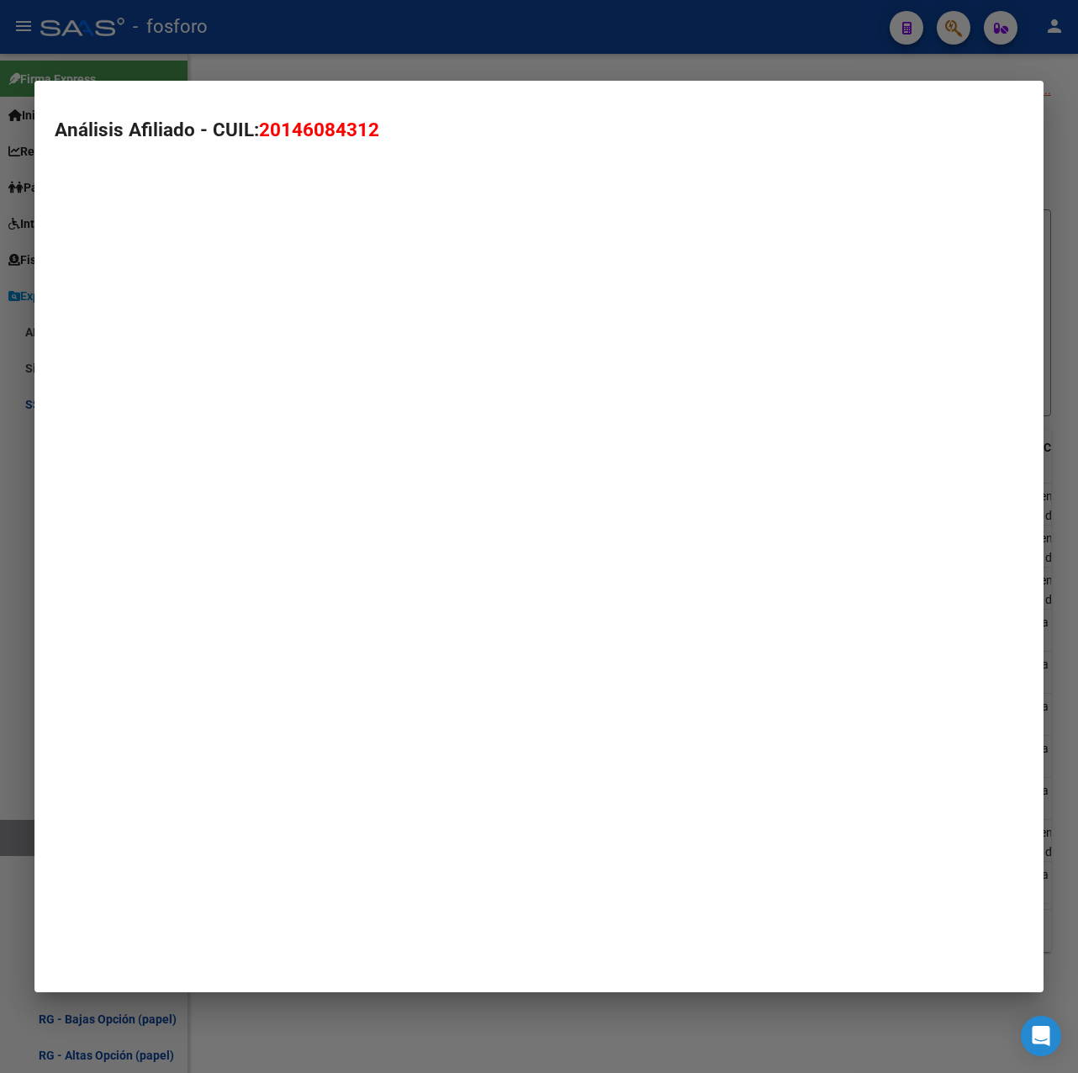
type textarea "20146084312"
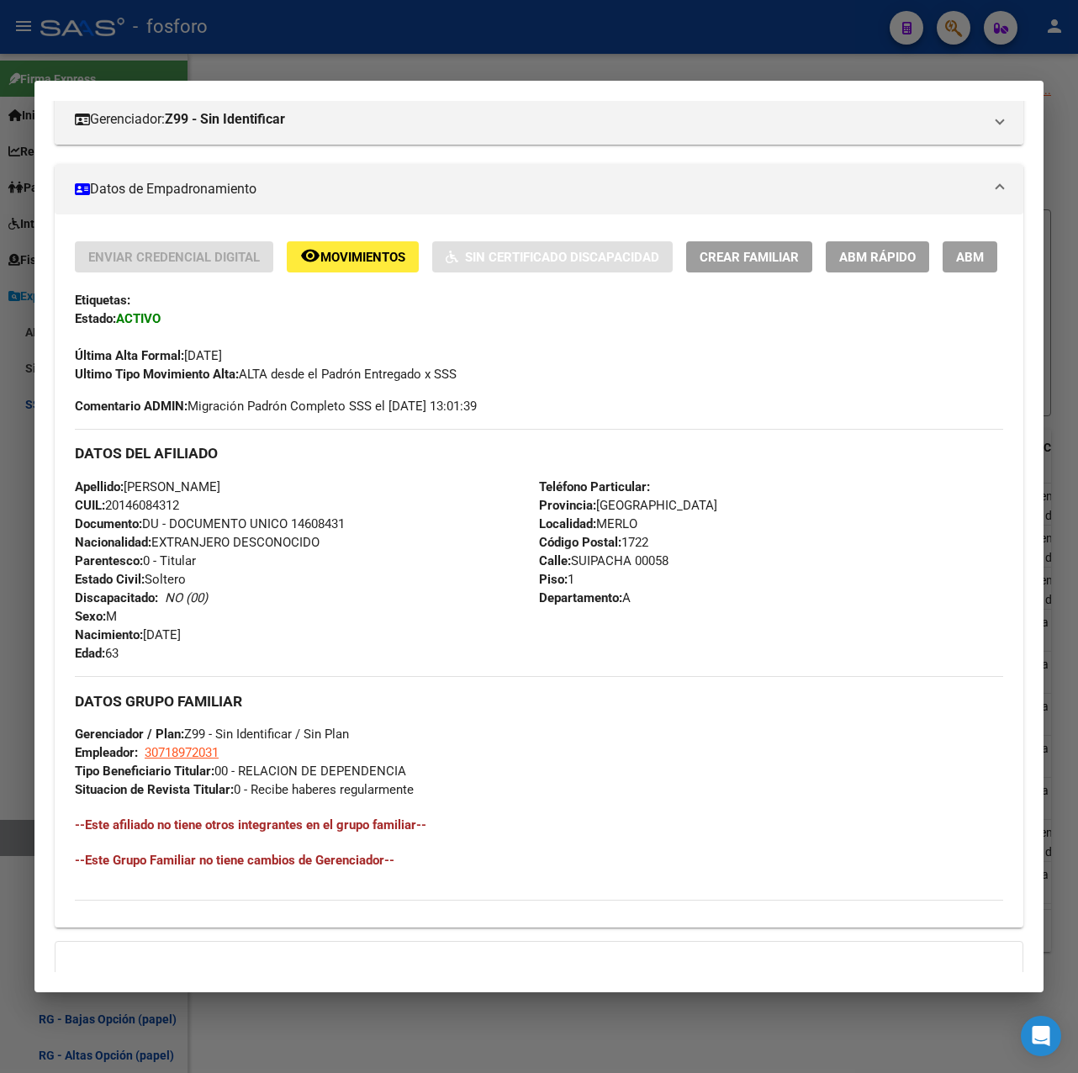
scroll to position [336, 0]
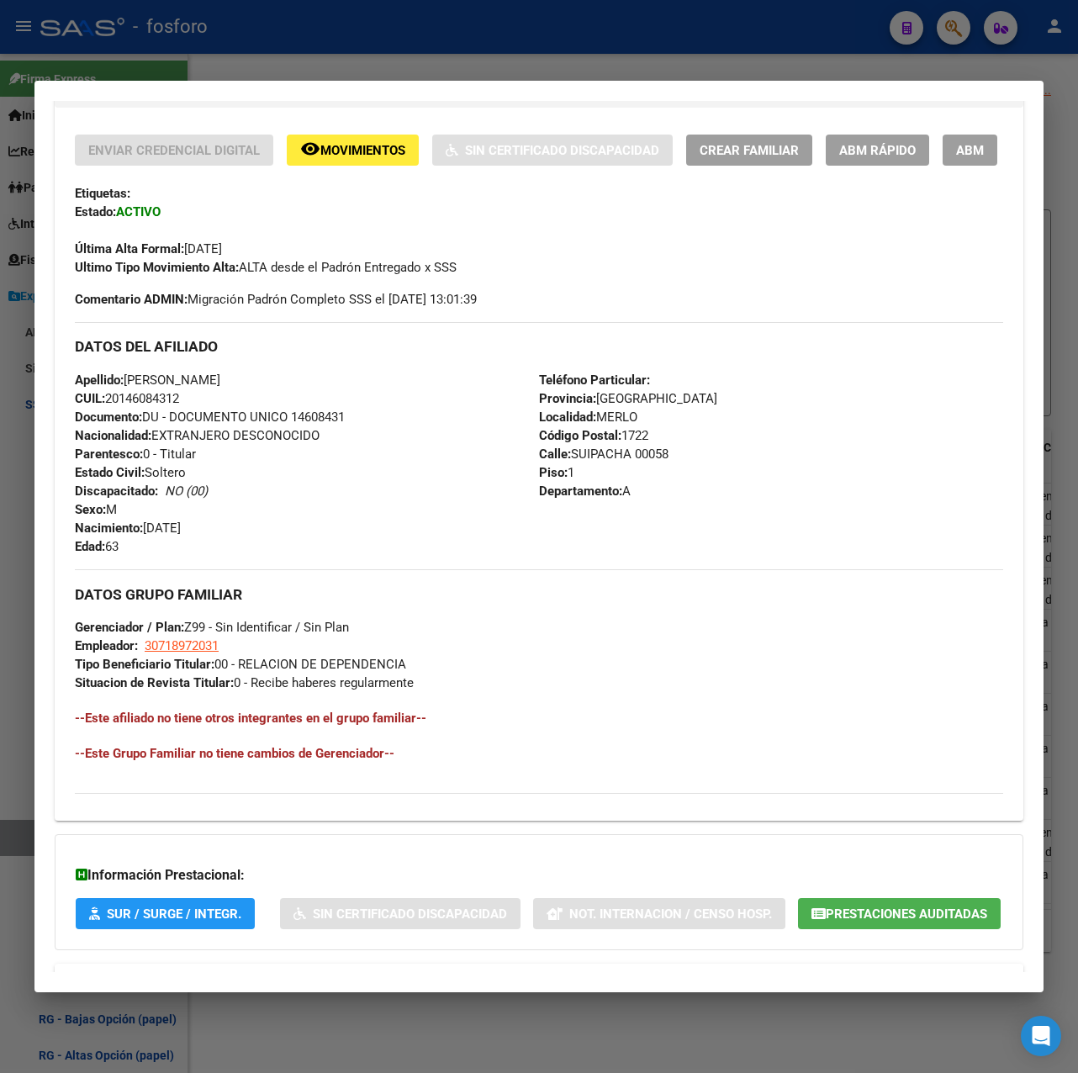
click at [268, 556] on div "Apellido: [PERSON_NAME]: 20146084312 Documento: DU - DOCUMENTO UNICO 14608431 N…" at bounding box center [307, 463] width 464 height 185
click at [355, 153] on span "Movimientos" at bounding box center [362, 150] width 85 height 15
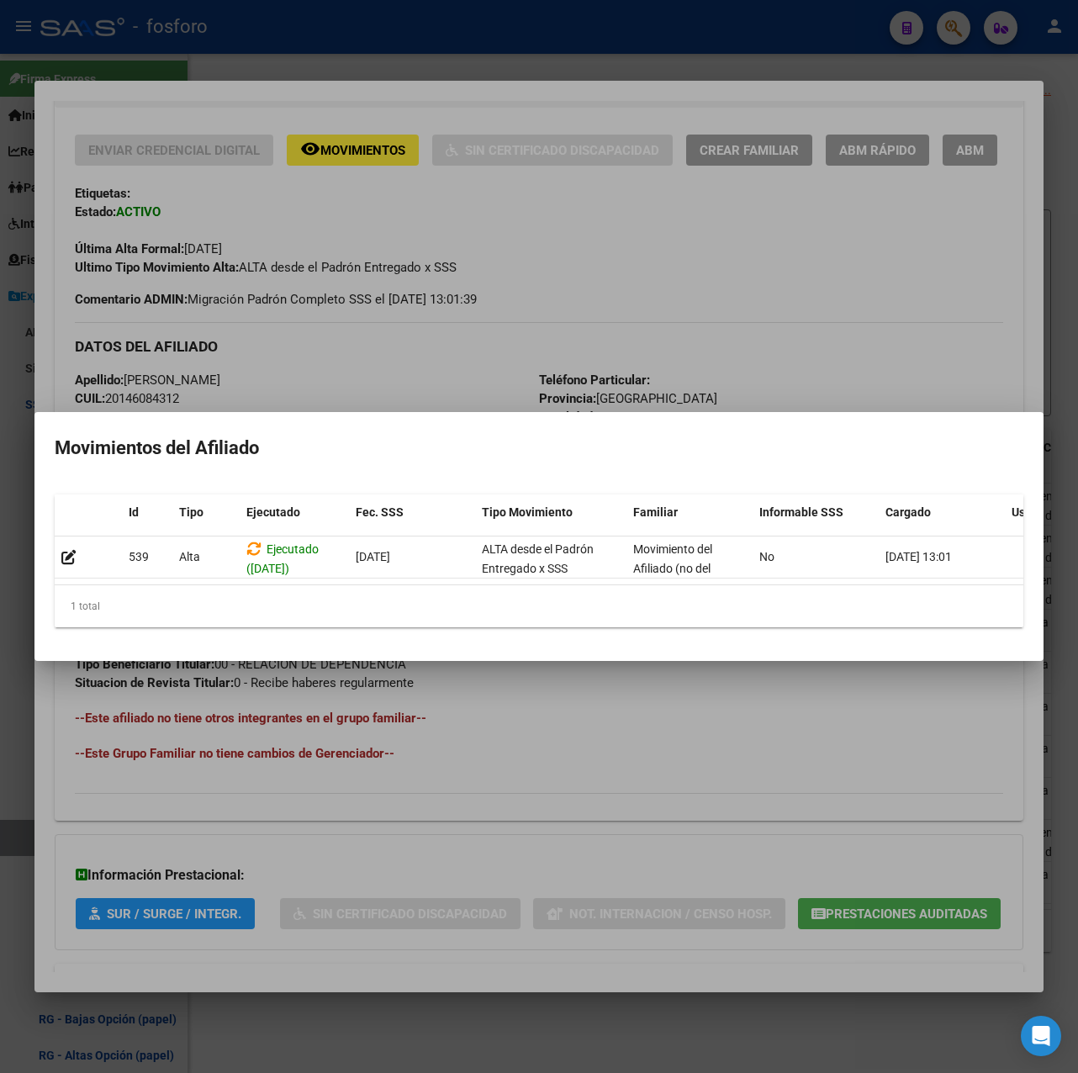
click at [627, 282] on div at bounding box center [539, 536] width 1078 height 1073
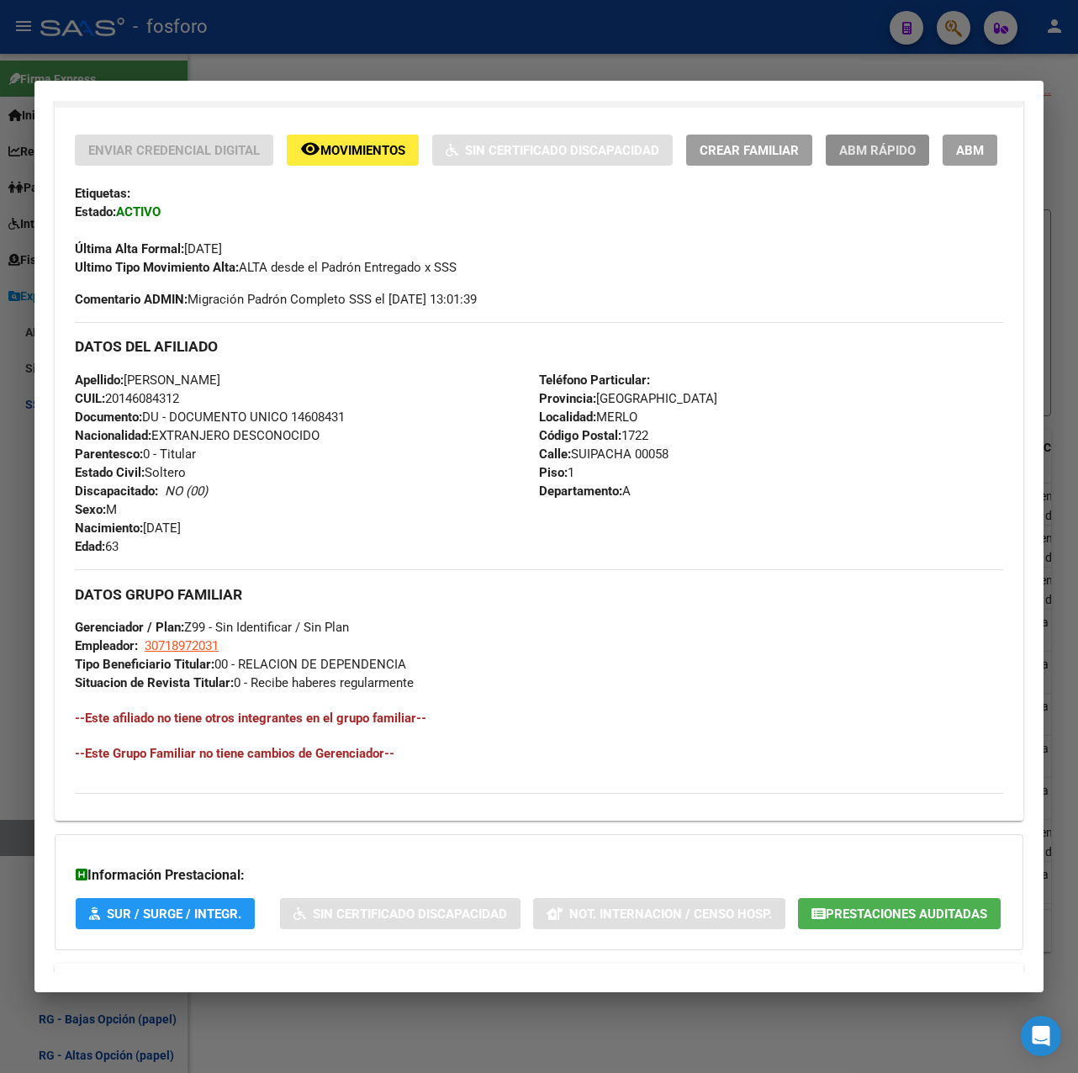
click at [887, 159] on button "ABM Rápido" at bounding box center [877, 150] width 103 height 31
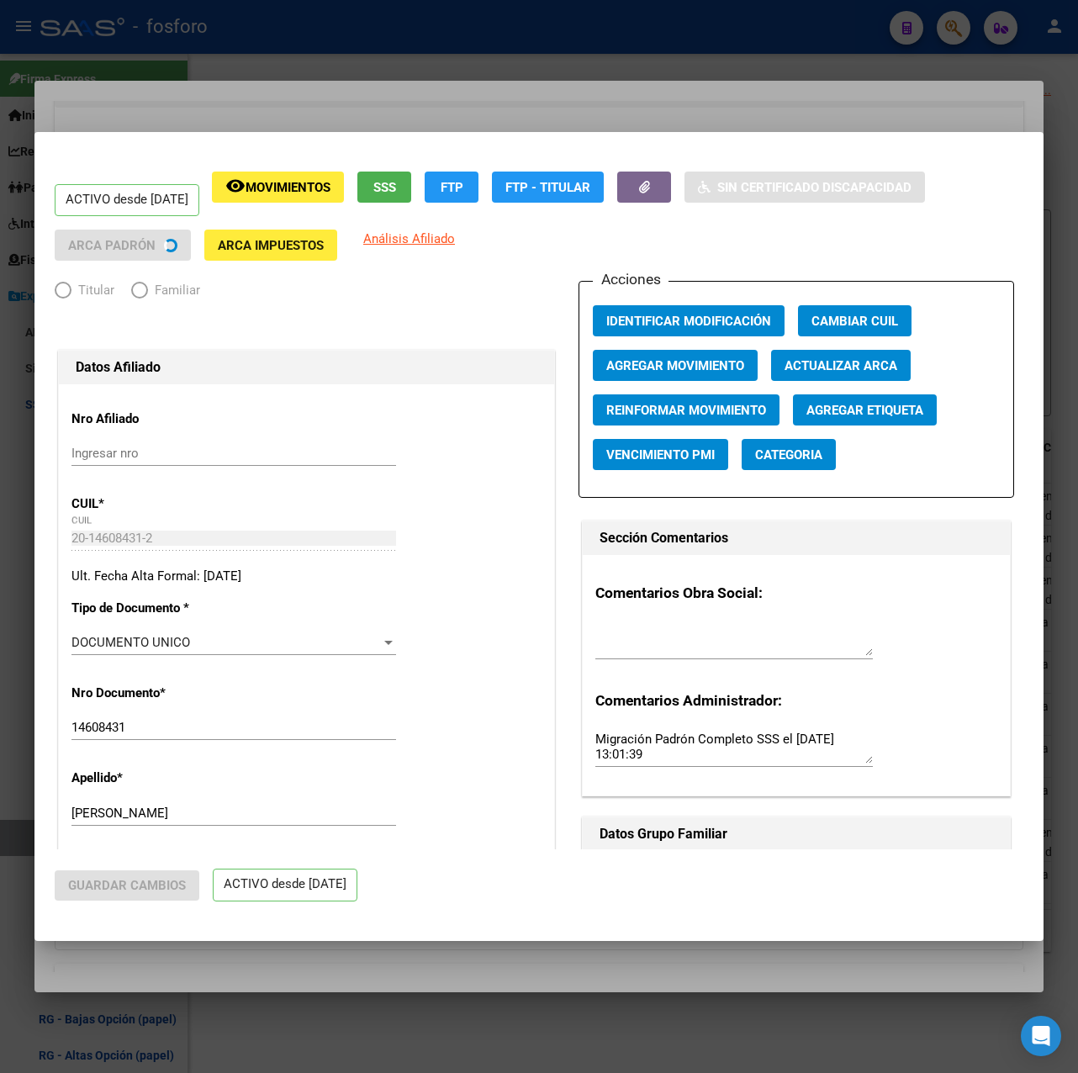
radio input "true"
type input "30-71897203-1"
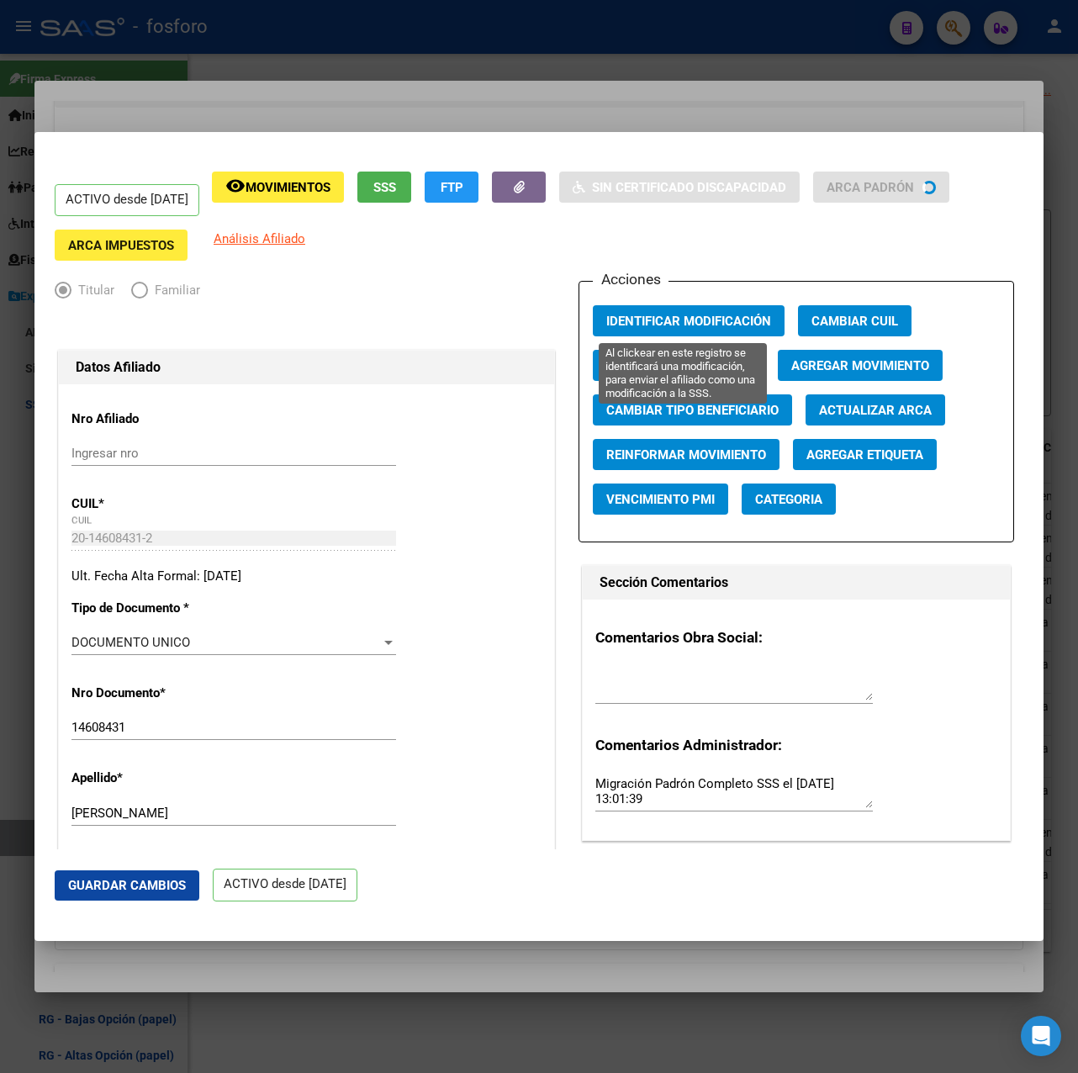
click at [638, 320] on span "Identificar Modificación" at bounding box center [688, 321] width 165 height 15
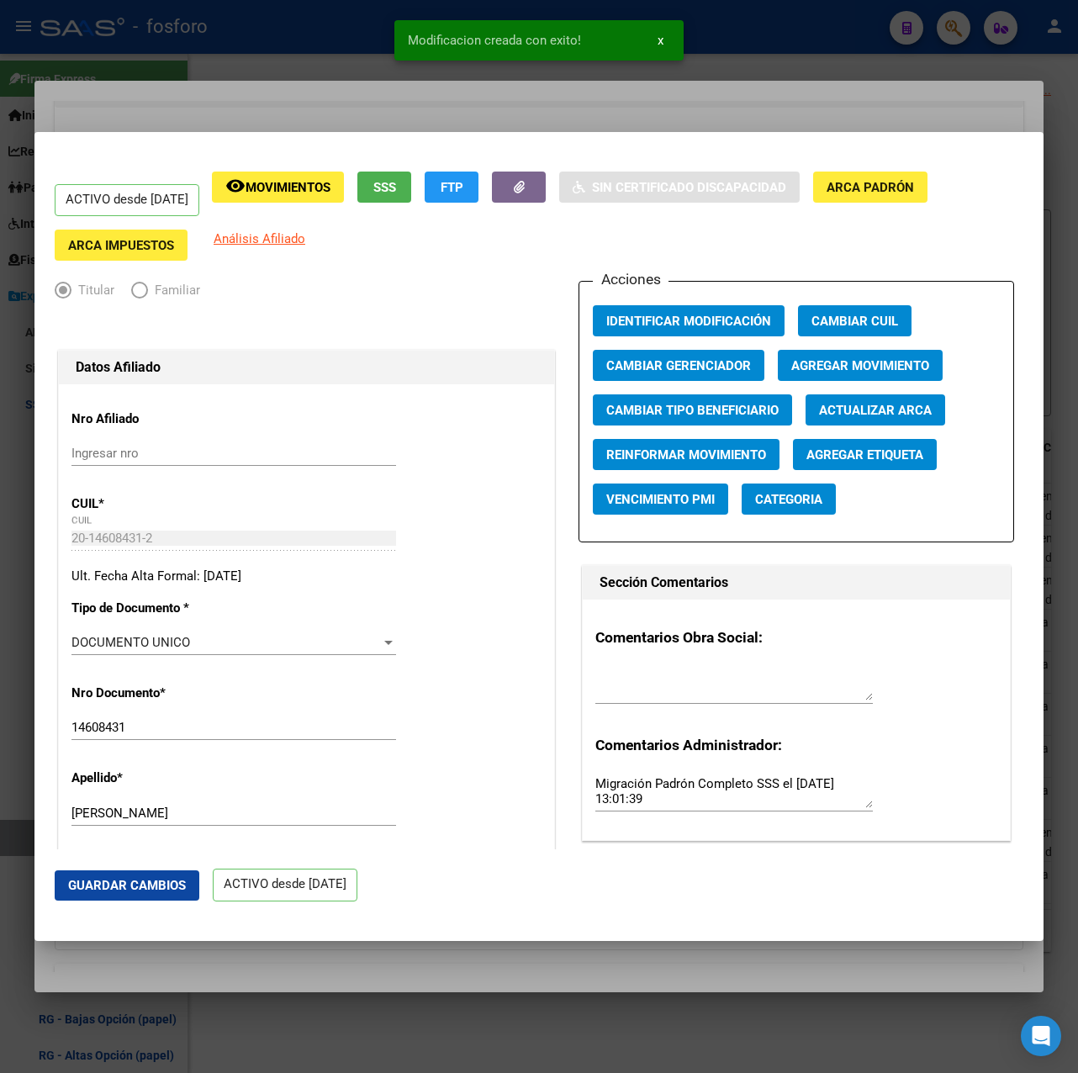
click at [760, 58] on div at bounding box center [539, 536] width 1078 height 1073
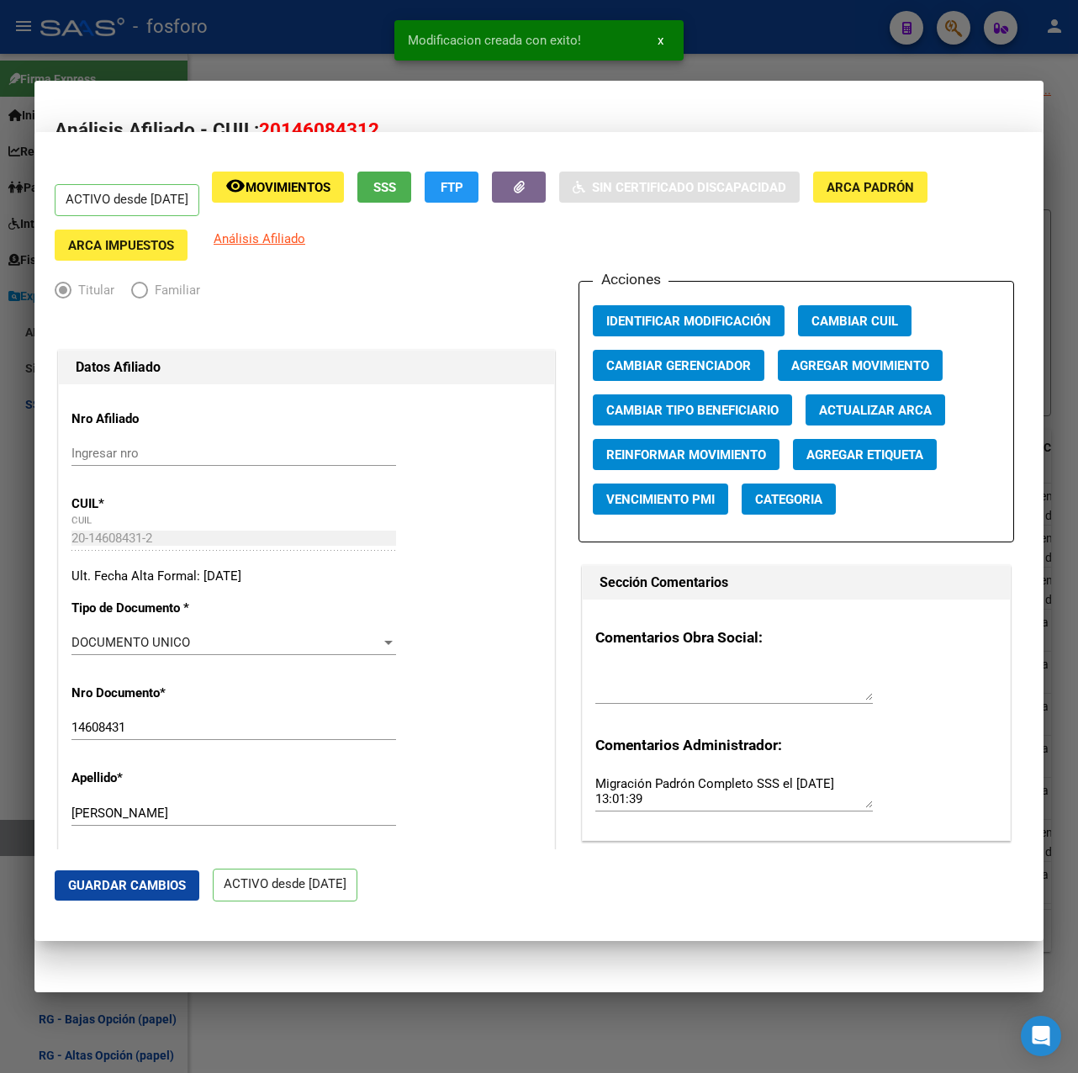
scroll to position [0, 0]
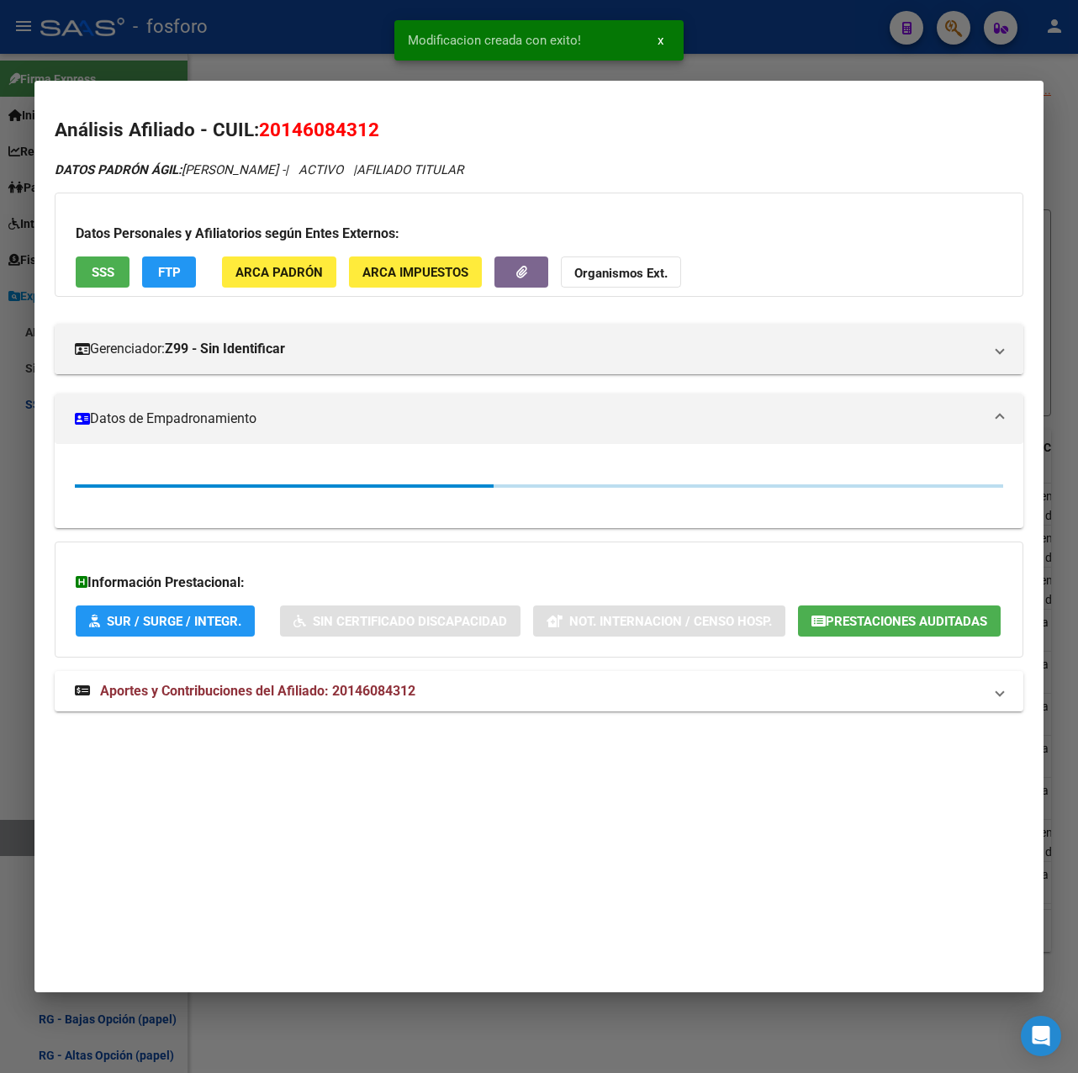
click at [717, 57] on div at bounding box center [539, 536] width 1078 height 1073
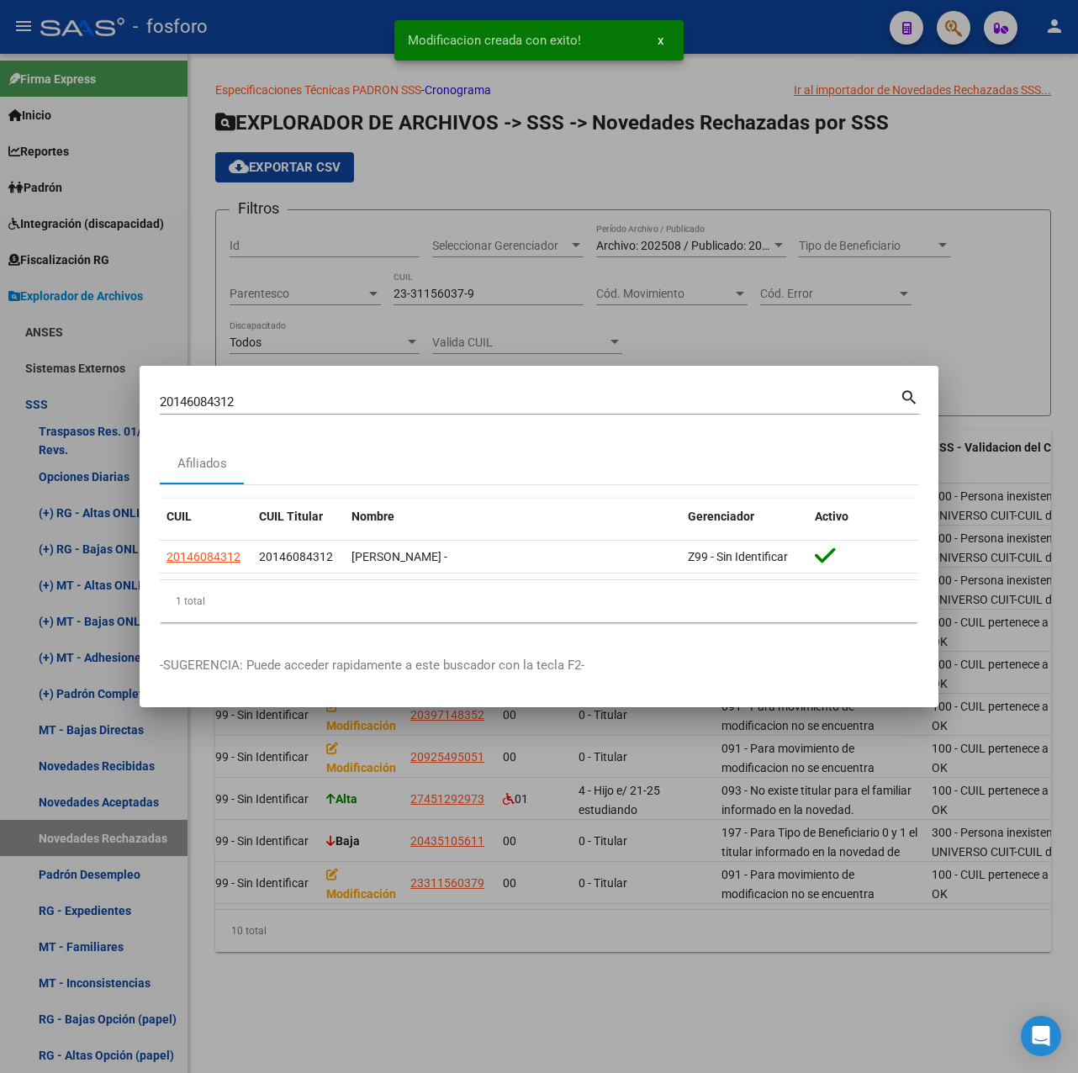
click at [453, 338] on div at bounding box center [539, 536] width 1078 height 1073
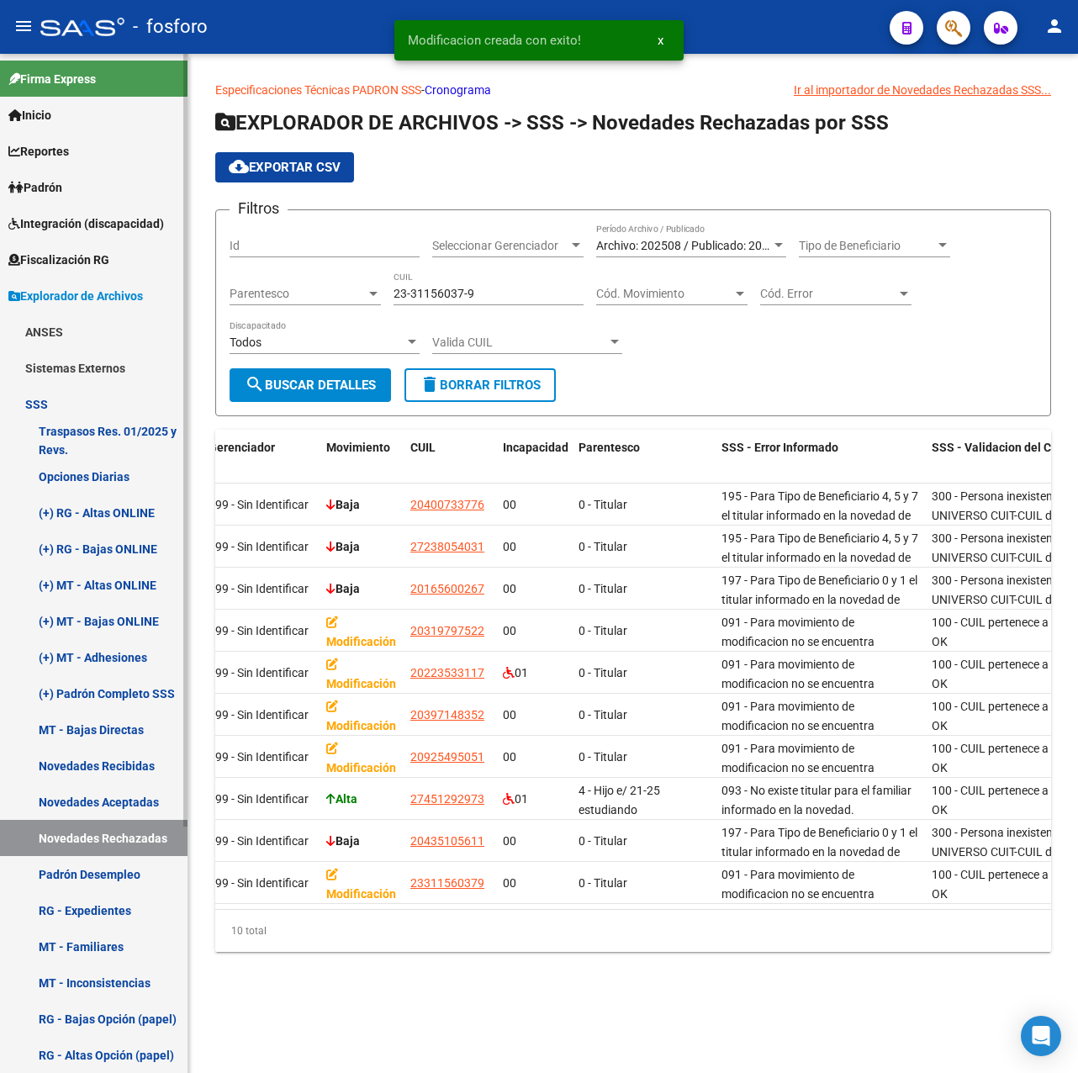
click at [49, 185] on span "Padrón" at bounding box center [35, 187] width 54 height 19
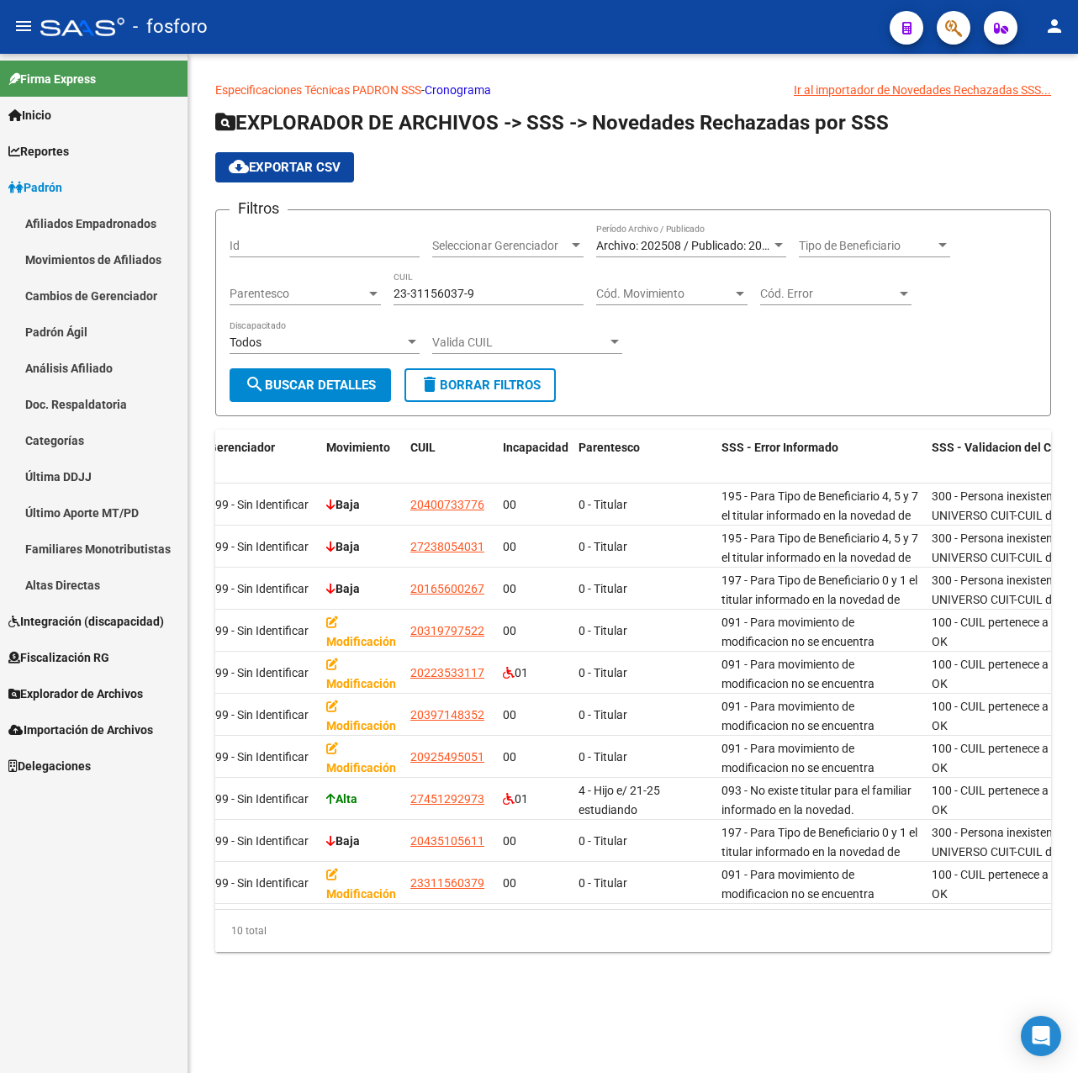
click at [97, 258] on link "Movimientos de Afiliados" at bounding box center [94, 259] width 188 height 36
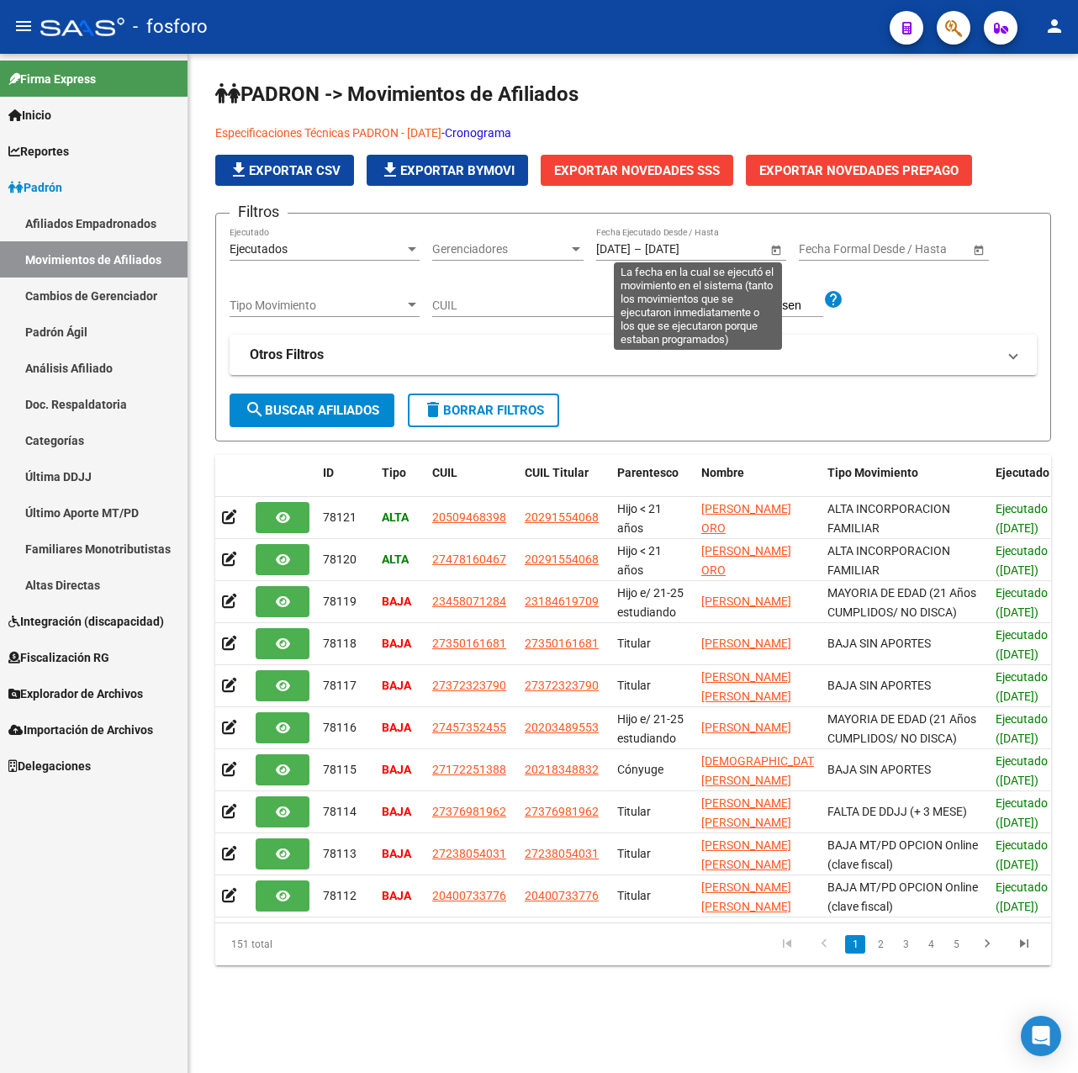
click at [773, 251] on span "Open calendar" at bounding box center [776, 250] width 40 height 40
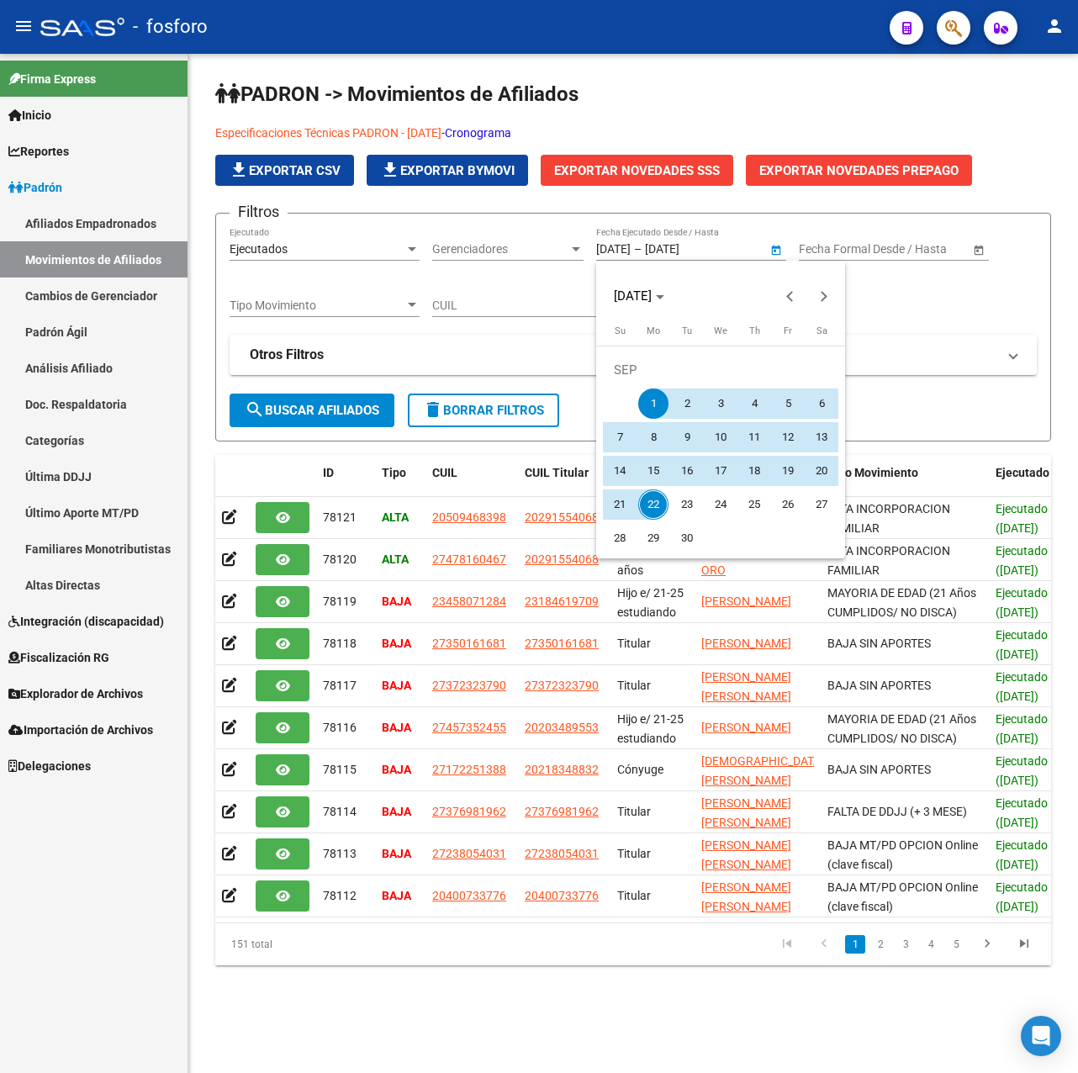
click at [649, 509] on span "22" at bounding box center [653, 505] width 30 height 30
type input "[DATE]"
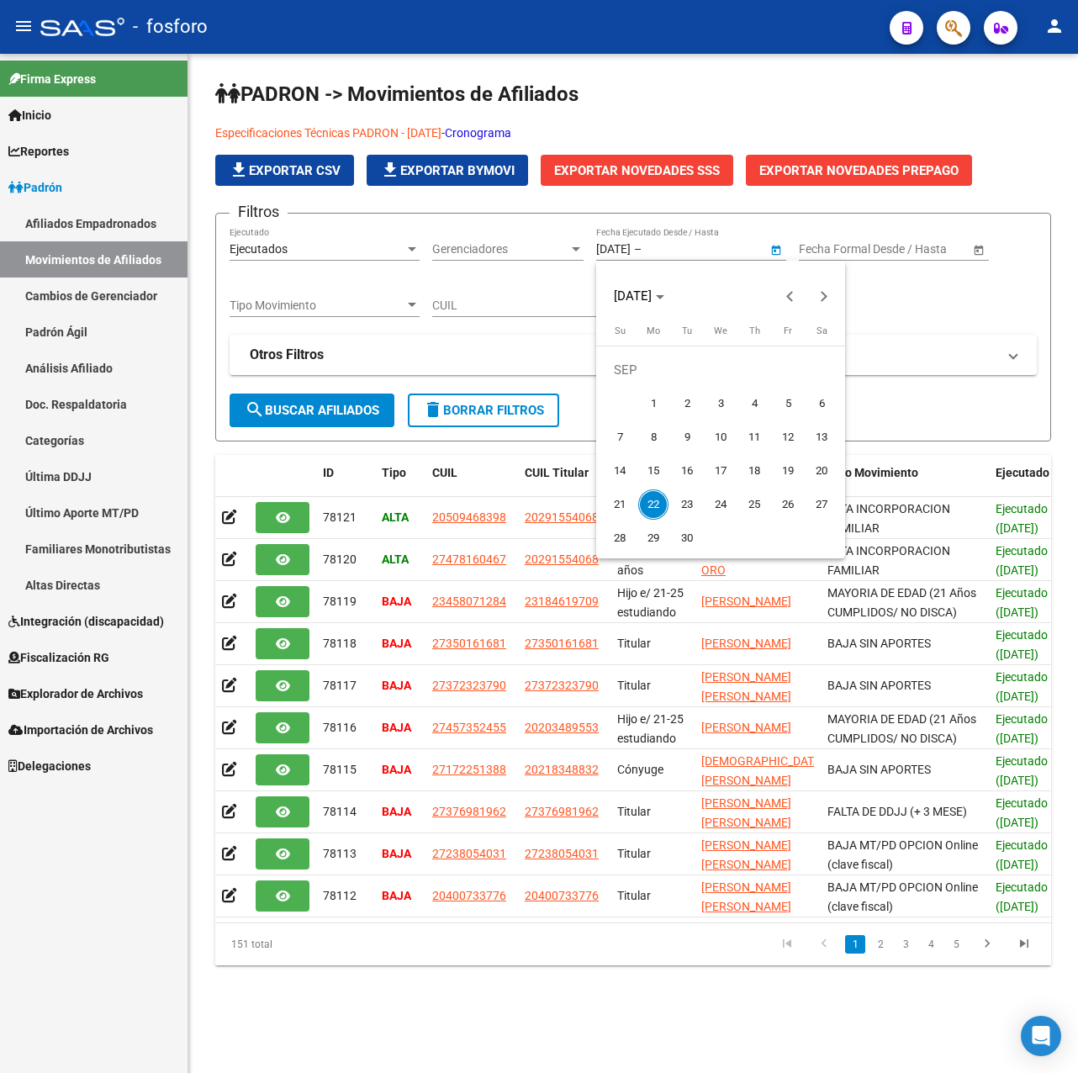
click at [650, 507] on span "22" at bounding box center [653, 505] width 30 height 30
type input "[DATE]"
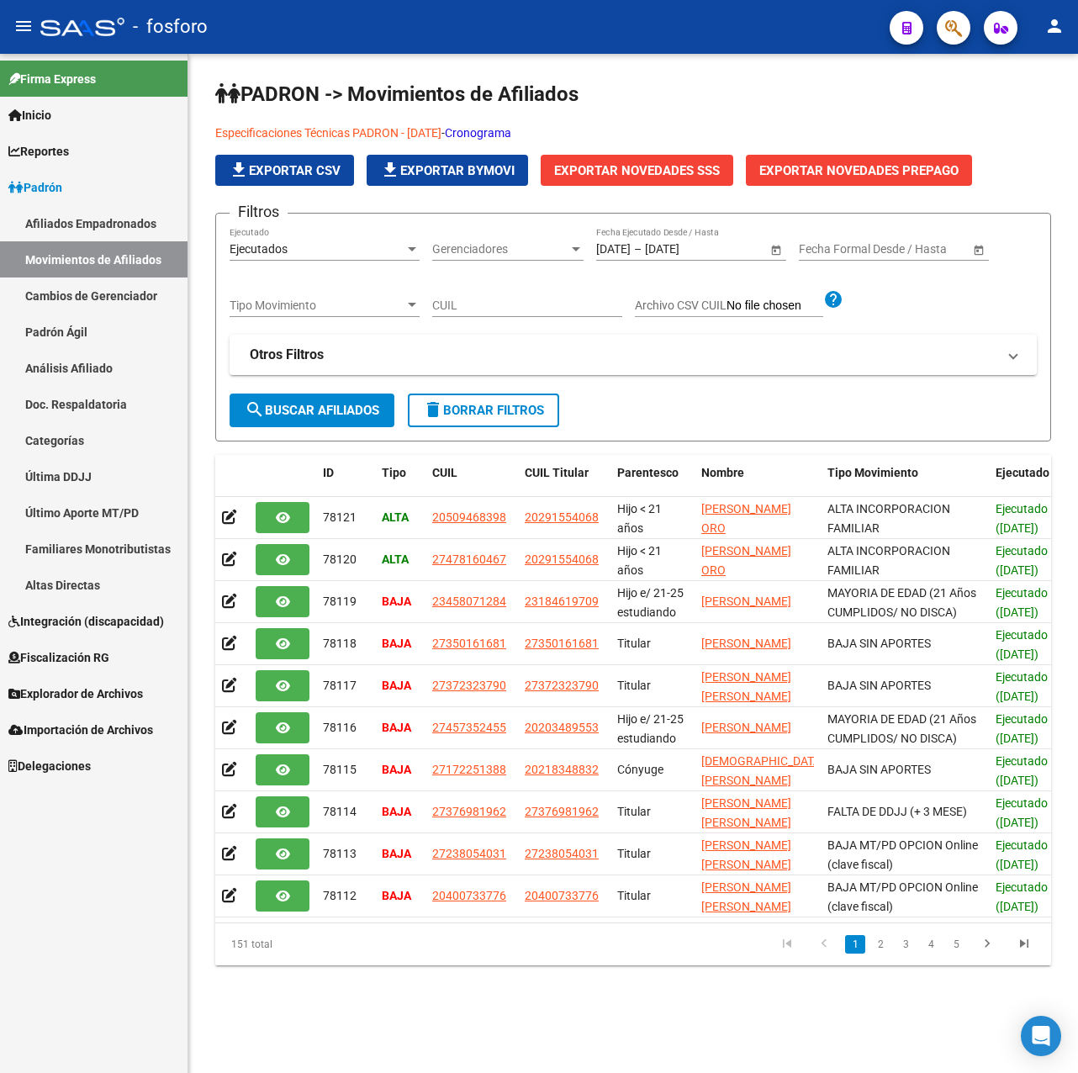
click at [311, 412] on span "search Buscar Afiliados" at bounding box center [312, 410] width 135 height 15
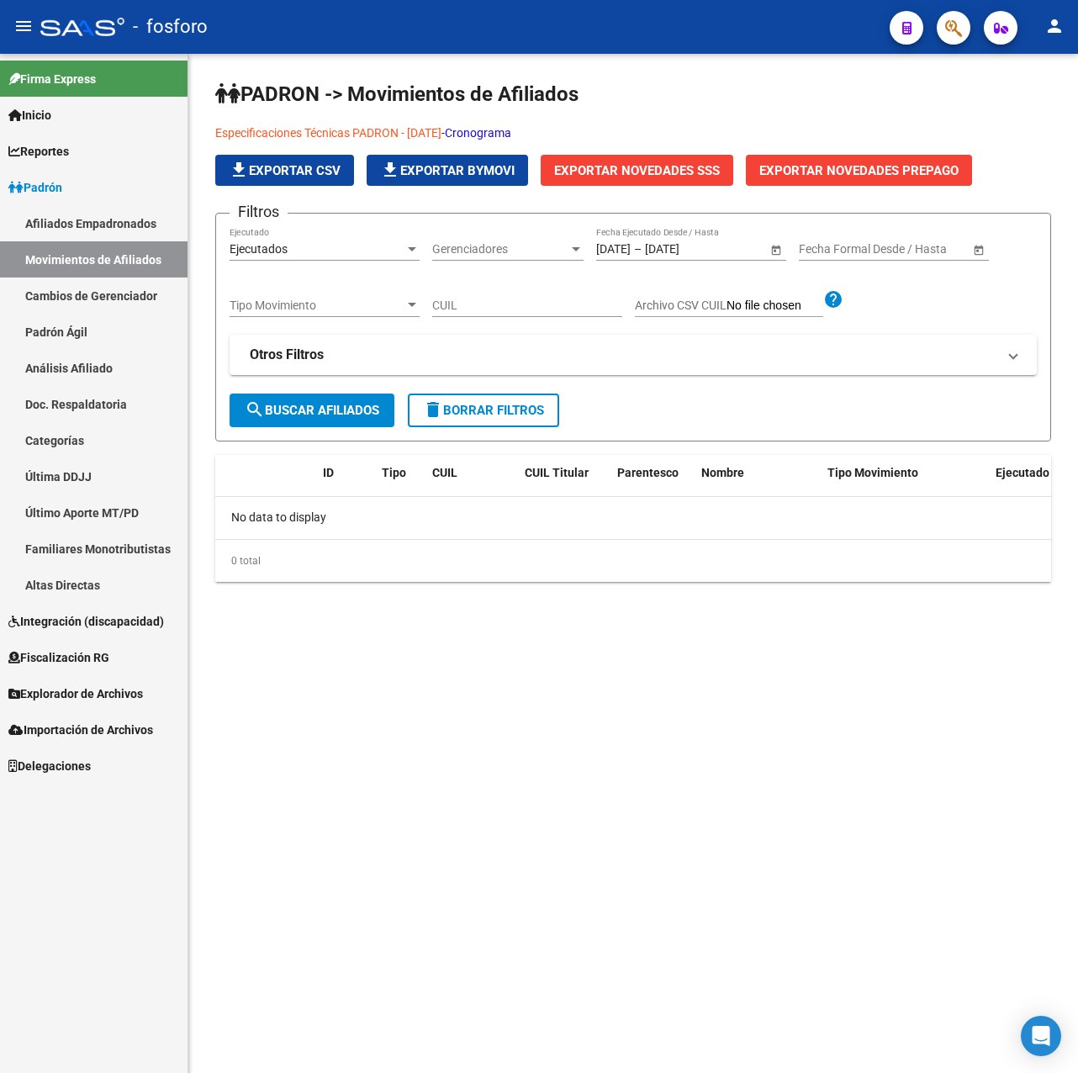
click at [299, 172] on span "file_download Exportar CSV" at bounding box center [285, 170] width 112 height 15
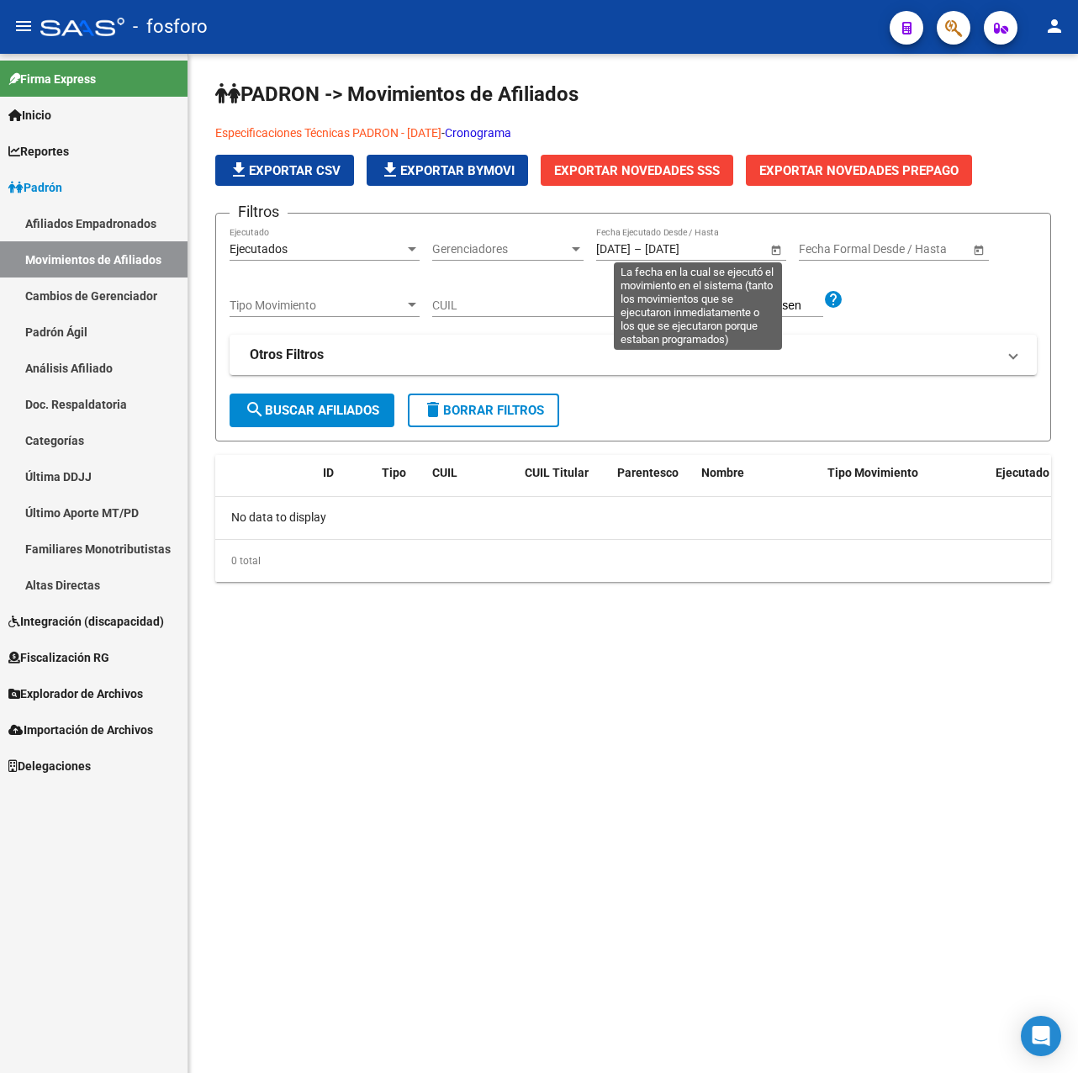
click at [777, 249] on span "Open calendar" at bounding box center [776, 250] width 40 height 40
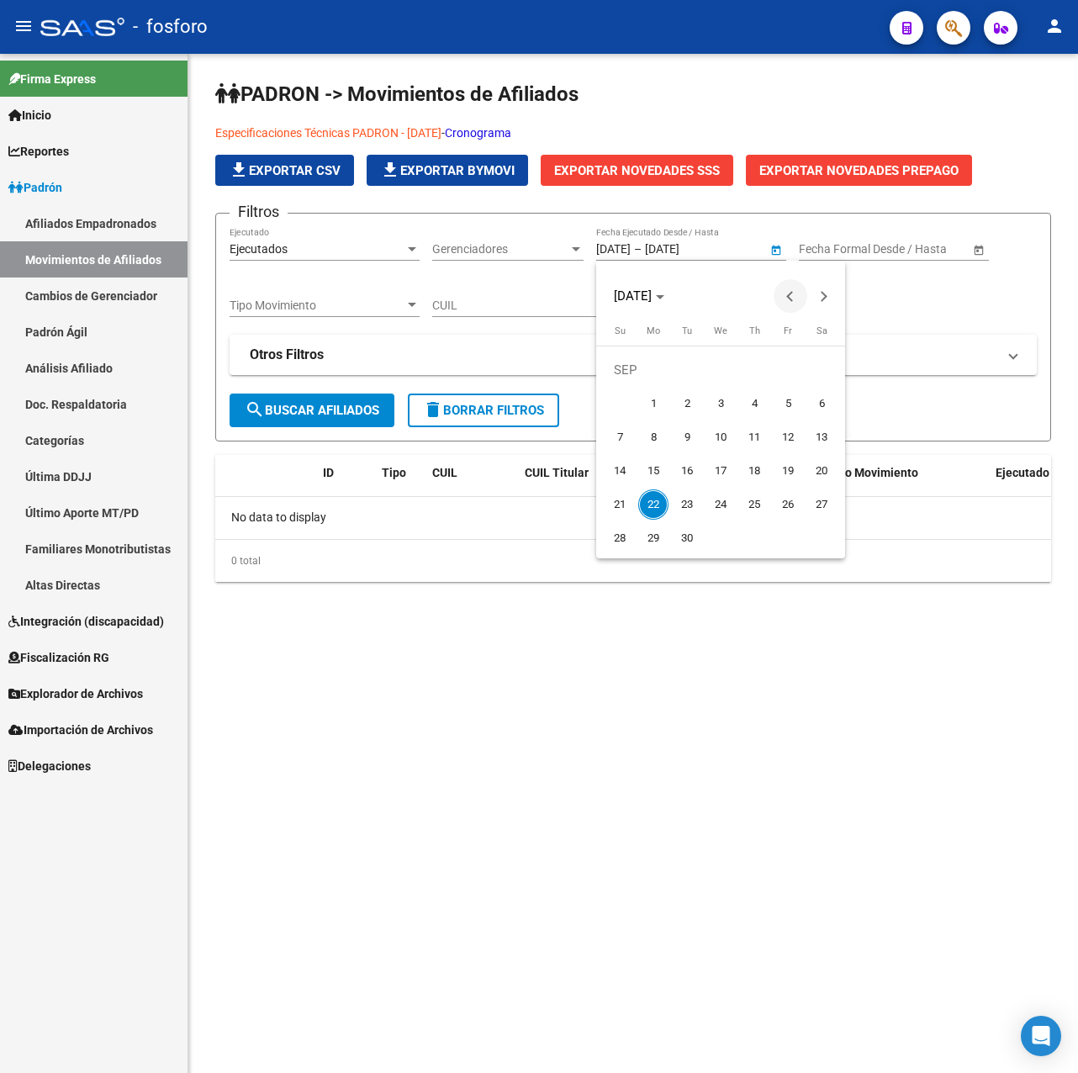
click at [790, 294] on button "Previous month" at bounding box center [791, 296] width 34 height 34
click at [801, 439] on span "15" at bounding box center [788, 437] width 30 height 30
type input "[DATE]"
click at [836, 292] on span "Next month" at bounding box center [824, 296] width 34 height 34
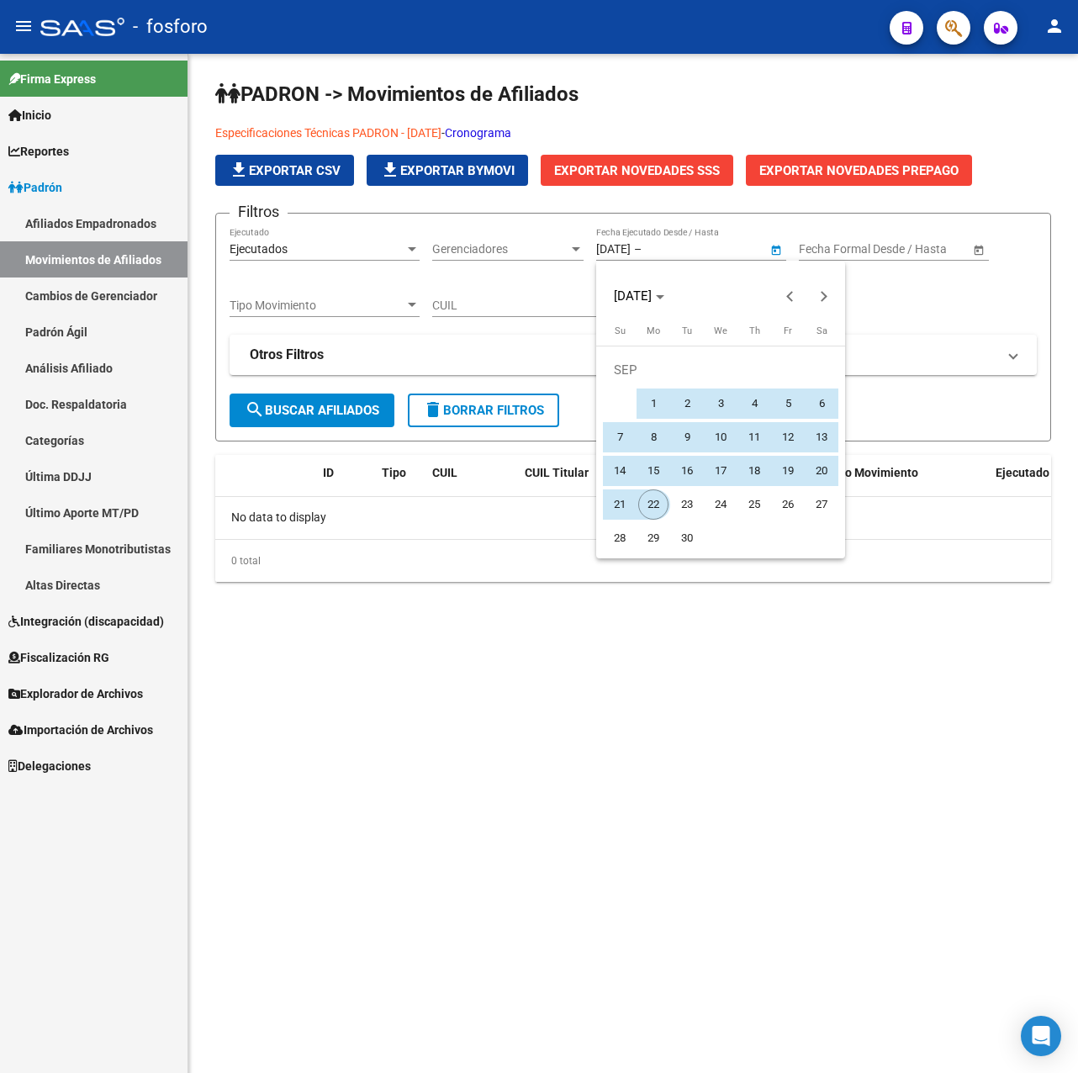
click at [648, 496] on span "22" at bounding box center [653, 505] width 30 height 30
type input "[DATE]"
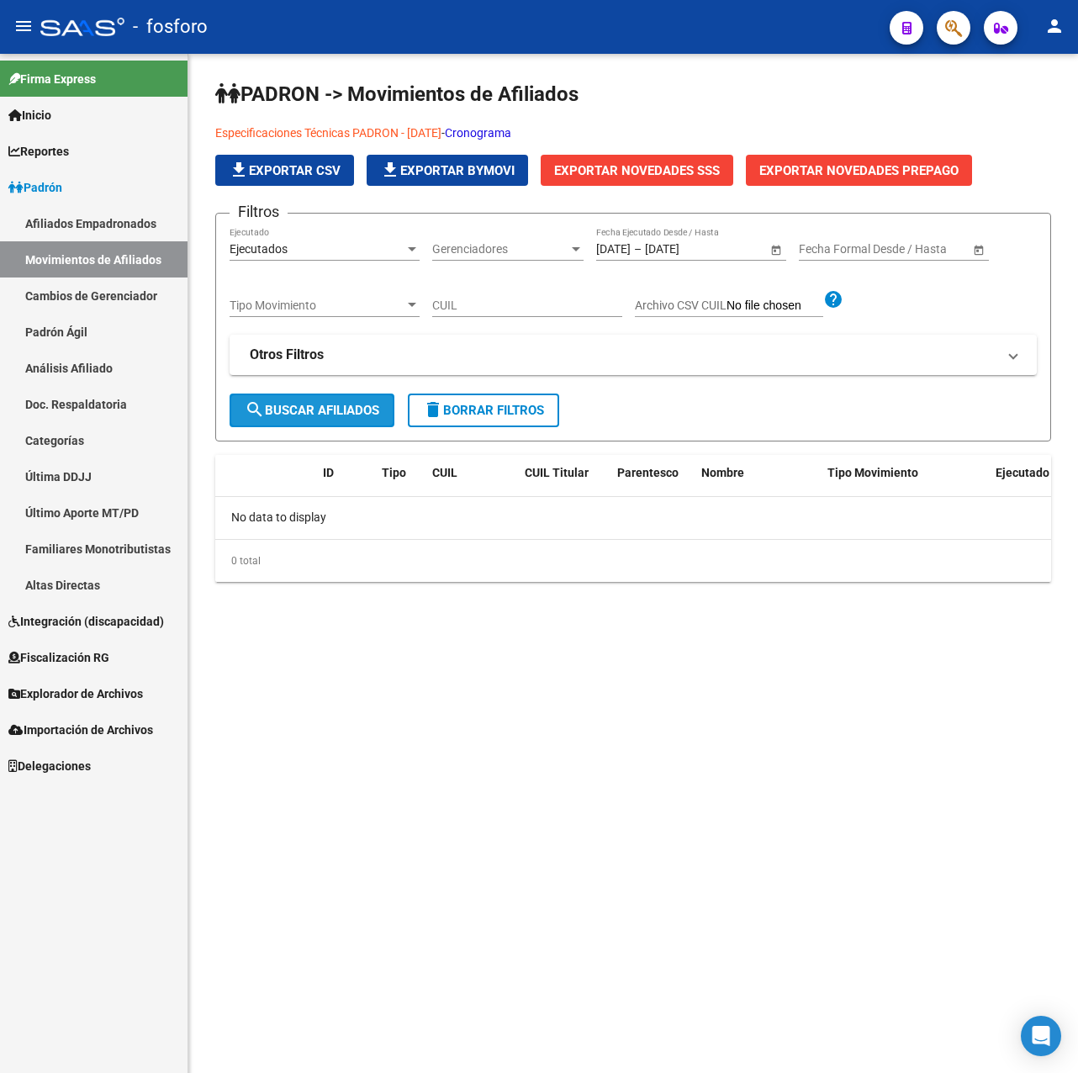
click at [317, 424] on button "search Buscar Afiliados" at bounding box center [312, 411] width 165 height 34
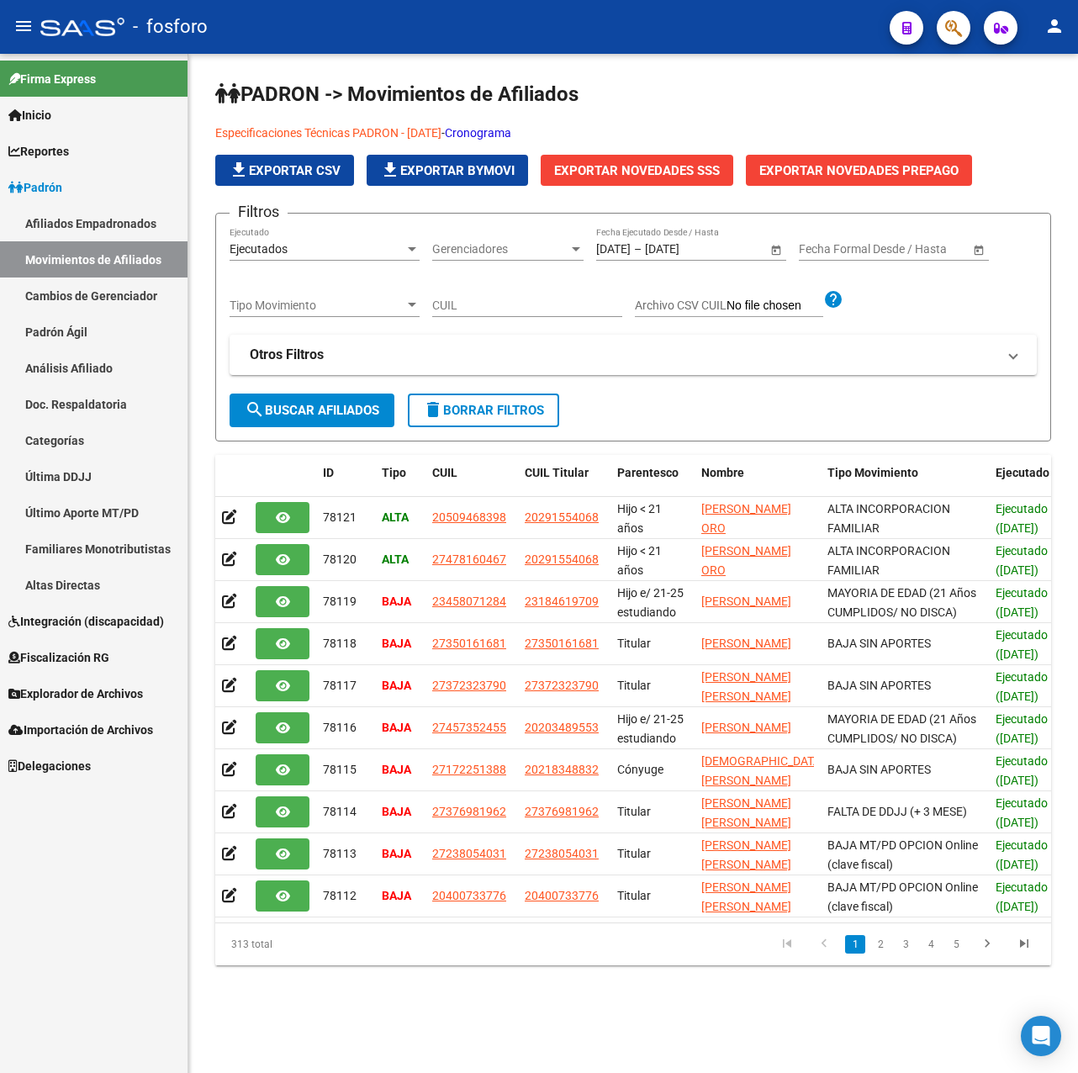
click at [304, 170] on span "file_download Exportar CSV" at bounding box center [285, 170] width 112 height 15
click at [276, 1019] on div "PADRON -> Movimientos de Afiliados Especificaciones Técnicas PADRON - [DATE] - …" at bounding box center [633, 537] width 890 height 966
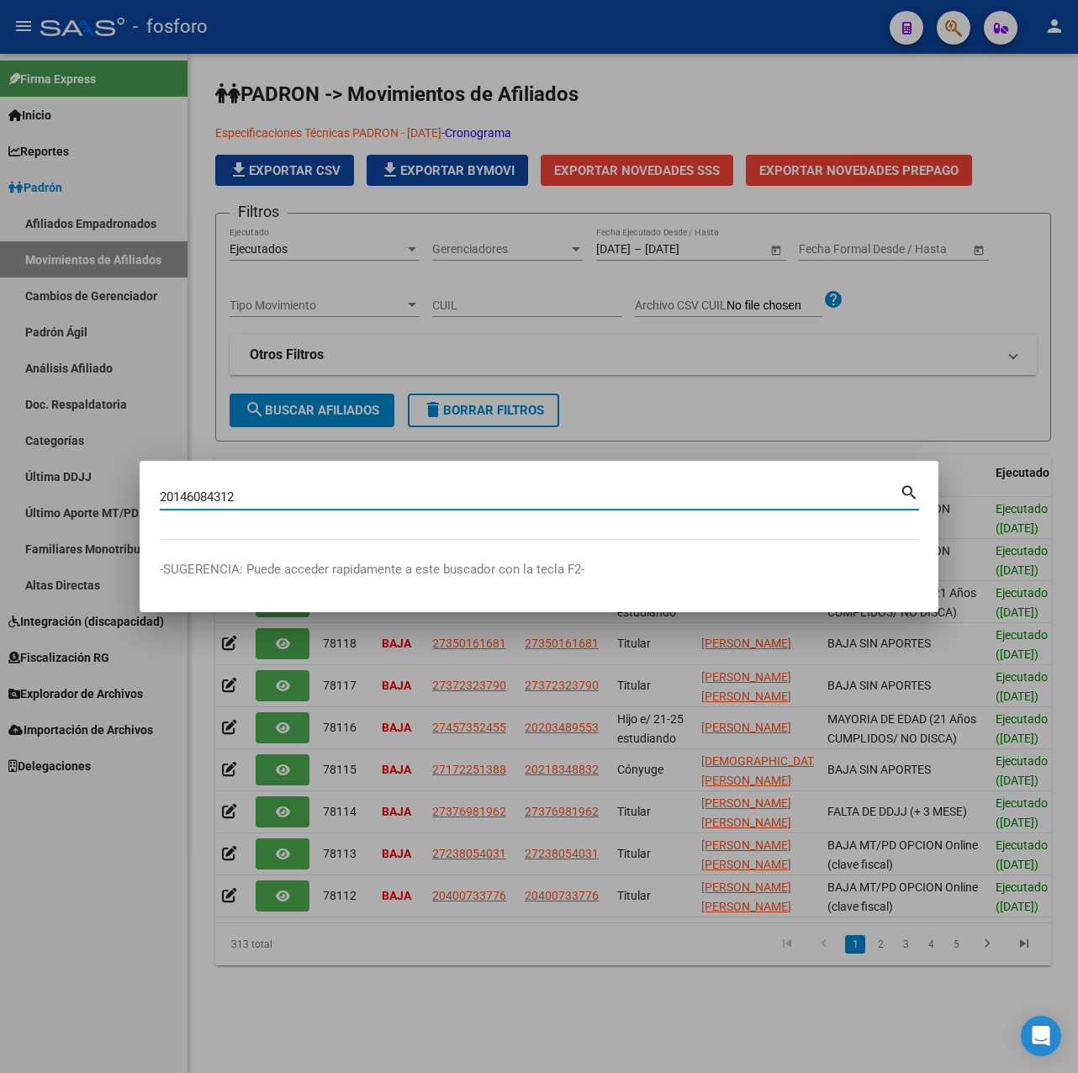
type input "20146084312"
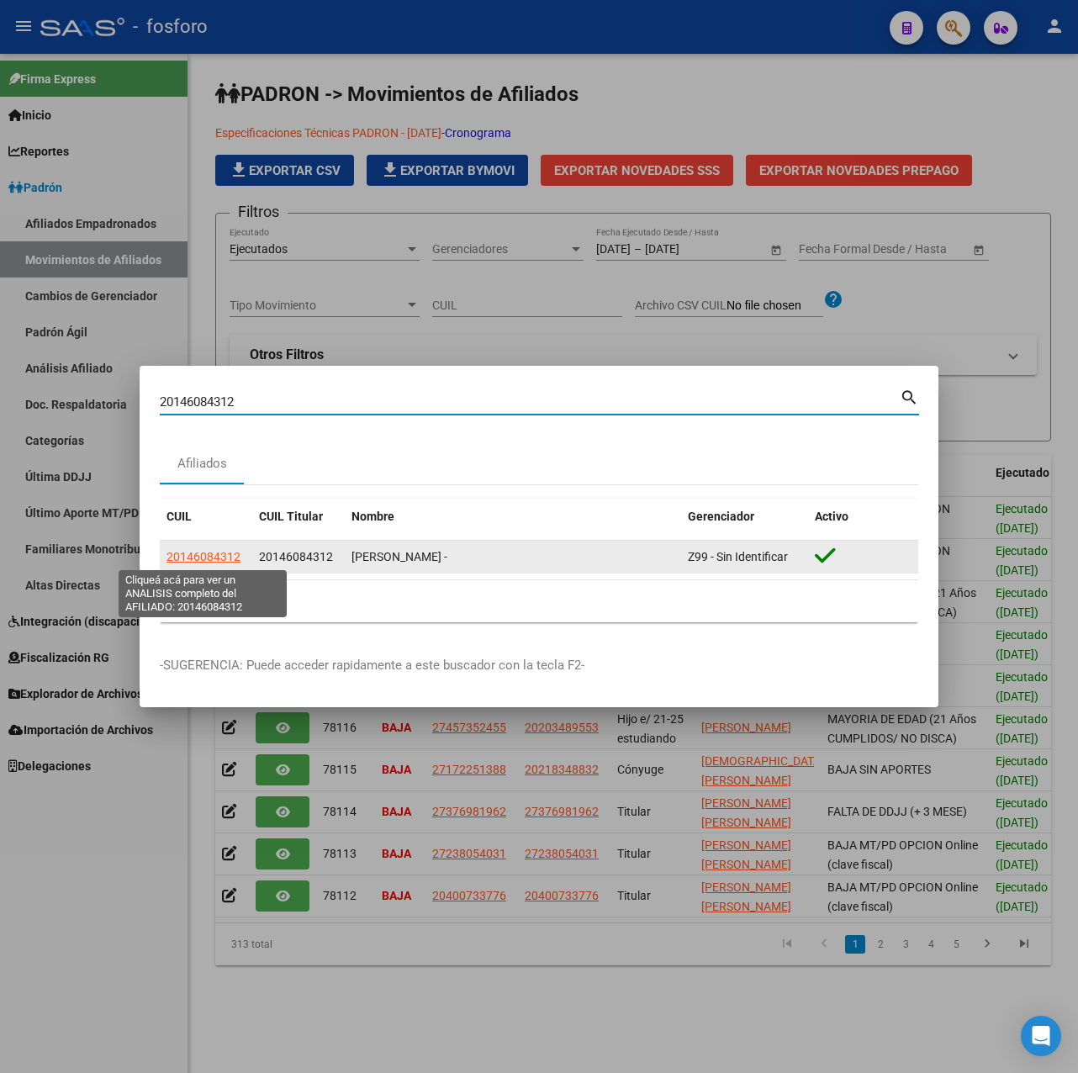
click at [209, 559] on span "20146084312" at bounding box center [204, 556] width 74 height 13
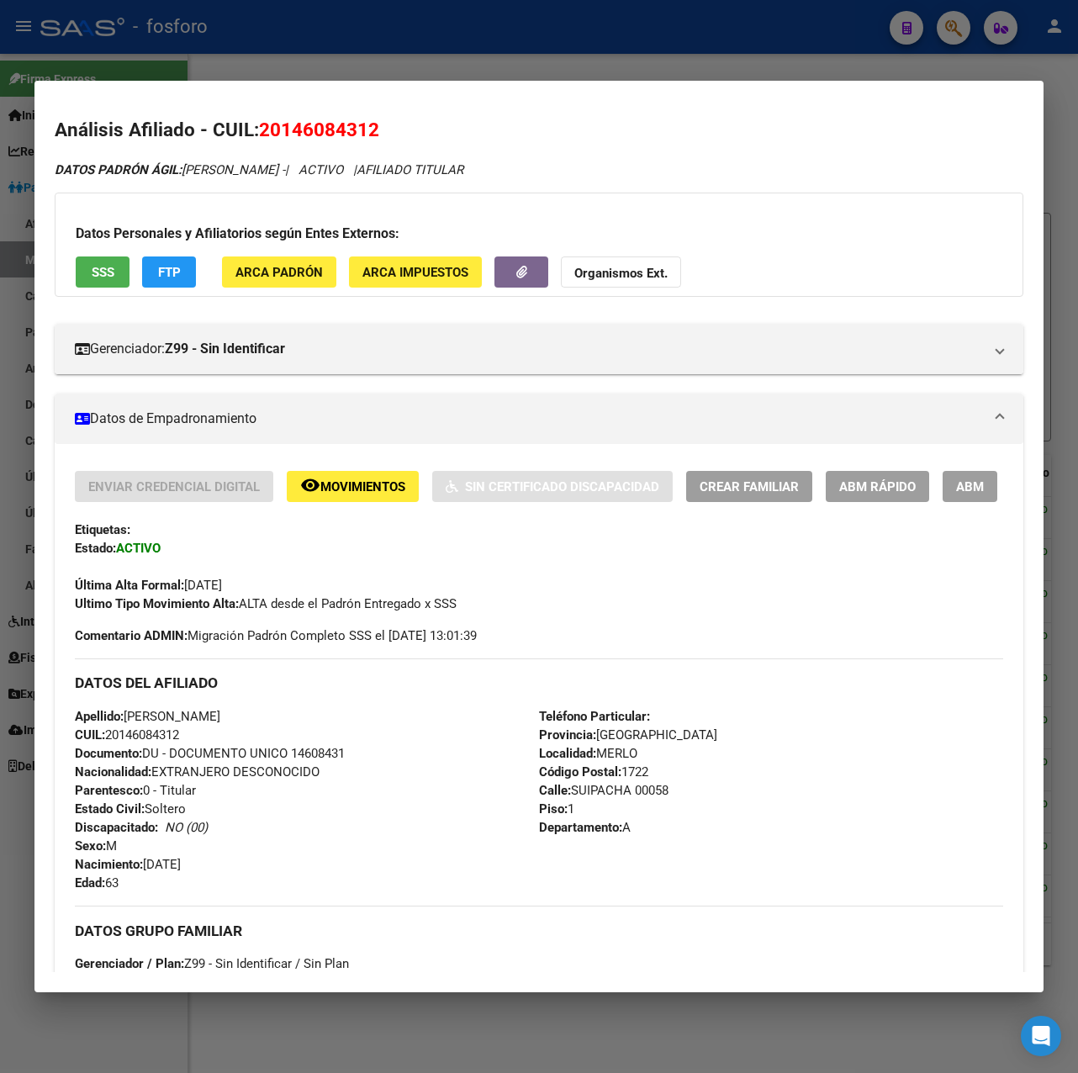
click at [780, 481] on span "Crear Familiar" at bounding box center [749, 486] width 99 height 15
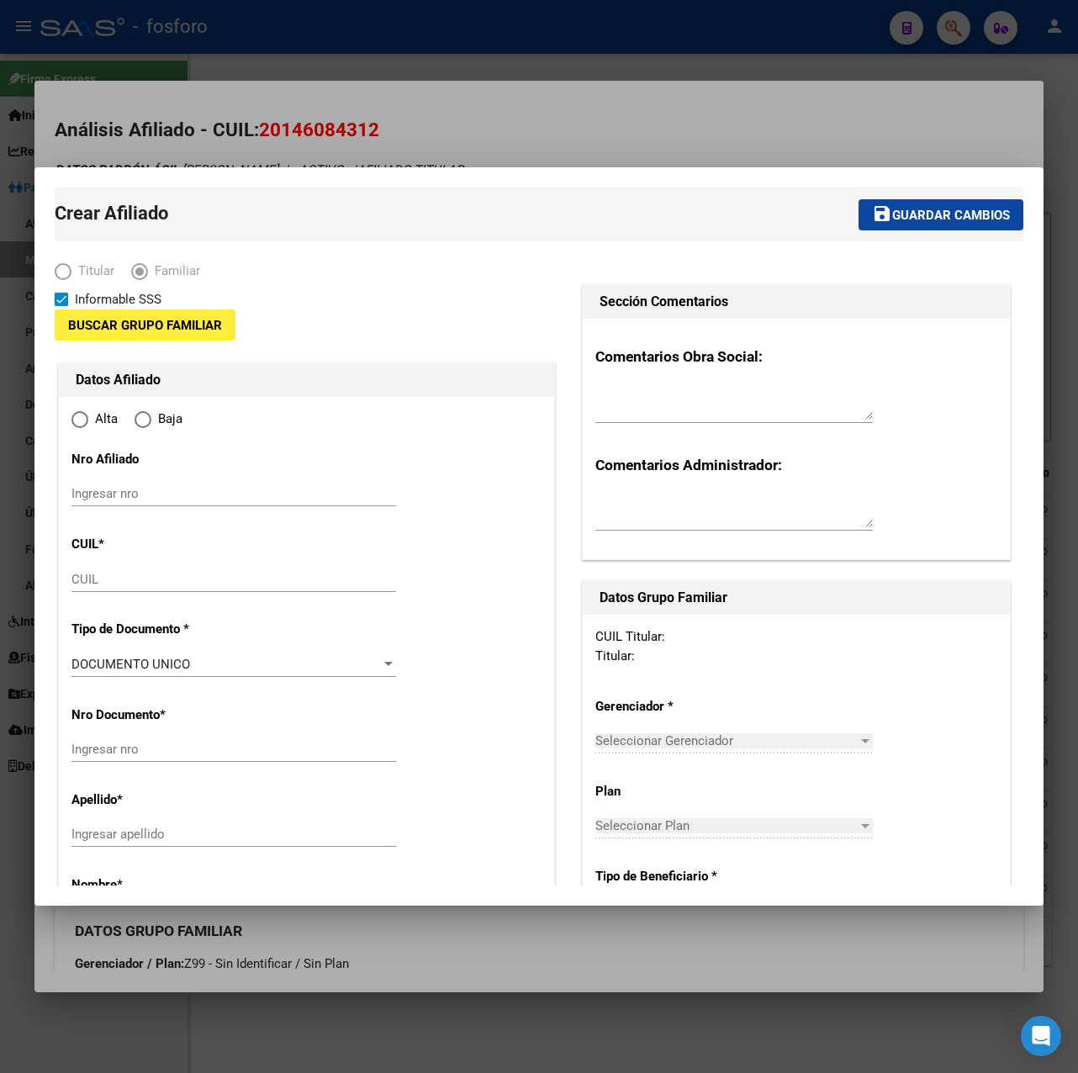
type input "30-71897203-1"
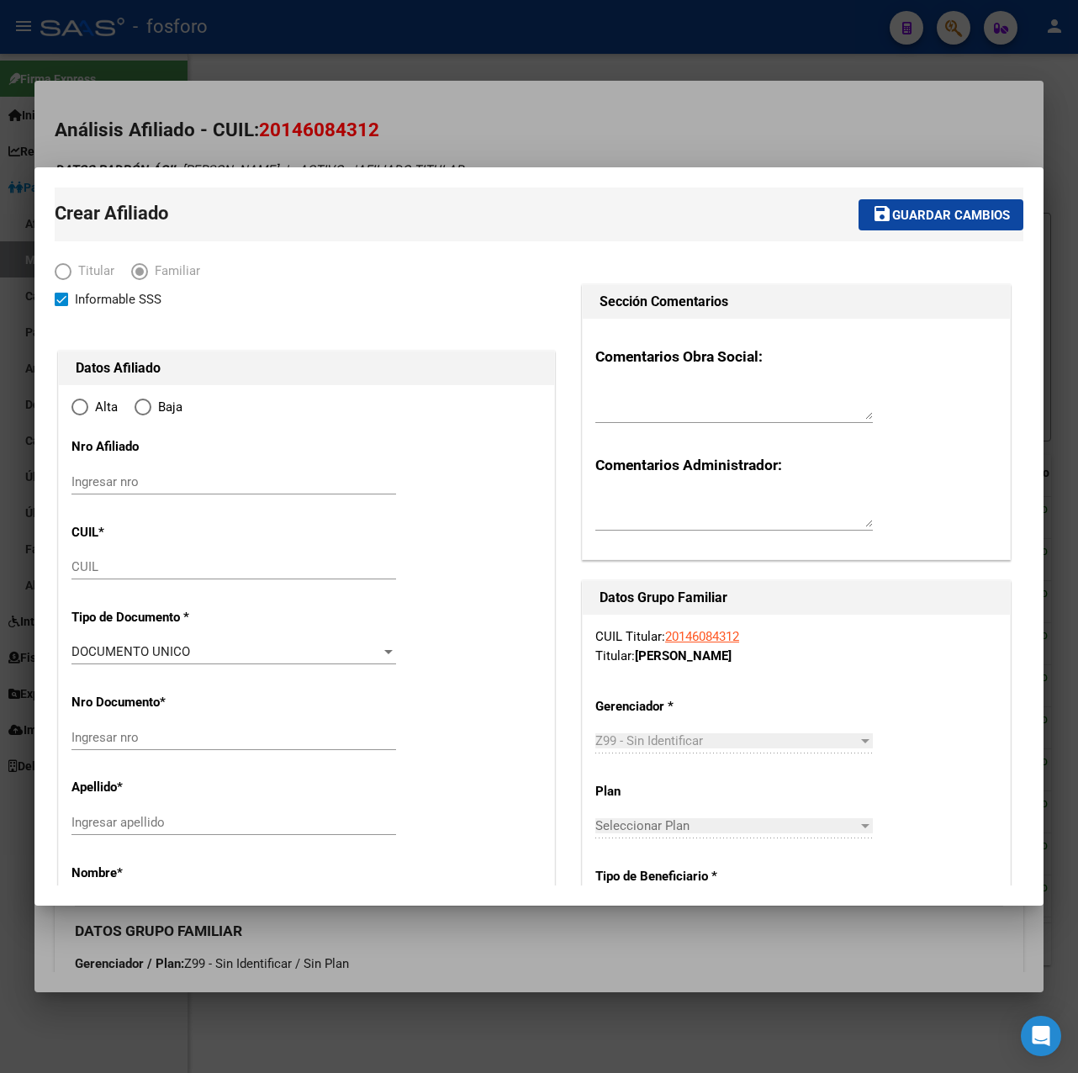
type input "MERLO"
type input "1722"
type input "SUIPACHA"
type input "00058"
type input "A"
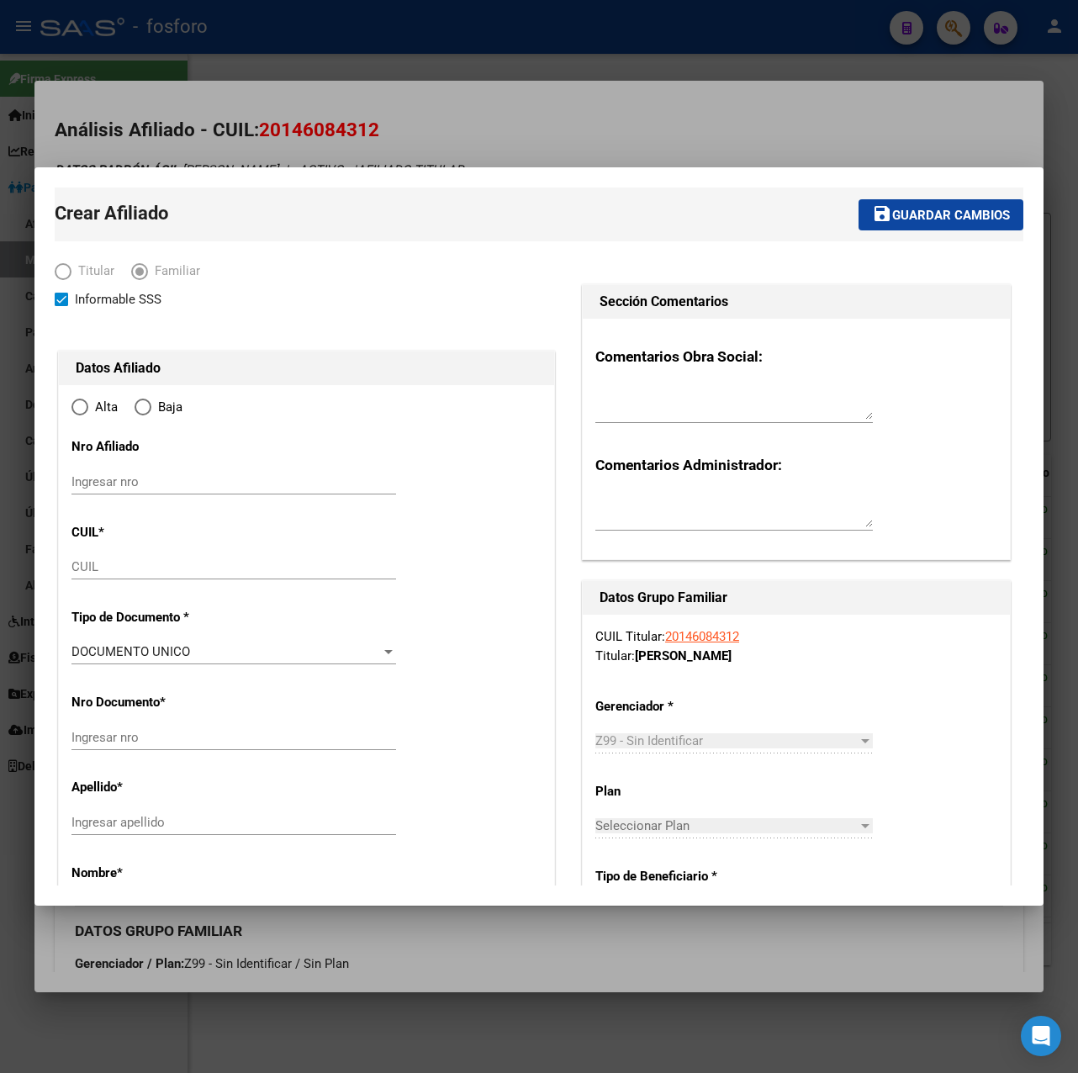
radio input "true"
type input "30-71897203-1"
click at [649, 138] on div at bounding box center [539, 536] width 1078 height 1073
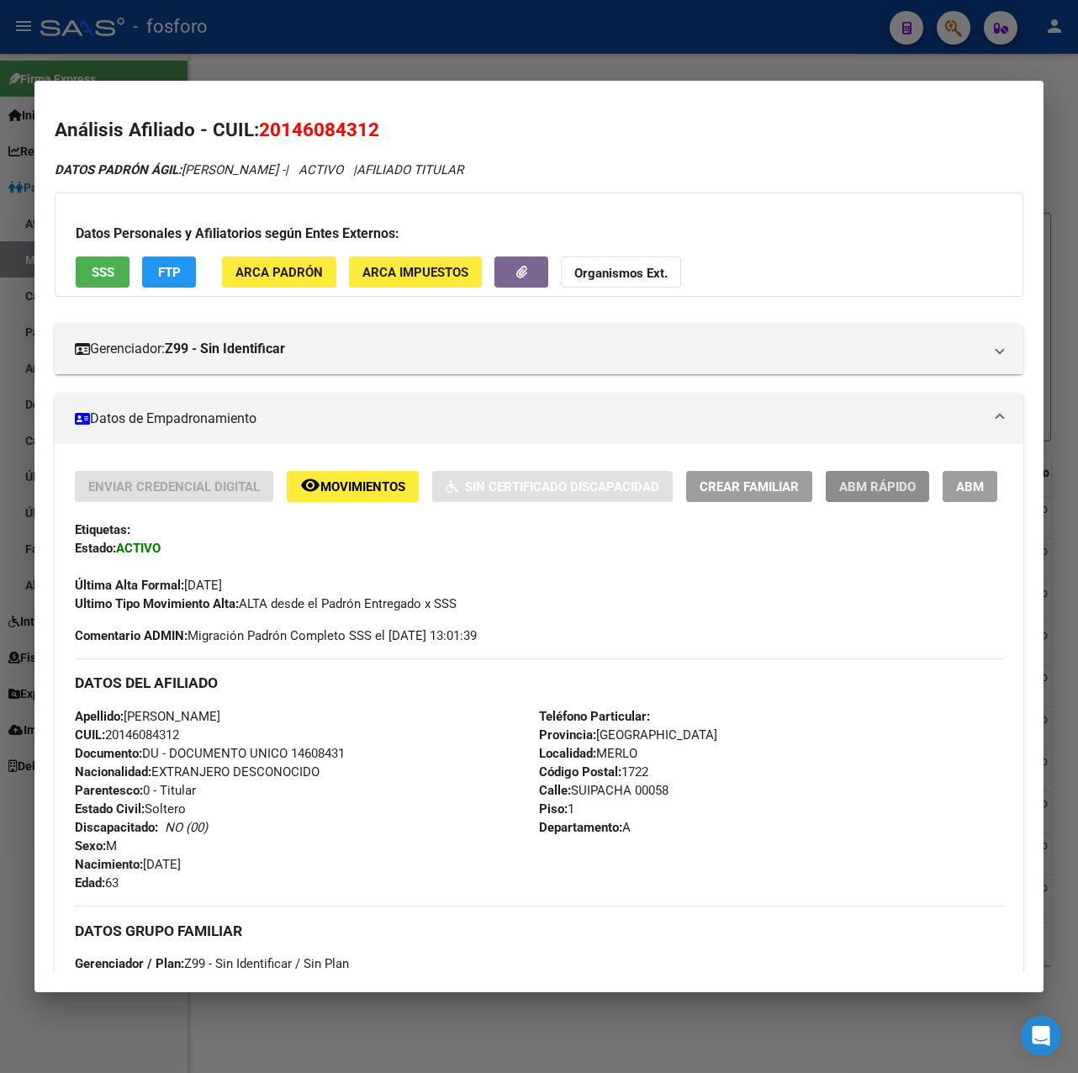
click at [876, 486] on span "ABM Rápido" at bounding box center [877, 486] width 77 height 15
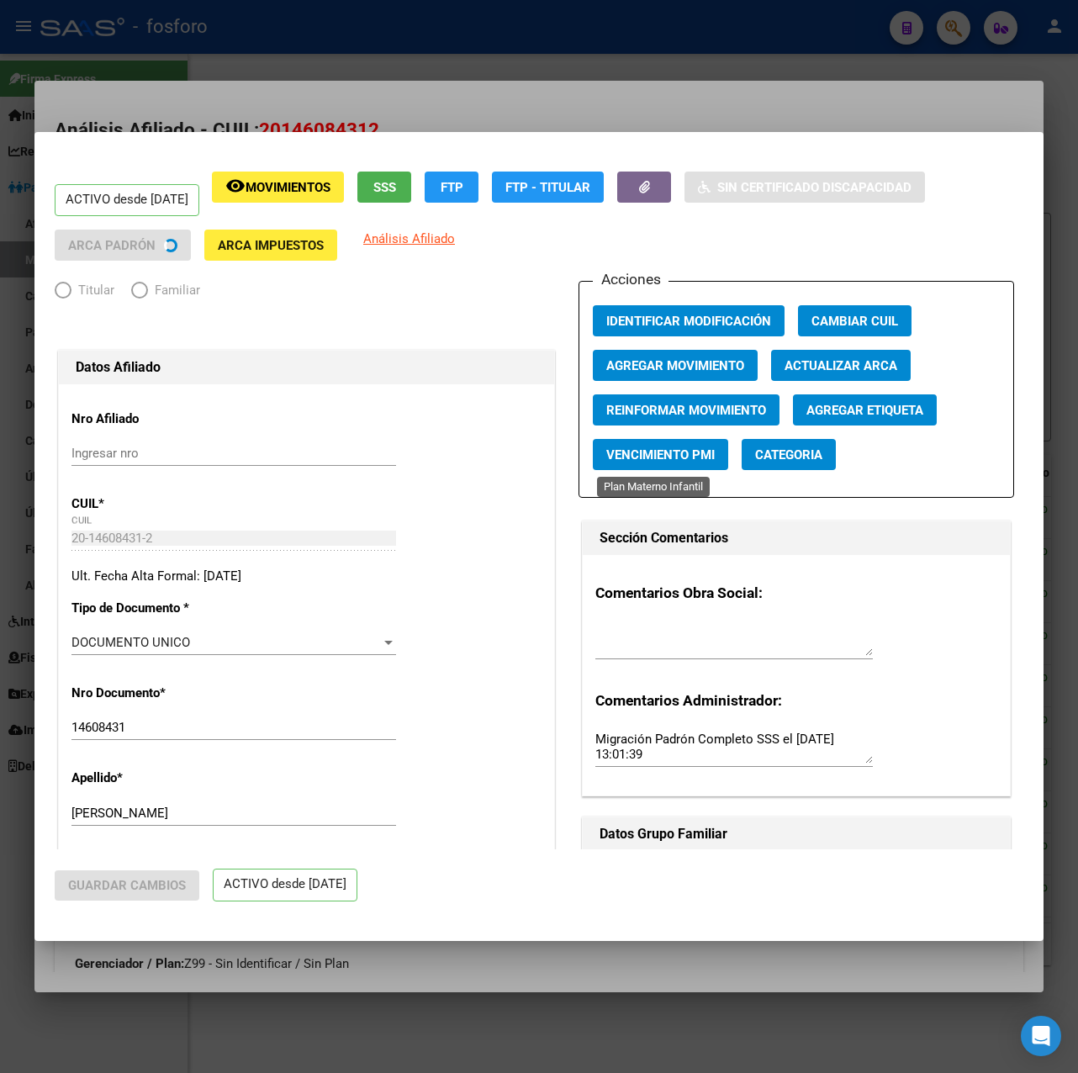
radio input "true"
type input "30-71897203-1"
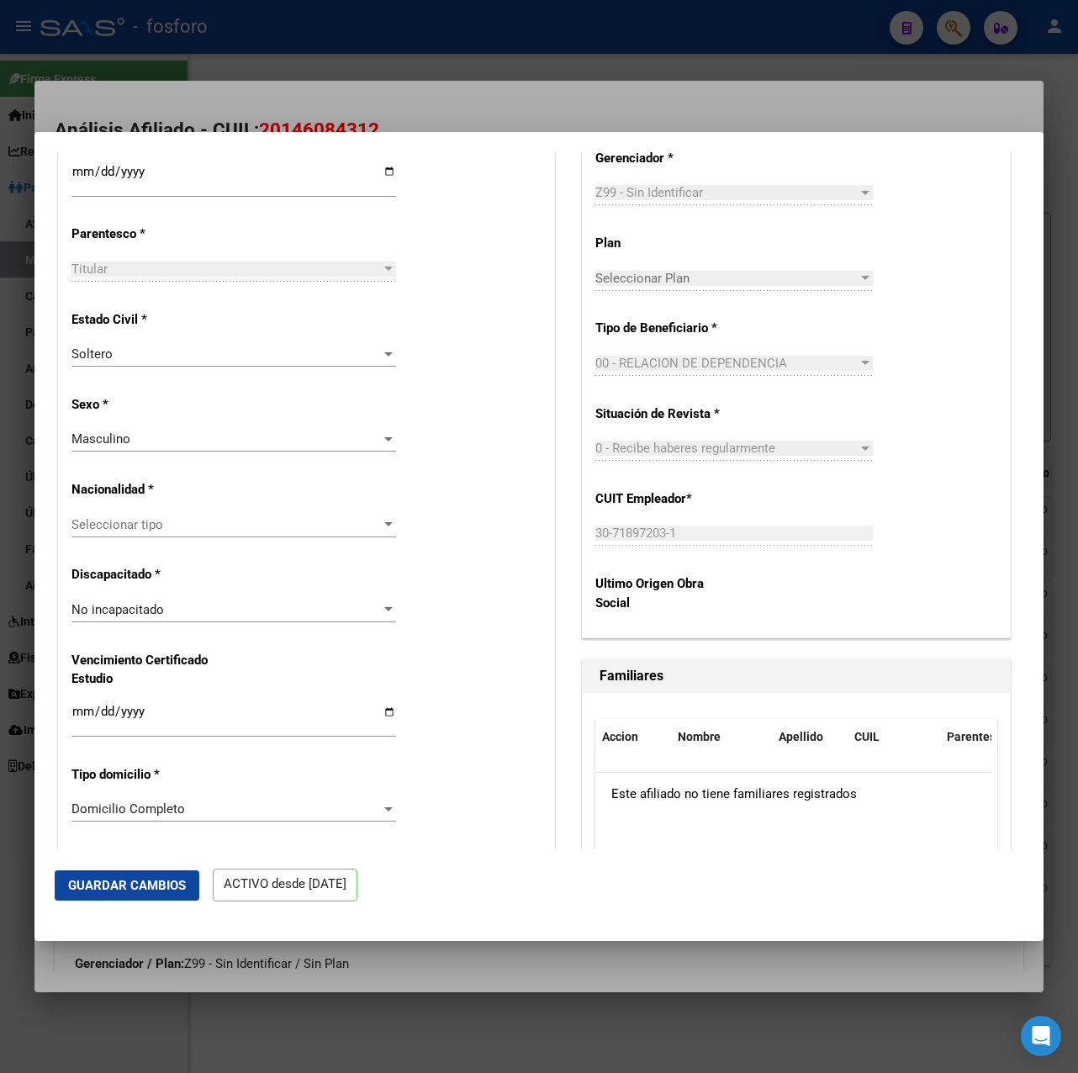
scroll to position [841, 0]
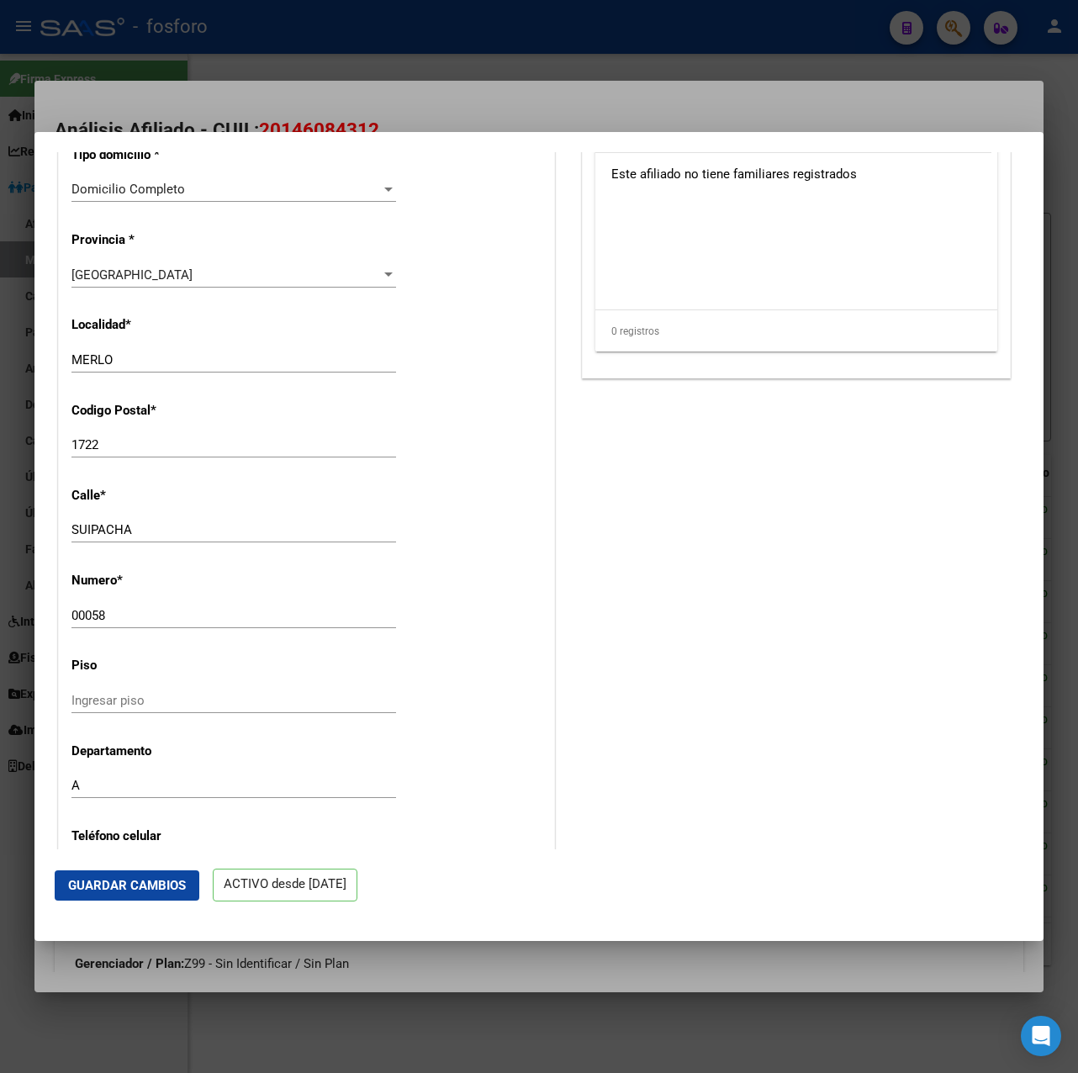
click at [168, 887] on span "Guardar Cambios" at bounding box center [127, 885] width 118 height 15
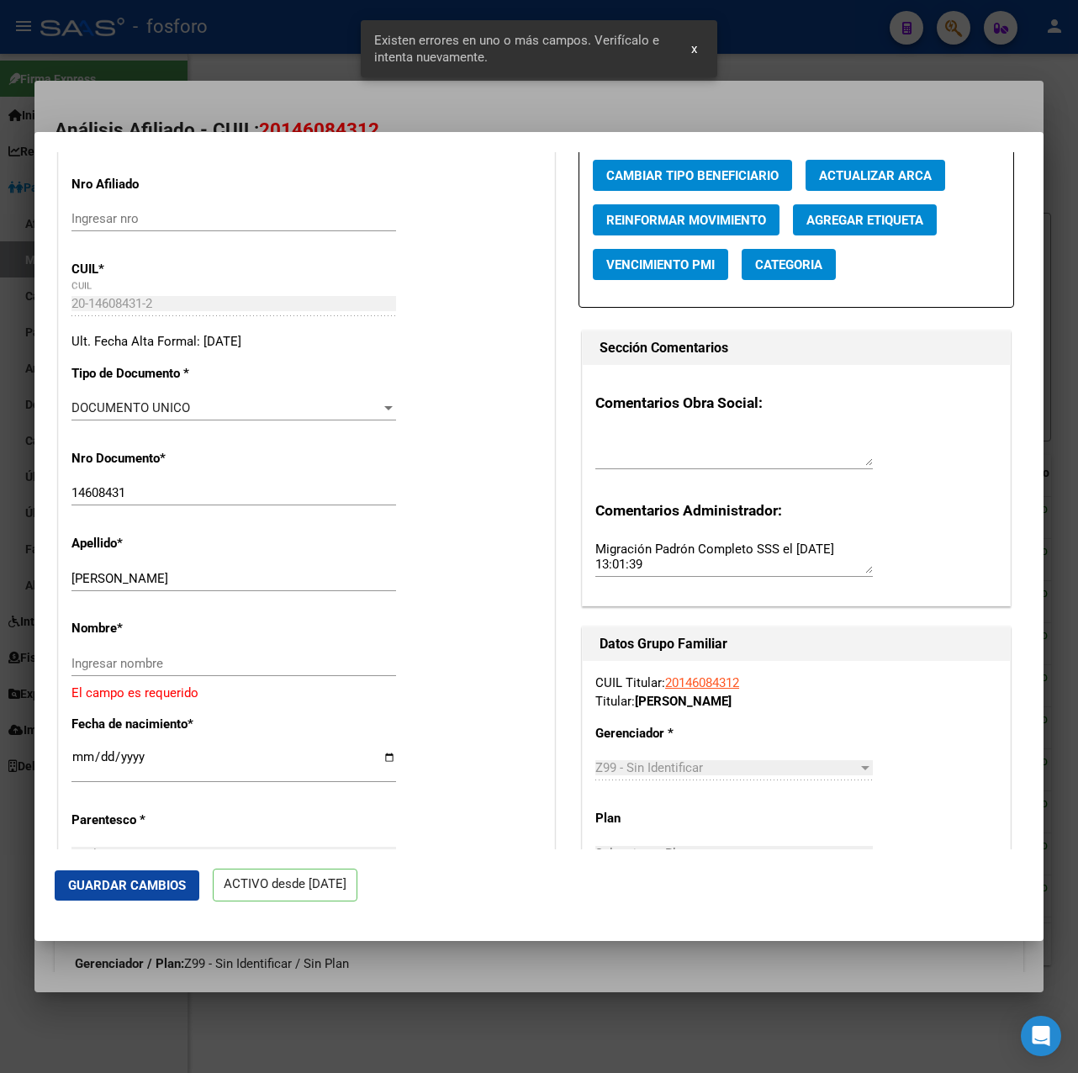
scroll to position [262, 0]
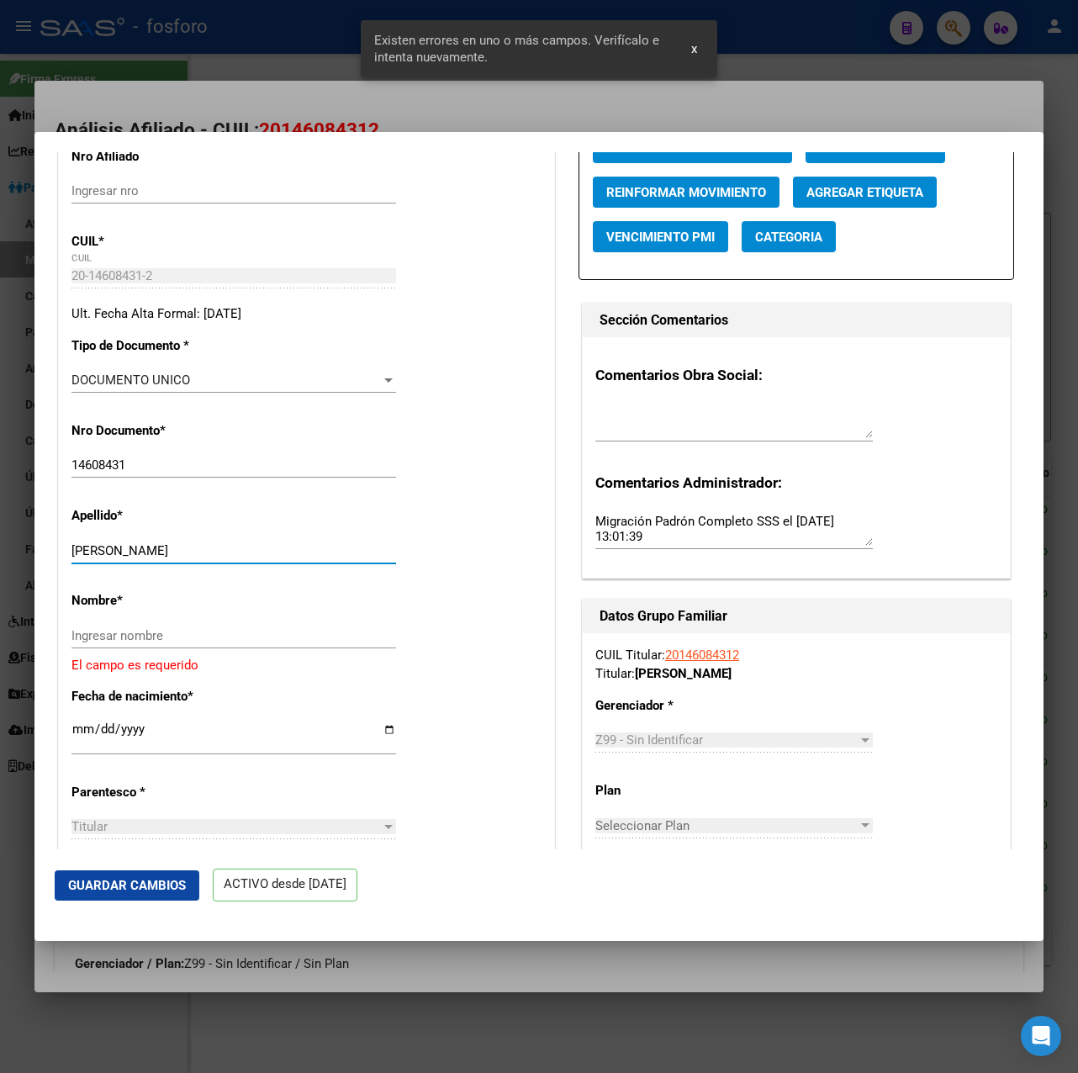
drag, startPoint x: 124, startPoint y: 550, endPoint x: 254, endPoint y: 543, distance: 129.8
click at [254, 543] on input "[PERSON_NAME]" at bounding box center [233, 550] width 325 height 15
type input "ARANDA"
click at [115, 622] on div "Nombre * Ingresar nombre El campo es requerido" at bounding box center [306, 627] width 470 height 96
click at [124, 633] on input "Ingresar nombre" at bounding box center [233, 635] width 325 height 15
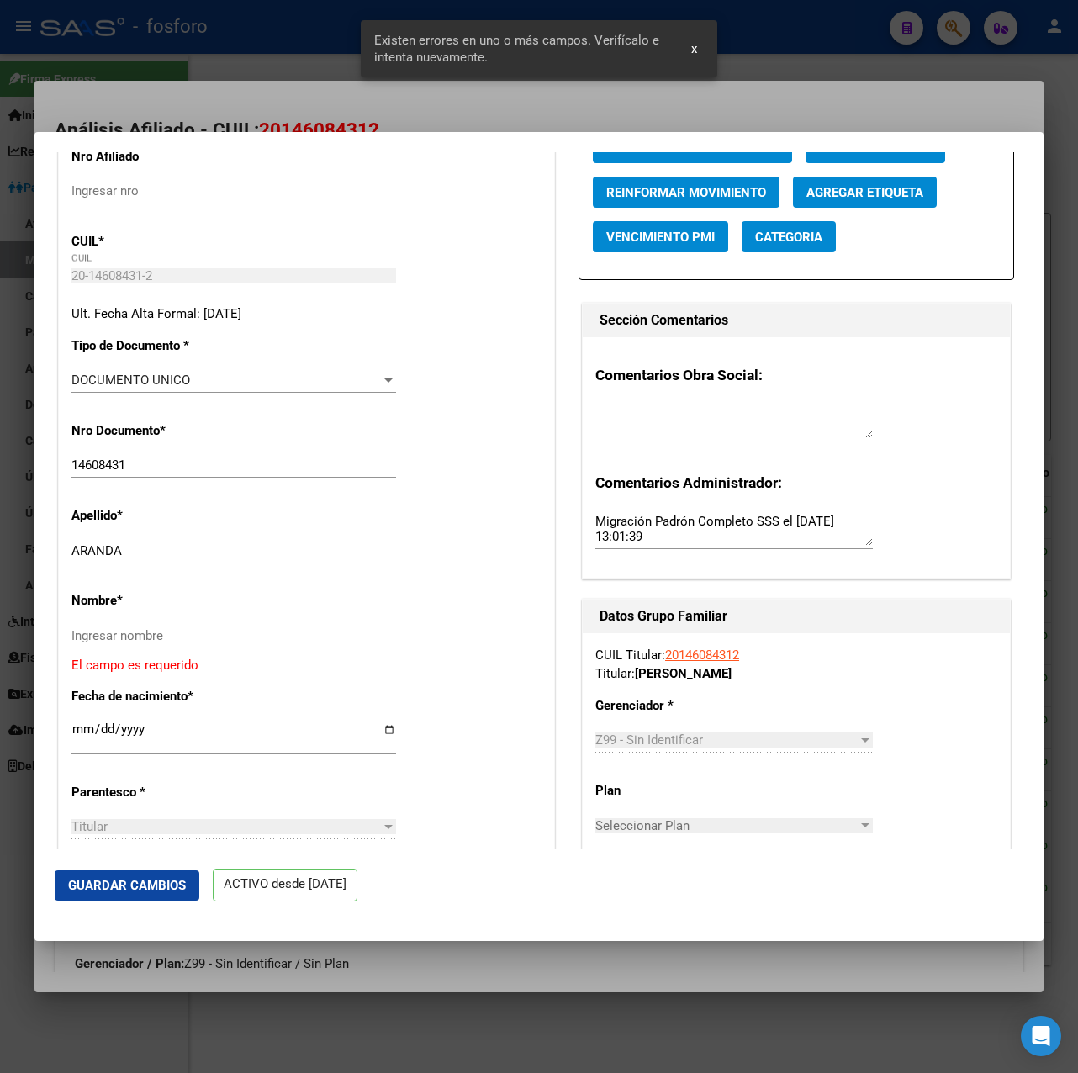
paste input "[PERSON_NAME]"
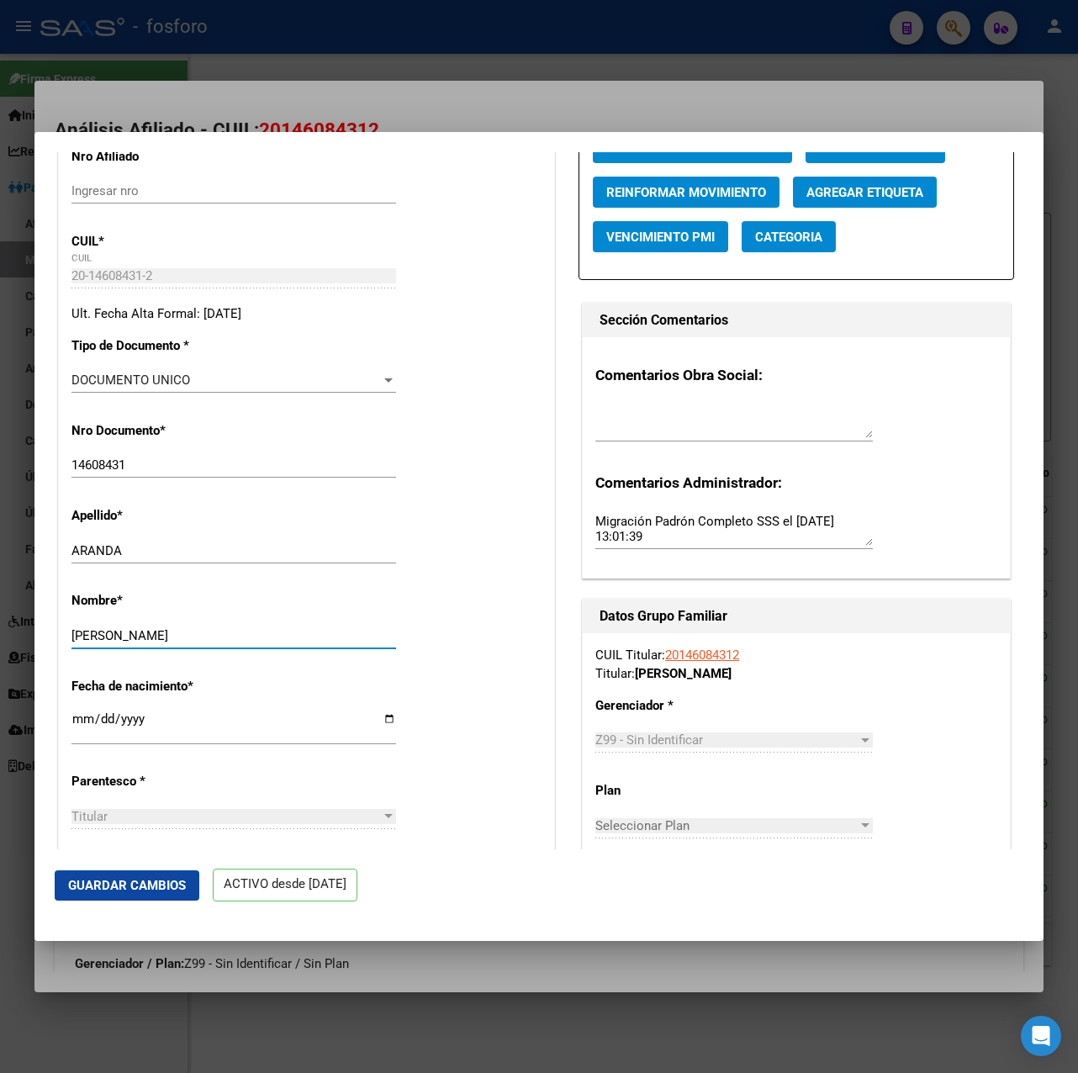
type input "[PERSON_NAME]"
click at [152, 881] on span "Guardar Cambios" at bounding box center [127, 885] width 118 height 15
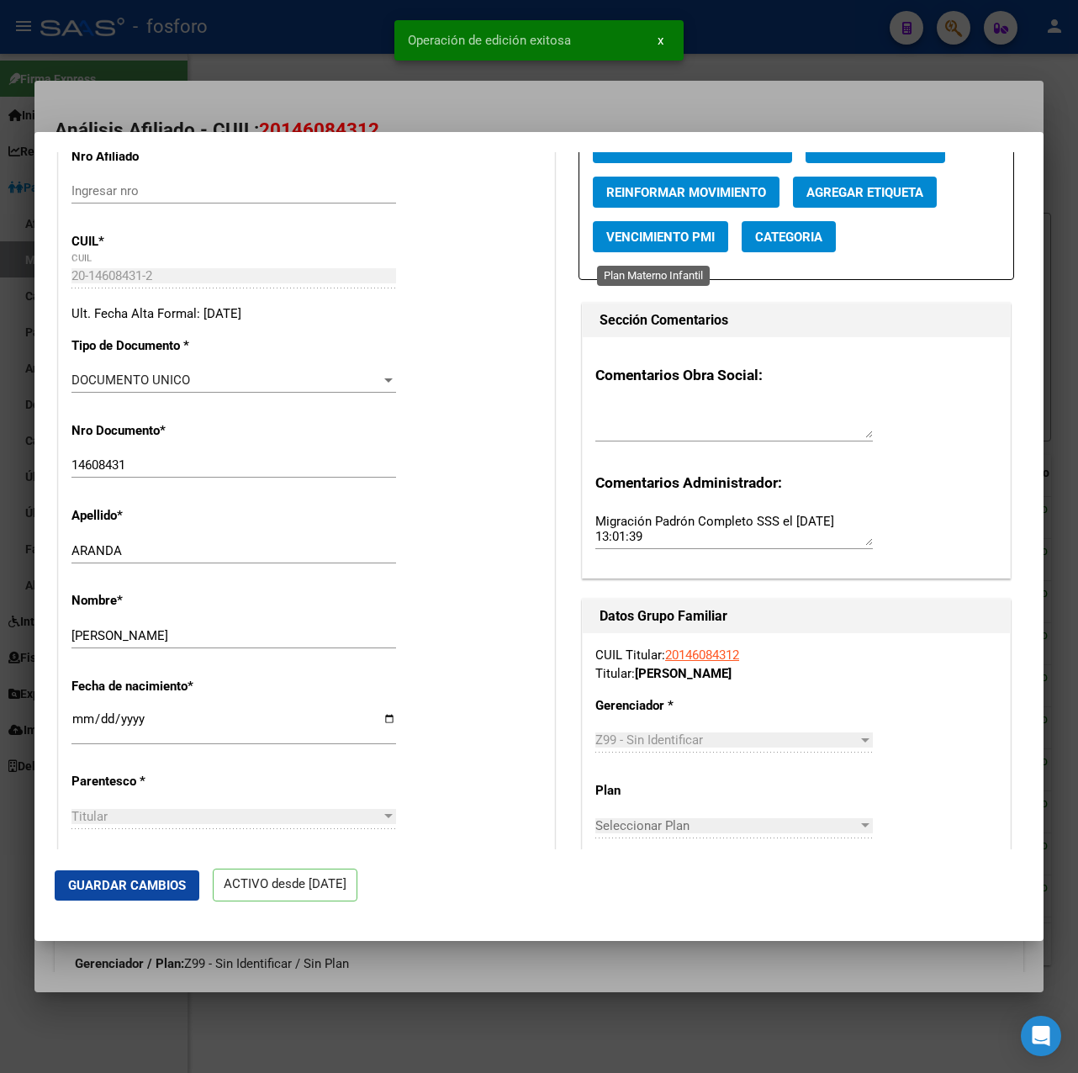
scroll to position [0, 0]
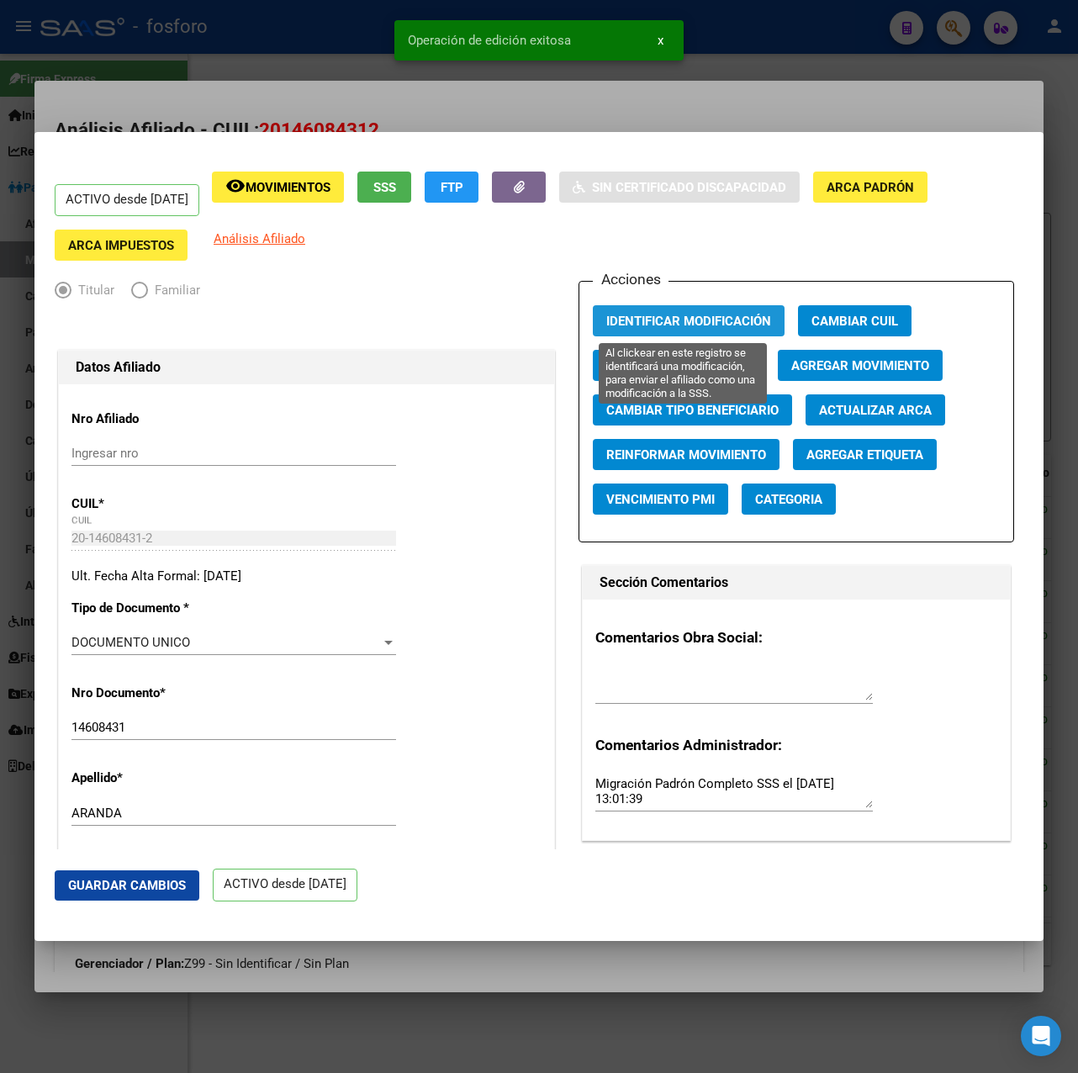
click at [629, 305] on button "Identificar Modificación" at bounding box center [689, 320] width 192 height 31
click at [637, 317] on span "Identificar Modificación" at bounding box center [688, 321] width 165 height 15
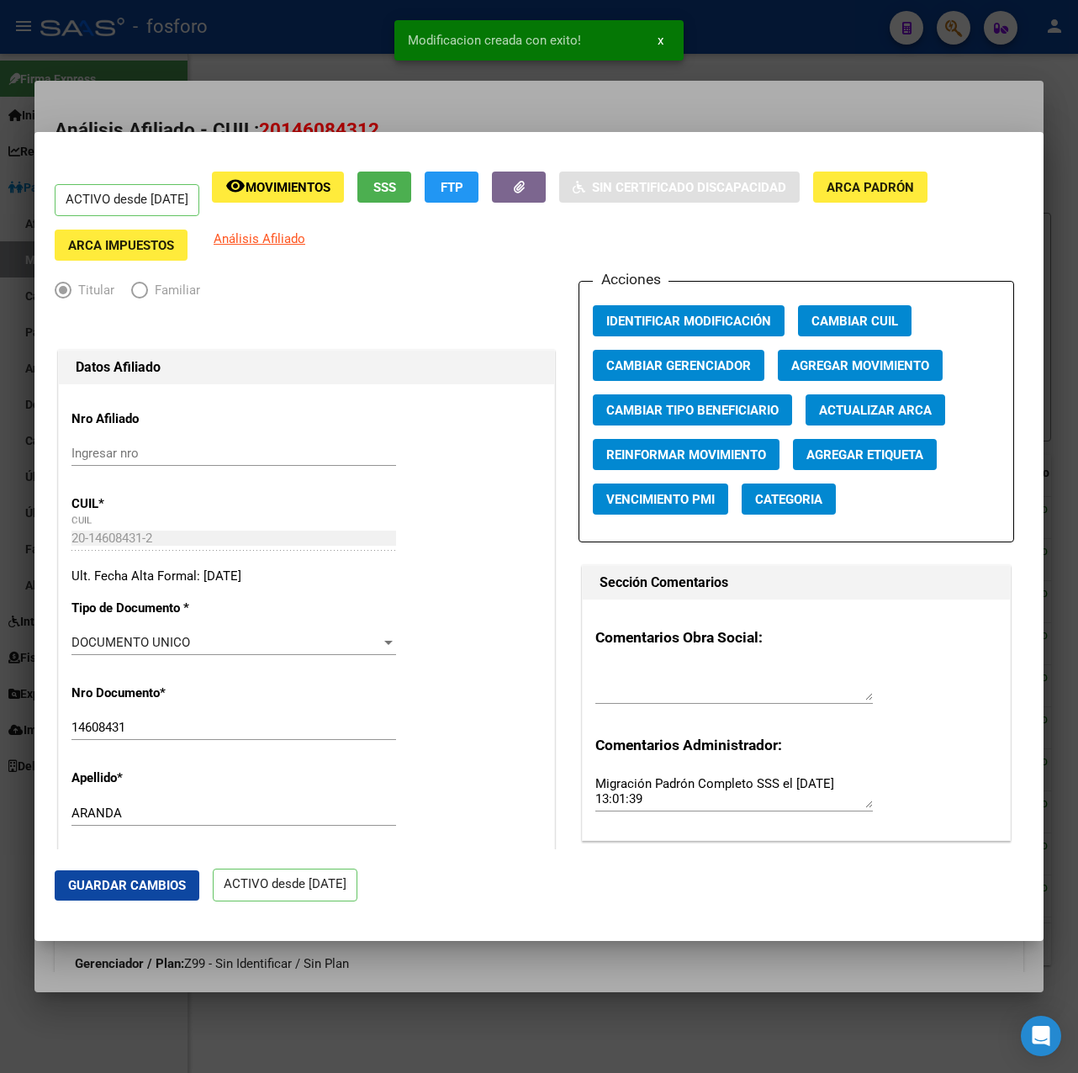
click at [725, 124] on div at bounding box center [539, 536] width 1078 height 1073
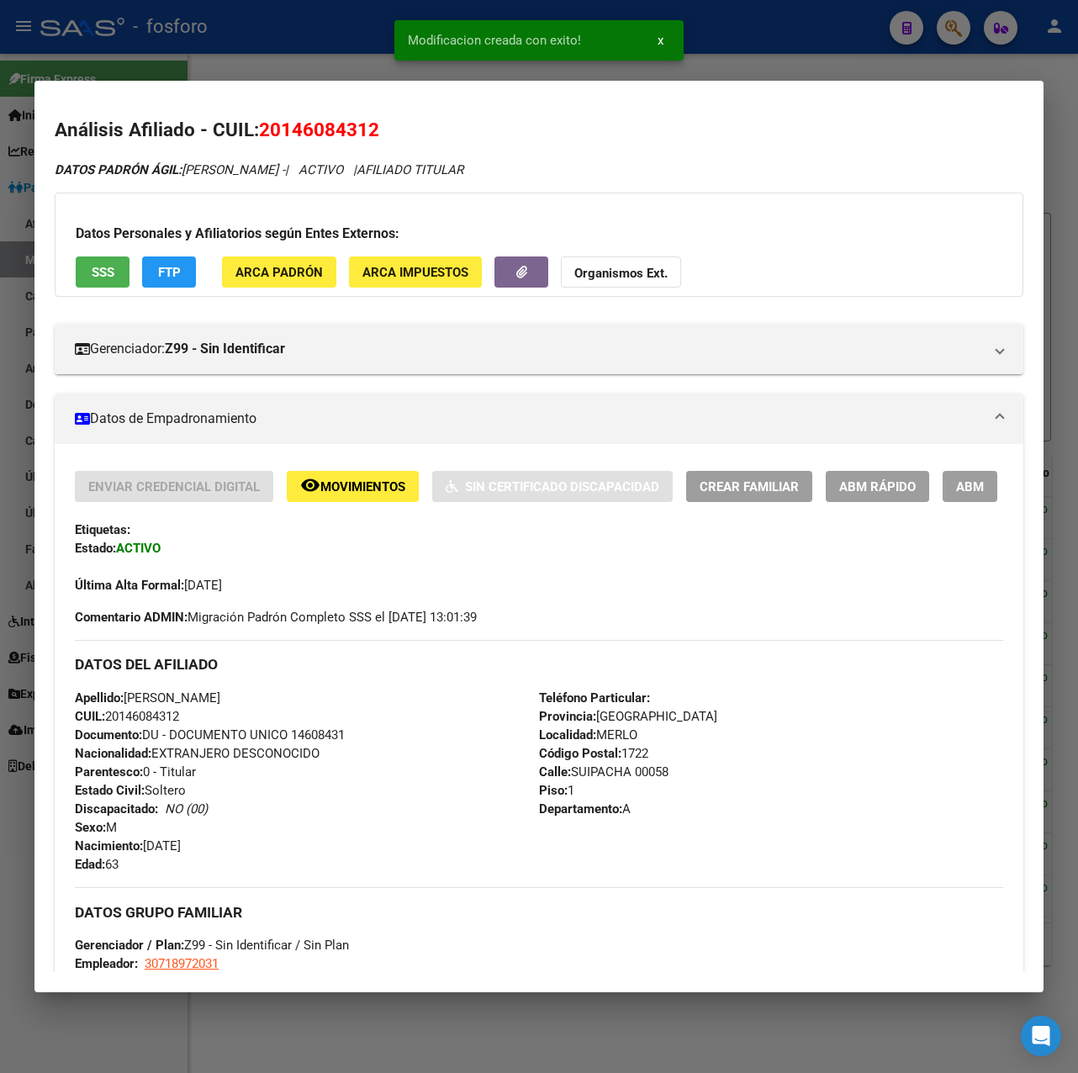
click at [747, 45] on div at bounding box center [539, 536] width 1078 height 1073
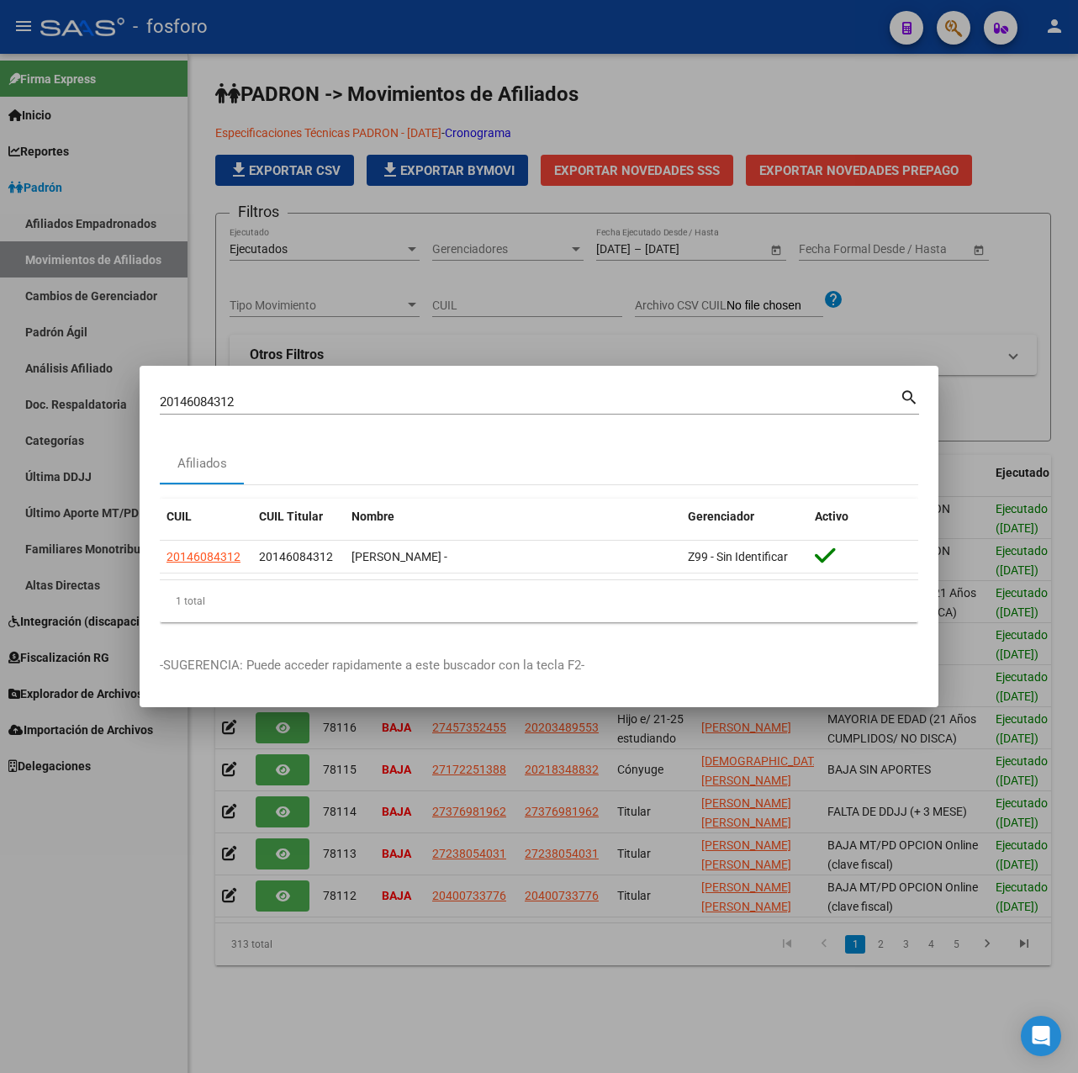
click at [846, 117] on div at bounding box center [539, 536] width 1078 height 1073
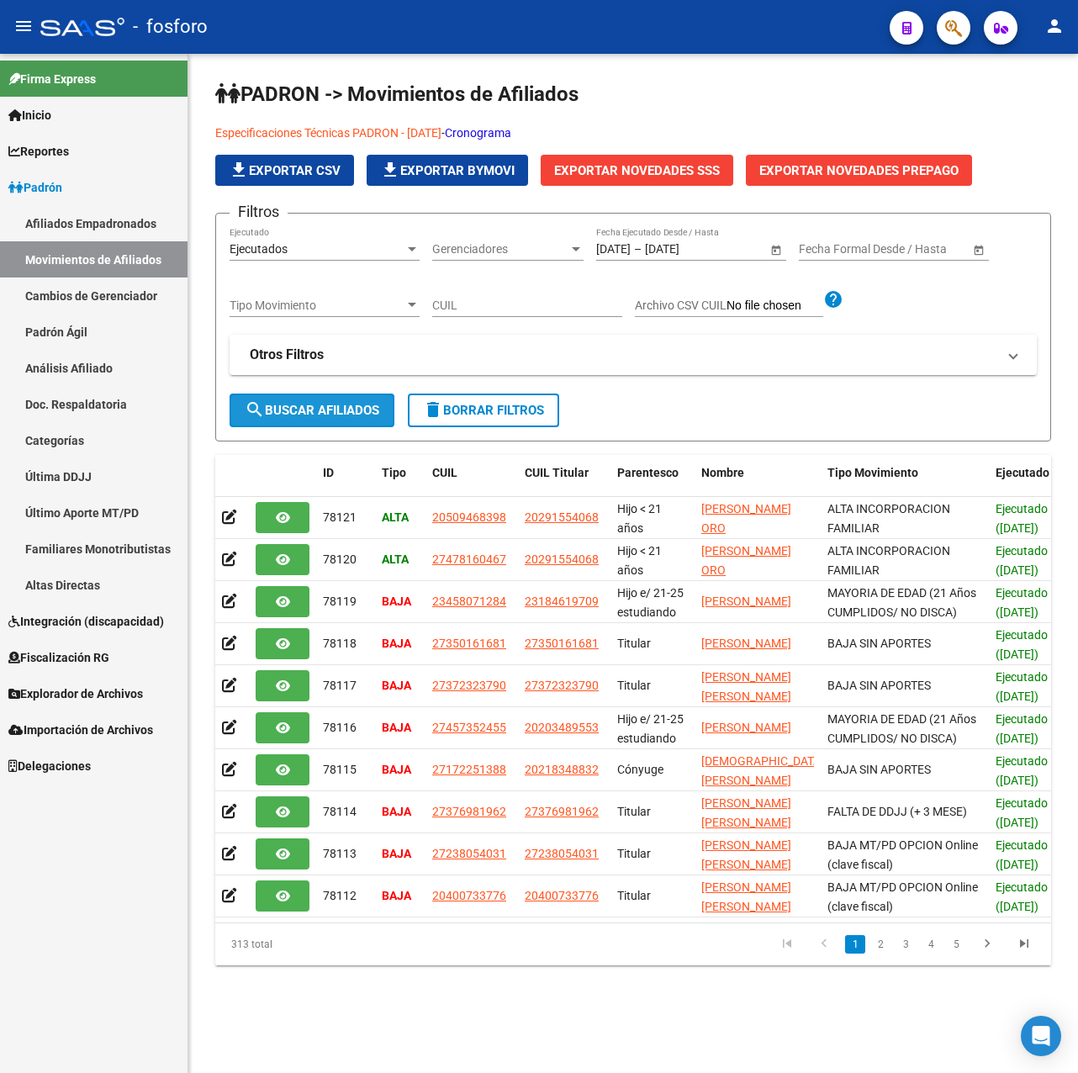
click at [296, 413] on span "search Buscar Afiliados" at bounding box center [312, 410] width 135 height 15
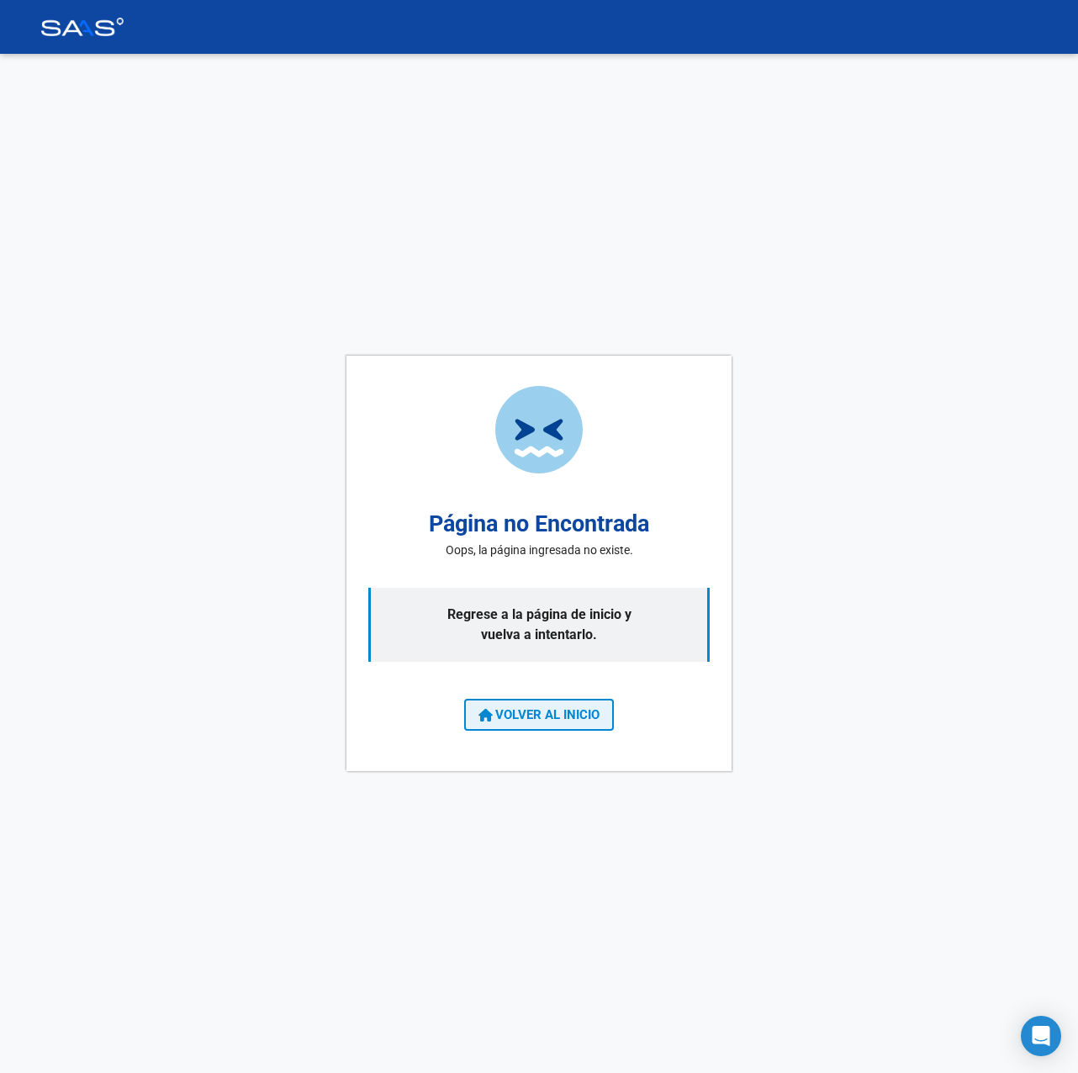
click at [561, 721] on span "VOLVER AL INICIO" at bounding box center [539, 714] width 121 height 15
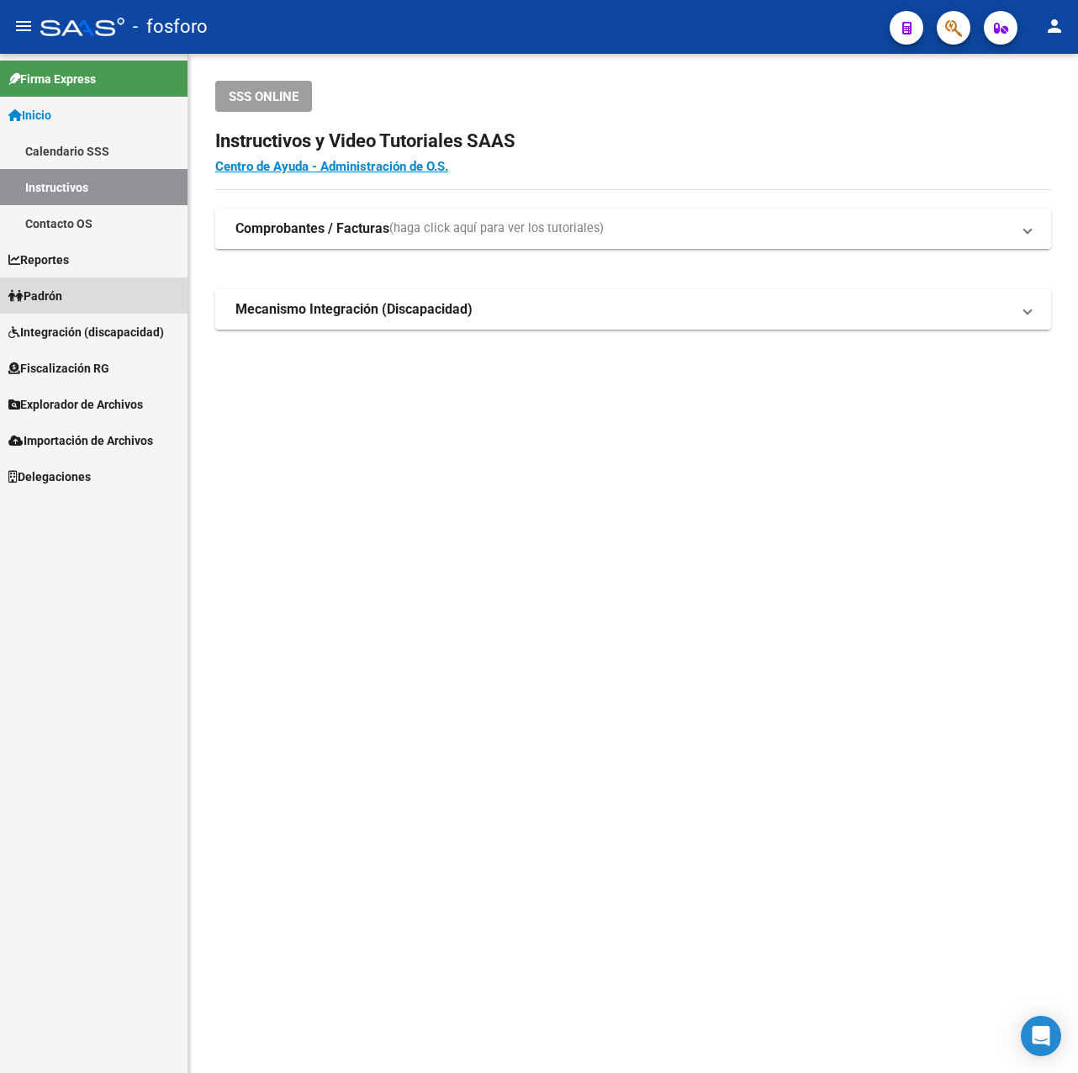
click at [62, 291] on span "Padrón" at bounding box center [35, 296] width 54 height 19
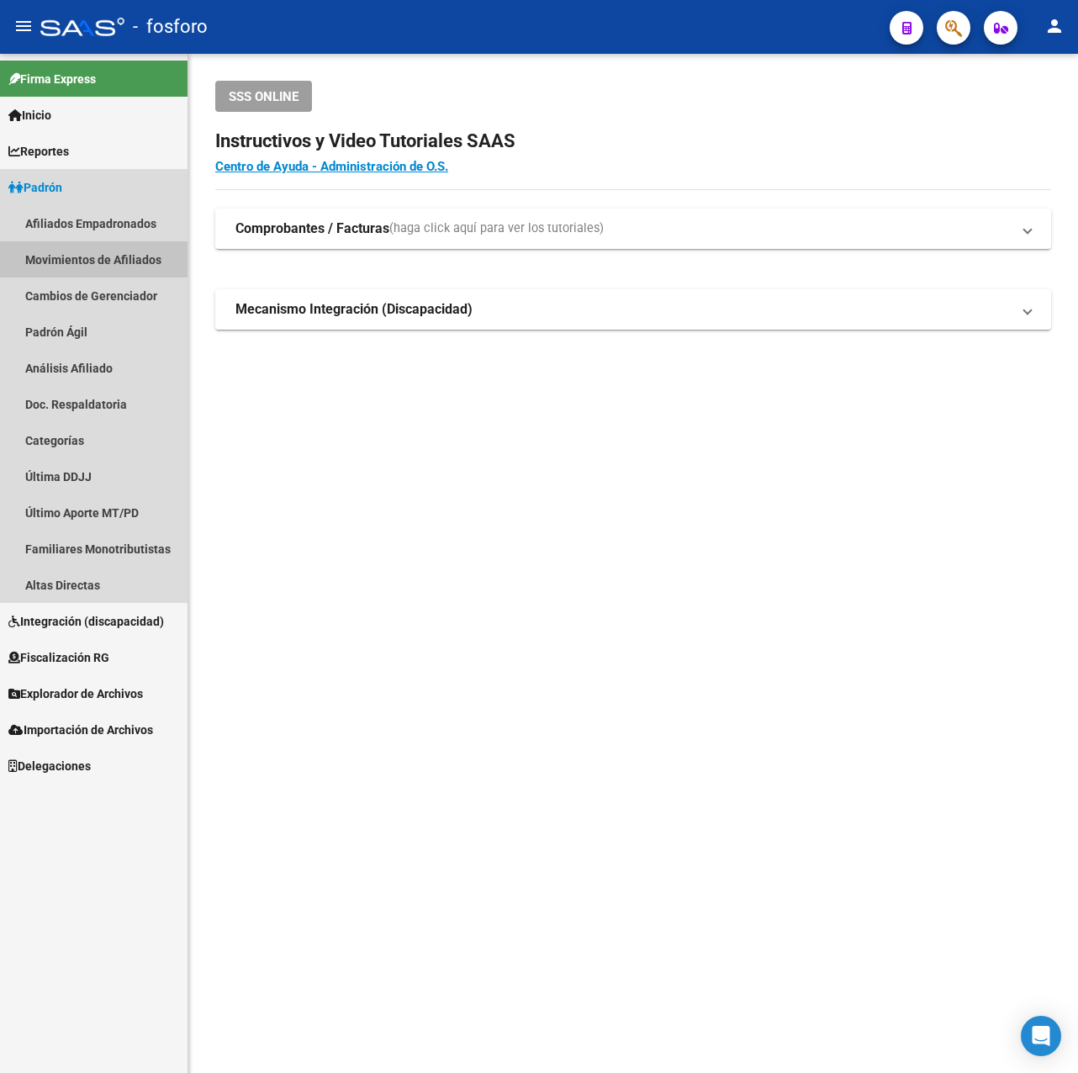
click at [92, 258] on link "Movimientos de Afiliados" at bounding box center [94, 259] width 188 height 36
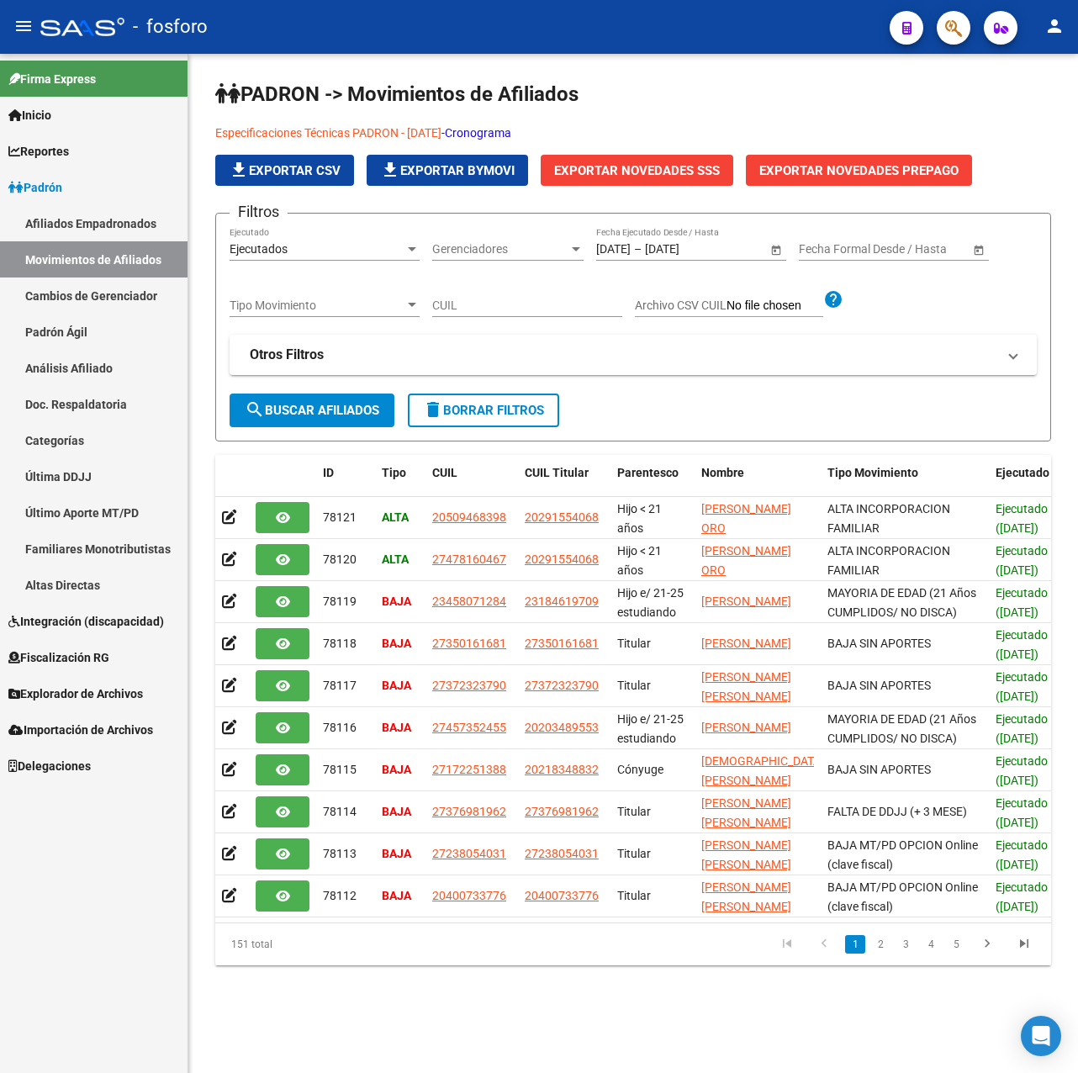
click at [318, 417] on span "search Buscar Afiliados" at bounding box center [312, 410] width 135 height 15
click at [301, 171] on span "file_download Exportar CSV" at bounding box center [285, 170] width 112 height 15
click at [417, 998] on div "PADRON -> Movimientos de Afiliados Especificaciones Técnicas PADRON - [DATE] - …" at bounding box center [633, 537] width 890 height 966
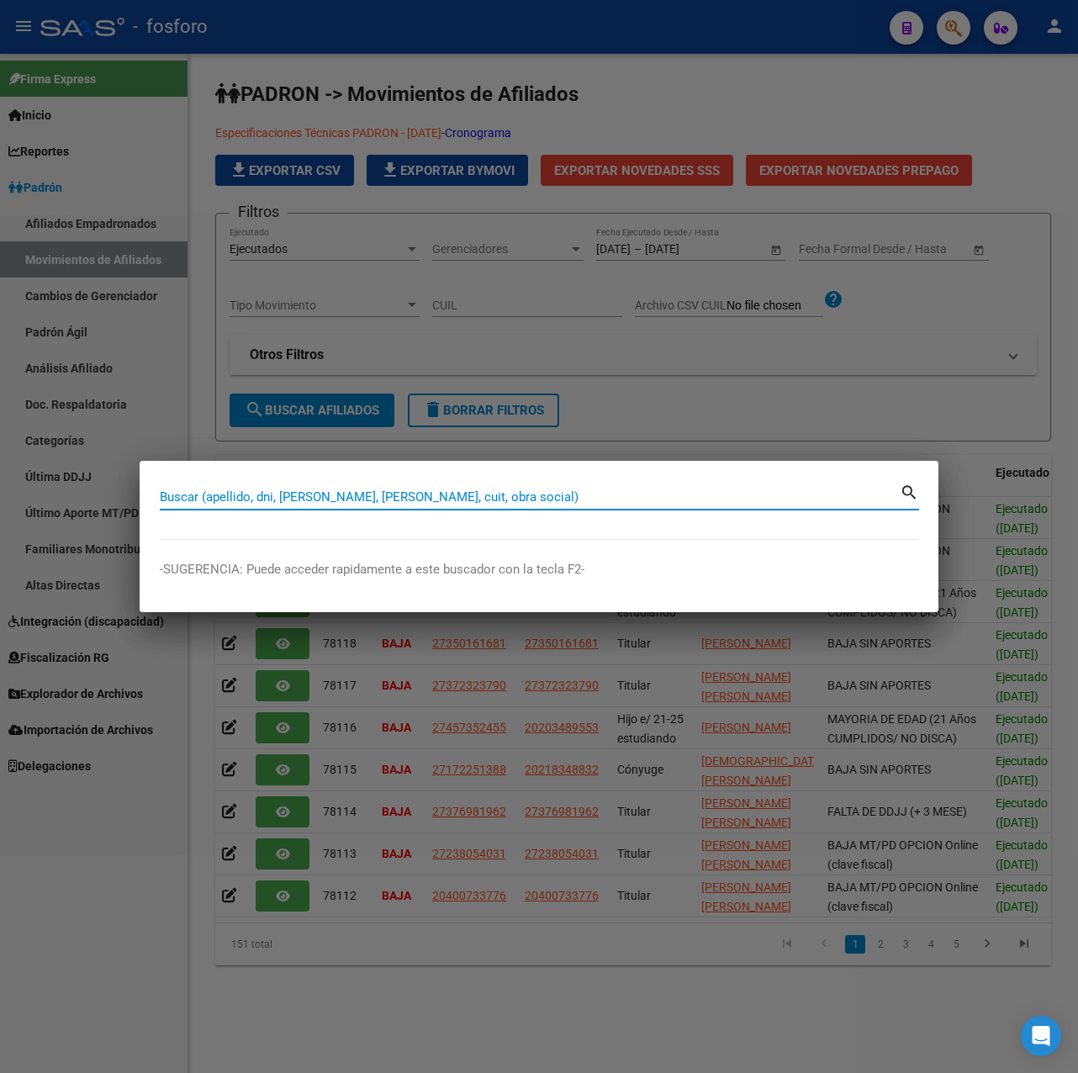
paste input "20146084312"
type input "20146084312"
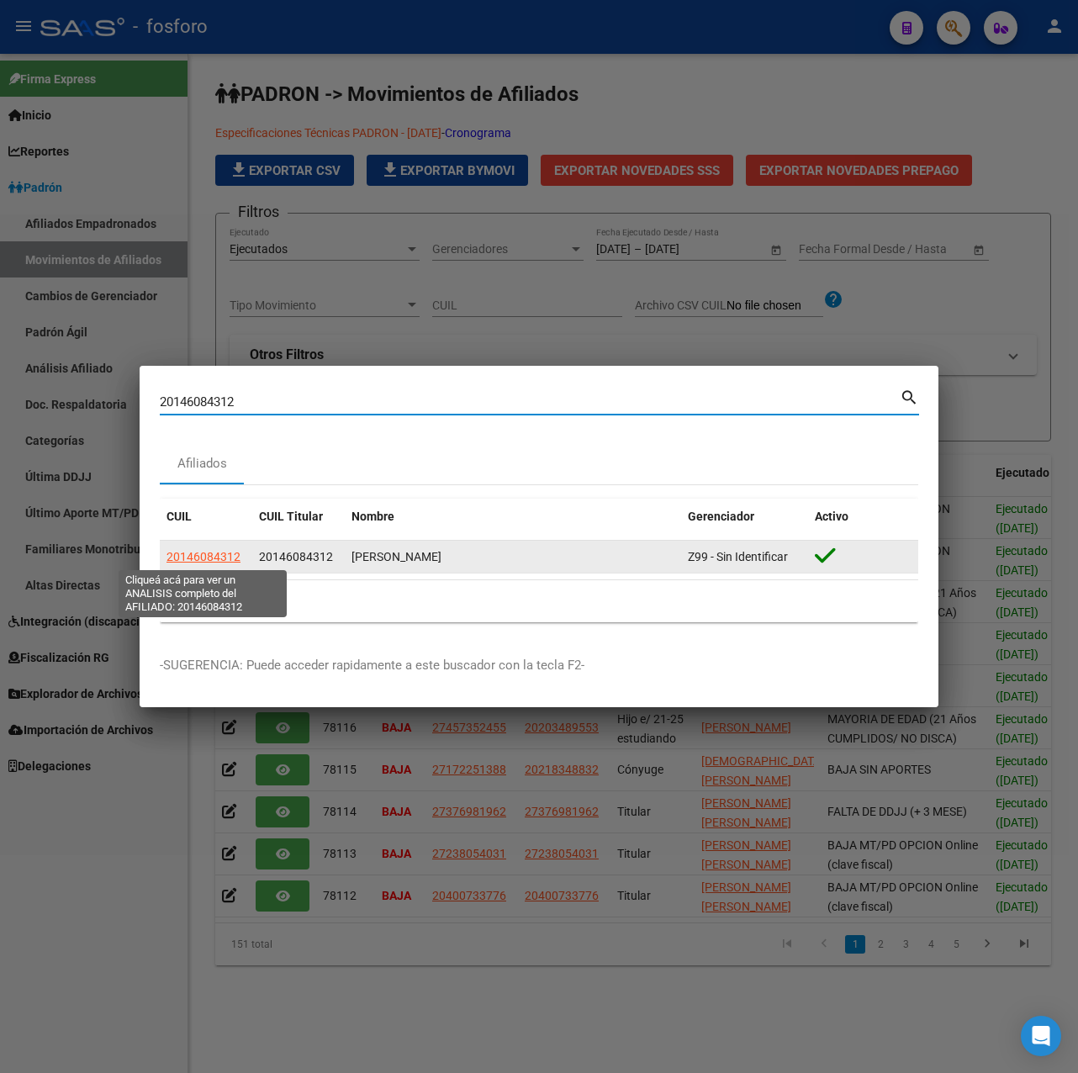
click at [221, 554] on span "20146084312" at bounding box center [204, 556] width 74 height 13
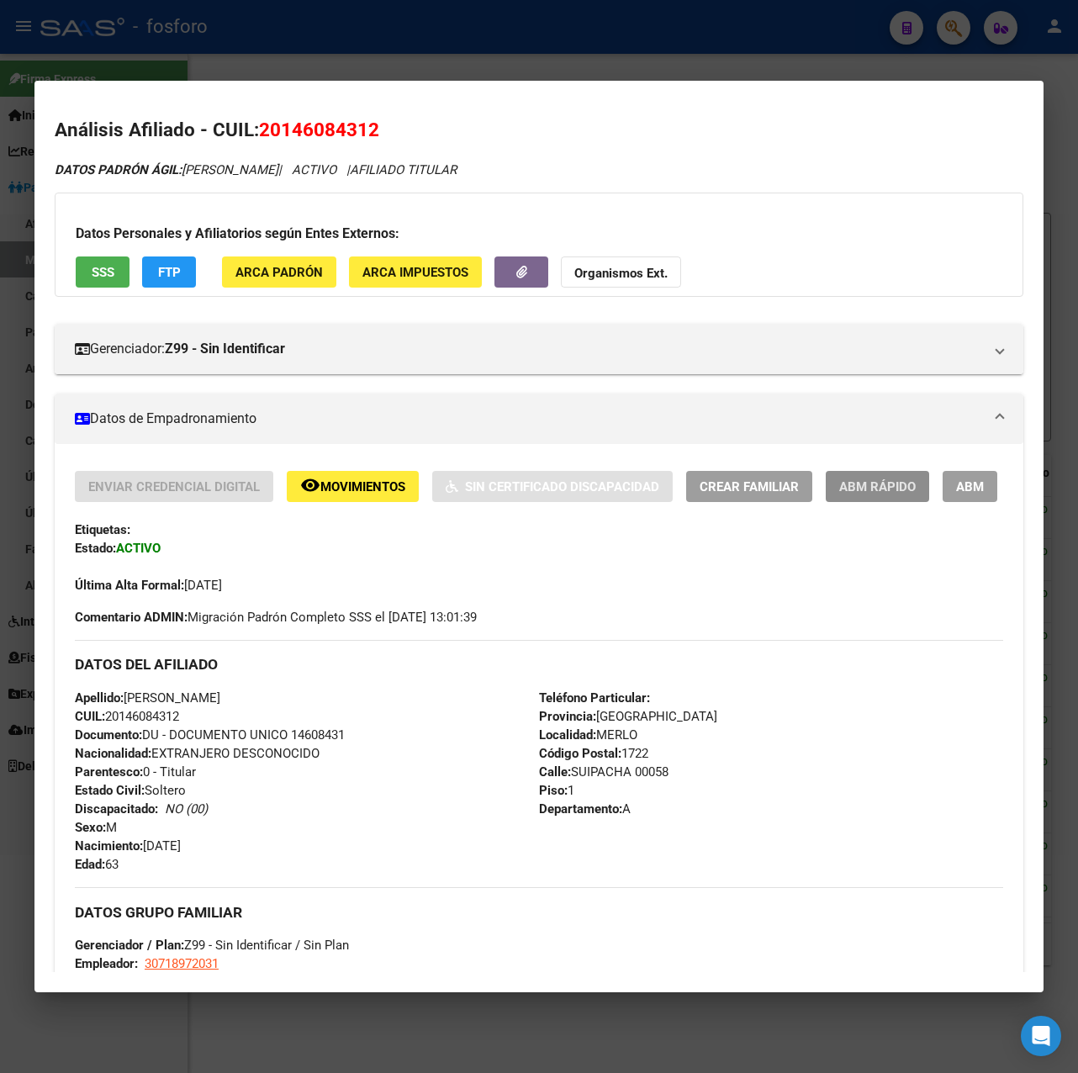
click at [871, 492] on span "ABM Rápido" at bounding box center [877, 486] width 77 height 15
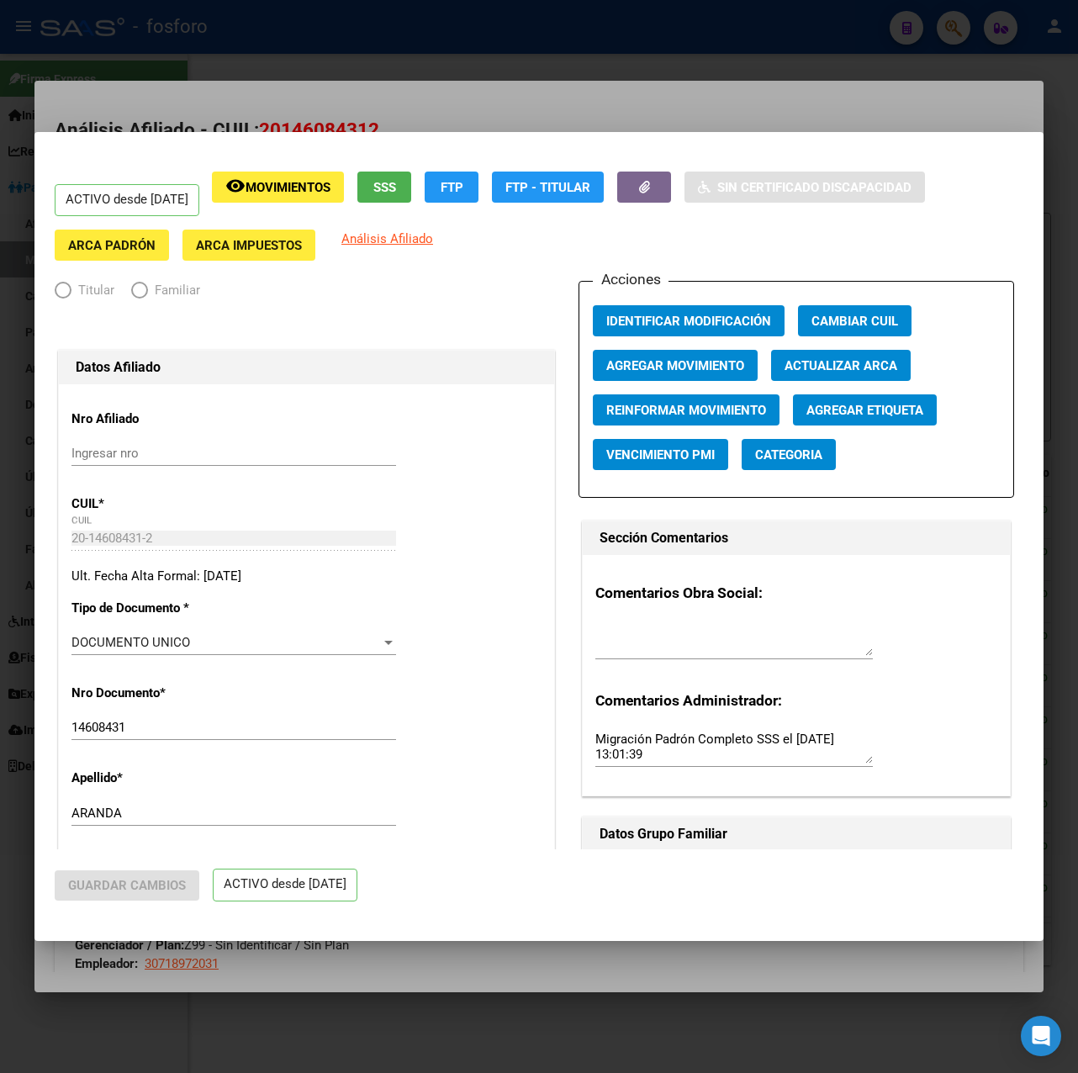
radio input "true"
type input "30-71897203-1"
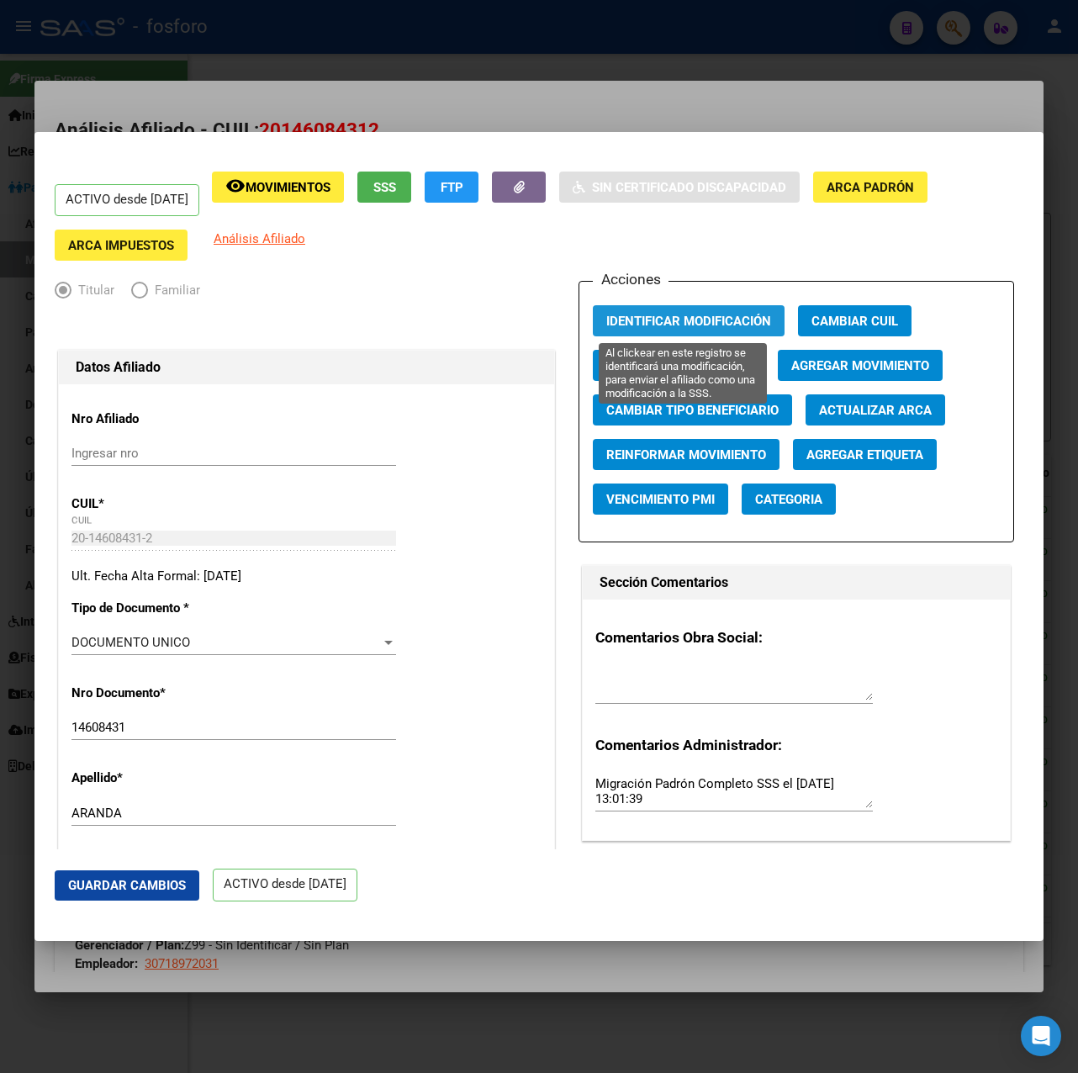
click at [700, 313] on span "Identificar Modificación" at bounding box center [688, 320] width 165 height 15
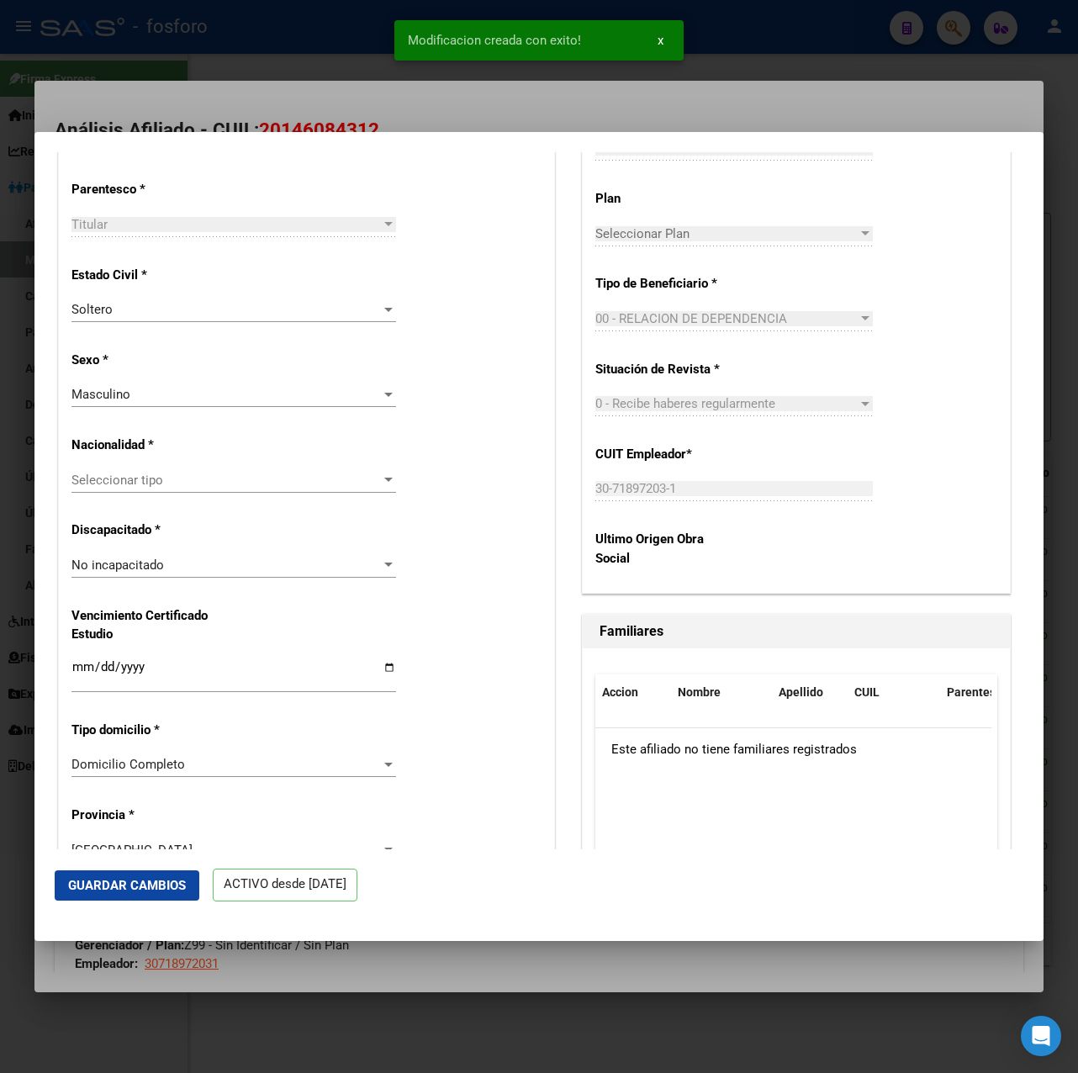
scroll to position [1009, 0]
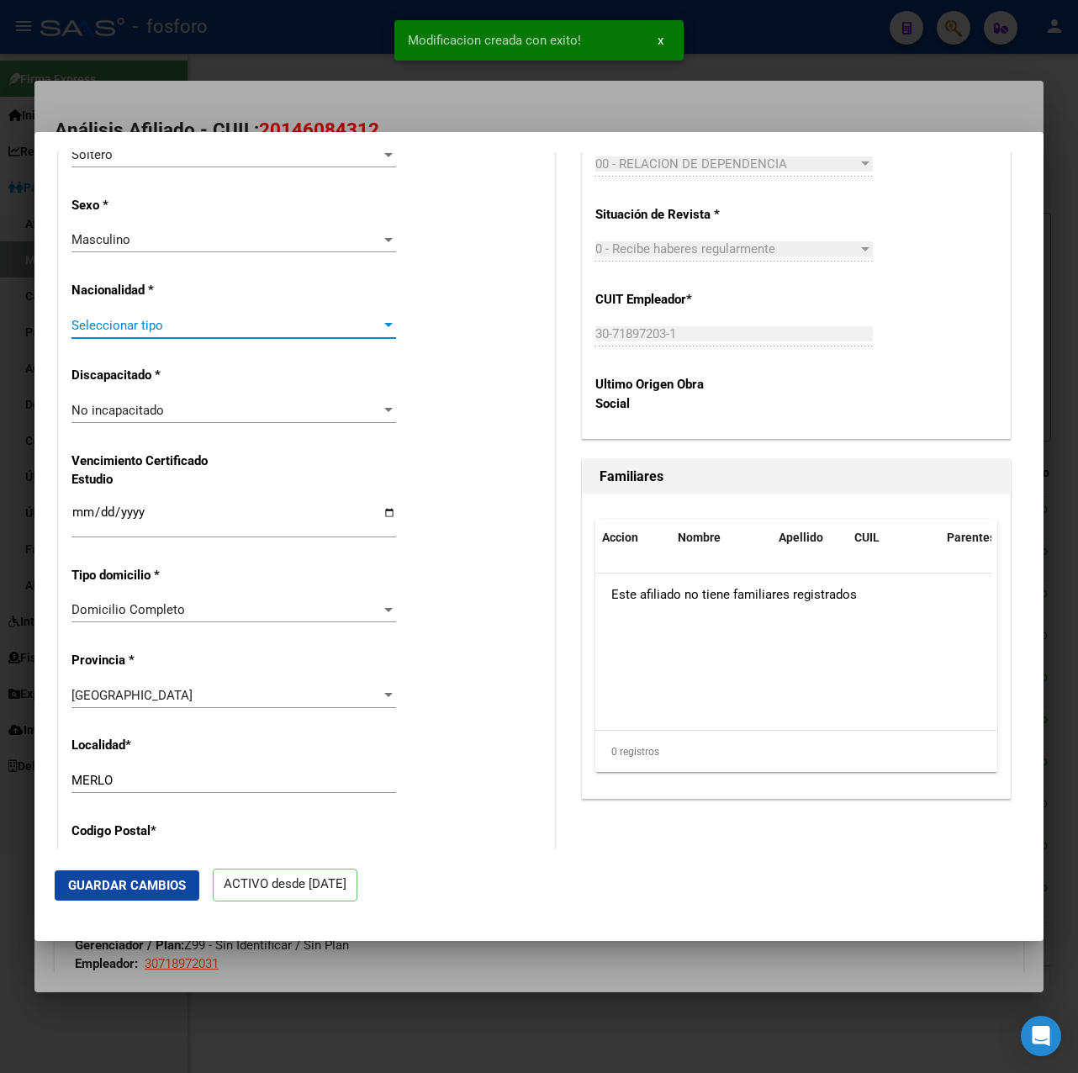
click at [209, 323] on span "Seleccionar tipo" at bounding box center [226, 325] width 310 height 15
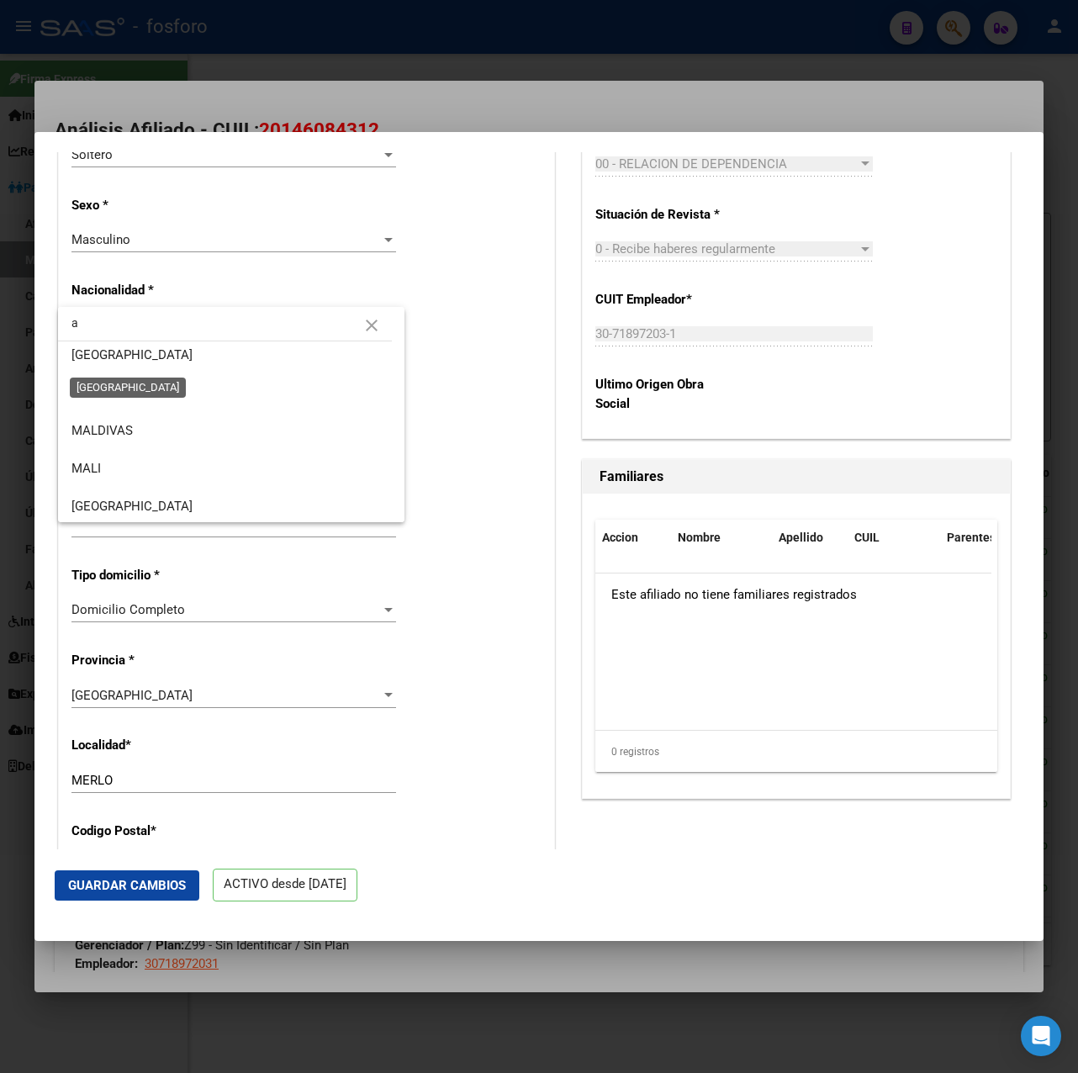
scroll to position [0, 0]
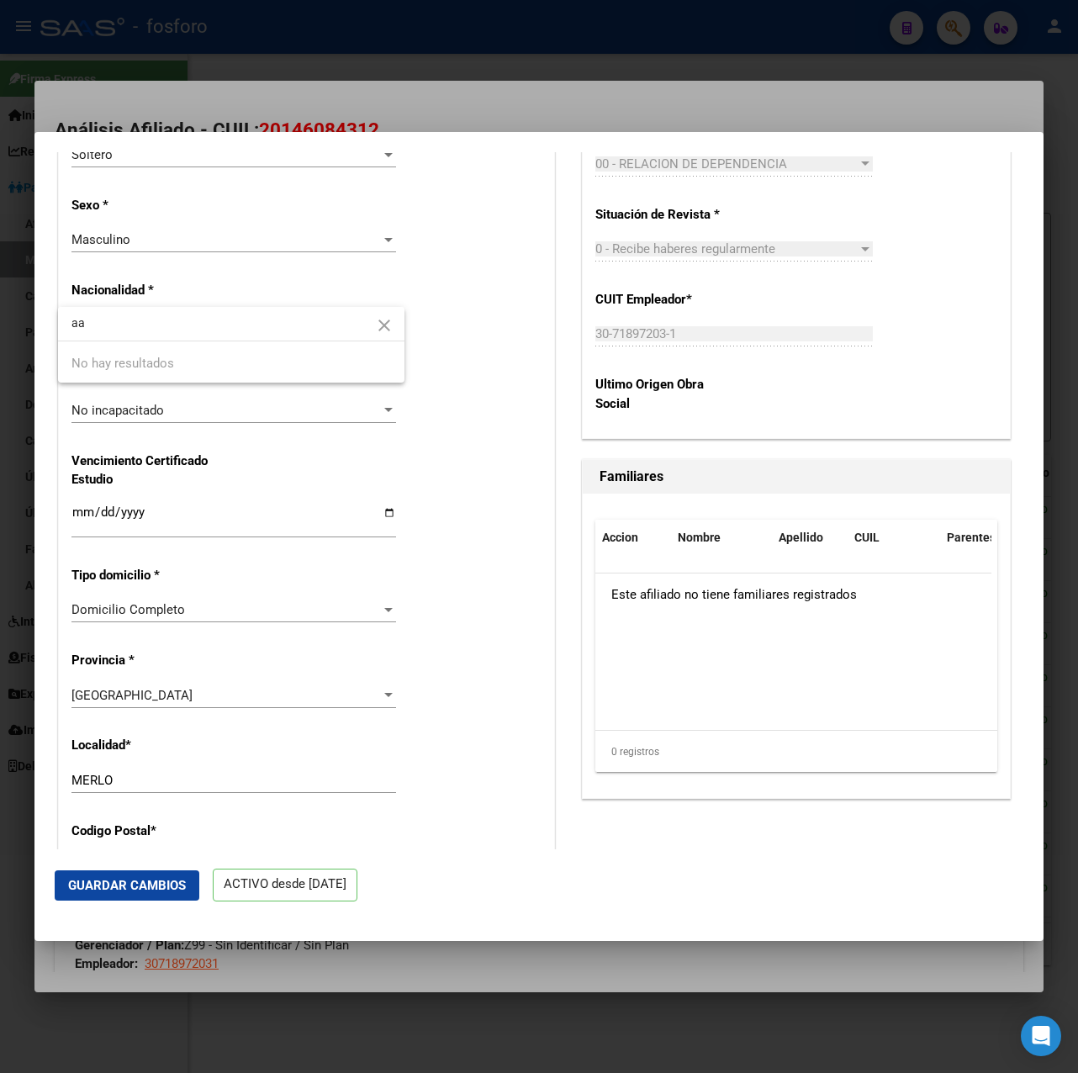
drag, startPoint x: 118, startPoint y: 326, endPoint x: 61, endPoint y: 326, distance: 57.2
click at [61, 326] on input "aa" at bounding box center [231, 322] width 347 height 35
type input "arg"
click at [115, 394] on span "[GEOGRAPHIC_DATA]" at bounding box center [131, 401] width 121 height 15
click at [159, 894] on button "Guardar Cambios" at bounding box center [127, 886] width 145 height 30
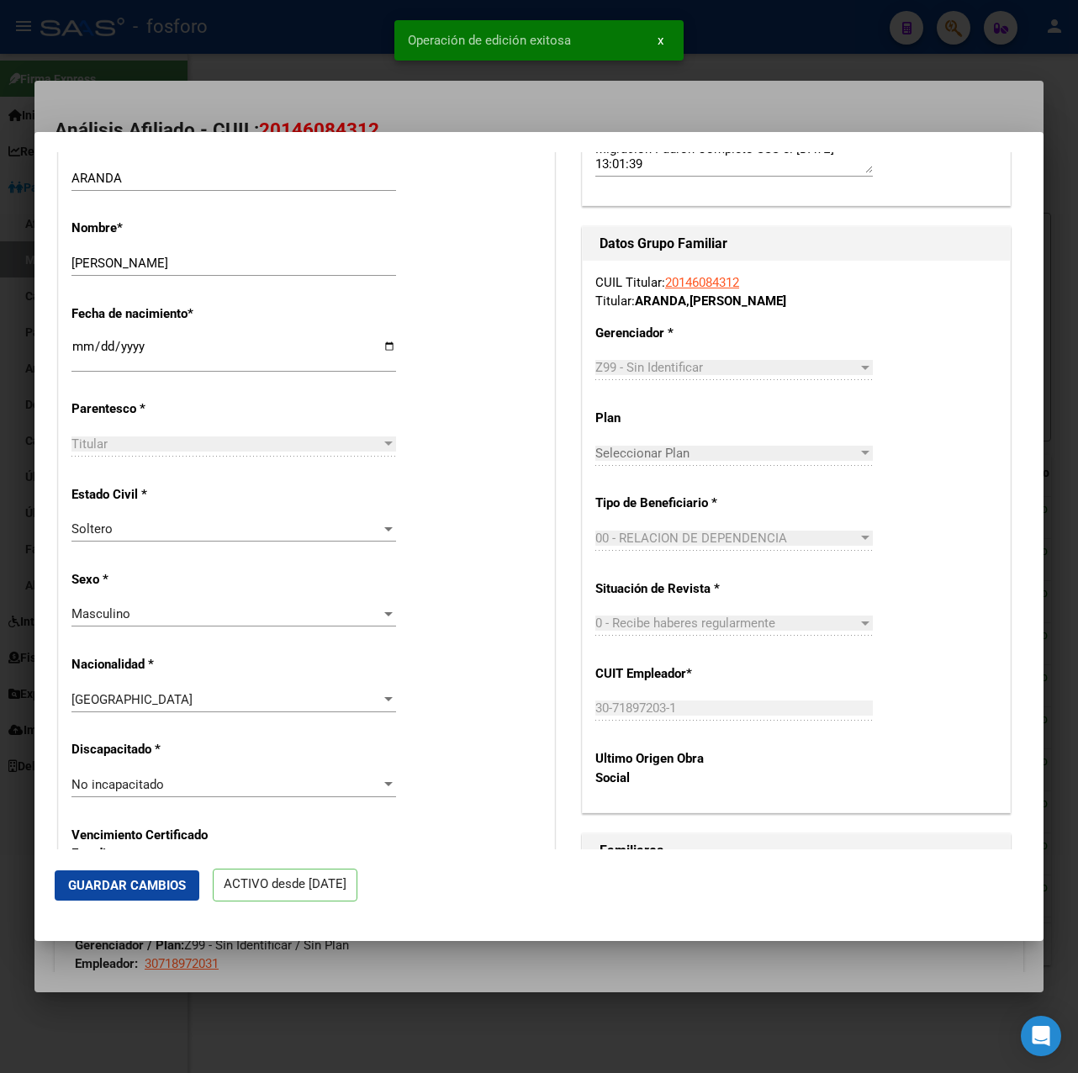
scroll to position [421, 0]
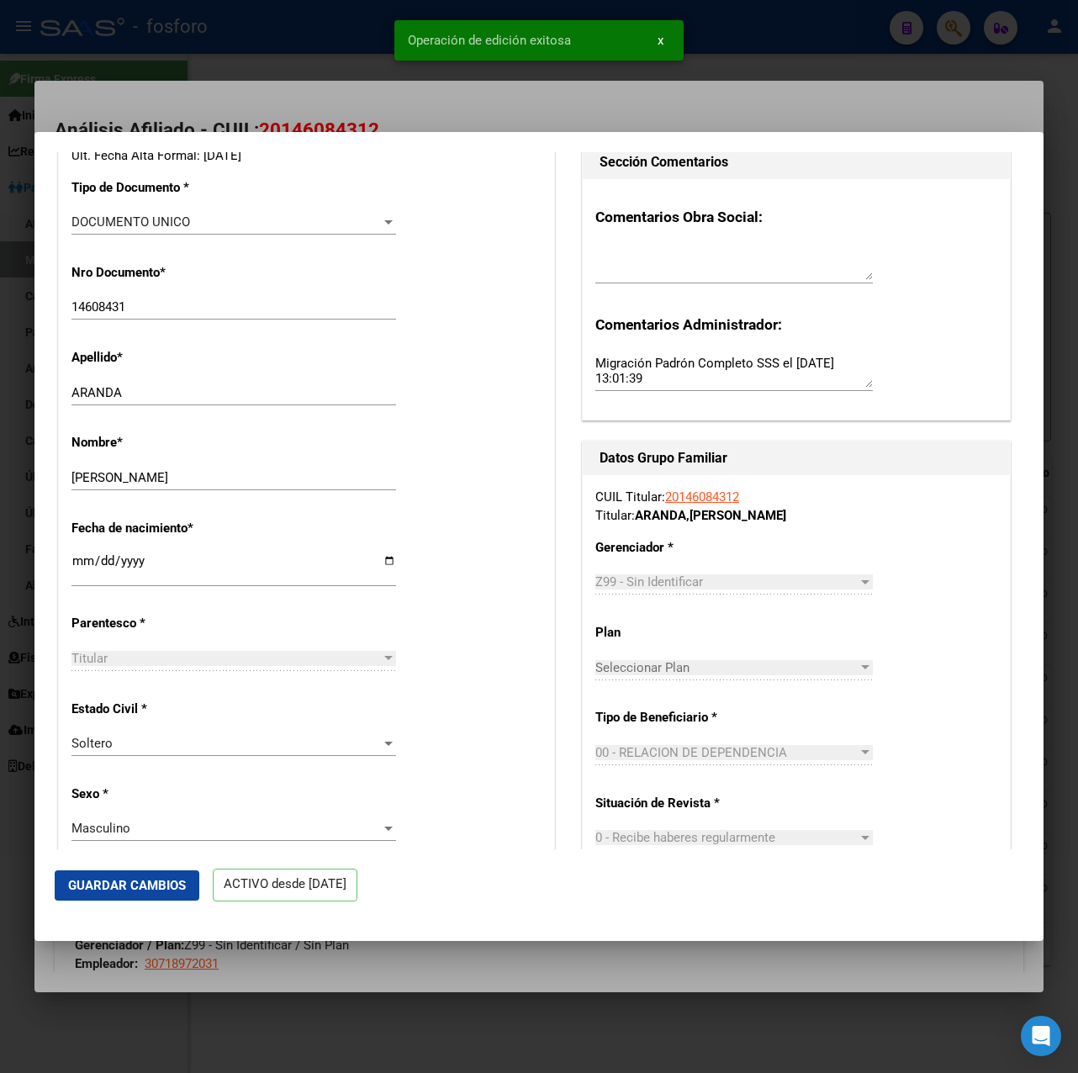
click at [725, 101] on div at bounding box center [539, 536] width 1078 height 1073
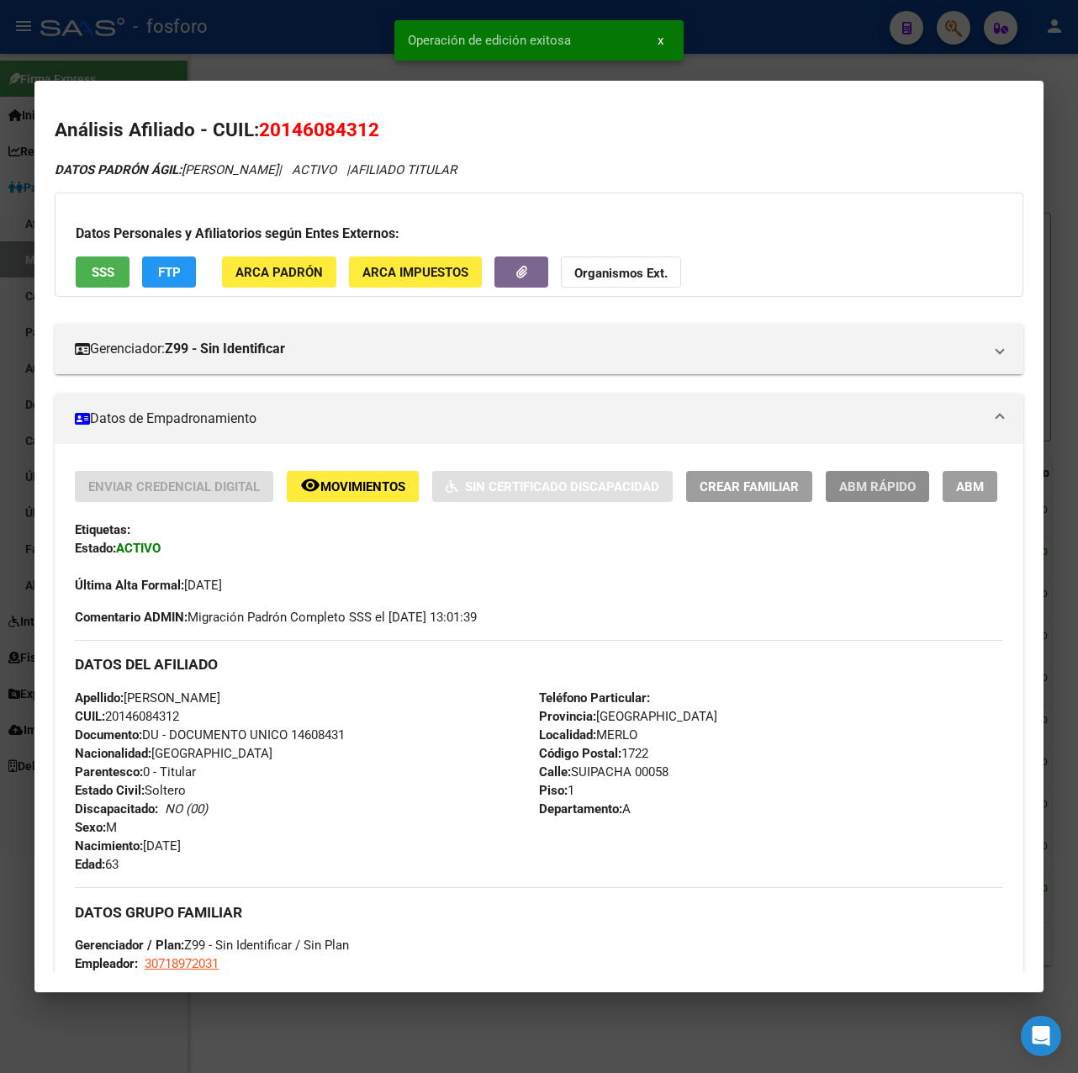
click at [875, 486] on span "ABM Rápido" at bounding box center [877, 486] width 77 height 15
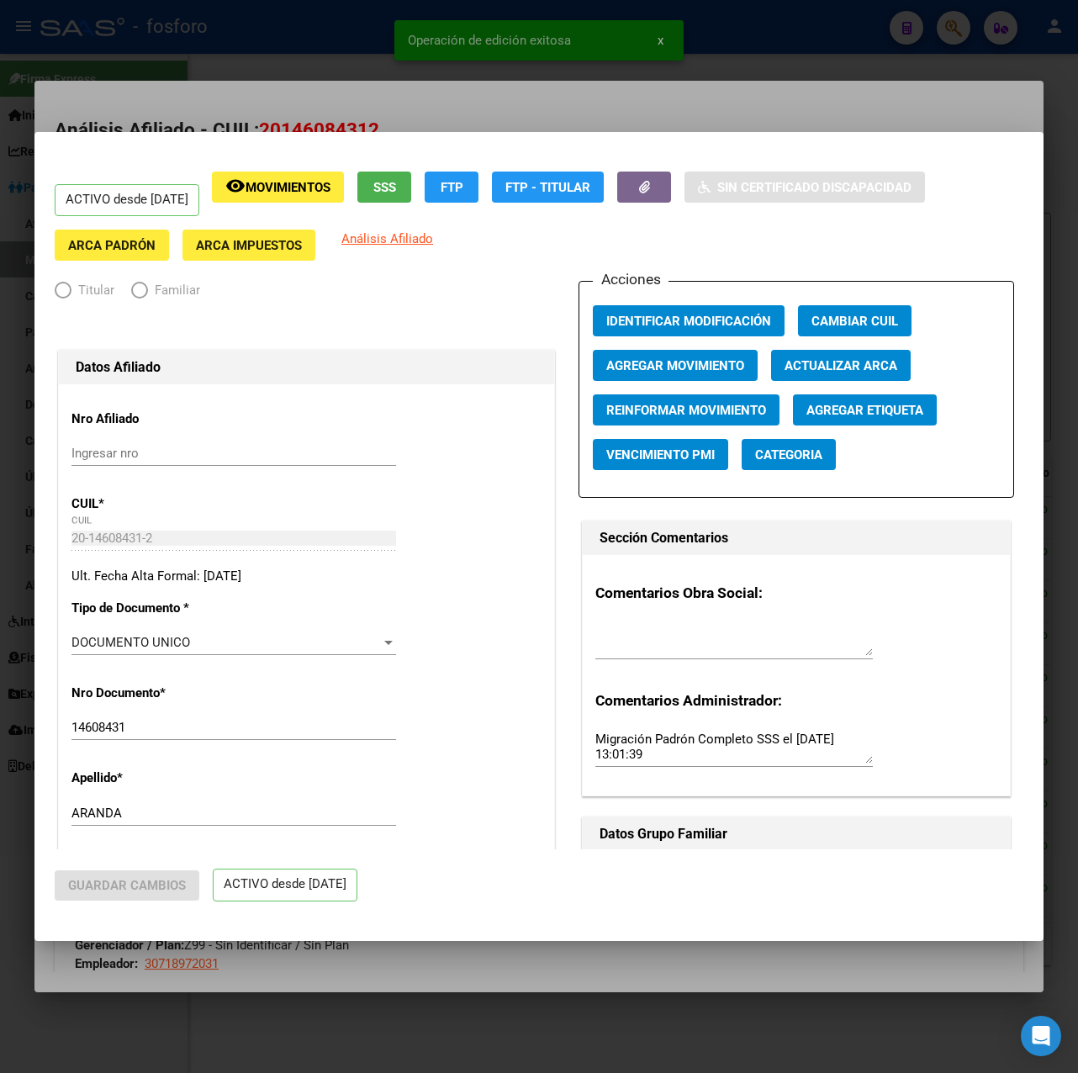
radio input "true"
type input "30-71897203-1"
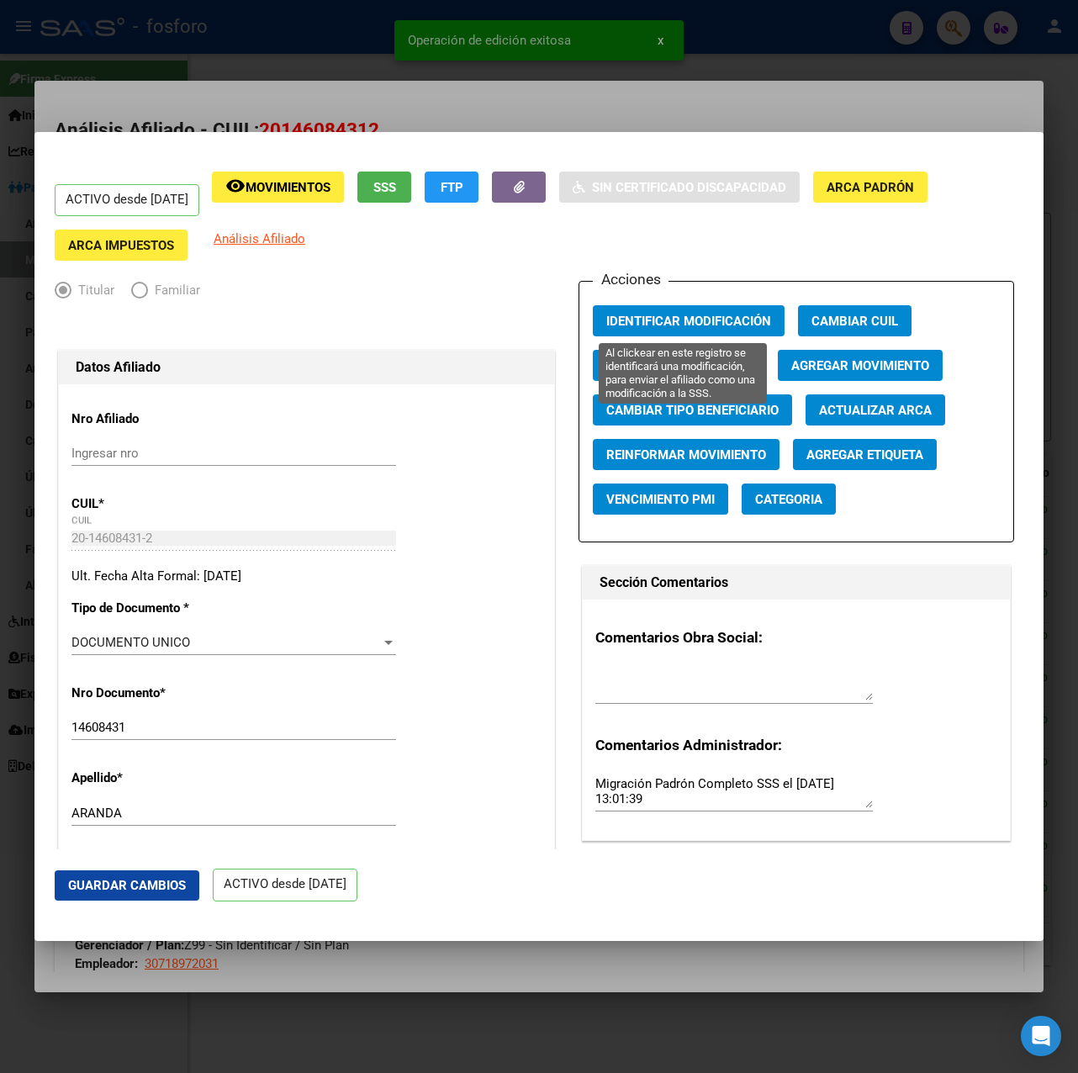
click at [686, 302] on div "Acciones Identificar Modificación Cambiar CUIL Cambiar Gerenciador Agregar Movi…" at bounding box center [797, 412] width 436 height 262
click at [696, 329] on button "Identificar Modificación" at bounding box center [689, 320] width 192 height 31
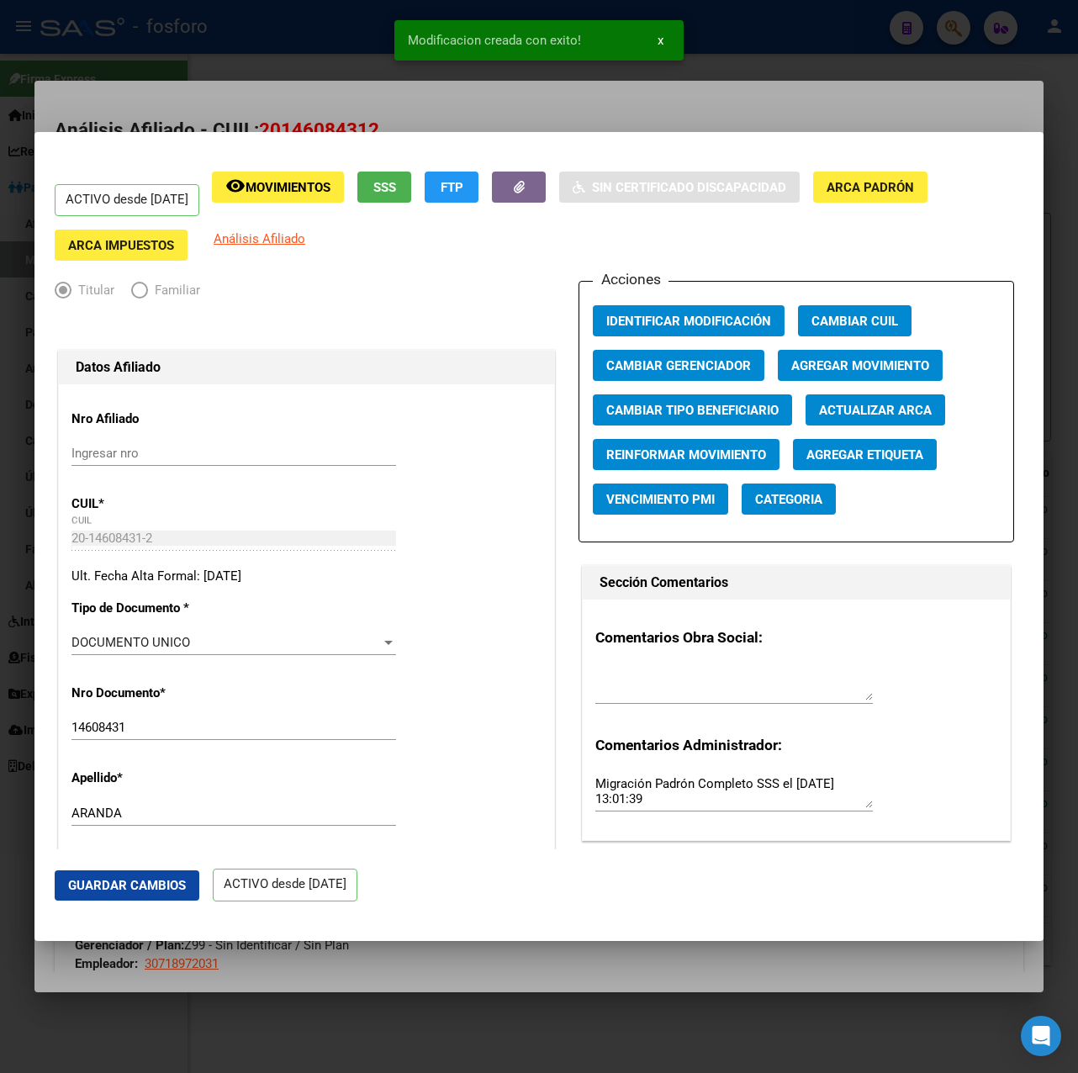
click at [710, 97] on div at bounding box center [539, 536] width 1078 height 1073
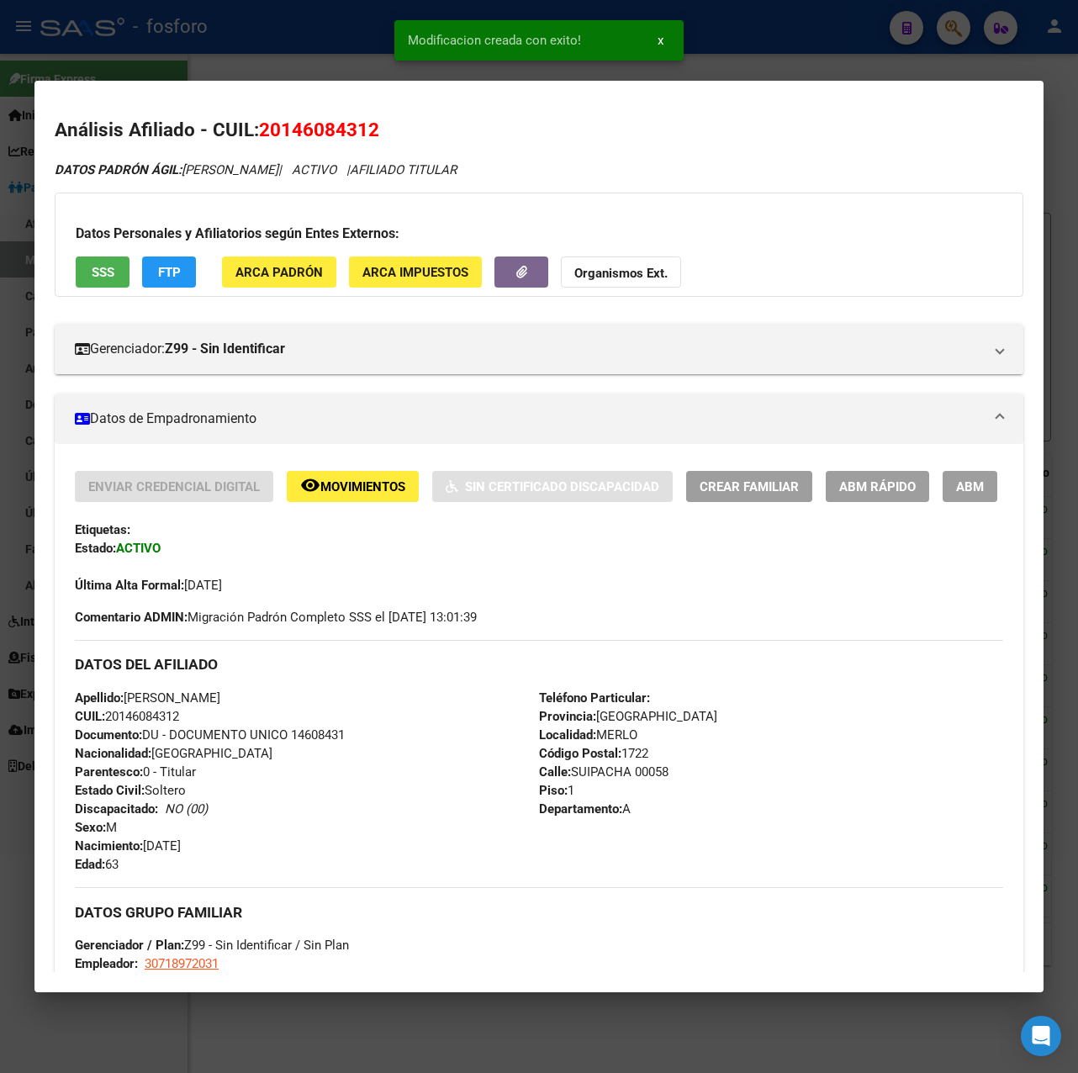
click at [747, 49] on div at bounding box center [539, 536] width 1078 height 1073
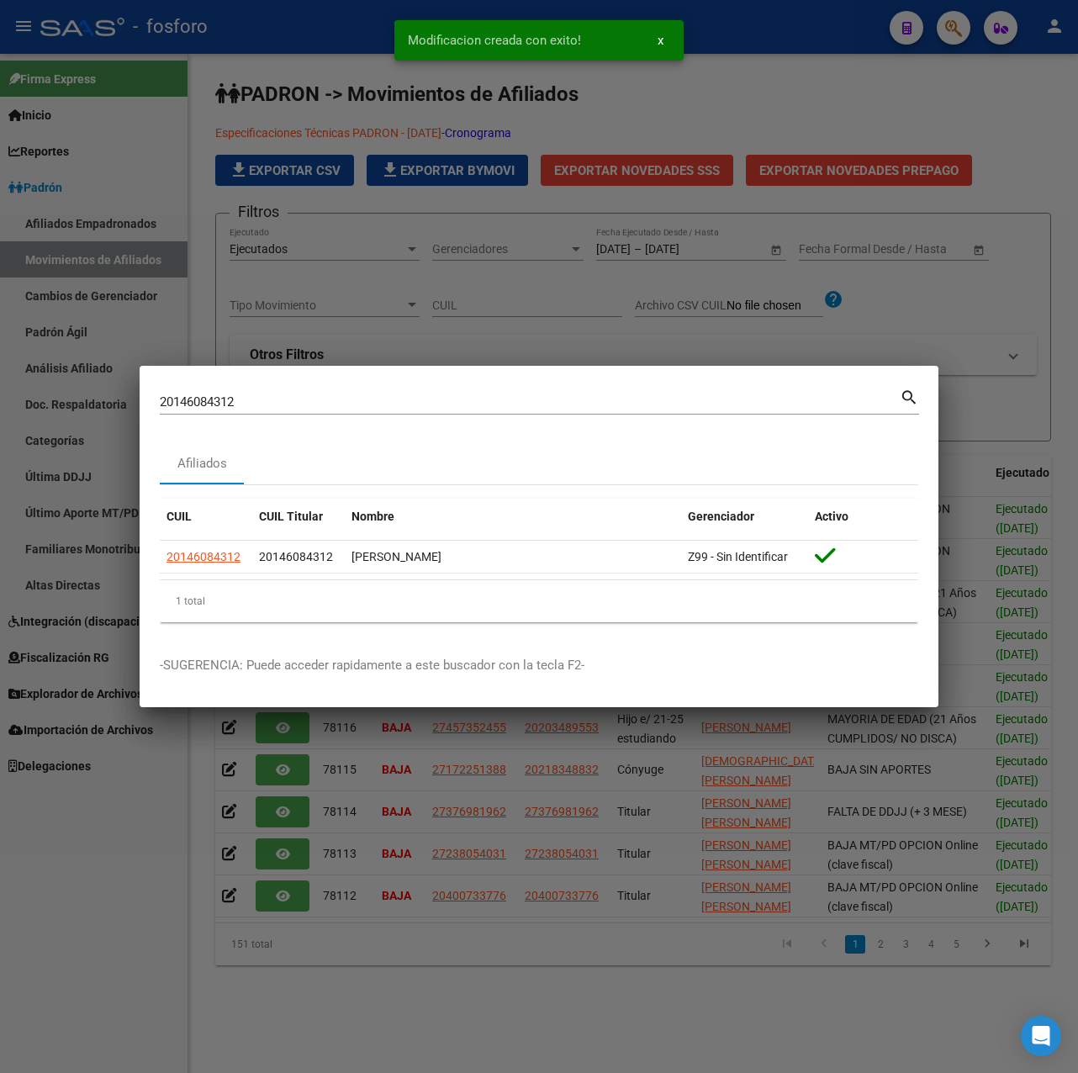
click at [555, 349] on div at bounding box center [539, 536] width 1078 height 1073
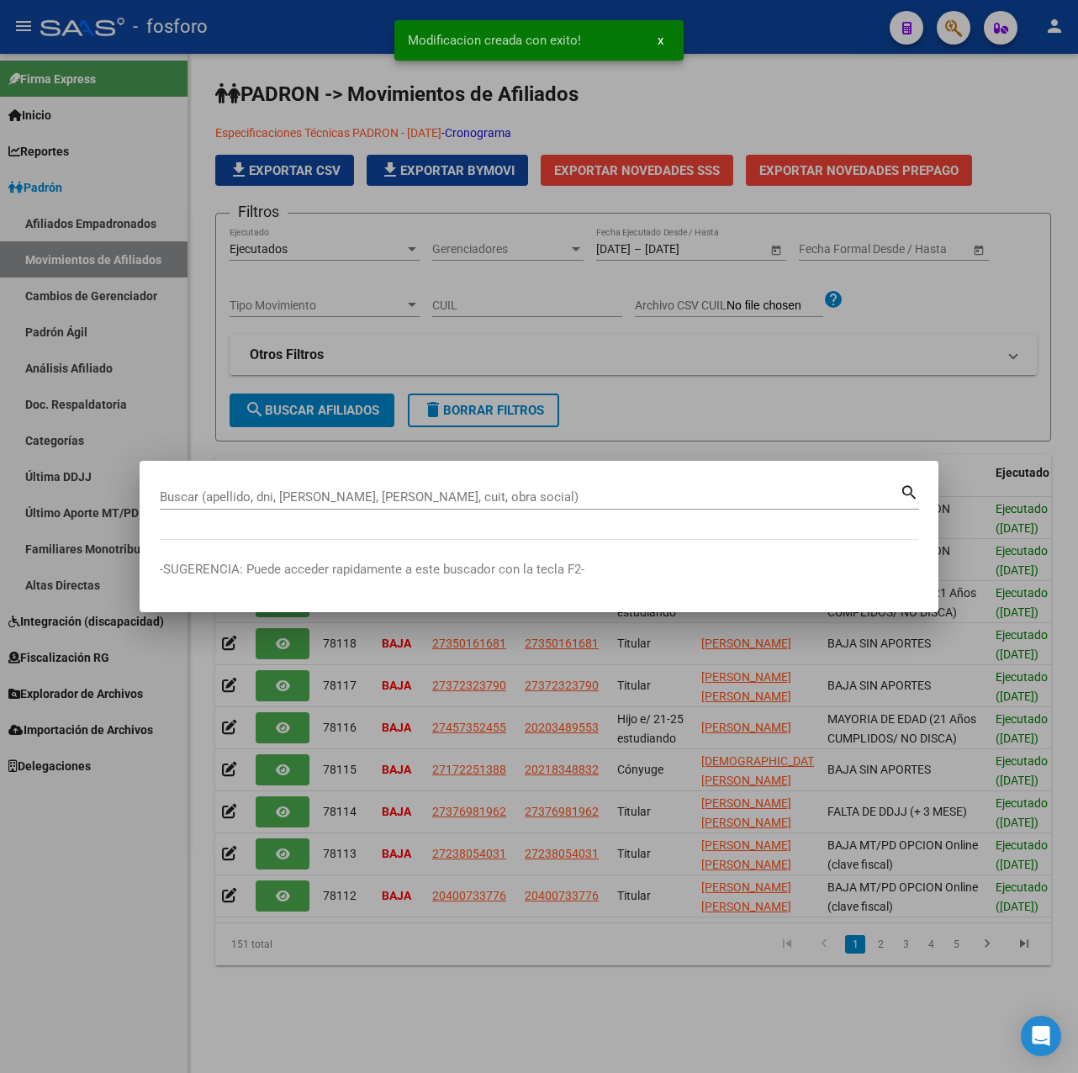
click at [607, 360] on div at bounding box center [539, 536] width 1078 height 1073
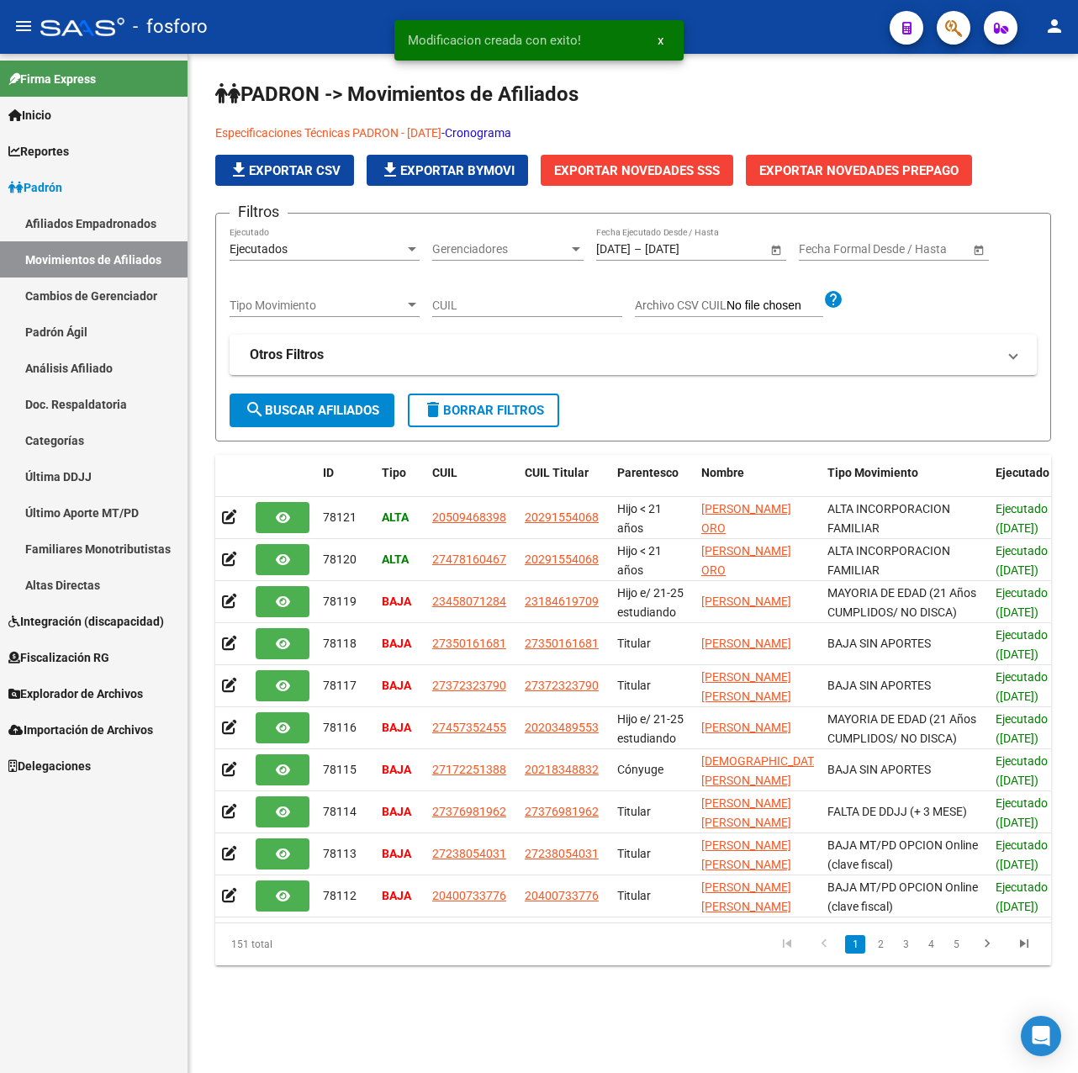
click at [320, 410] on span "search Buscar Afiliados" at bounding box center [312, 410] width 135 height 15
click at [324, 167] on span "file_download Exportar CSV" at bounding box center [285, 170] width 112 height 15
click at [599, 210] on app-list-header "PADRON -> Movimientos de Afiliados Especificaciones Técnicas PADRON - [DATE] - …" at bounding box center [633, 261] width 836 height 361
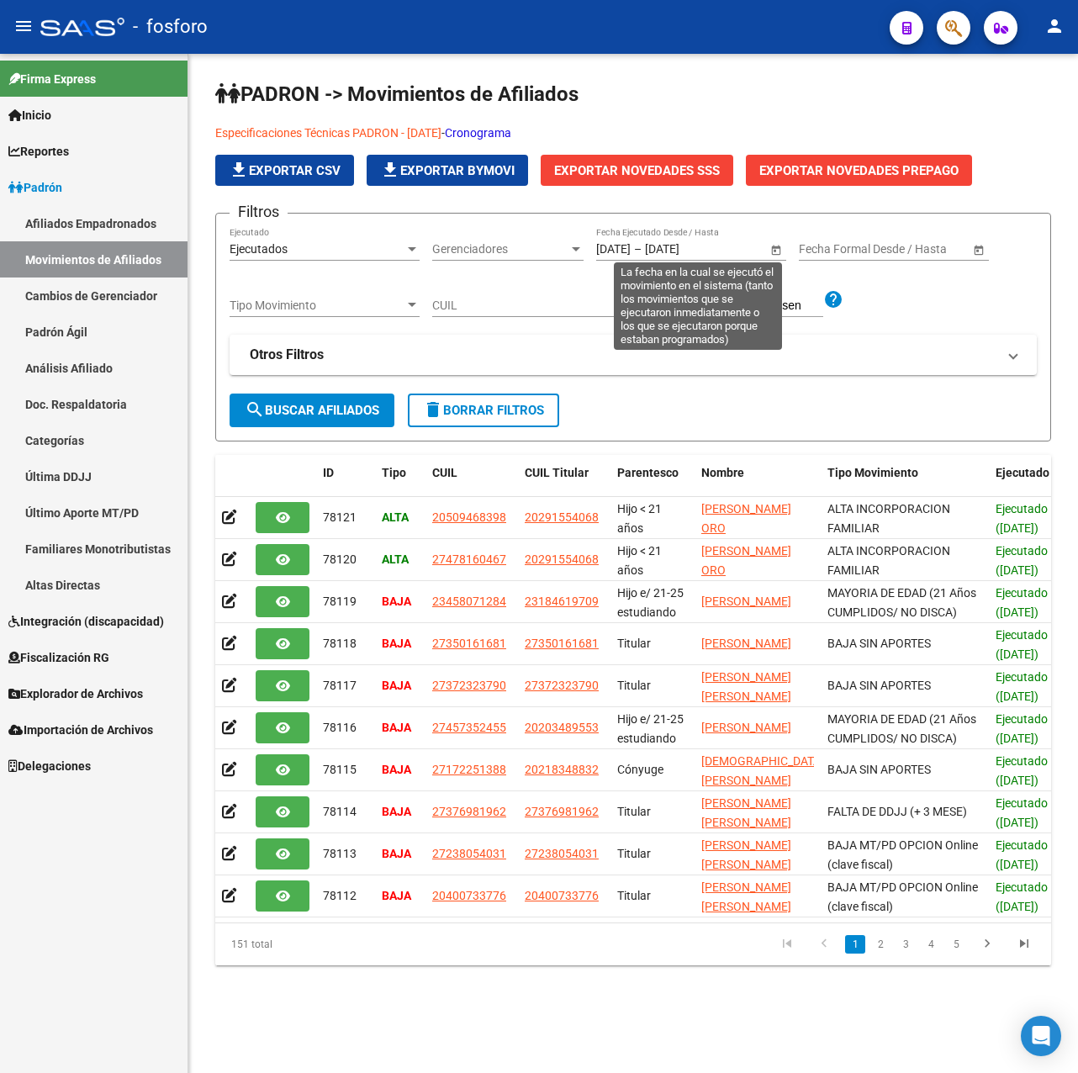
click at [771, 253] on span "Open calendar" at bounding box center [776, 250] width 40 height 40
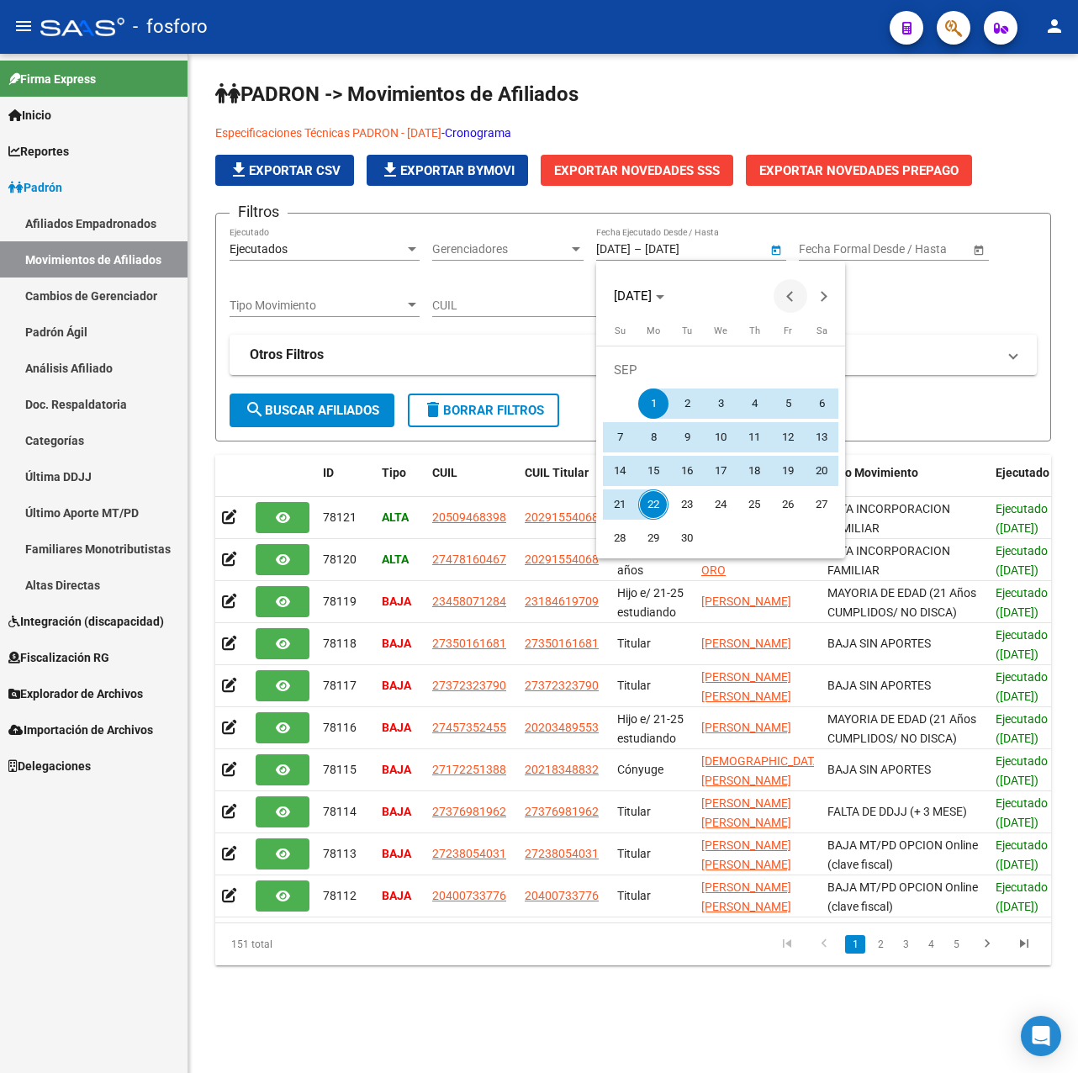
click at [781, 293] on span "Previous month" at bounding box center [791, 296] width 34 height 34
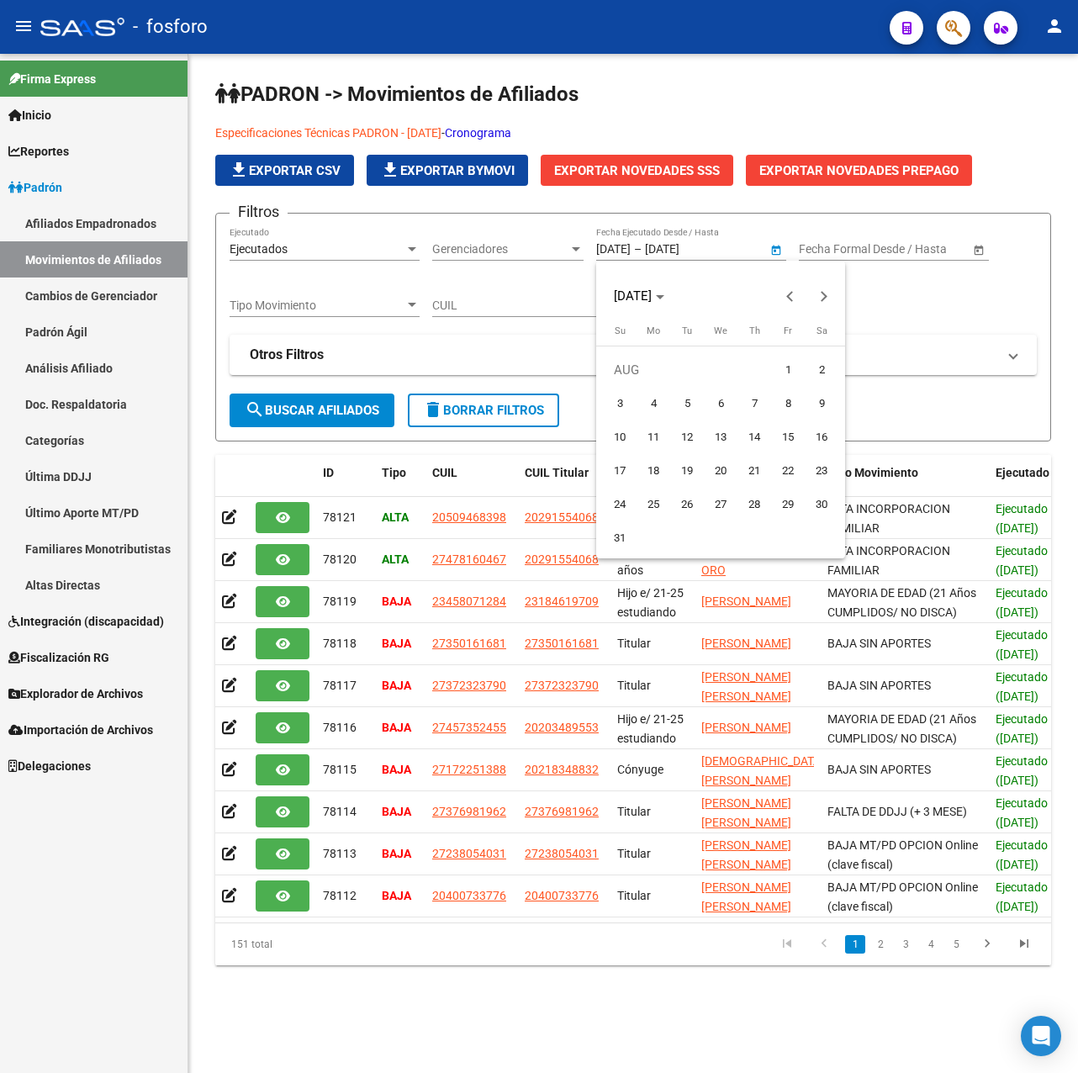
click at [788, 367] on span "1" at bounding box center [788, 370] width 30 height 30
type input "[DATE]"
click at [818, 299] on span "Next month" at bounding box center [824, 296] width 34 height 34
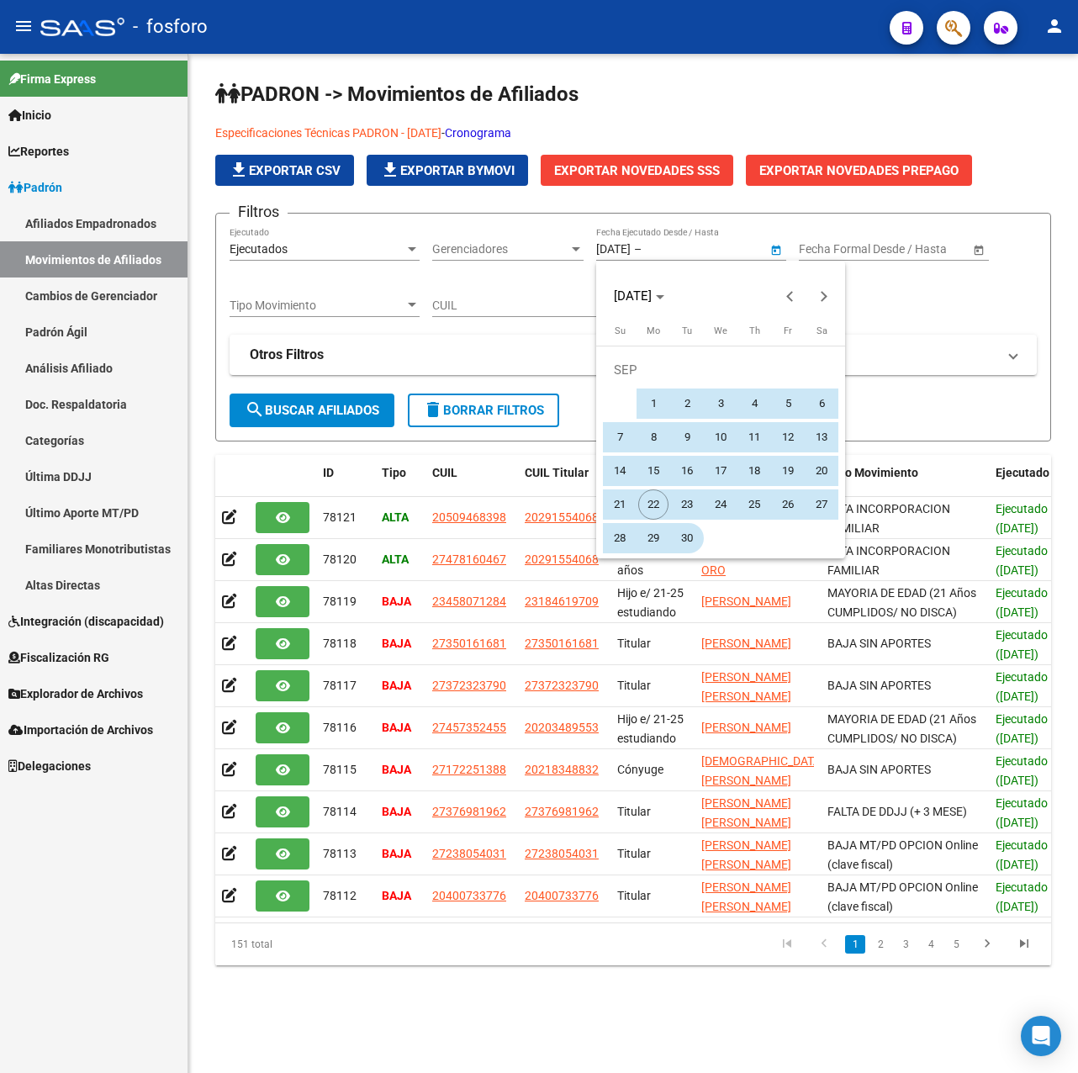
click at [684, 541] on span "30" at bounding box center [687, 538] width 30 height 30
type input "[DATE]"
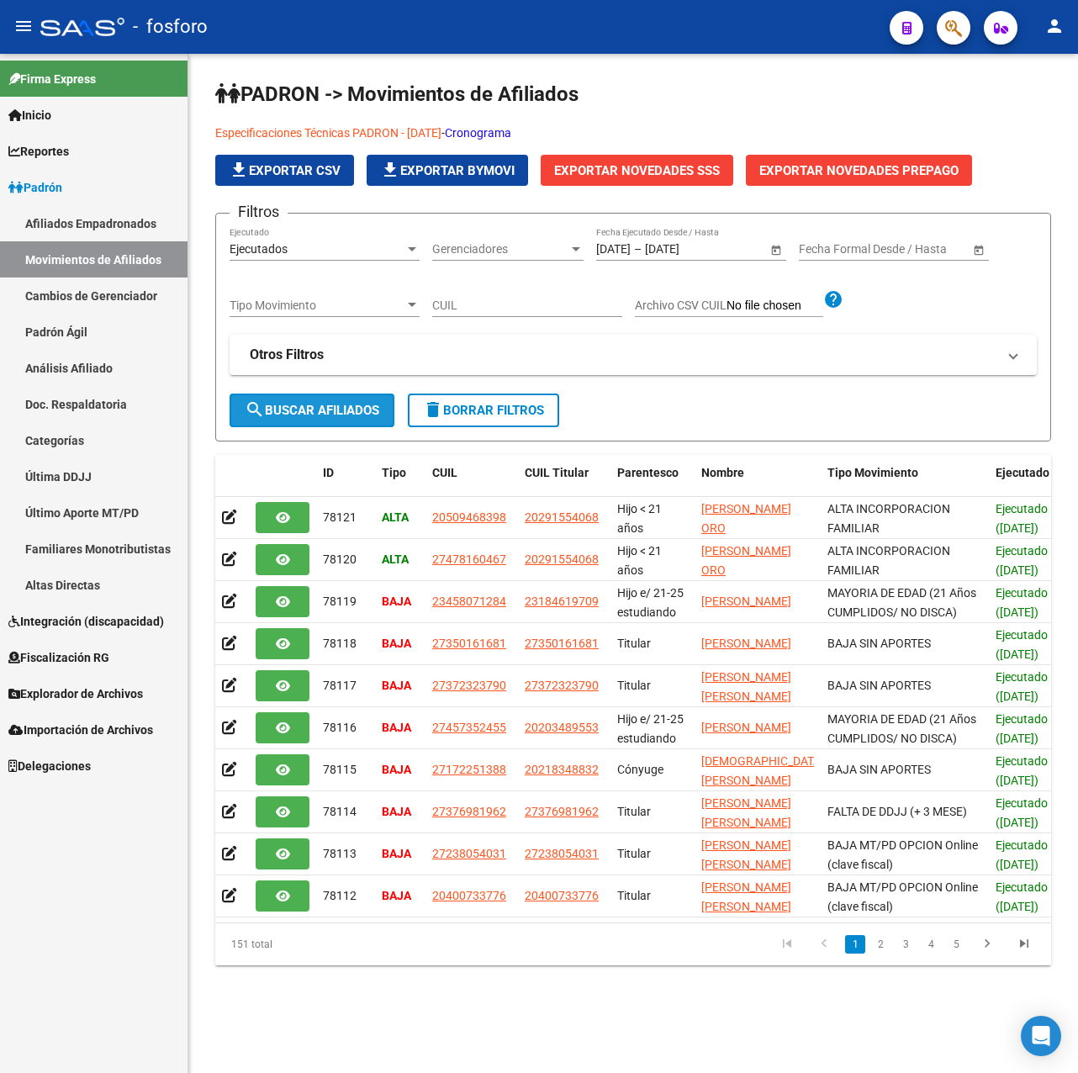
click at [314, 410] on span "search Buscar Afiliados" at bounding box center [312, 410] width 135 height 15
click at [637, 168] on span "Exportar Novedades SSS" at bounding box center [637, 170] width 166 height 15
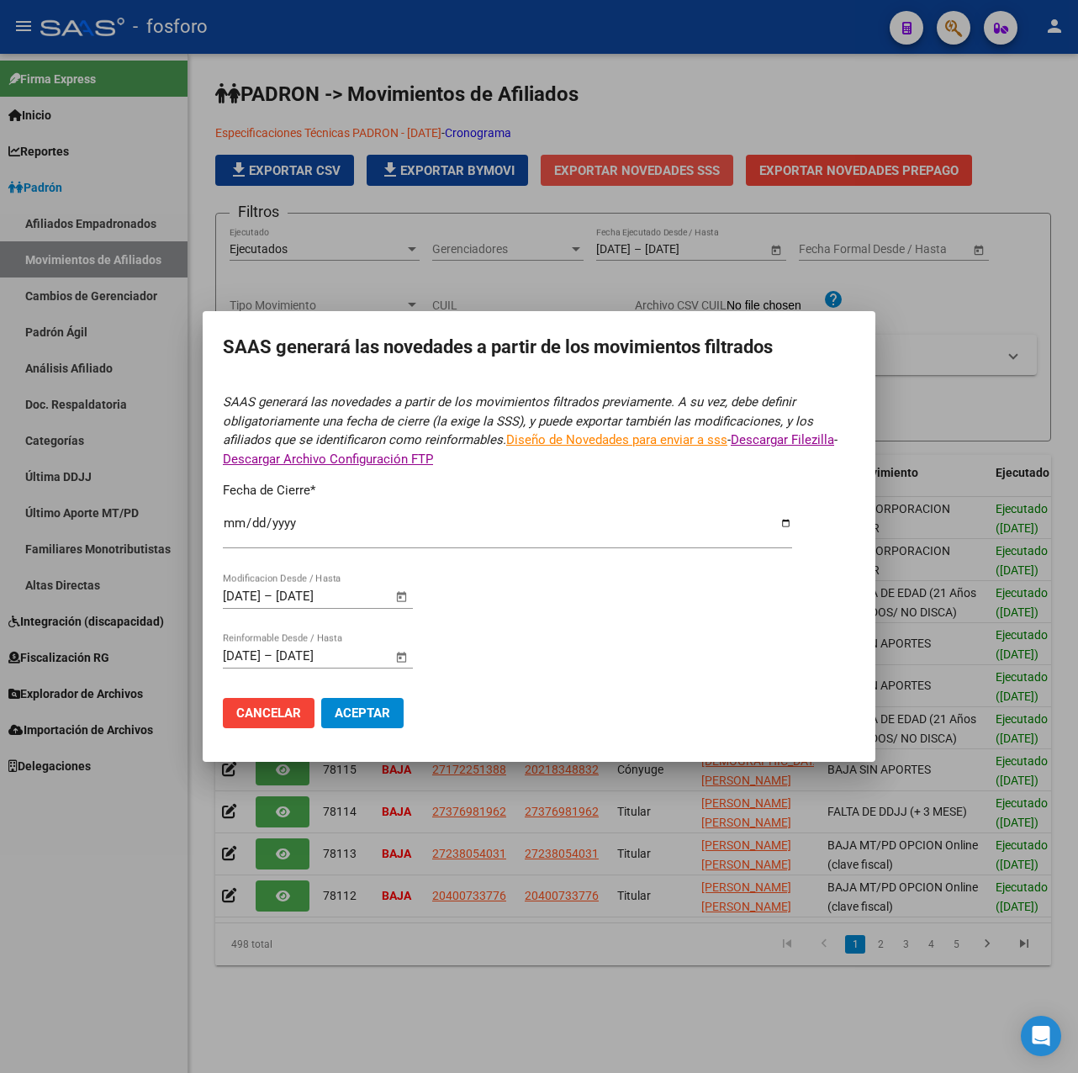
type input "[DATE]"
click at [246, 710] on span "Cancelar" at bounding box center [268, 713] width 65 height 15
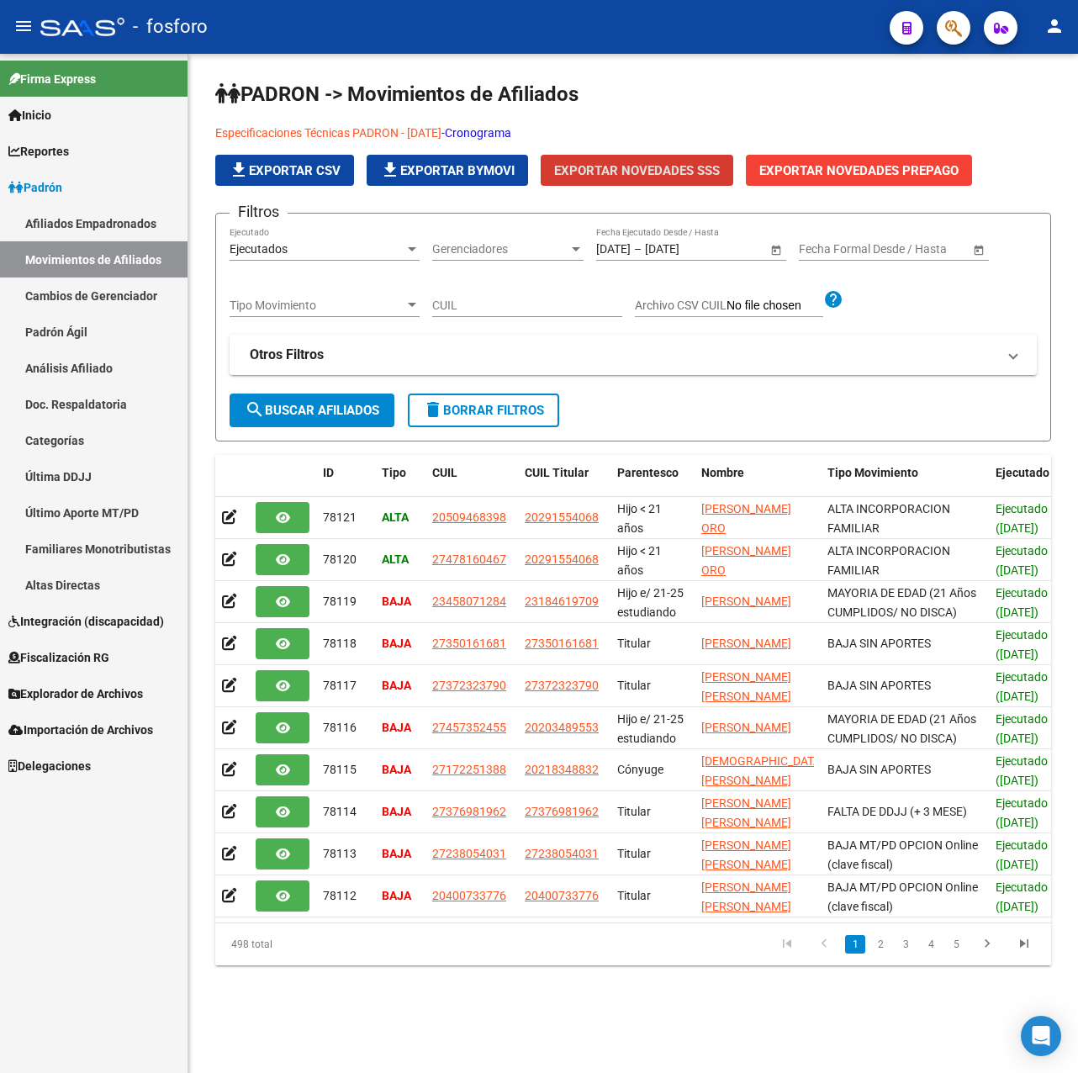
click at [644, 164] on span "Exportar Novedades SSS" at bounding box center [637, 170] width 166 height 15
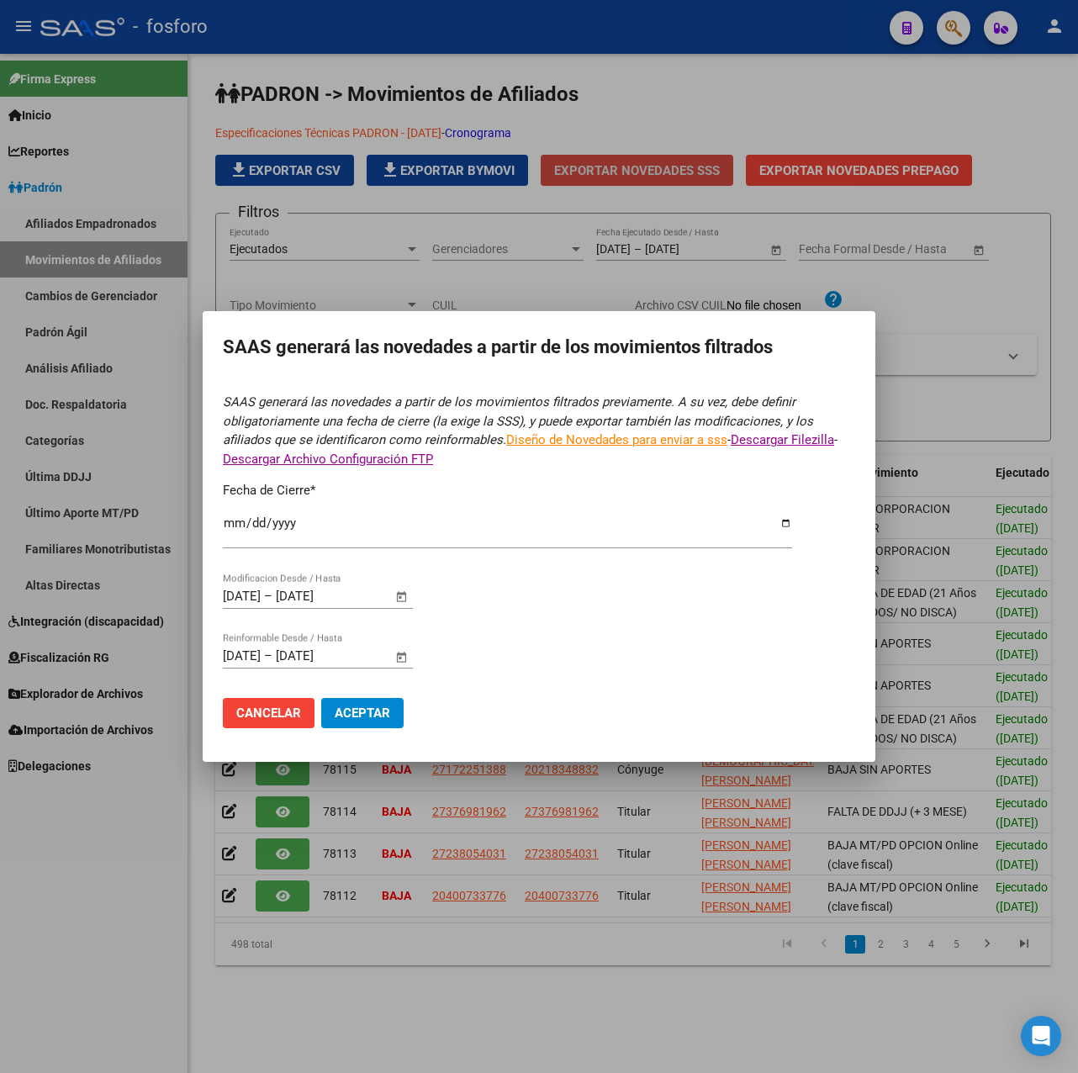
type input "[DATE]"
click at [361, 714] on span "Aceptar" at bounding box center [363, 713] width 56 height 15
